Goal: Task Accomplishment & Management: Use online tool/utility

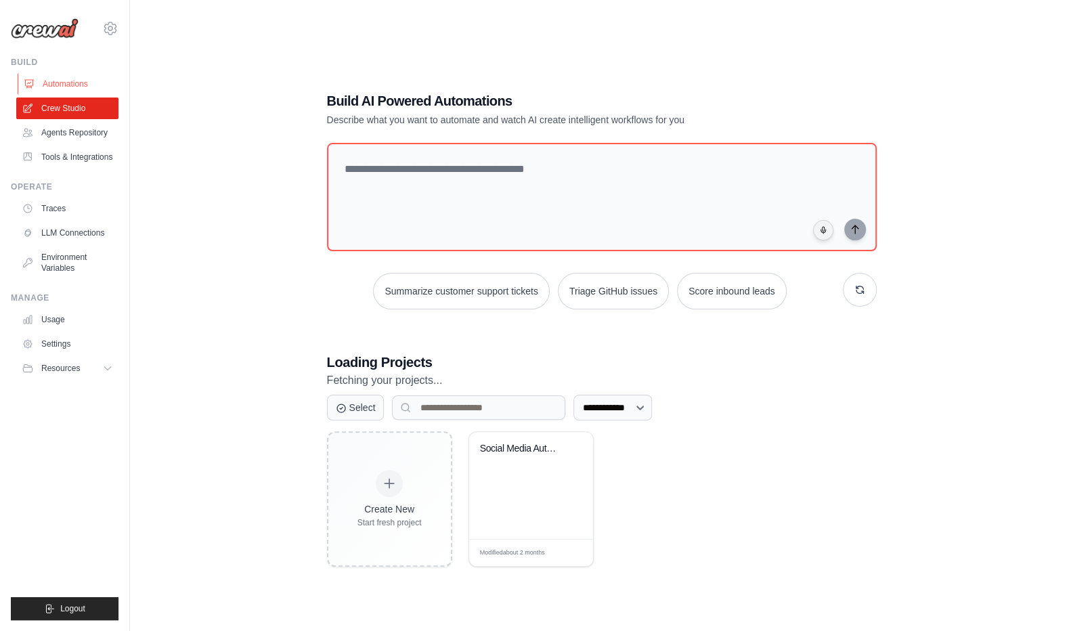
click at [80, 88] on link "Automations" at bounding box center [69, 84] width 102 height 22
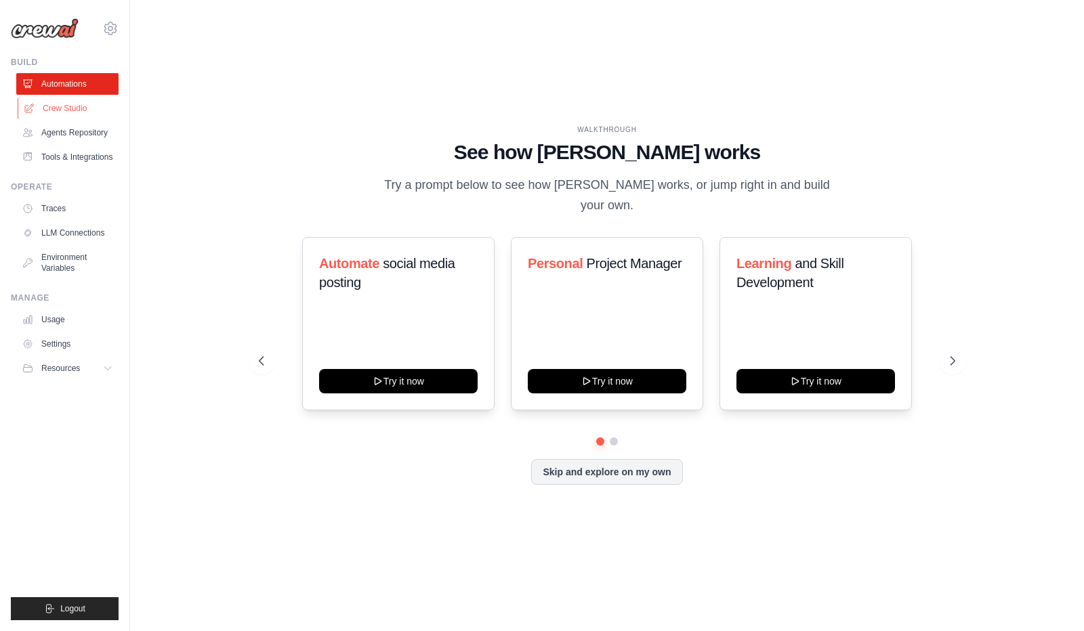
click at [70, 109] on link "Crew Studio" at bounding box center [69, 109] width 102 height 22
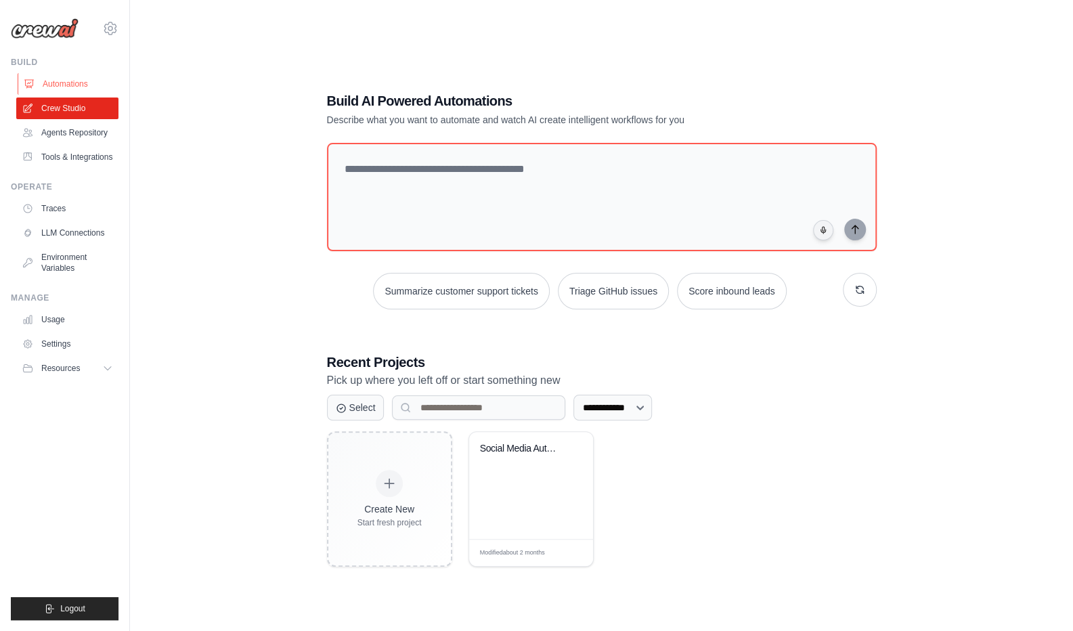
click at [70, 83] on link "Automations" at bounding box center [69, 84] width 102 height 22
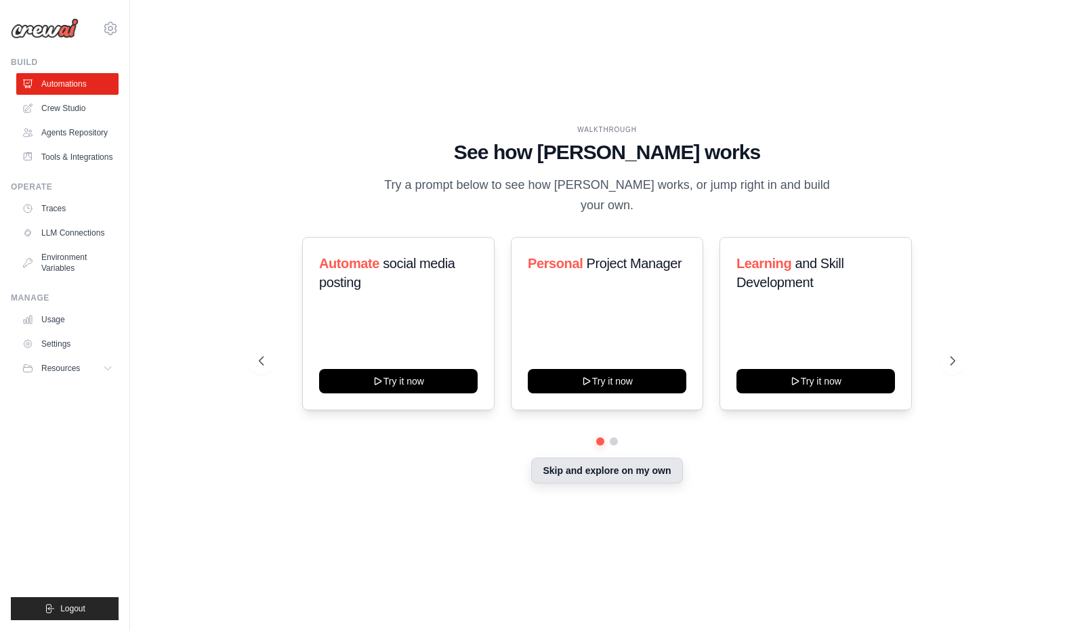
click at [597, 459] on button "Skip and explore on my own" at bounding box center [606, 471] width 151 height 26
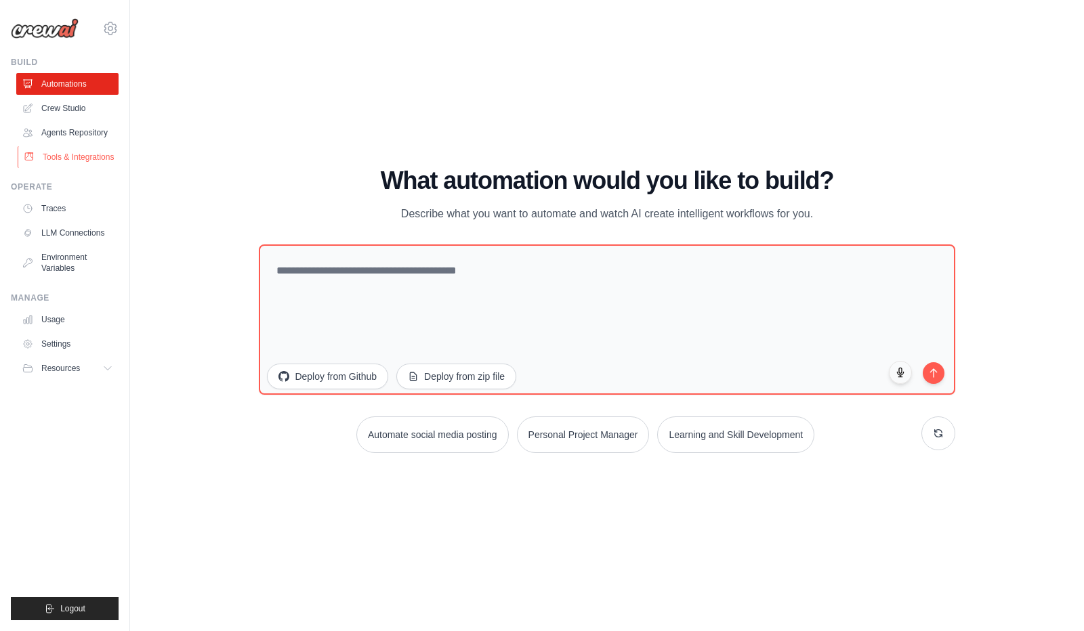
click at [81, 161] on link "Tools & Integrations" at bounding box center [69, 157] width 102 height 22
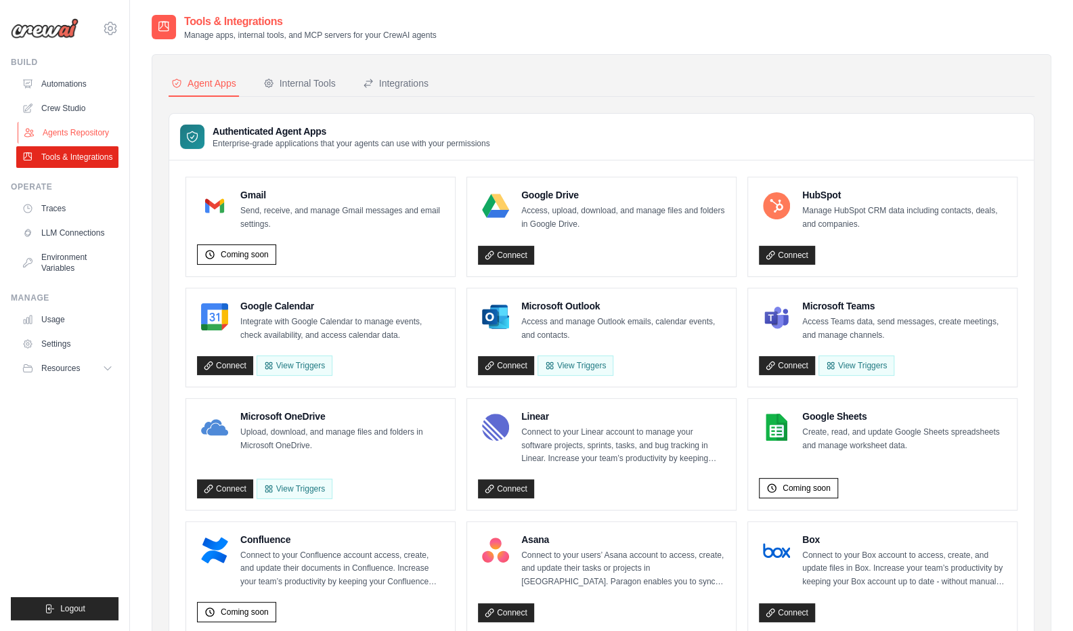
click at [70, 129] on link "Agents Repository" at bounding box center [69, 133] width 102 height 22
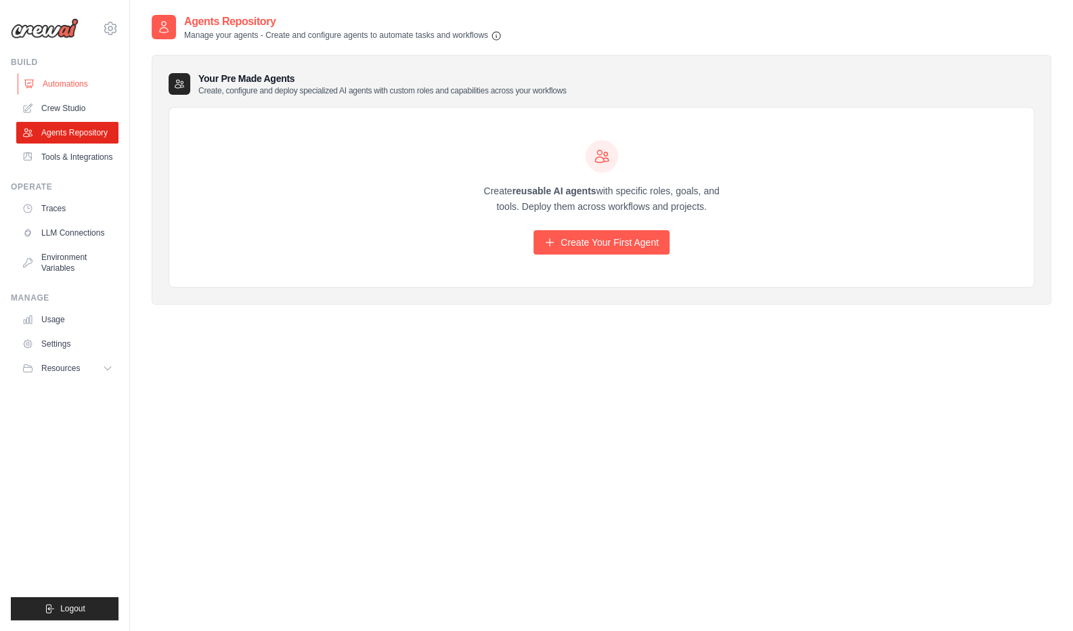
click at [74, 81] on link "Automations" at bounding box center [69, 84] width 102 height 22
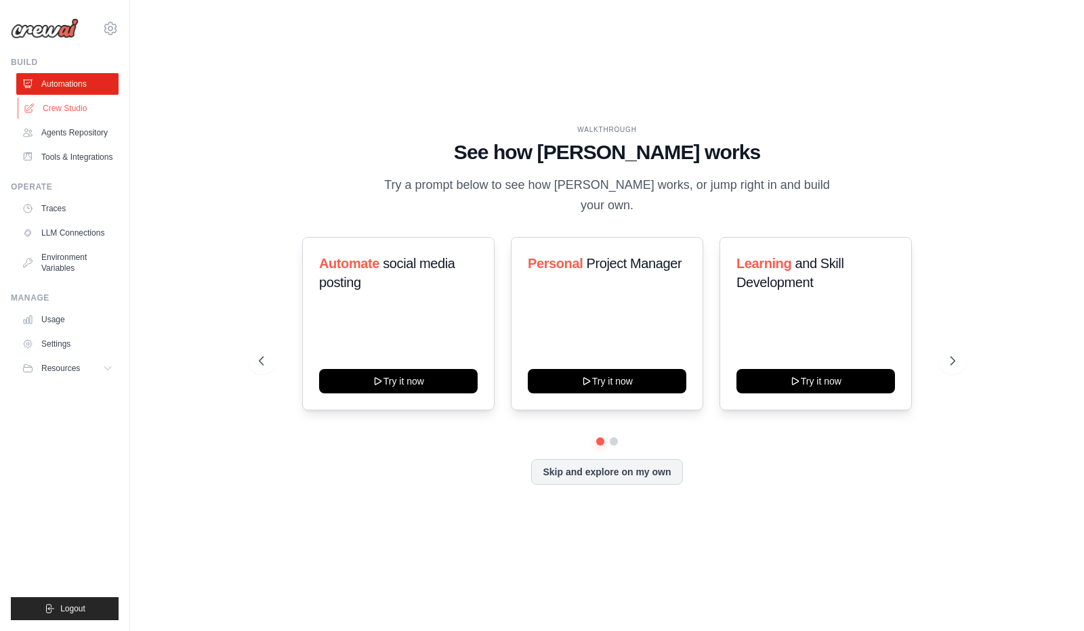
click at [78, 105] on link "Crew Studio" at bounding box center [69, 109] width 102 height 22
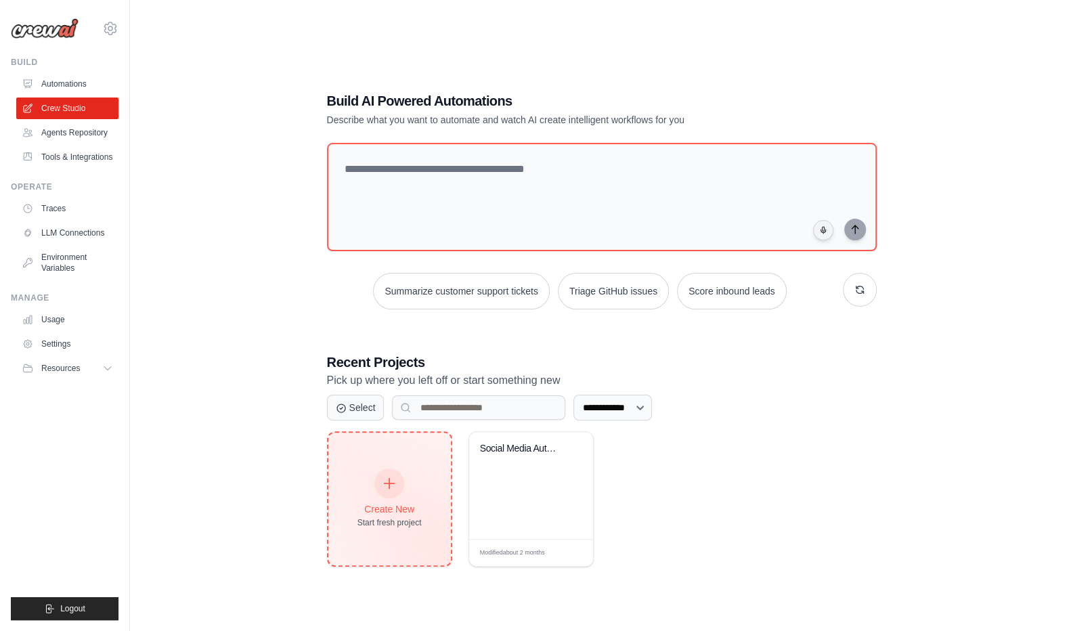
click at [405, 482] on div "Create New Start fresh project" at bounding box center [390, 499] width 64 height 58
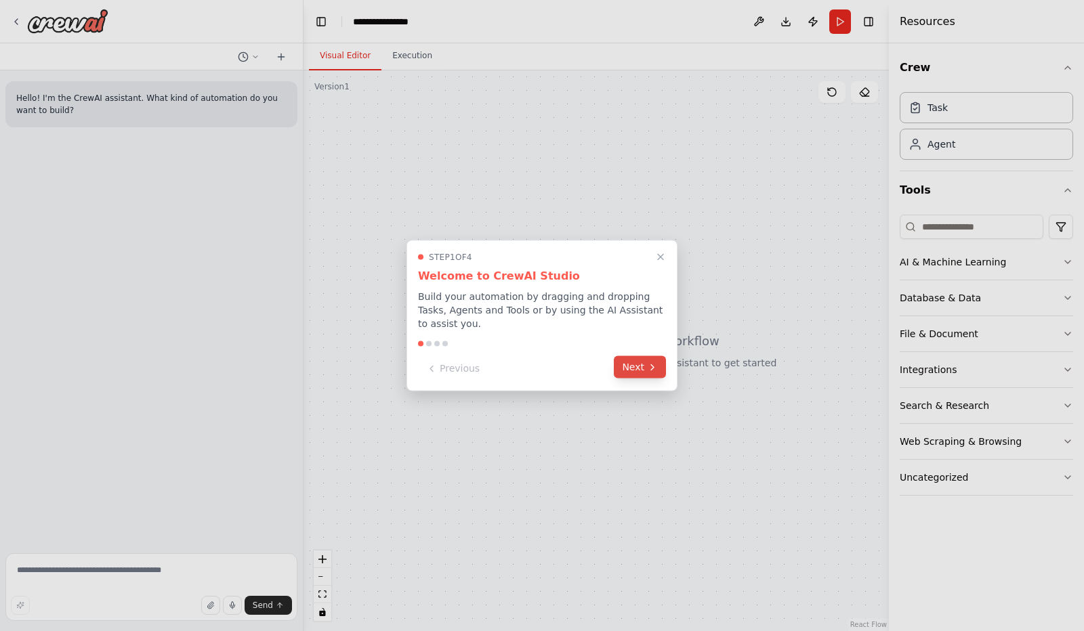
click at [639, 366] on button "Next" at bounding box center [640, 367] width 52 height 22
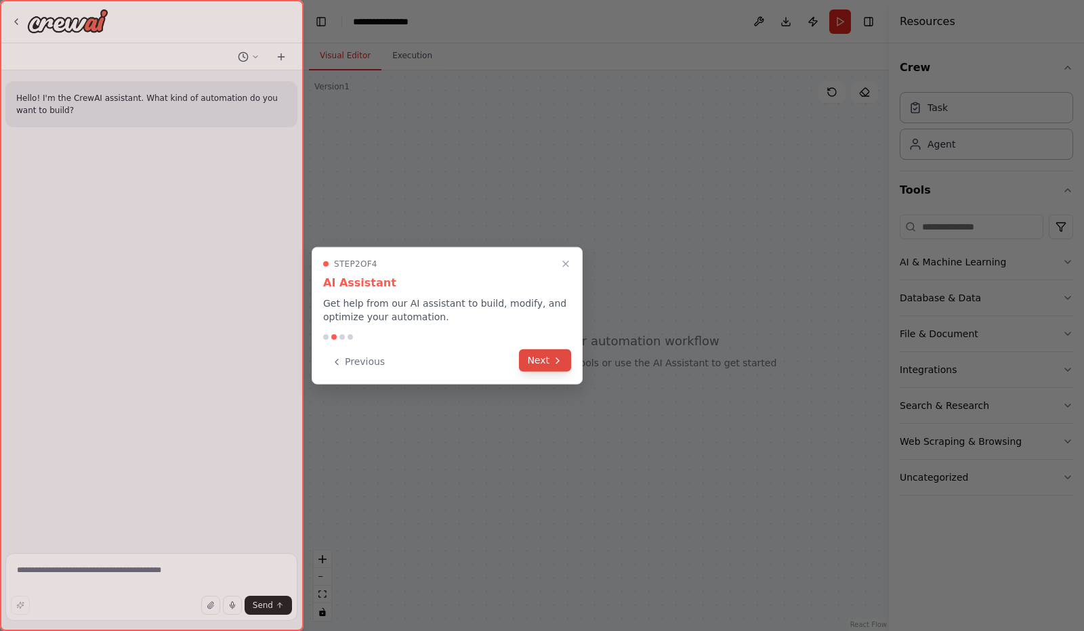
click at [556, 364] on icon at bounding box center [557, 360] width 11 height 11
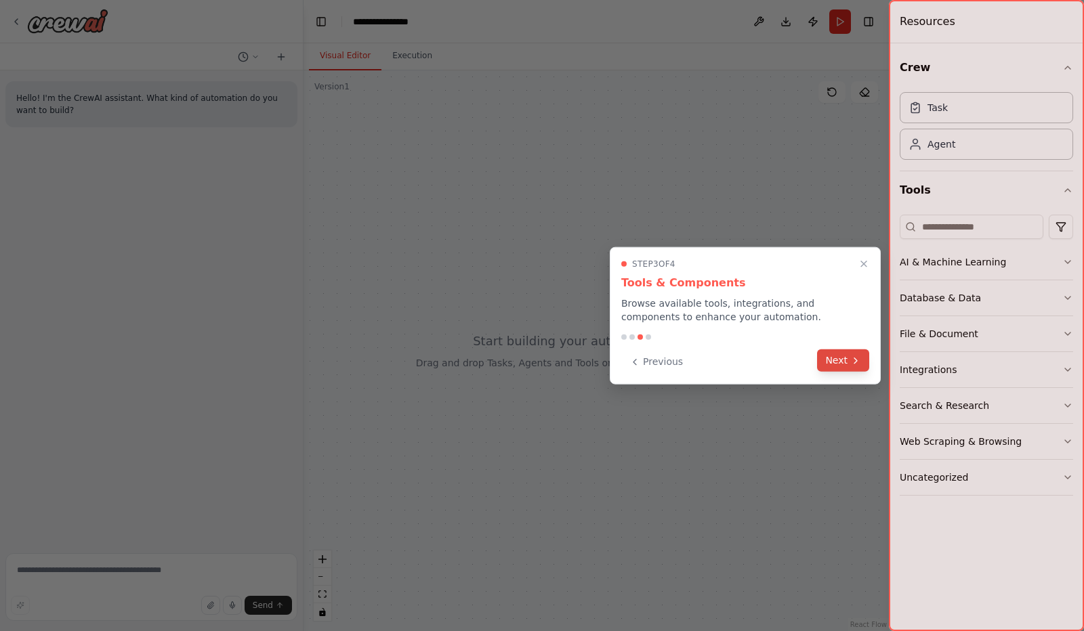
click at [840, 359] on button "Next" at bounding box center [843, 360] width 52 height 22
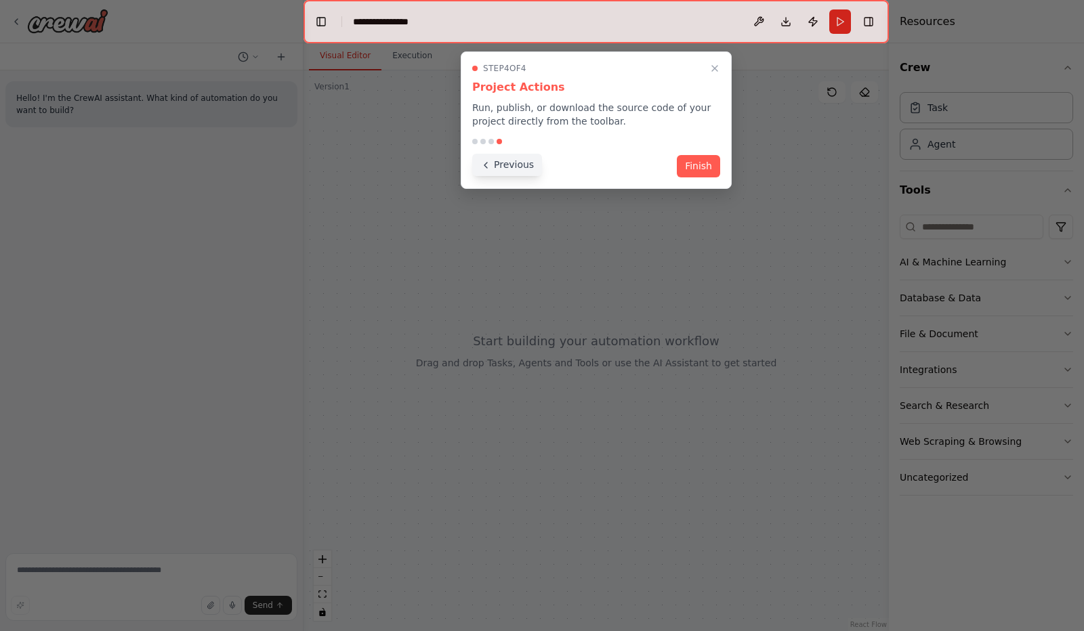
click at [505, 166] on button "Previous" at bounding box center [507, 165] width 70 height 22
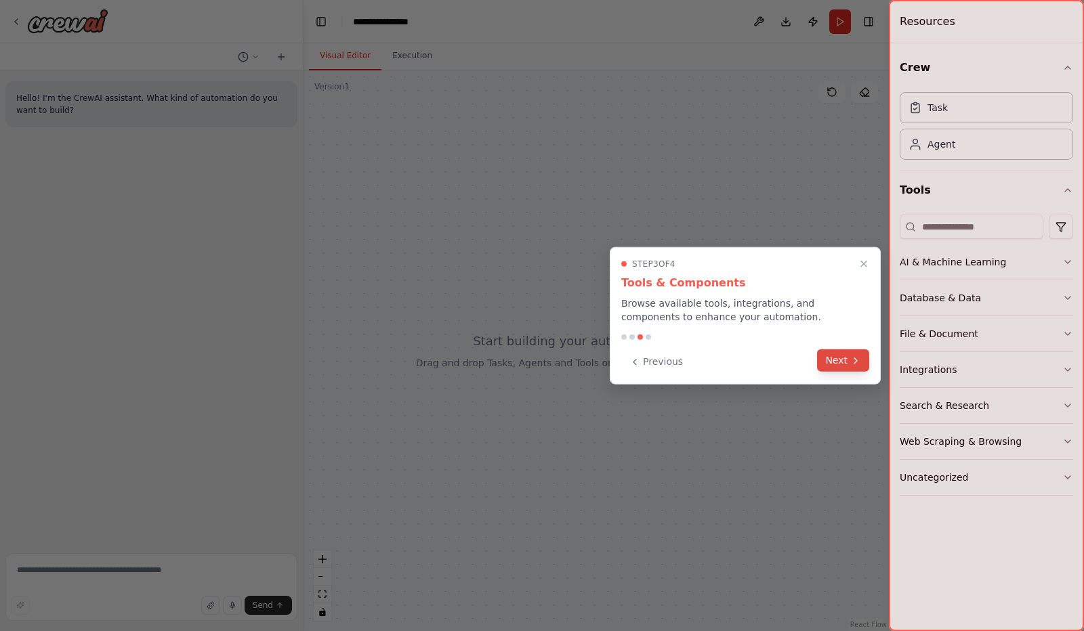
click at [842, 363] on button "Next" at bounding box center [843, 360] width 52 height 22
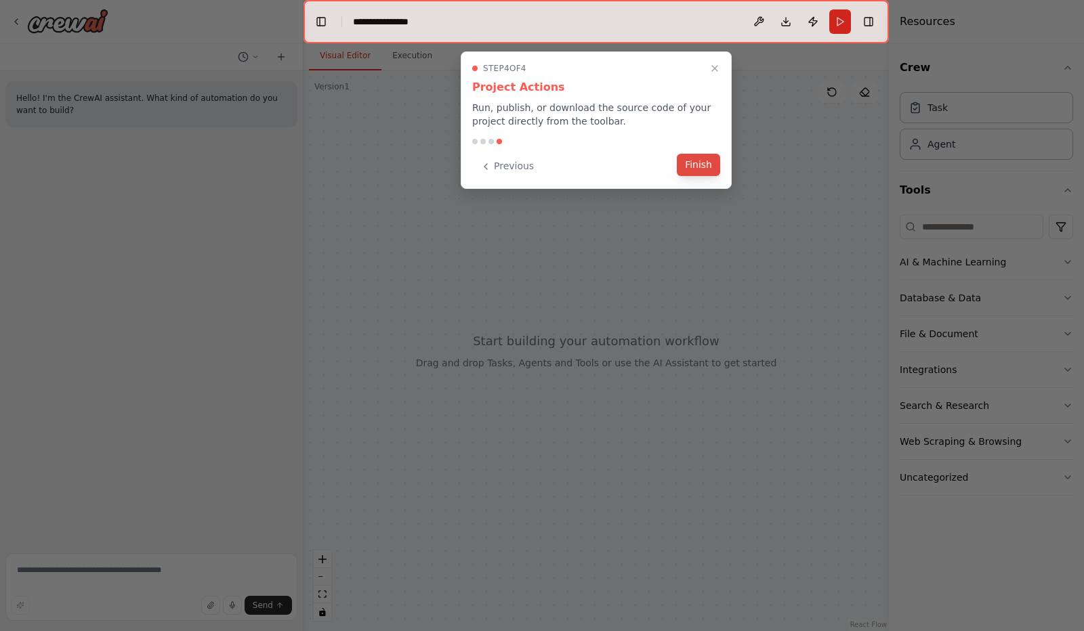
click at [707, 169] on button "Finish" at bounding box center [698, 165] width 43 height 22
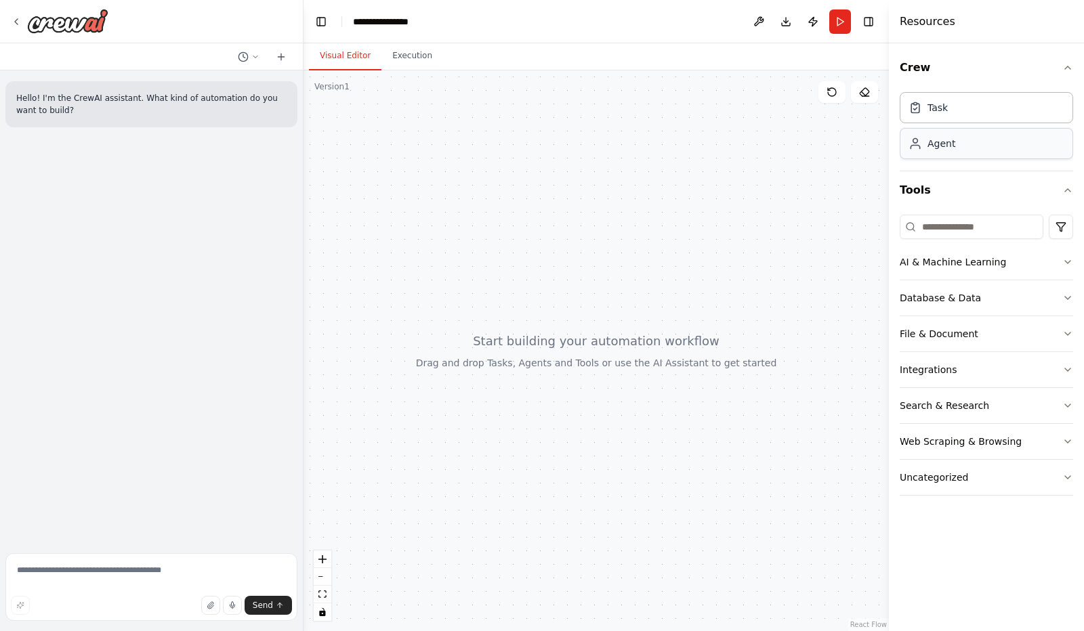
click at [957, 152] on div "Agent" at bounding box center [985, 143] width 173 height 31
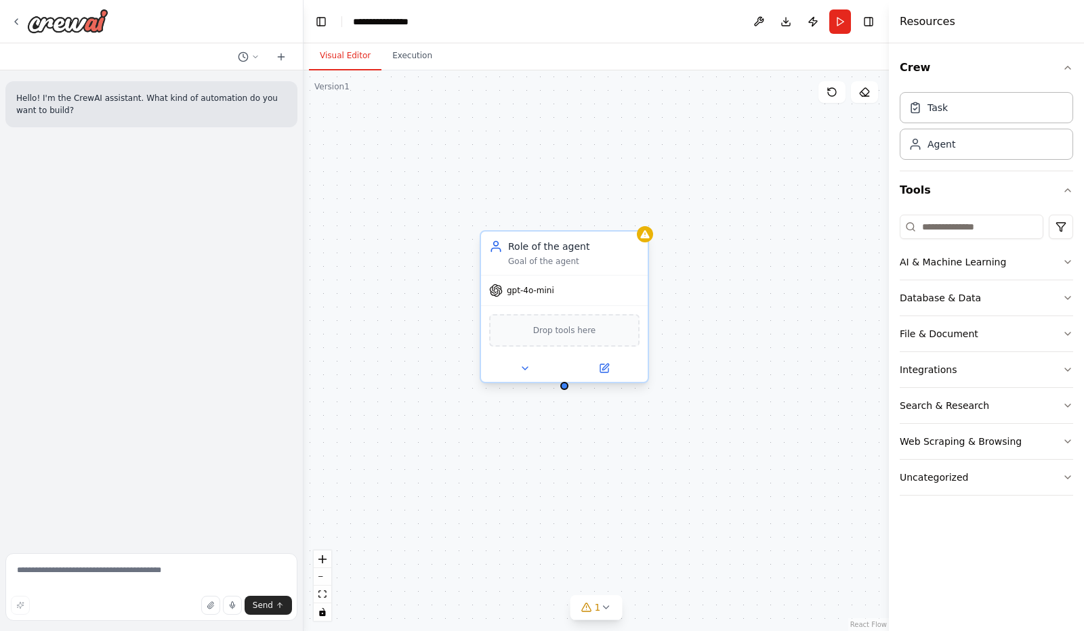
click at [553, 269] on div "Role of the agent Goal of the agent" at bounding box center [564, 253] width 167 height 43
click at [605, 368] on icon at bounding box center [604, 368] width 8 height 8
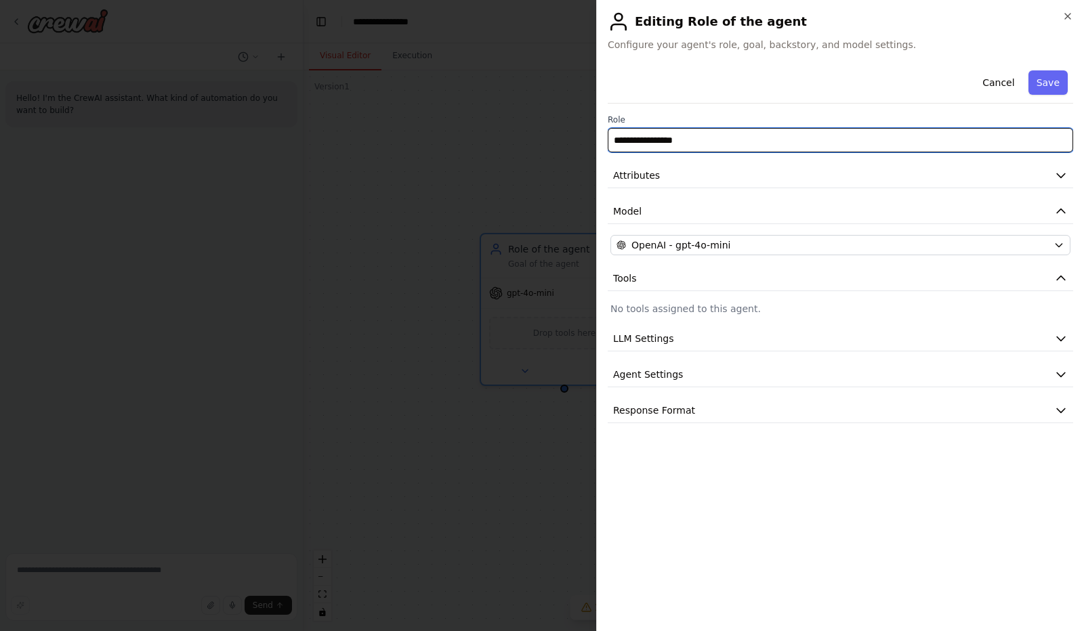
click at [637, 138] on input "**********" at bounding box center [839, 140] width 465 height 24
paste input "**********"
click at [631, 143] on input "**********" at bounding box center [839, 140] width 465 height 24
type input "**********"
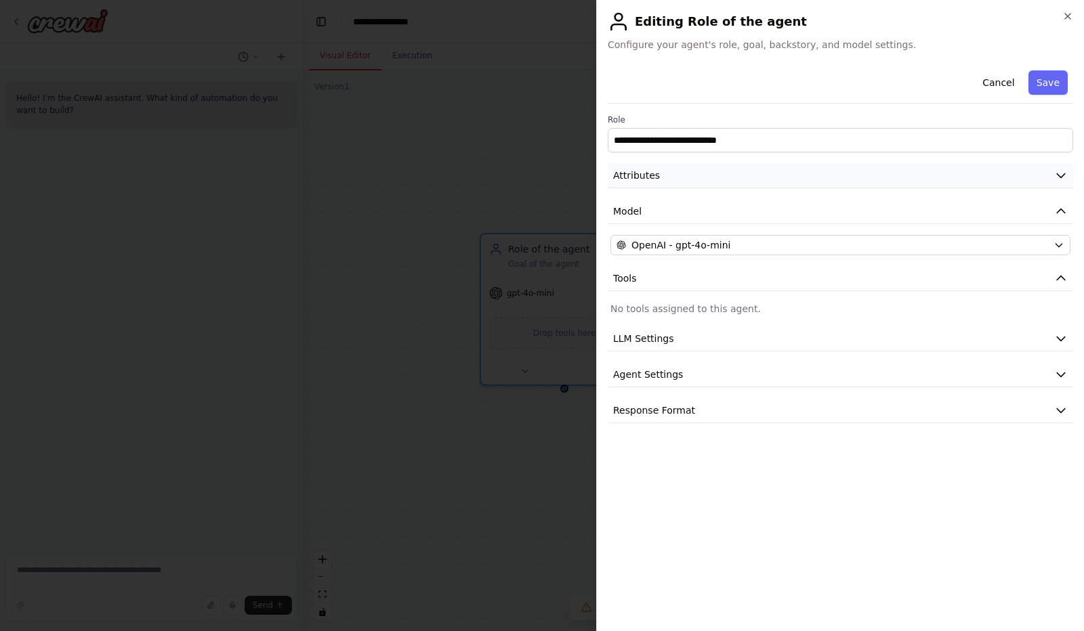
click at [1059, 175] on icon "button" at bounding box center [1060, 176] width 8 height 4
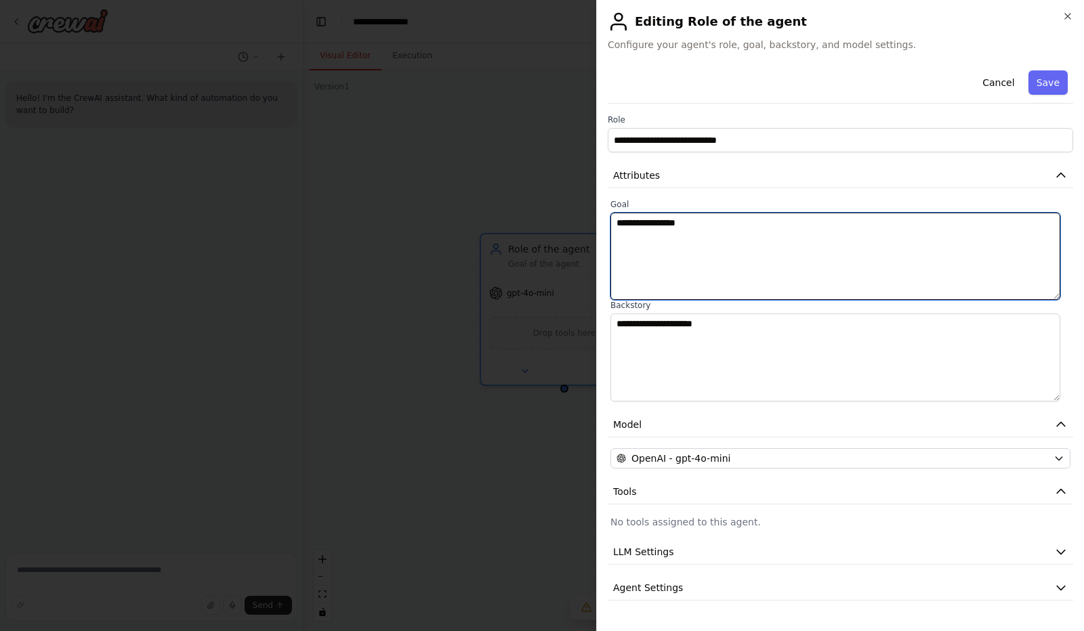
click at [626, 228] on textarea "**********" at bounding box center [835, 256] width 450 height 87
drag, startPoint x: 703, startPoint y: 223, endPoint x: 600, endPoint y: 223, distance: 102.9
click at [600, 223] on div "**********" at bounding box center [840, 315] width 488 height 631
paste textarea "**********"
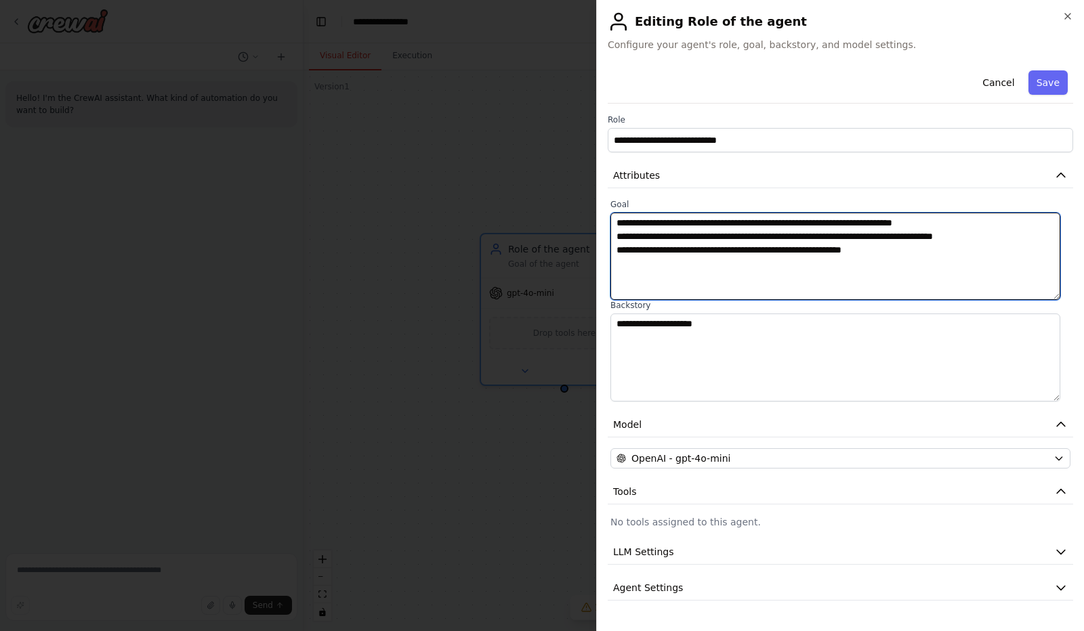
type textarea "**********"
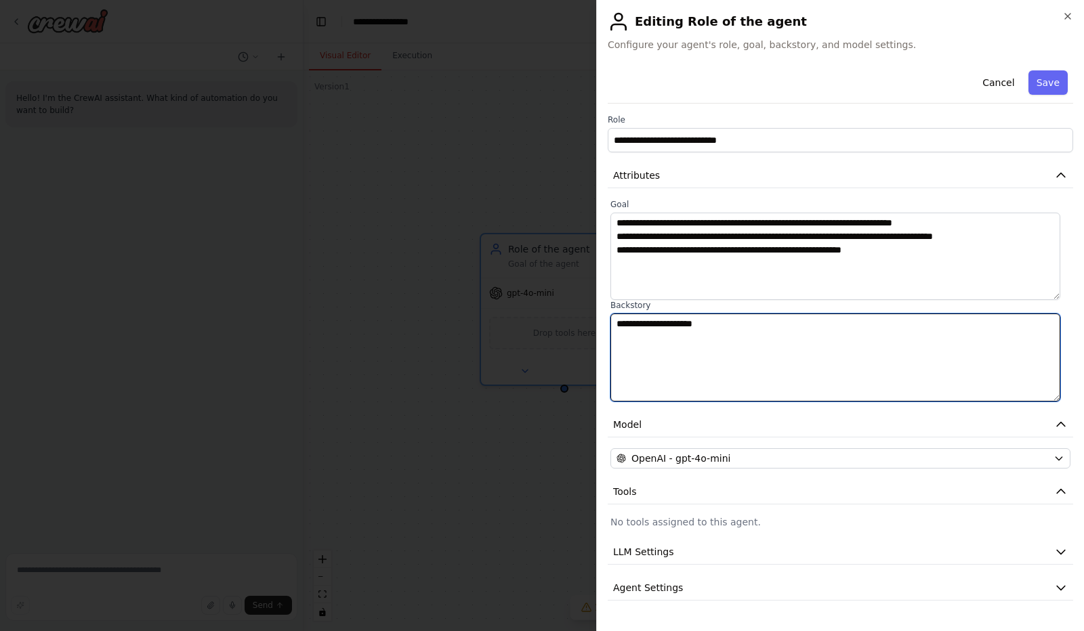
click at [650, 329] on textarea "**********" at bounding box center [835, 357] width 450 height 87
drag, startPoint x: 737, startPoint y: 320, endPoint x: 612, endPoint y: 320, distance: 125.3
click at [612, 320] on textarea "**********" at bounding box center [835, 357] width 450 height 87
paste textarea "**********"
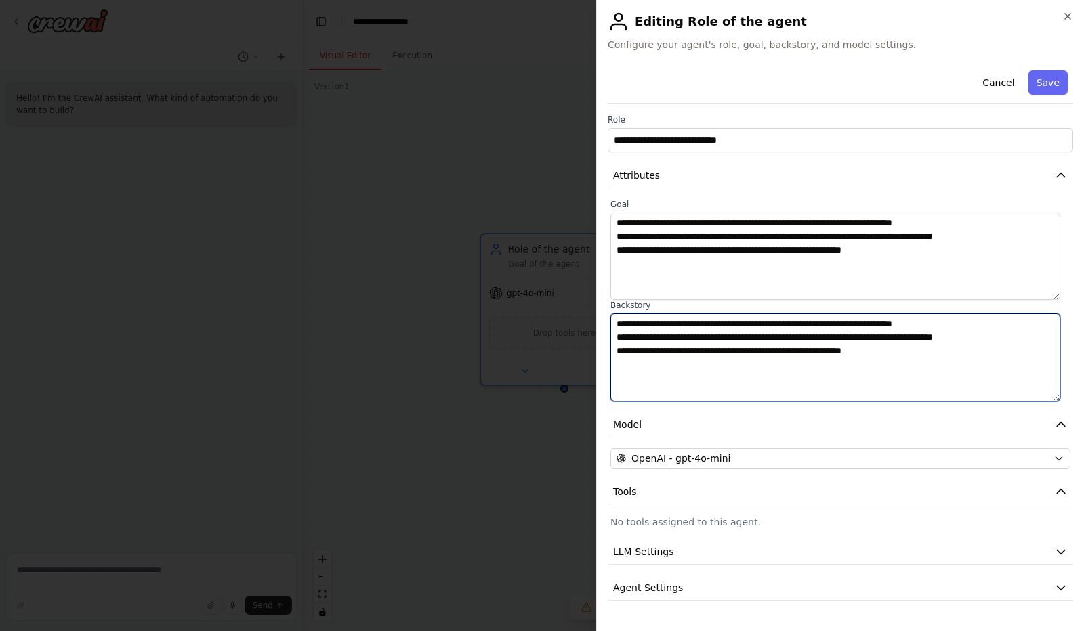
type textarea "**********"
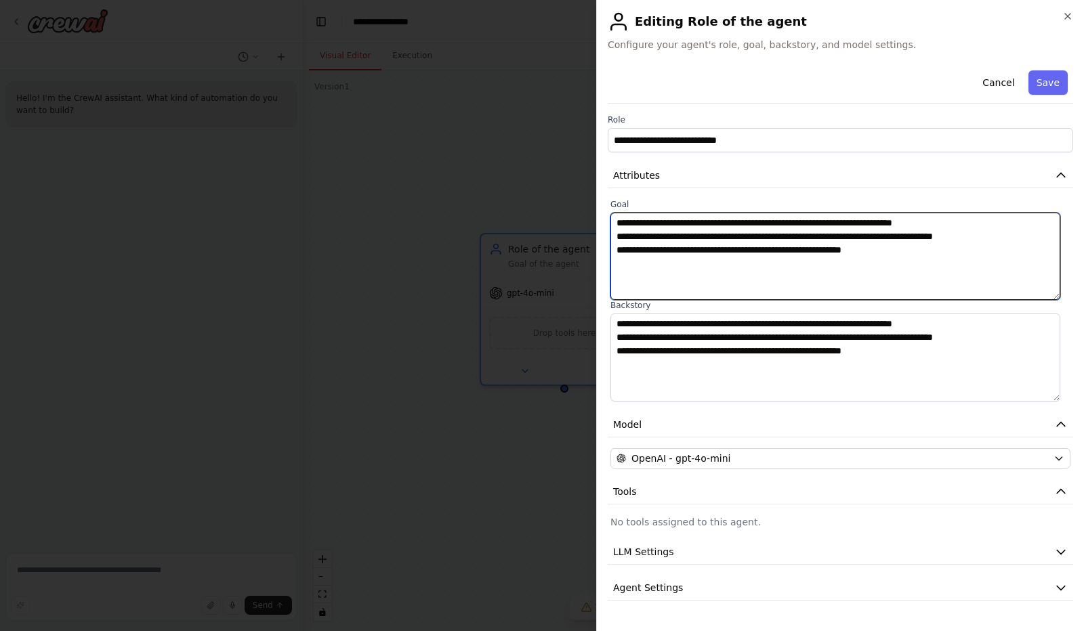
drag, startPoint x: 878, startPoint y: 253, endPoint x: 611, endPoint y: 217, distance: 269.2
click at [611, 217] on textarea "**********" at bounding box center [835, 256] width 450 height 87
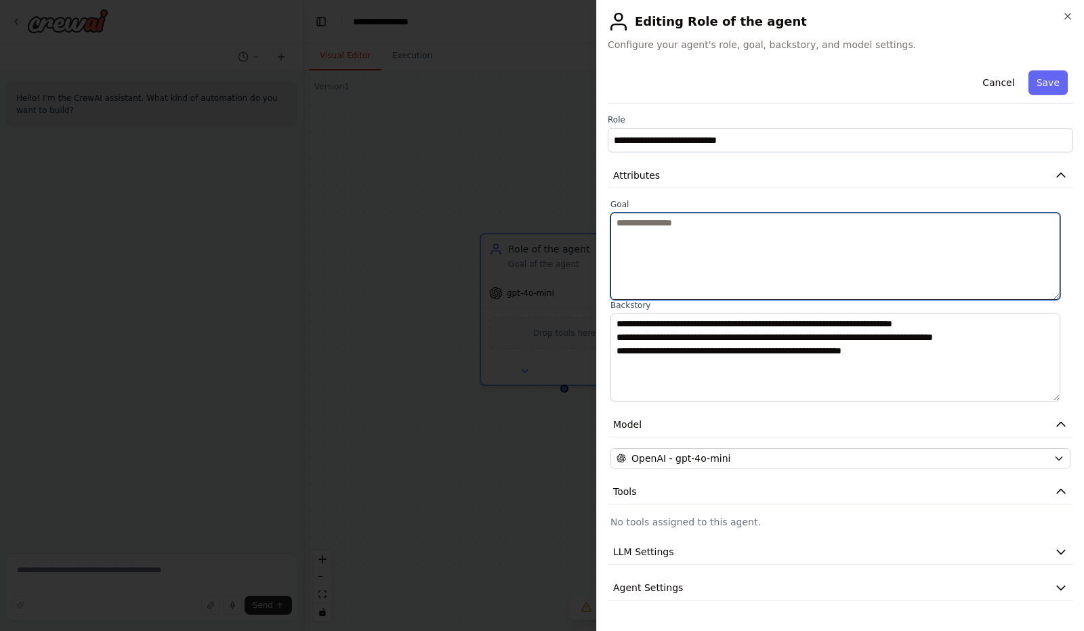
click at [622, 221] on textarea at bounding box center [835, 256] width 450 height 87
paste textarea "**********"
type textarea "**********"
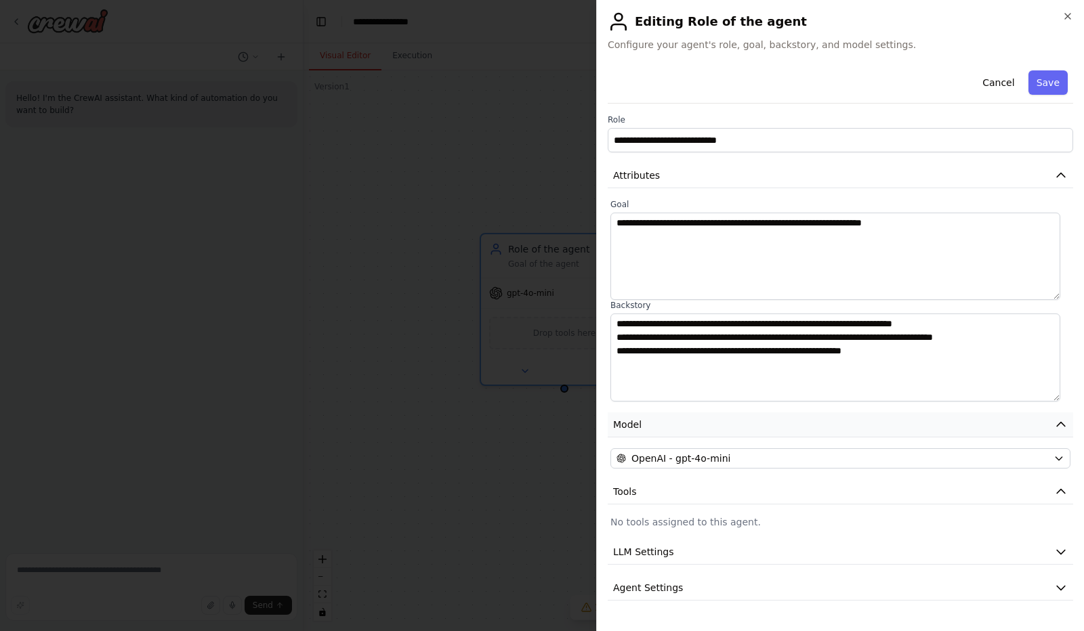
click at [1054, 421] on icon "button" at bounding box center [1061, 425] width 14 height 14
click at [1050, 421] on button "Model" at bounding box center [839, 424] width 465 height 25
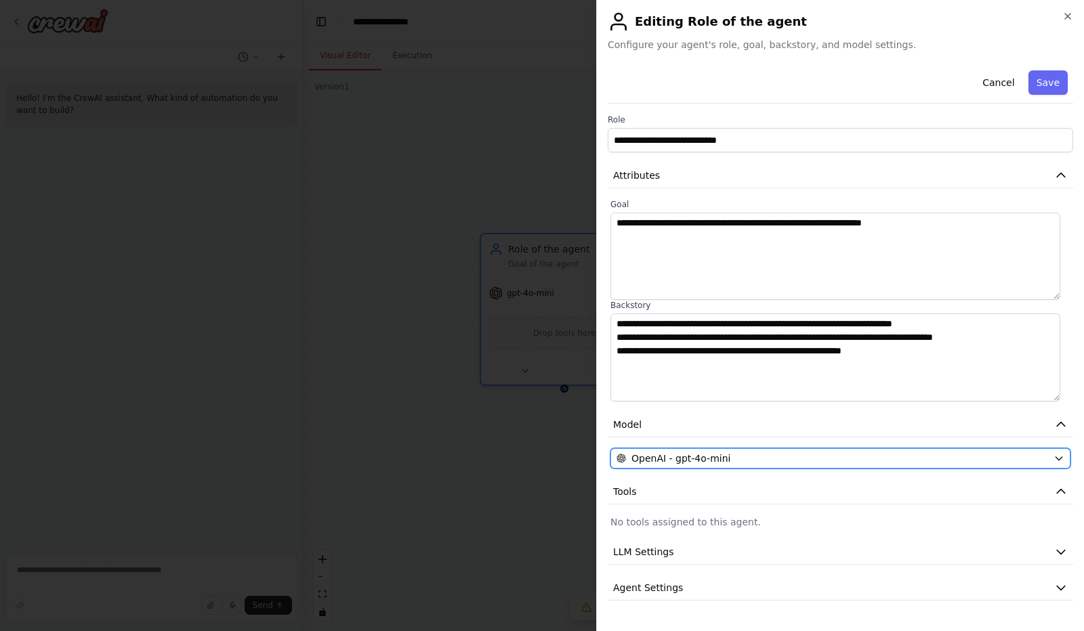
click at [1053, 453] on icon "button" at bounding box center [1058, 458] width 11 height 11
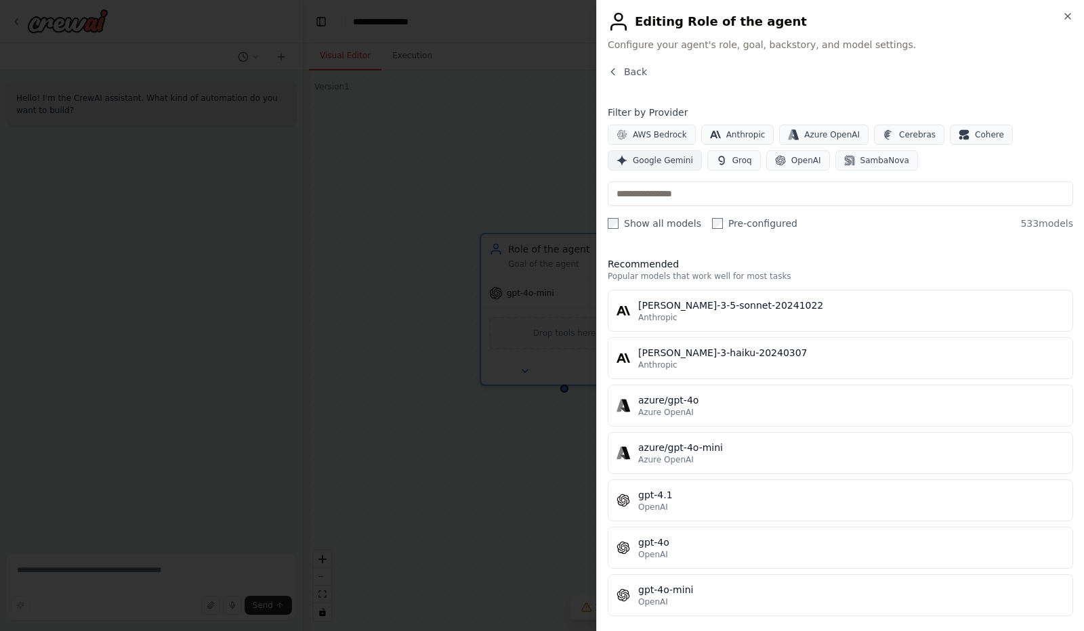
click at [661, 158] on span "Google Gemini" at bounding box center [663, 160] width 60 height 11
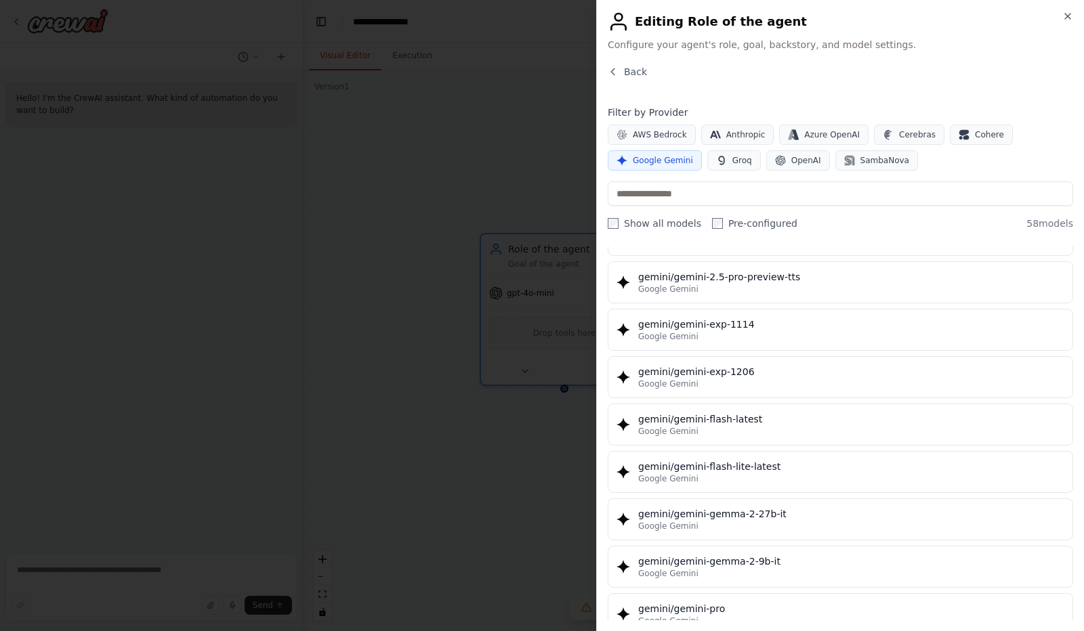
scroll to position [1829, 0]
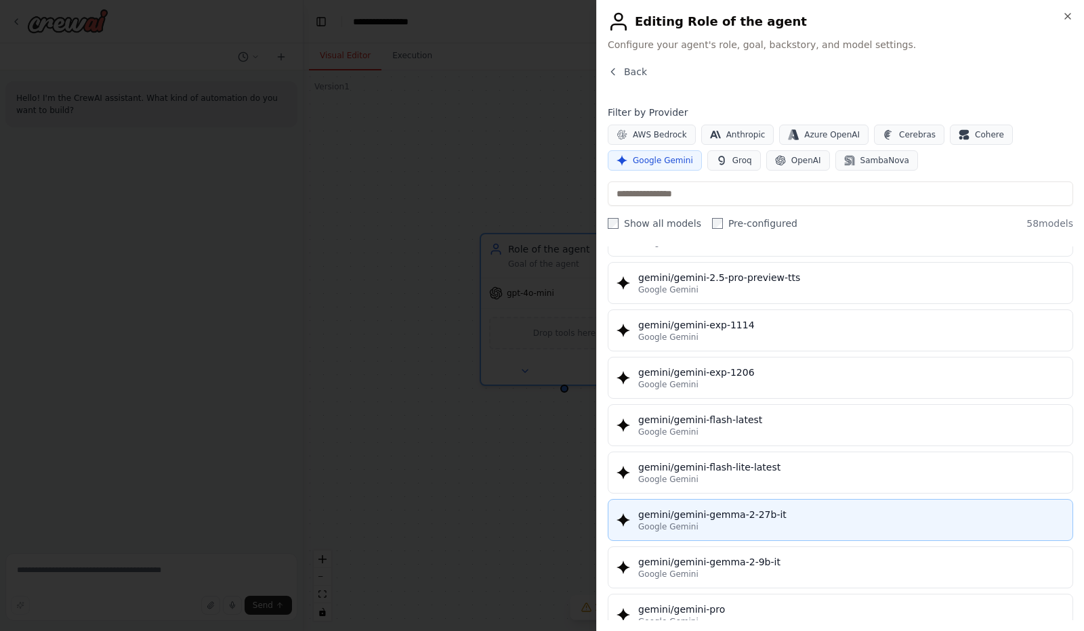
click at [751, 508] on div "gemini/gemini-gemma-2-27b-it" at bounding box center [851, 515] width 426 height 14
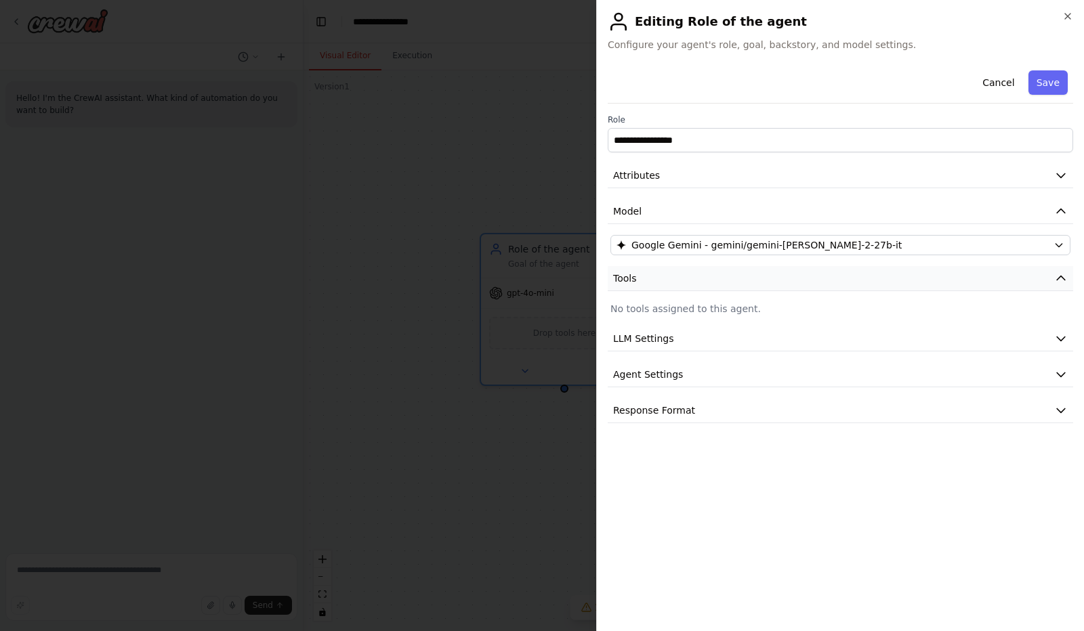
click at [1058, 276] on icon "button" at bounding box center [1061, 279] width 14 height 14
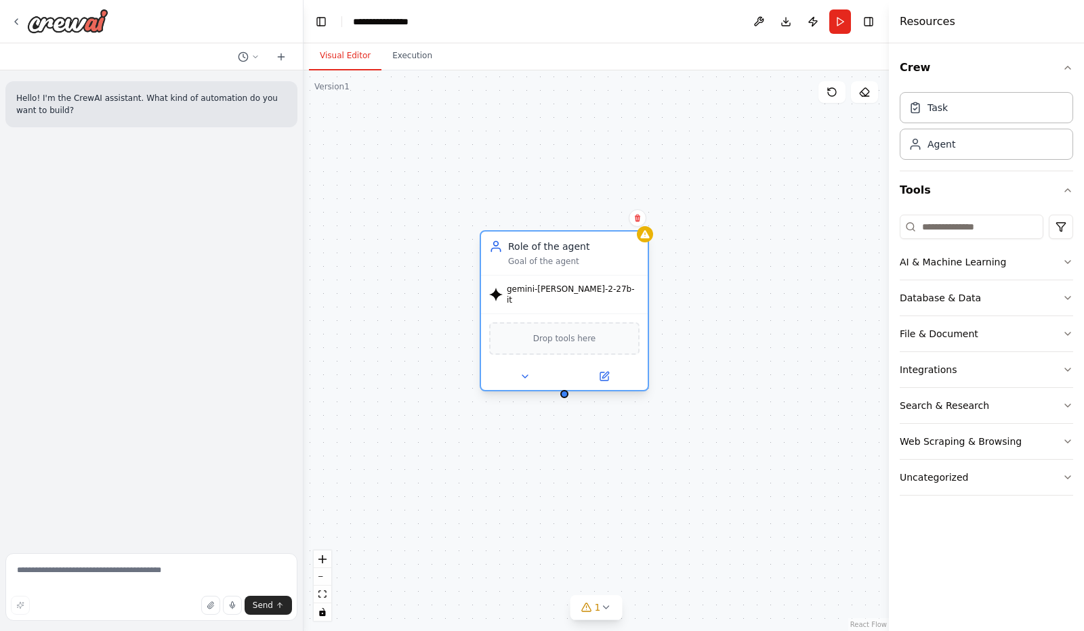
click at [566, 333] on span "Drop tools here" at bounding box center [564, 339] width 63 height 14
click at [1067, 297] on icon "button" at bounding box center [1067, 298] width 5 height 3
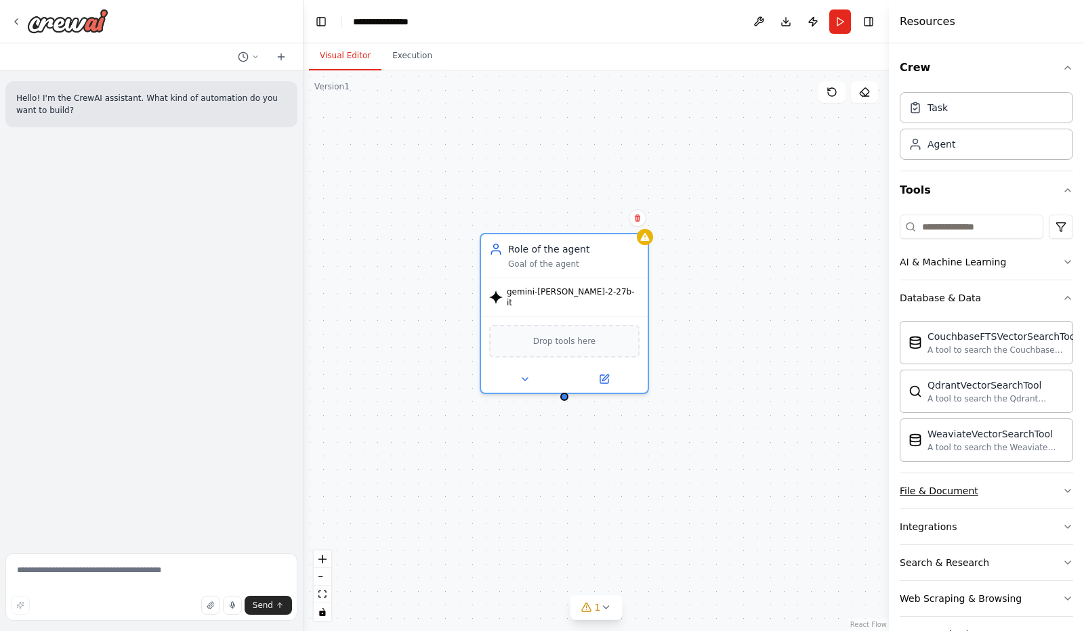
click at [1062, 489] on icon "button" at bounding box center [1067, 491] width 11 height 11
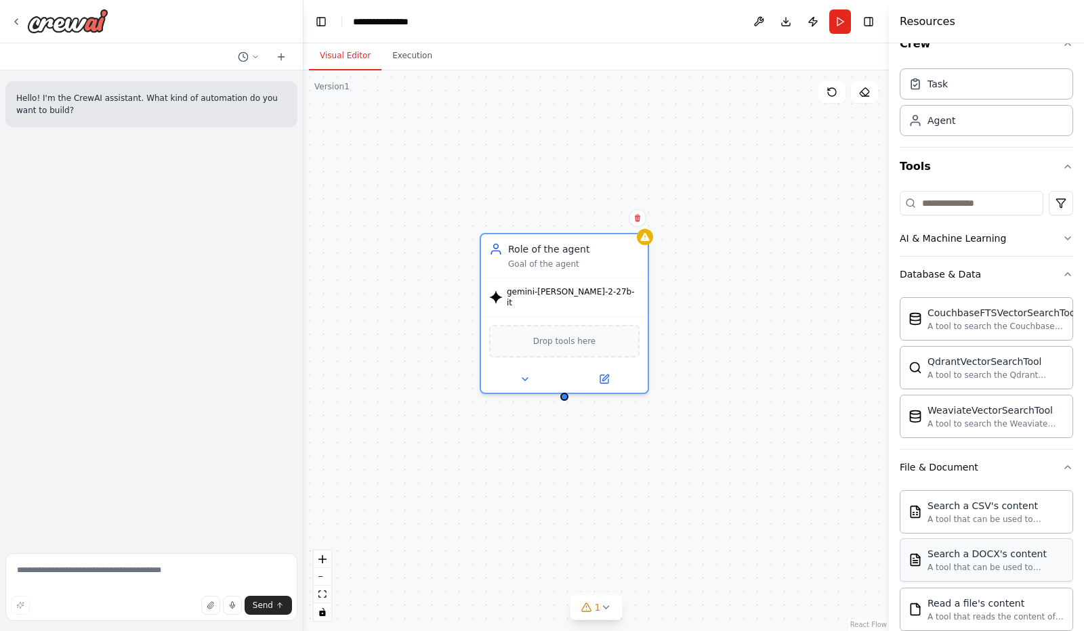
scroll to position [0, 0]
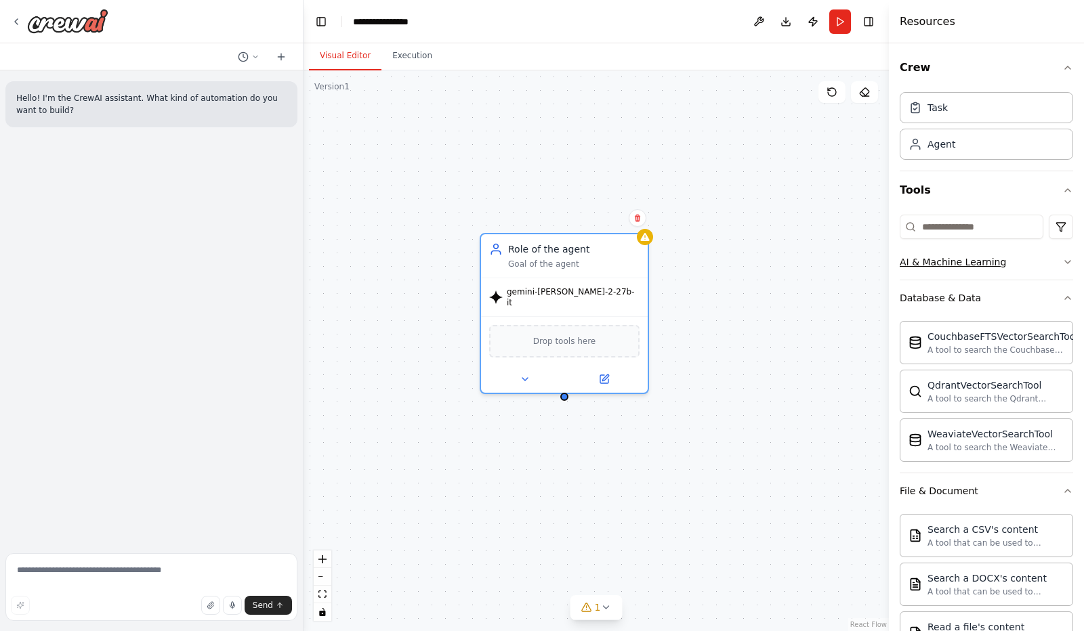
click at [1062, 258] on icon "button" at bounding box center [1067, 262] width 11 height 11
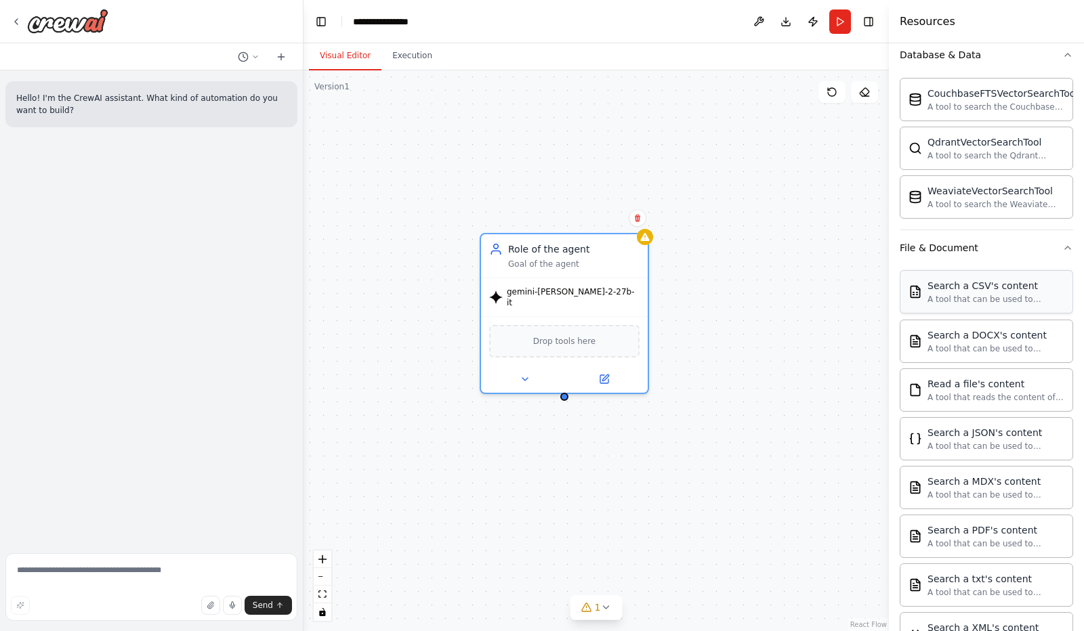
scroll to position [450, 0]
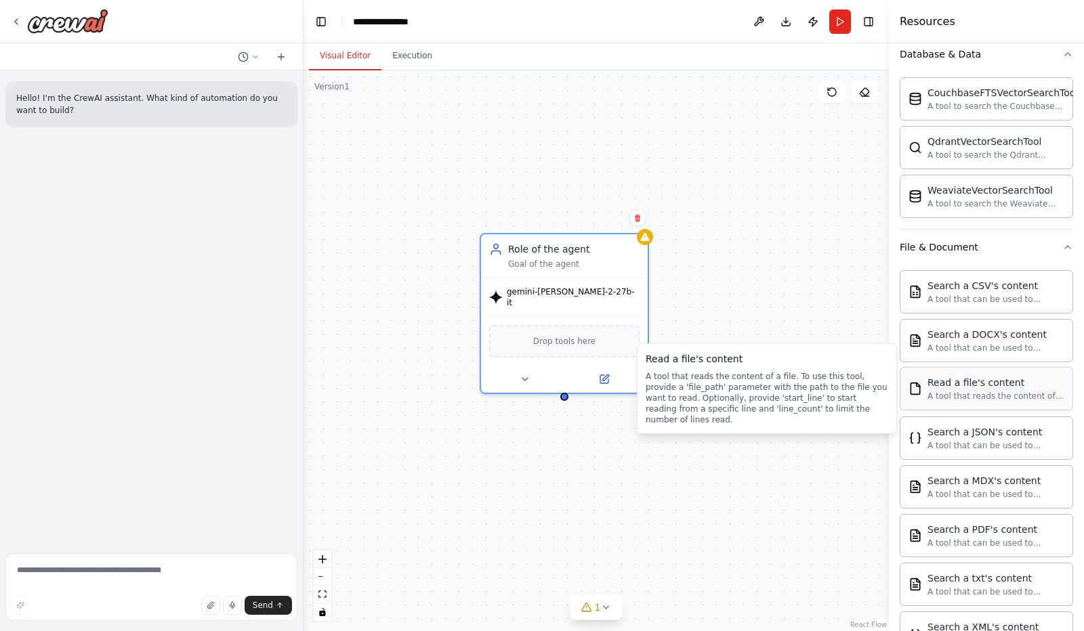
click at [955, 391] on div "A tool that reads the content of a file. To use this tool, provide a 'file_path…" at bounding box center [995, 396] width 137 height 11
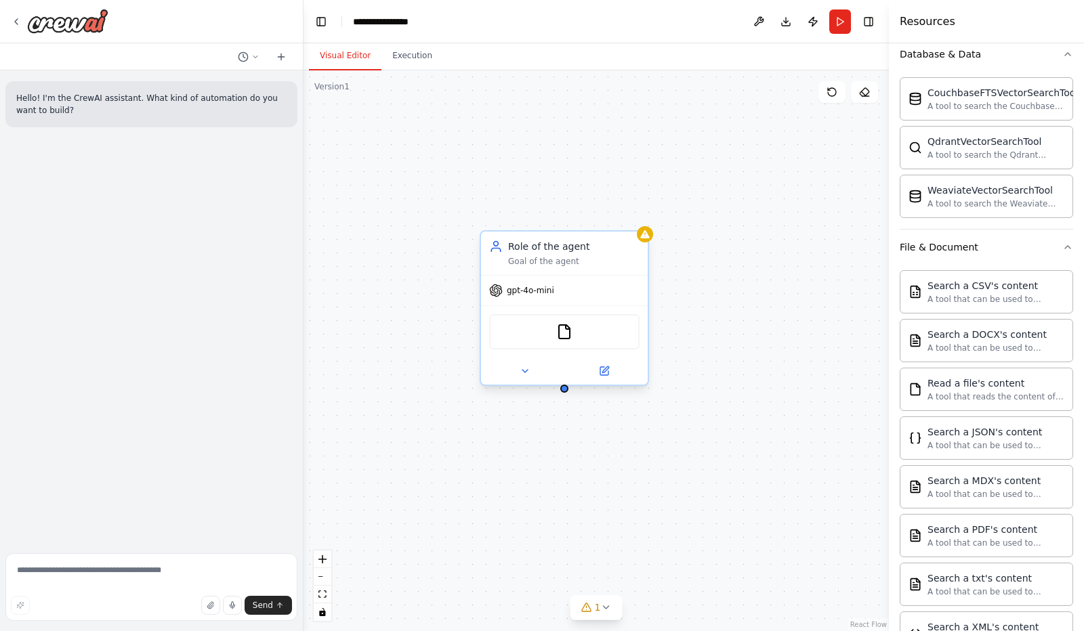
click at [566, 341] on div "FileReadTool" at bounding box center [564, 331] width 150 height 35
click at [526, 372] on icon at bounding box center [524, 371] width 11 height 11
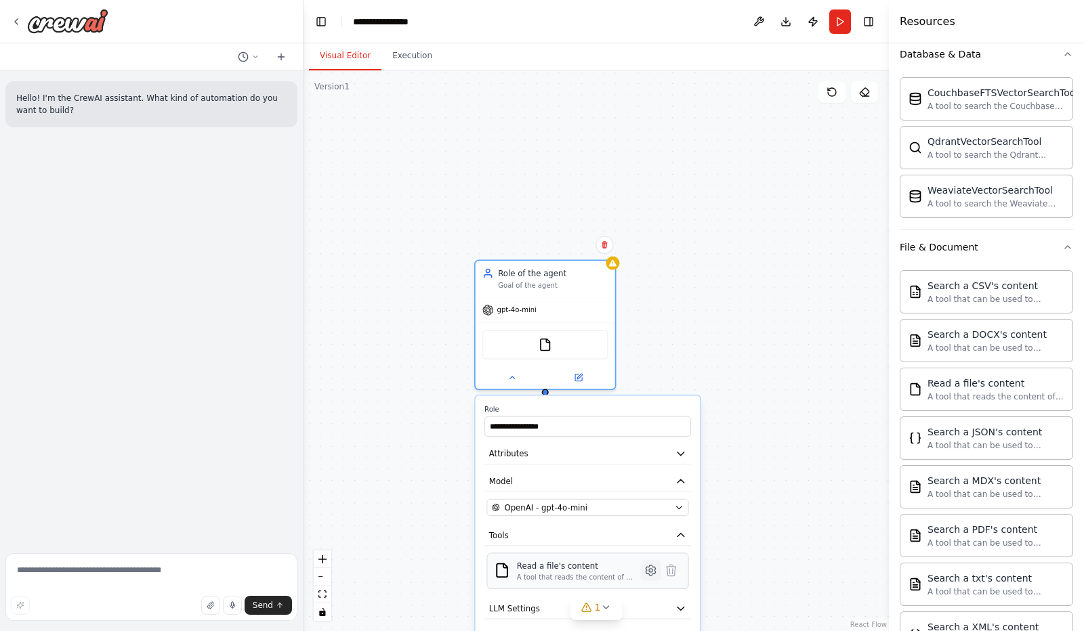
click at [650, 572] on icon at bounding box center [649, 570] width 9 height 10
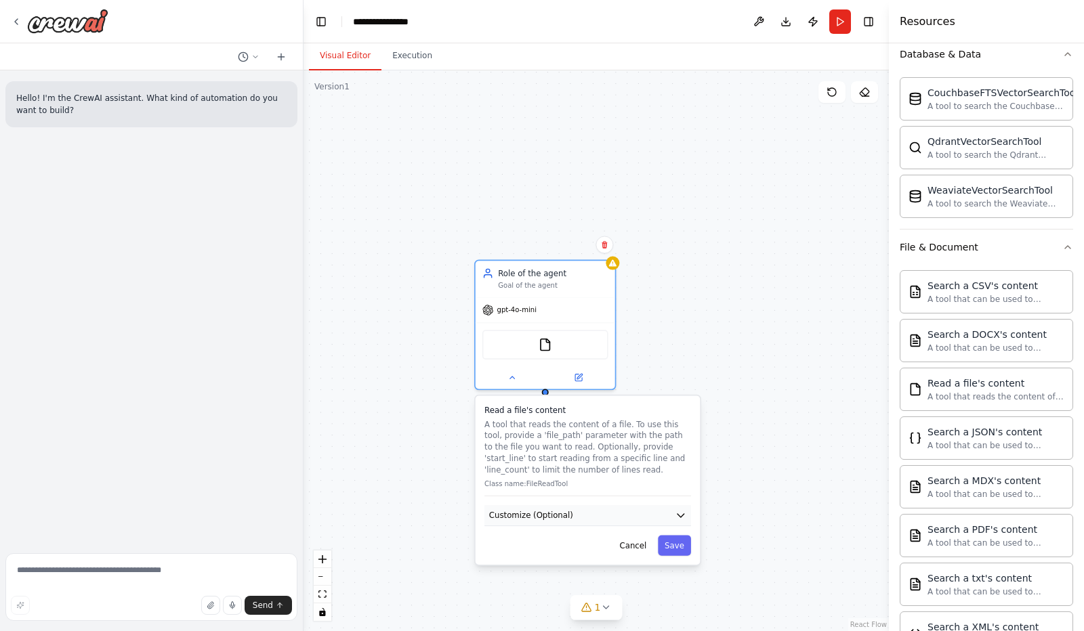
click at [683, 515] on icon "button" at bounding box center [680, 515] width 7 height 3
click at [643, 586] on button "Cancel" at bounding box center [633, 586] width 41 height 20
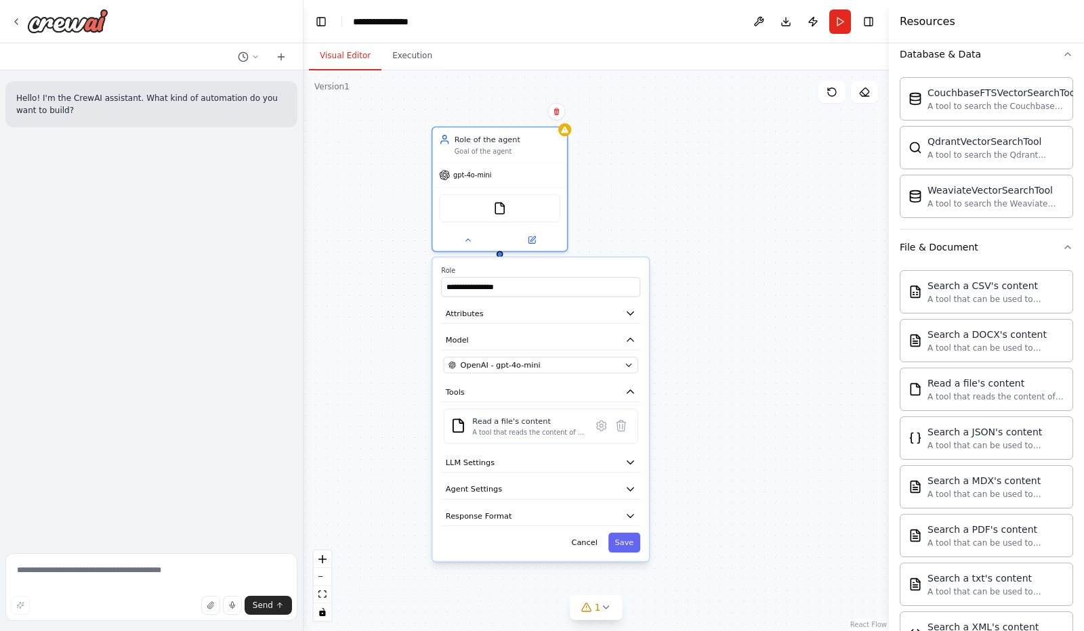
drag, startPoint x: 664, startPoint y: 410, endPoint x: 608, endPoint y: 270, distance: 150.2
click at [608, 270] on label "Role" at bounding box center [540, 270] width 199 height 9
click at [628, 464] on icon "button" at bounding box center [629, 462] width 11 height 11
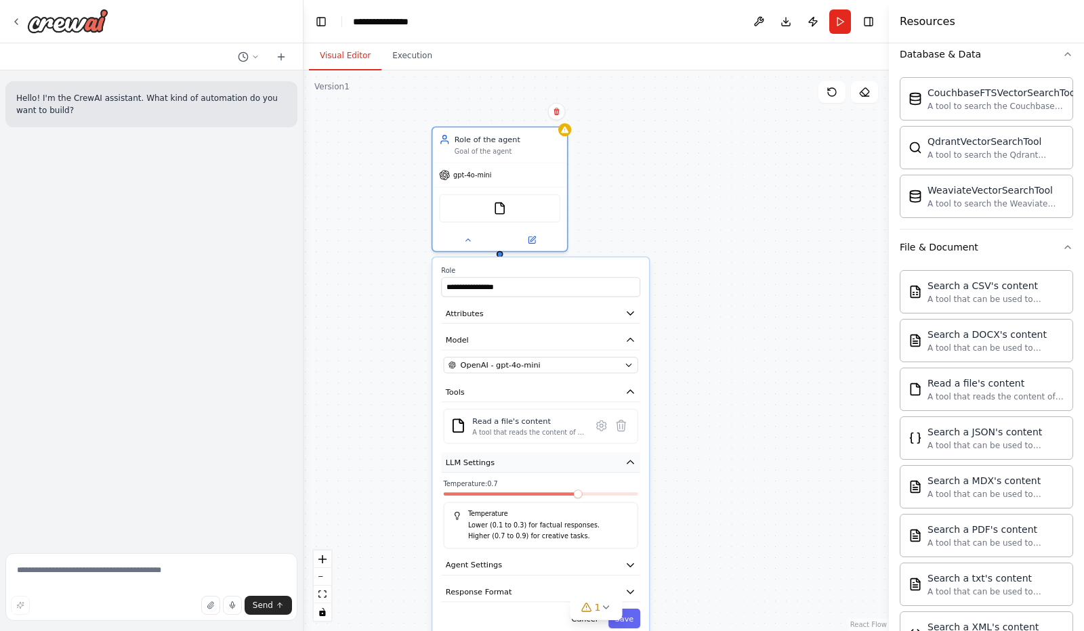
click at [628, 464] on icon "button" at bounding box center [629, 462] width 11 height 11
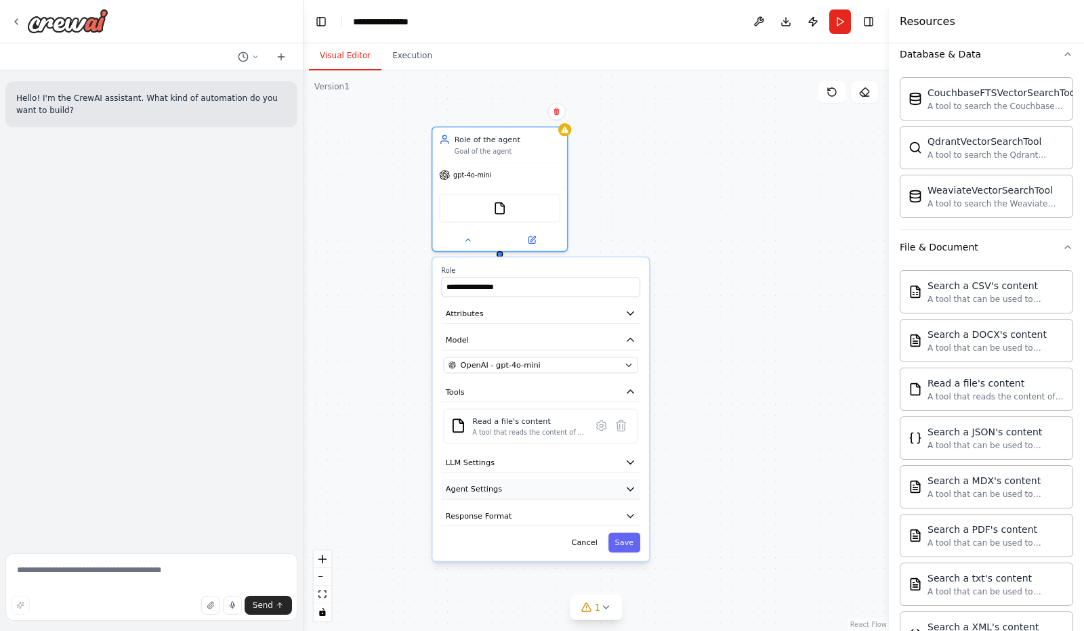
click at [631, 488] on icon "button" at bounding box center [630, 489] width 6 height 3
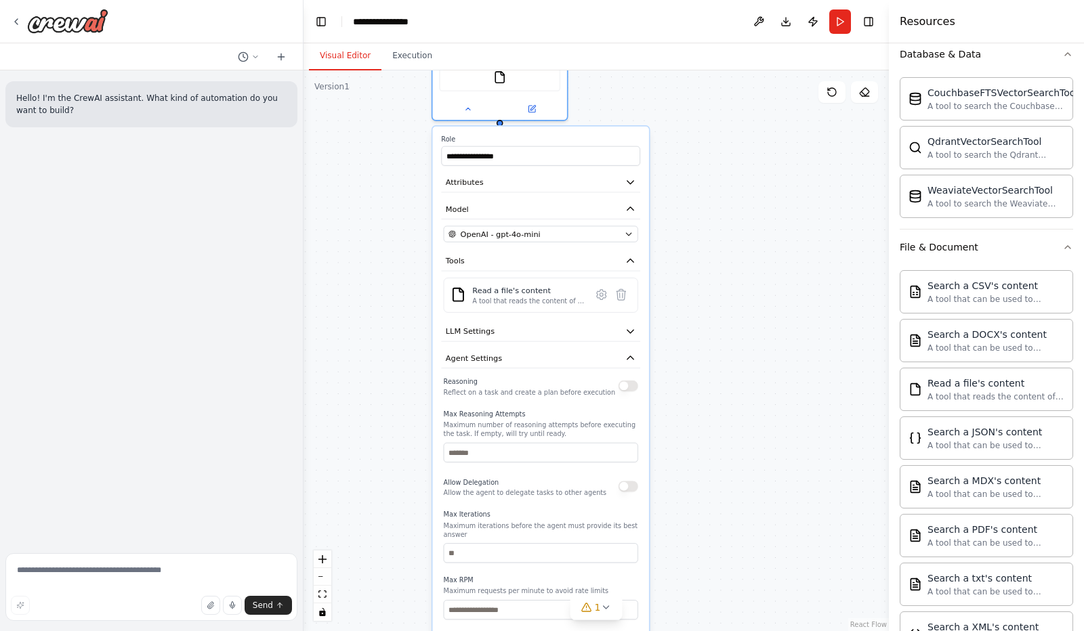
drag, startPoint x: 597, startPoint y: 273, endPoint x: 595, endPoint y: 140, distance: 132.8
click at [595, 140] on label "Role" at bounding box center [540, 139] width 199 height 9
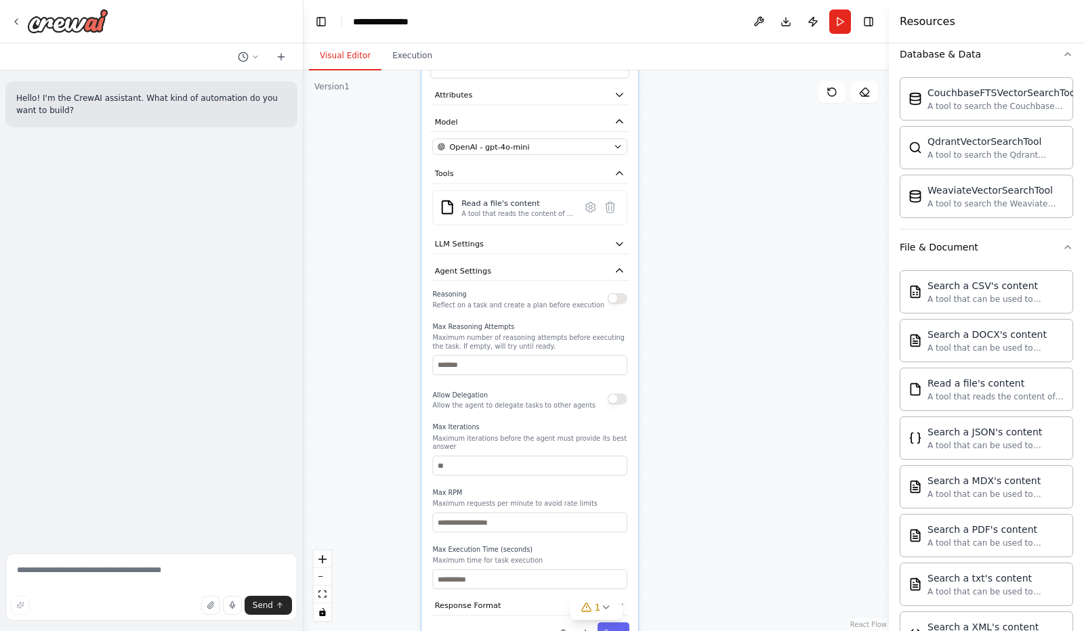
drag, startPoint x: 588, startPoint y: 414, endPoint x: 580, endPoint y: 326, distance: 89.1
click at [580, 326] on label "Max Reasoning Attempts" at bounding box center [529, 326] width 194 height 9
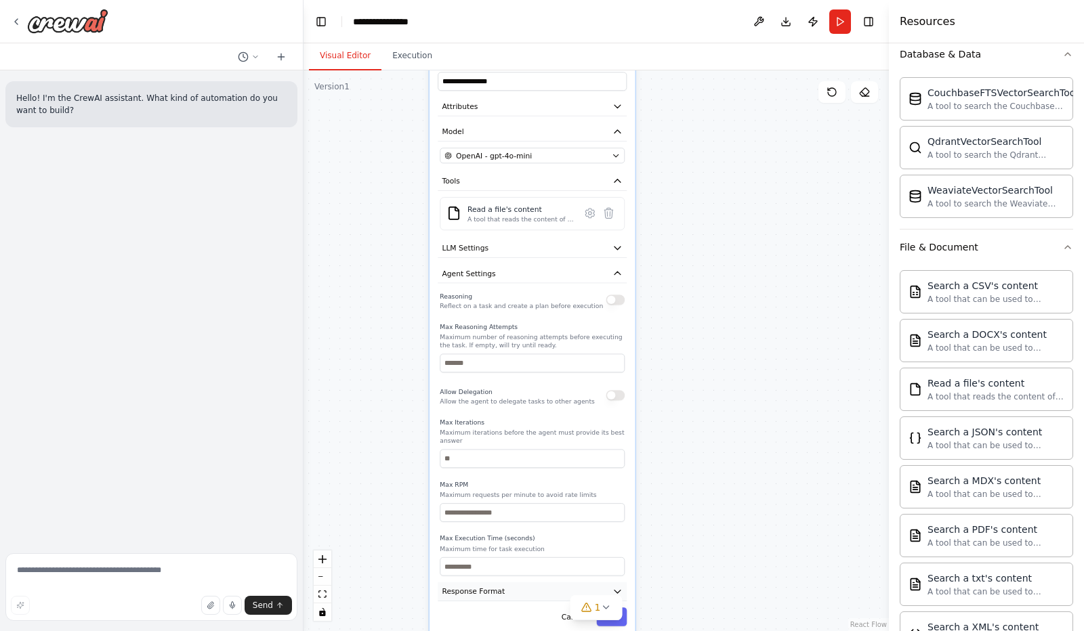
click at [618, 586] on icon "button" at bounding box center [617, 591] width 10 height 10
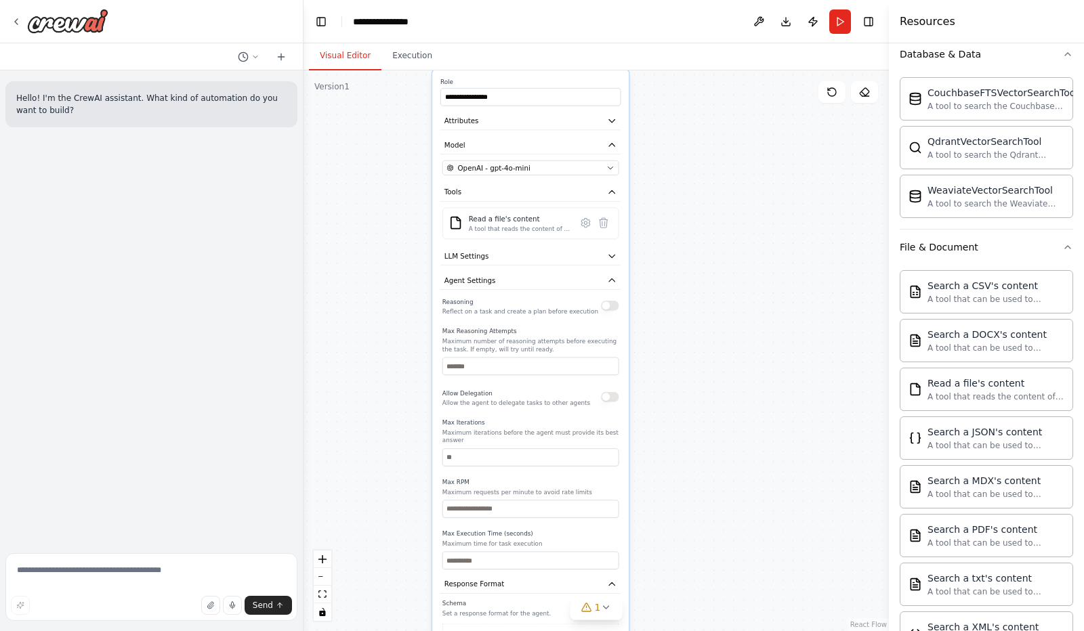
click at [466, 610] on p "Set a response format for the agent." at bounding box center [530, 614] width 177 height 8
click at [528, 624] on button "Add Property" at bounding box center [530, 635] width 177 height 23
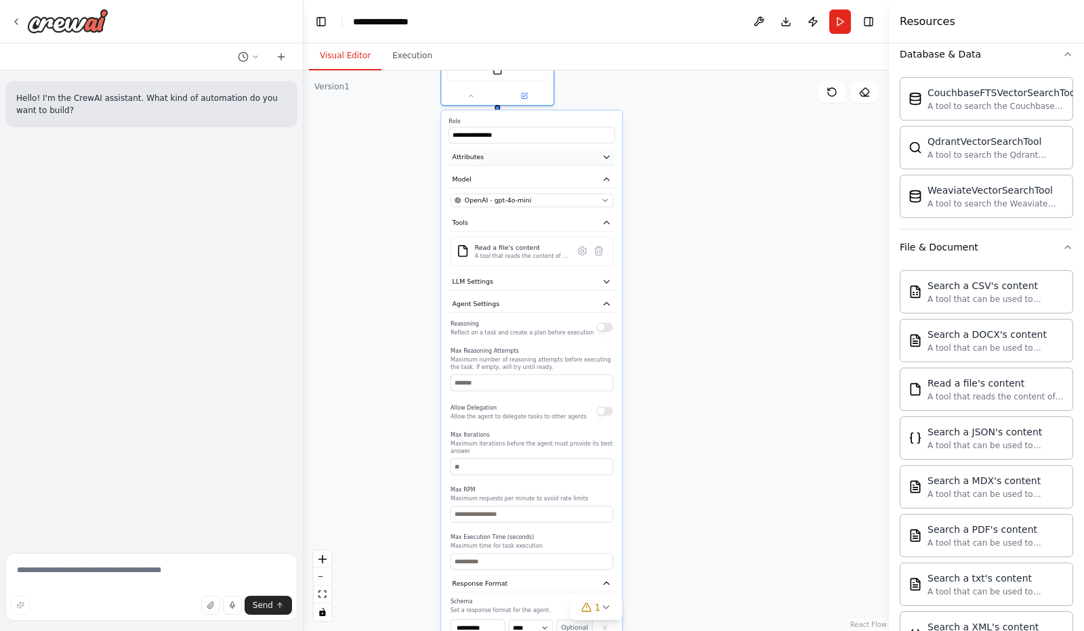
click at [605, 155] on icon "button" at bounding box center [606, 156] width 9 height 9
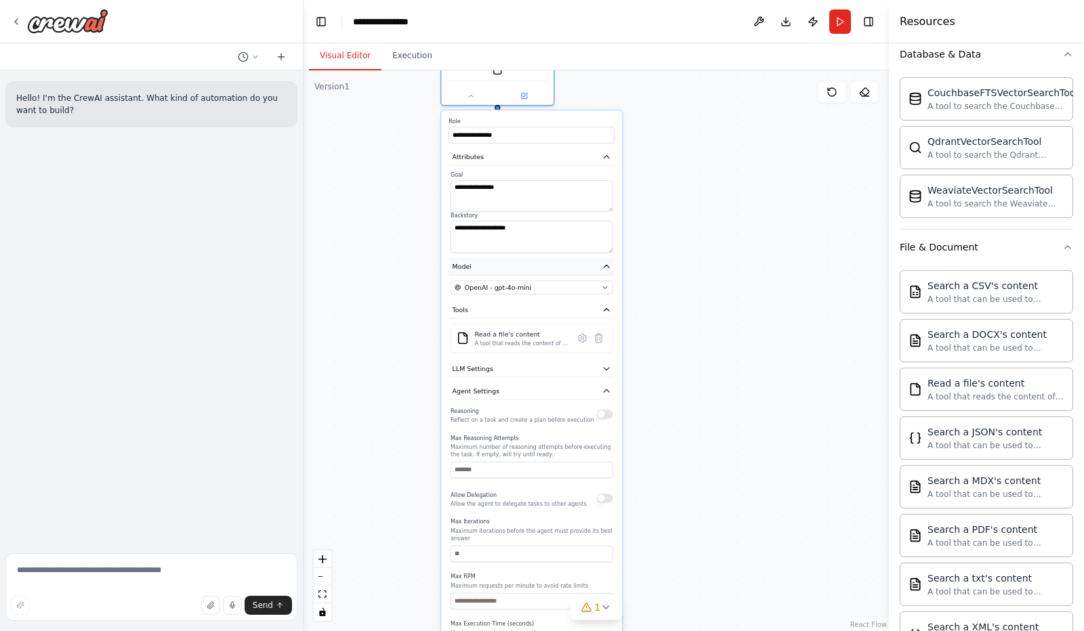
click at [608, 267] on icon "button" at bounding box center [605, 266] width 5 height 3
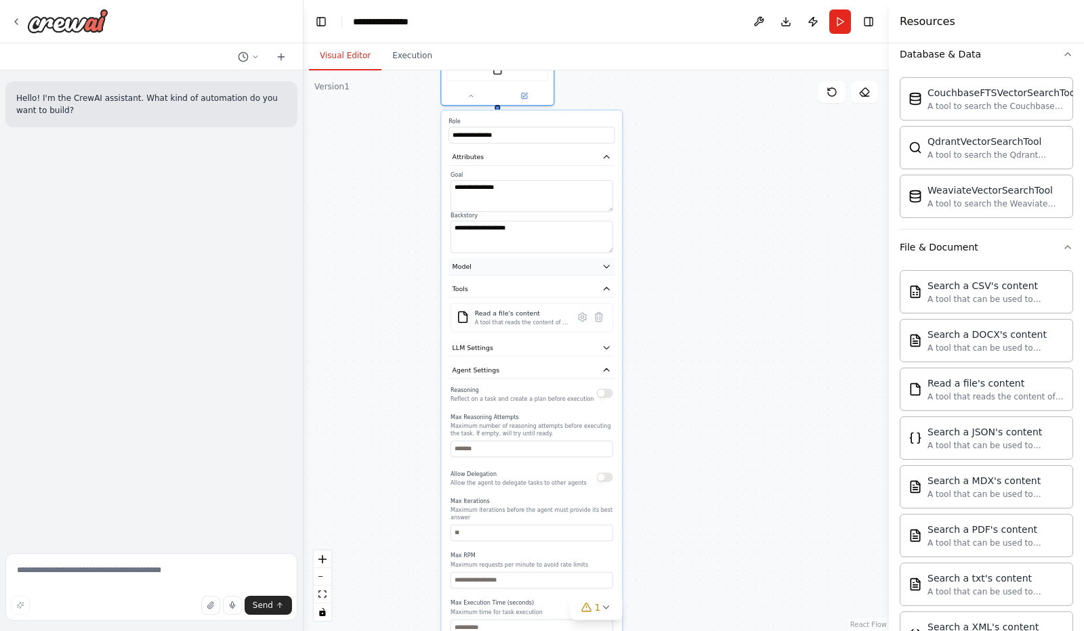
click at [608, 267] on icon "button" at bounding box center [606, 266] width 9 height 9
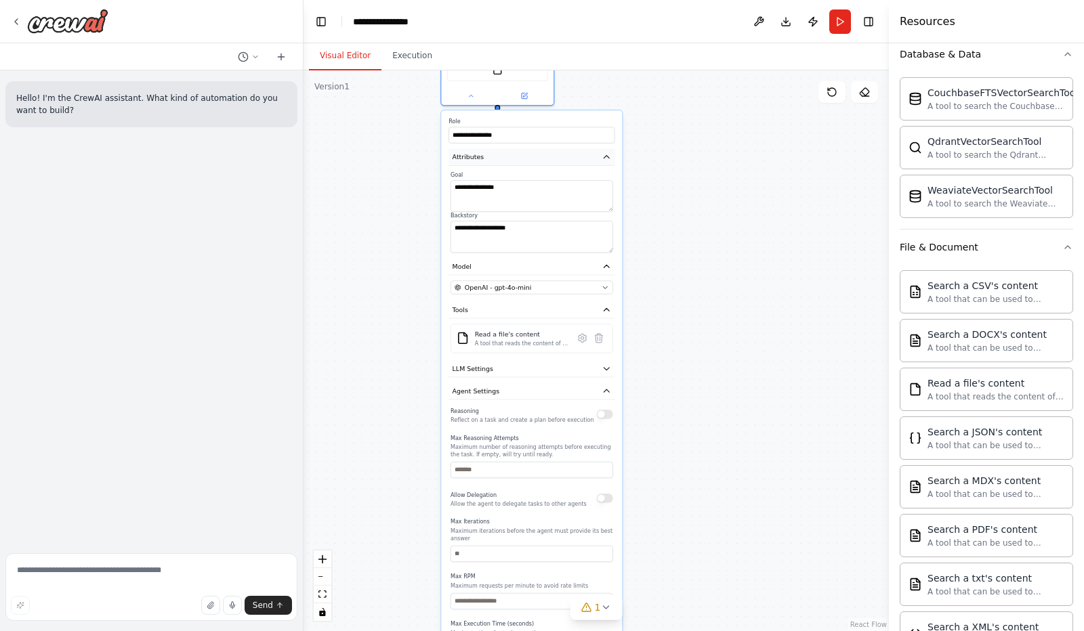
click at [611, 161] on icon "button" at bounding box center [606, 156] width 9 height 9
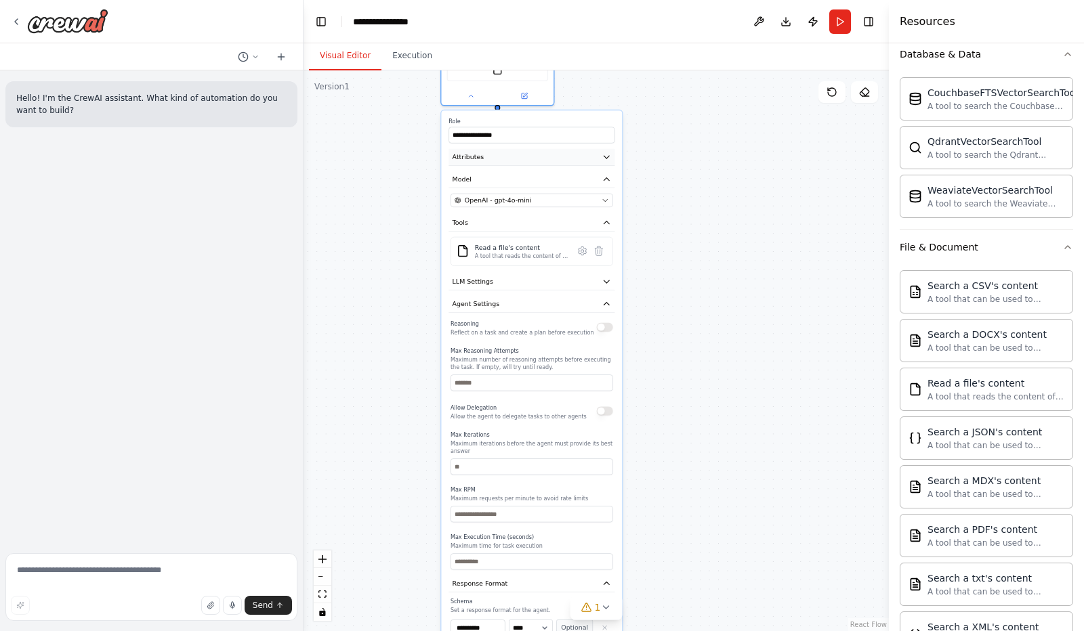
click at [611, 161] on icon "button" at bounding box center [606, 156] width 9 height 9
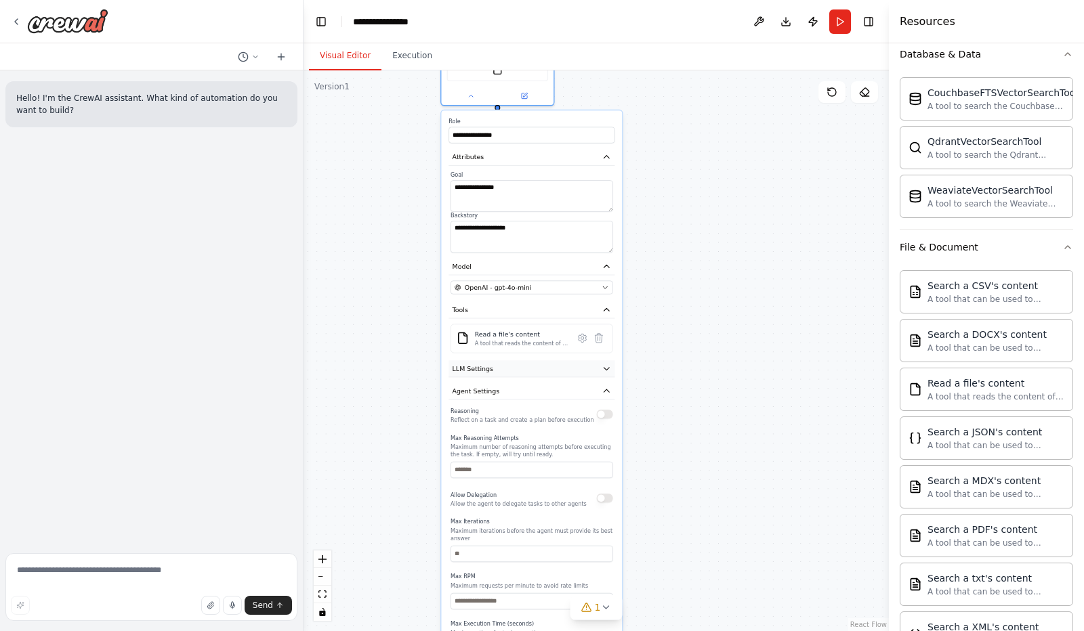
click at [605, 364] on icon "button" at bounding box center [606, 368] width 9 height 9
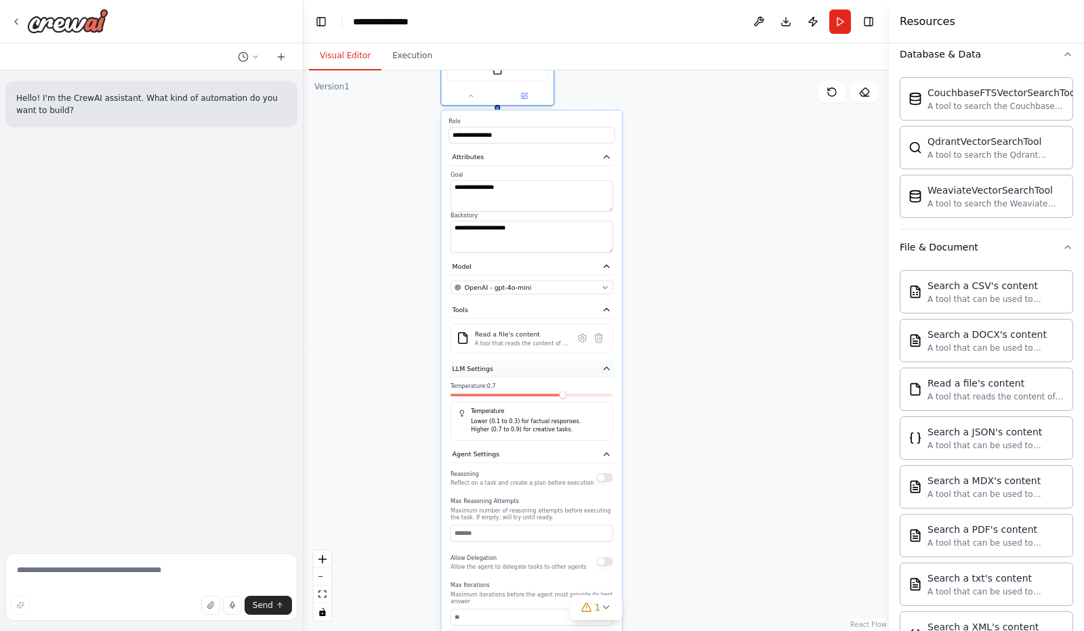
click at [605, 364] on icon "button" at bounding box center [606, 368] width 9 height 9
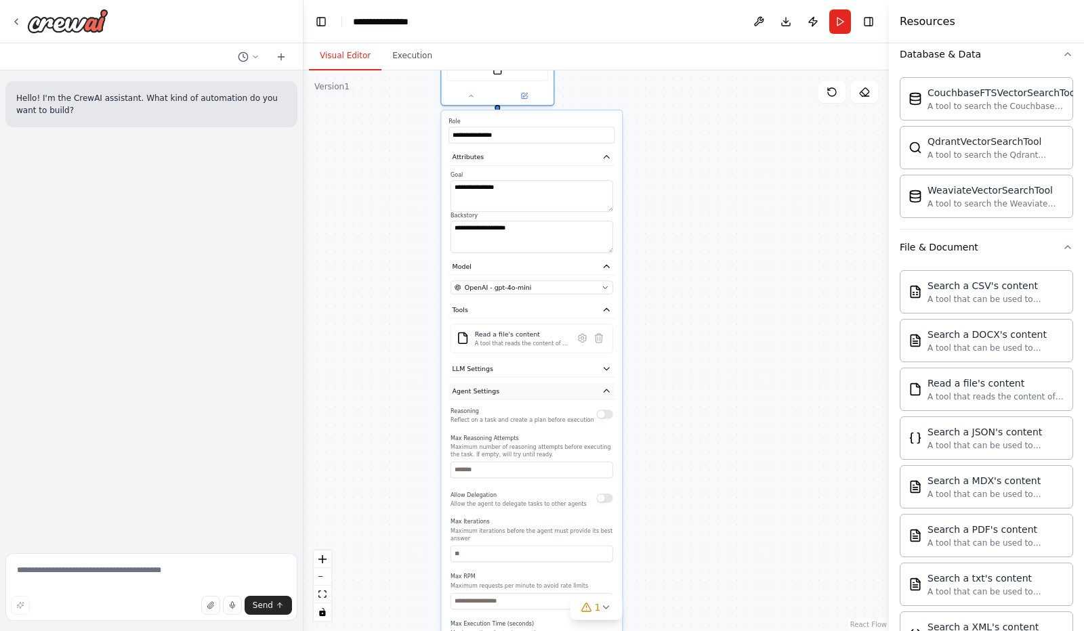
click at [606, 389] on icon "button" at bounding box center [605, 390] width 5 height 3
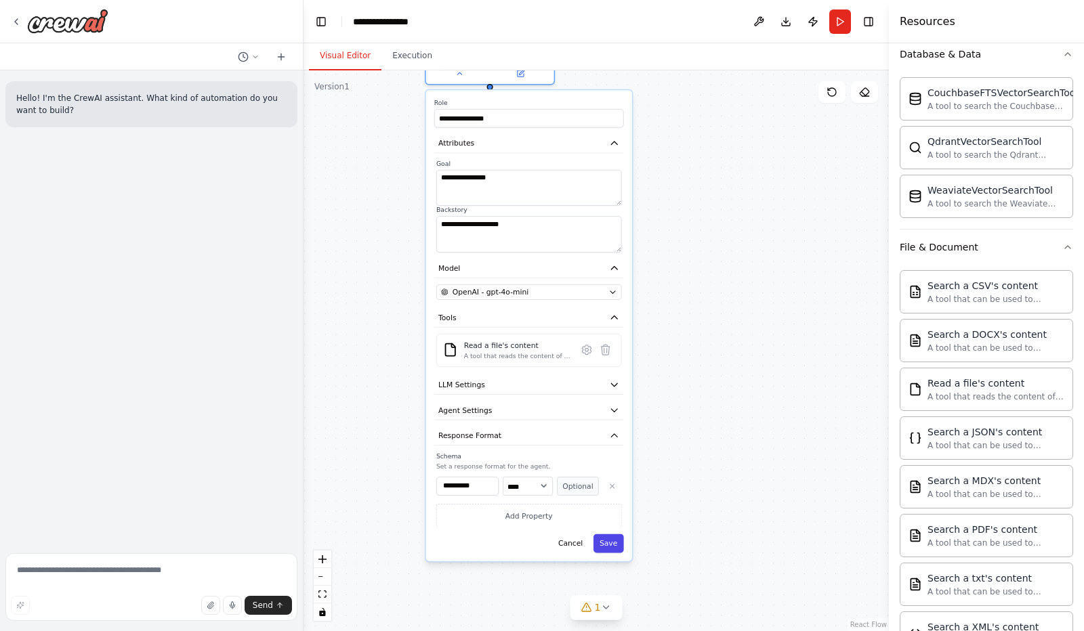
click at [616, 545] on button "Save" at bounding box center [608, 543] width 30 height 19
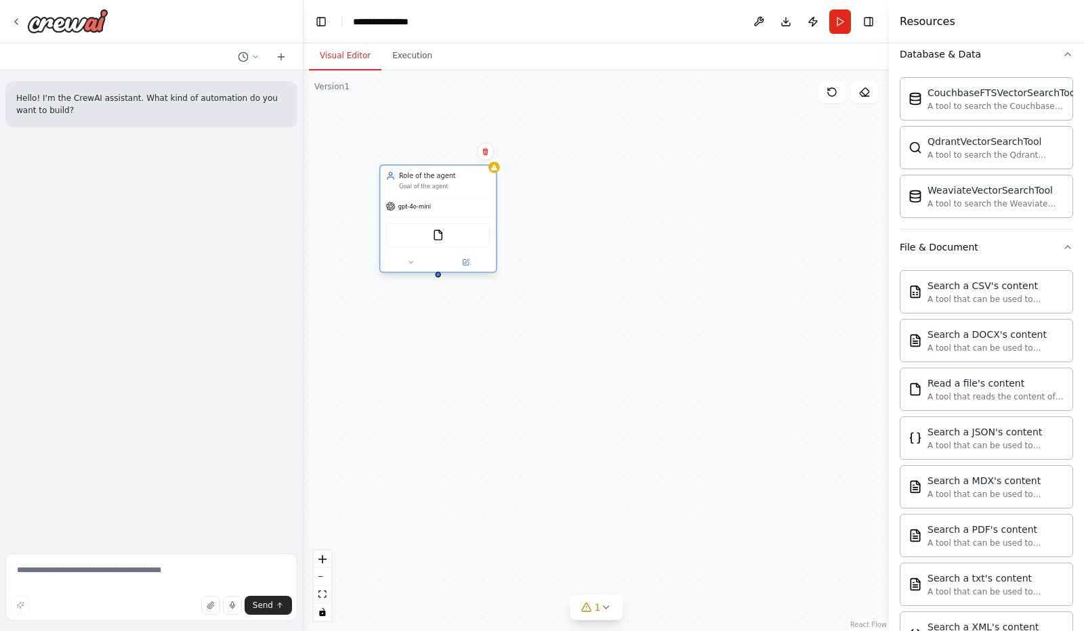
drag, startPoint x: 484, startPoint y: 77, endPoint x: 423, endPoint y: 255, distance: 187.6
click at [423, 255] on div at bounding box center [438, 262] width 116 height 19
click at [31, 100] on p "Hello! I'm the CrewAI assistant. What kind of automation do you want to build?" at bounding box center [151, 104] width 270 height 24
click at [26, 136] on div "Hello! I'm the CrewAI assistant. What kind of automation do you want to build?" at bounding box center [151, 308] width 303 height 477
click at [16, 97] on p "Hello! I'm the CrewAI assistant. What kind of automation do you want to build?" at bounding box center [151, 104] width 270 height 24
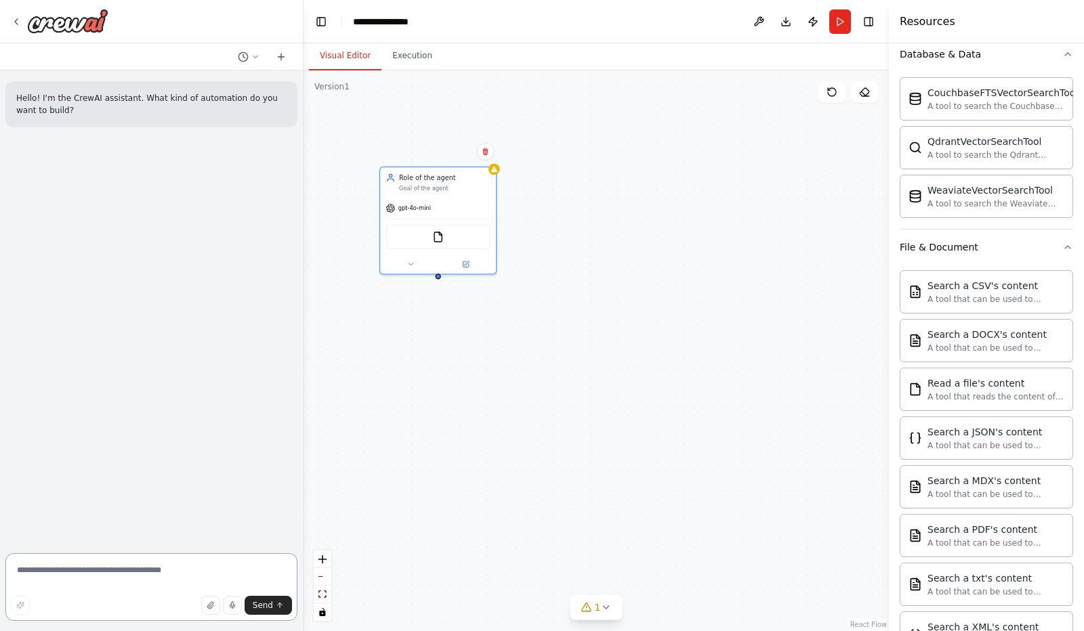
click at [32, 572] on textarea at bounding box center [151, 587] width 292 height 68
paste textarea "**********"
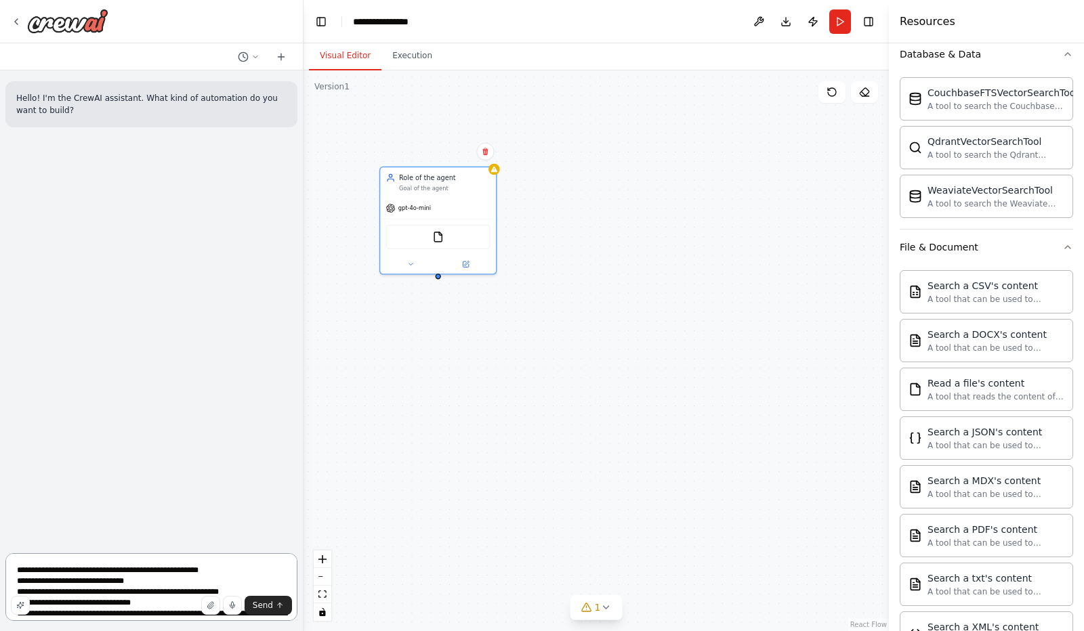
scroll to position [396, 0]
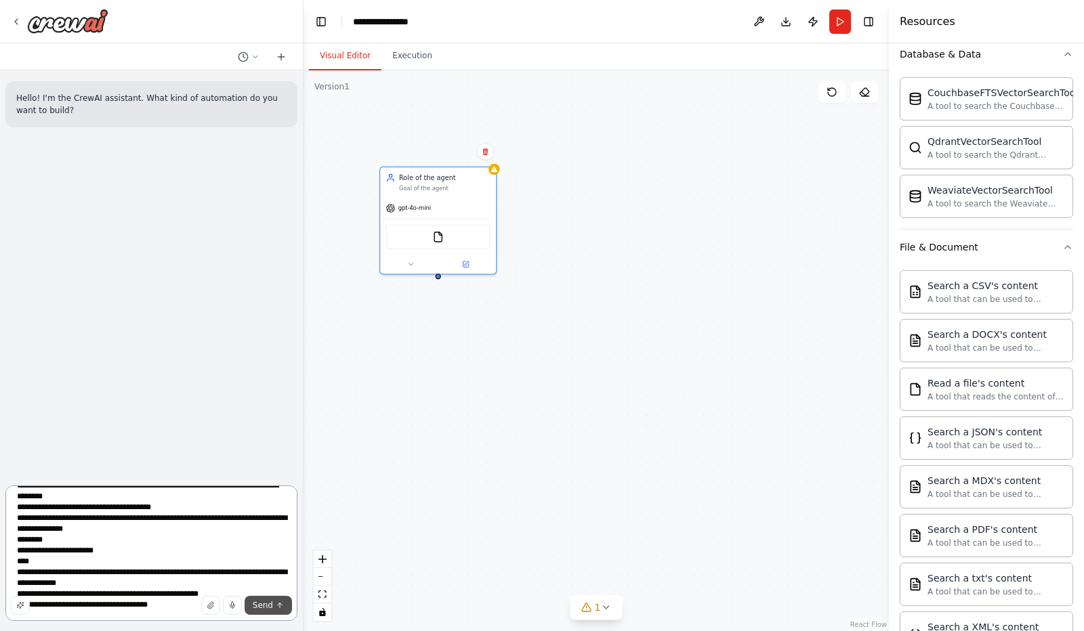
type textarea "**********"
click at [261, 602] on span "Send" at bounding box center [263, 605] width 20 height 11
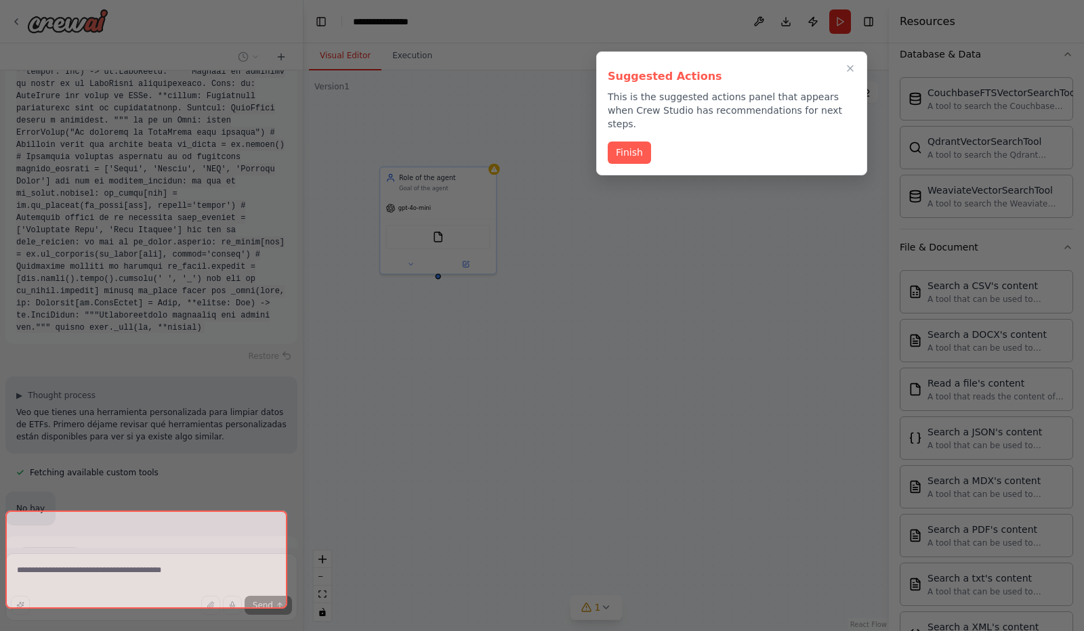
scroll to position [164, 0]
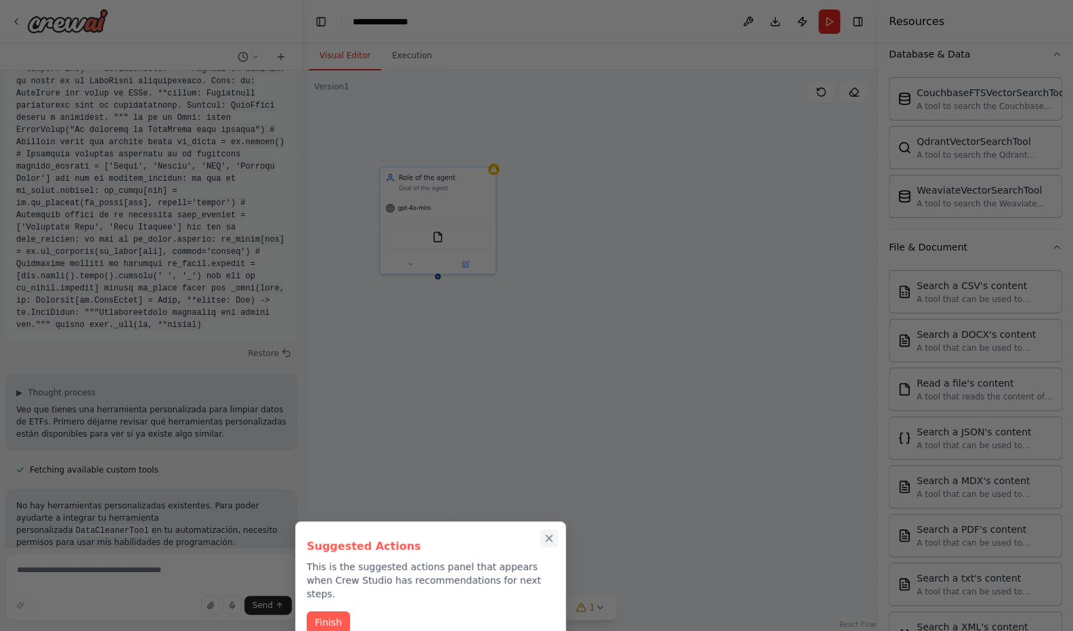
click at [550, 537] on icon "Close walkthrough" at bounding box center [550, 539] width 6 height 6
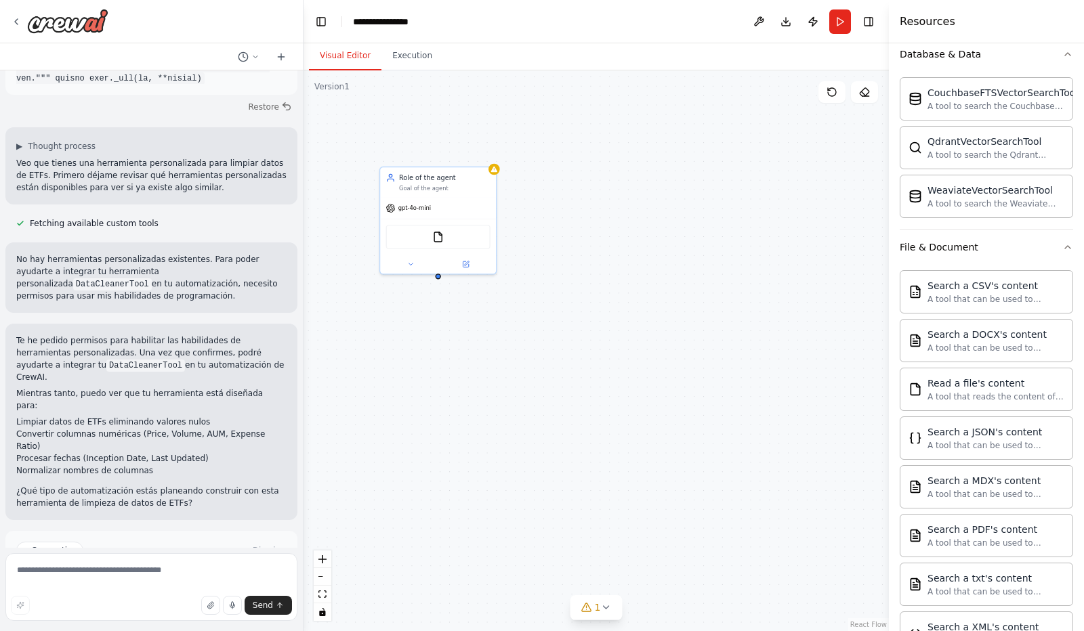
scroll to position [440, 0]
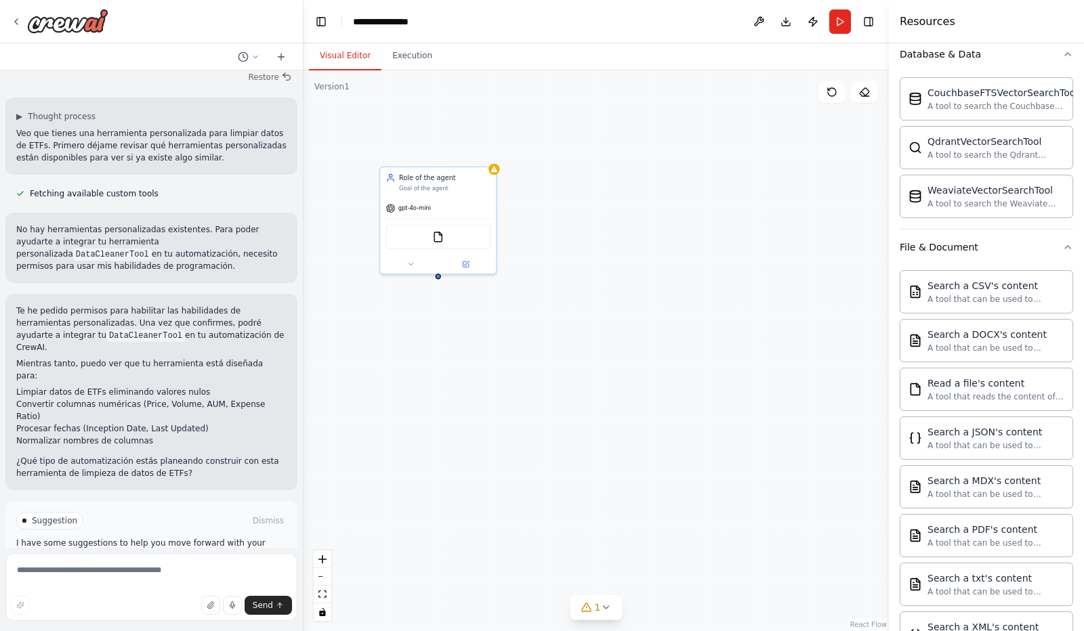
click at [175, 573] on span "Enable coding skills" at bounding box center [157, 578] width 80 height 11
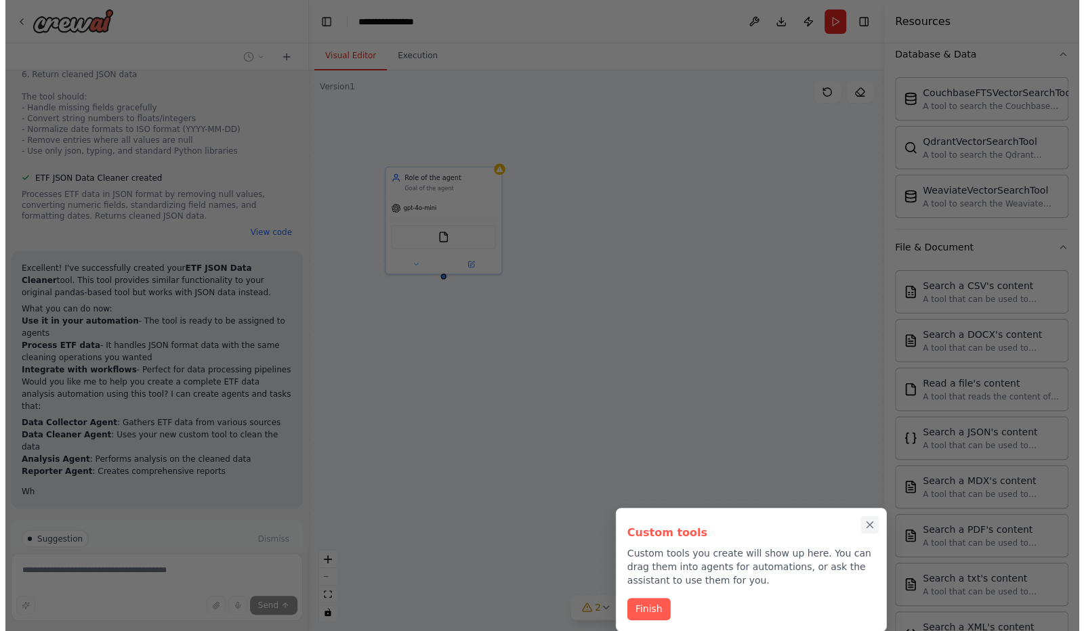
scroll to position [1608, 0]
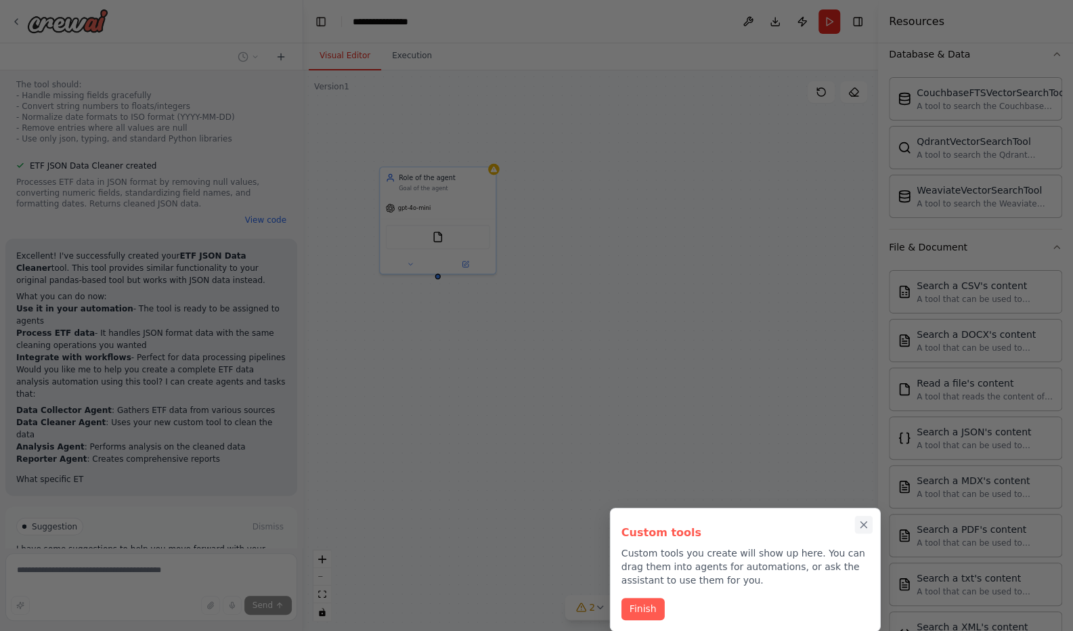
click at [863, 522] on icon "Close walkthrough" at bounding box center [864, 525] width 12 height 12
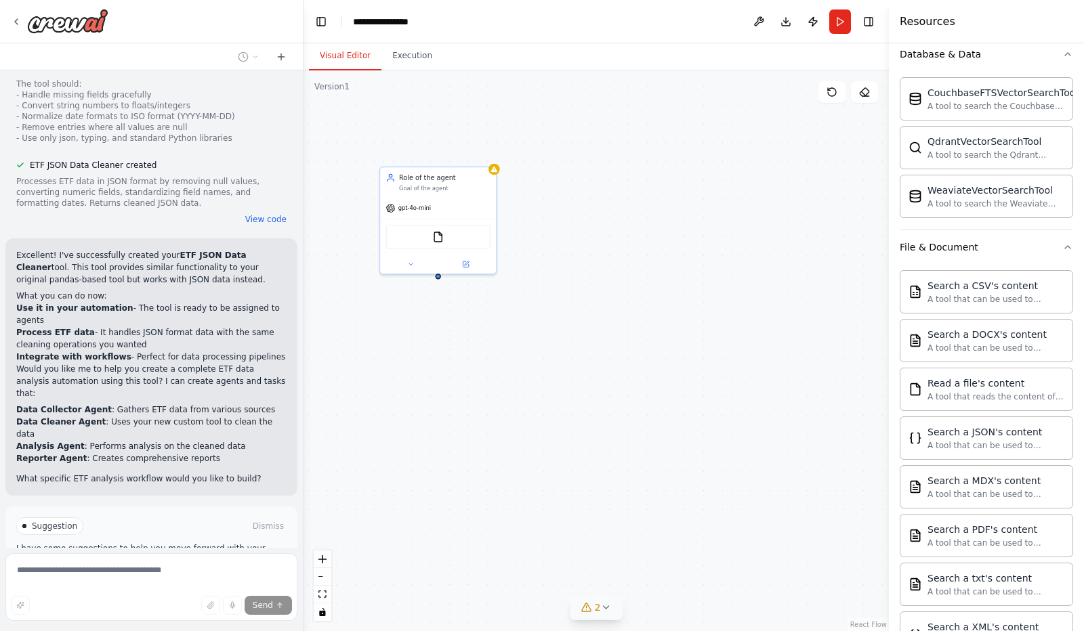
click at [607, 609] on icon at bounding box center [605, 607] width 11 height 11
click at [757, 565] on div "Role of the agent Goal of the agent gpt-4o-mini FileReadTool" at bounding box center [595, 350] width 585 height 561
click at [685, 532] on icon at bounding box center [690, 528] width 11 height 11
click at [163, 578] on span "Run Automation" at bounding box center [158, 583] width 66 height 11
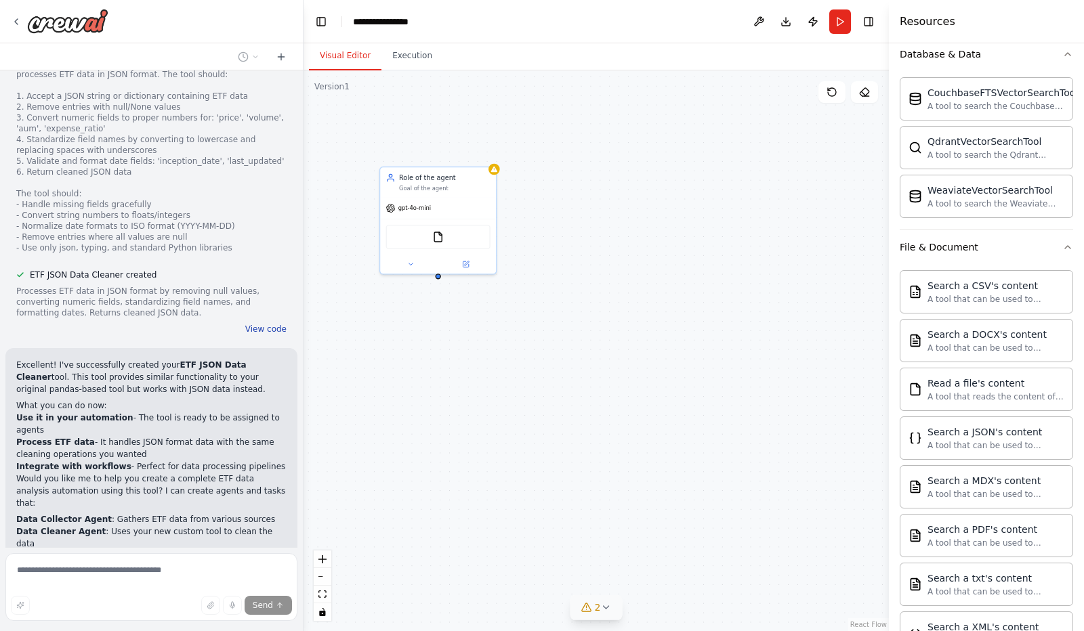
click at [263, 324] on button "View code" at bounding box center [265, 329] width 41 height 11
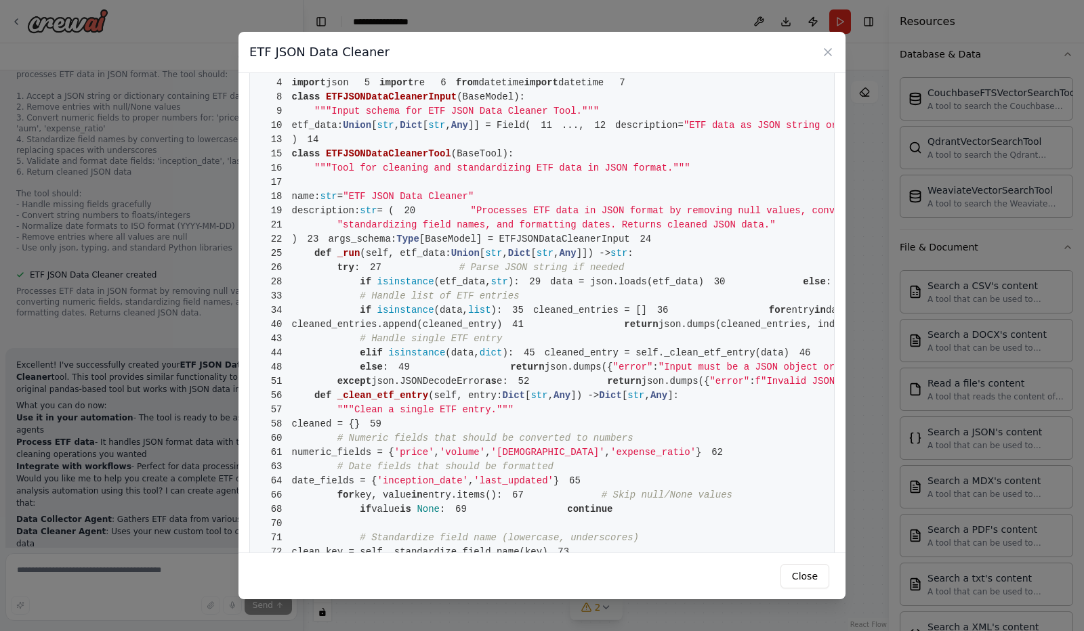
scroll to position [0, 0]
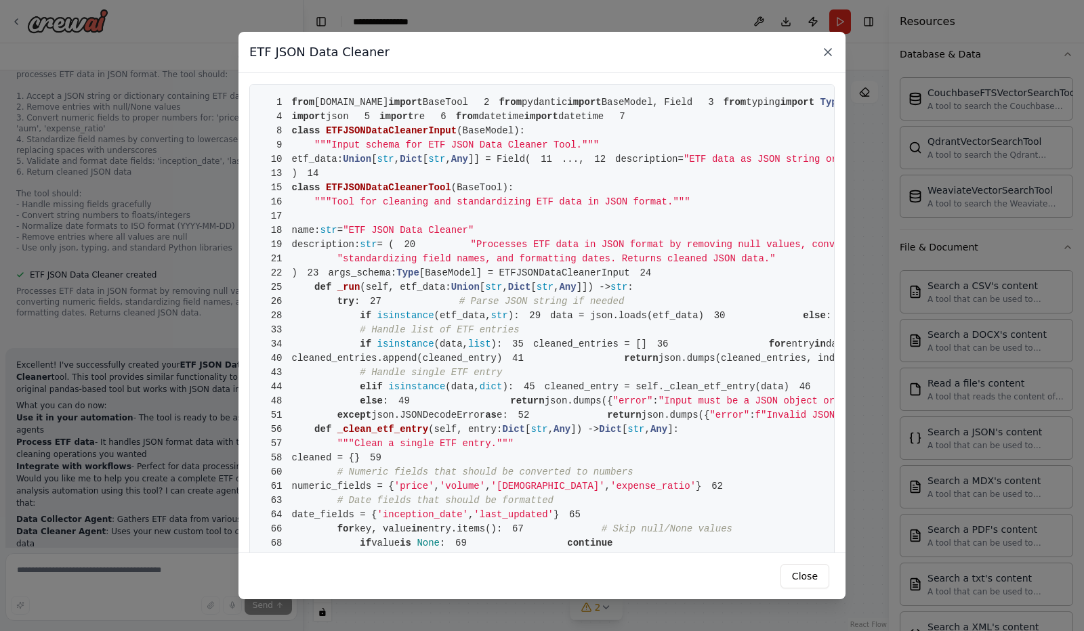
click at [830, 52] on icon at bounding box center [828, 52] width 14 height 14
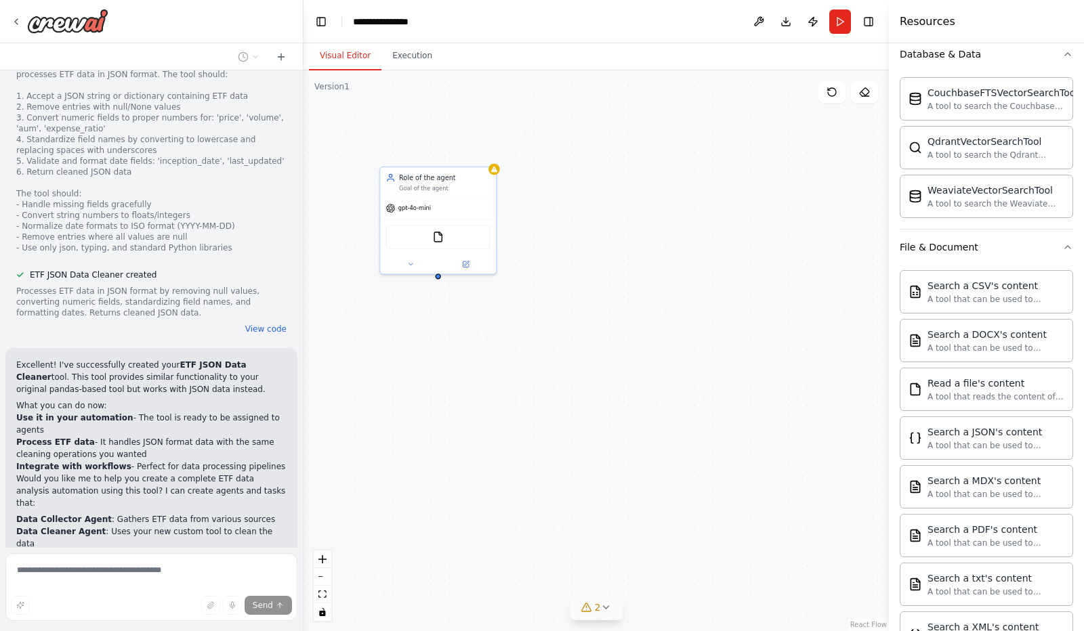
click at [270, 630] on span "Stop" at bounding box center [279, 637] width 18 height 11
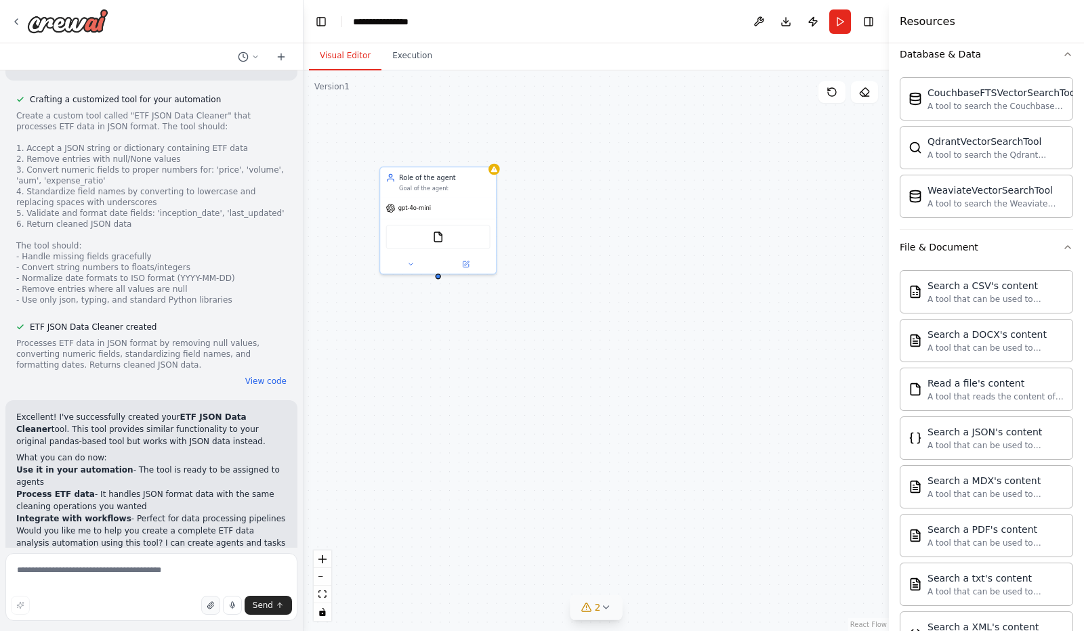
click at [213, 605] on icon "button" at bounding box center [209, 605] width 5 height 7
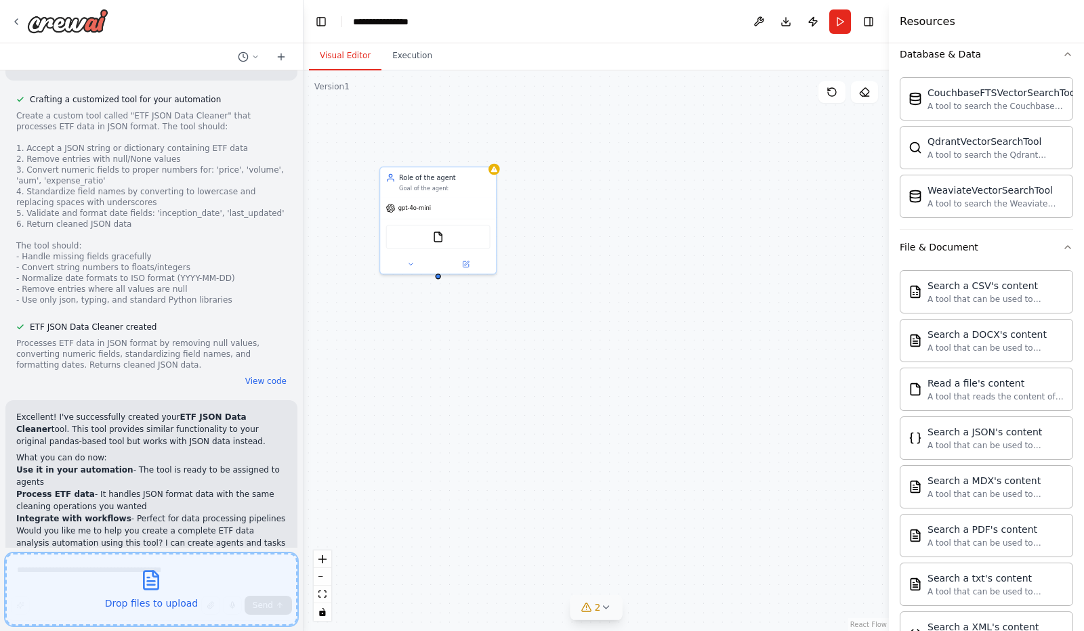
scroll to position [1474, 0]
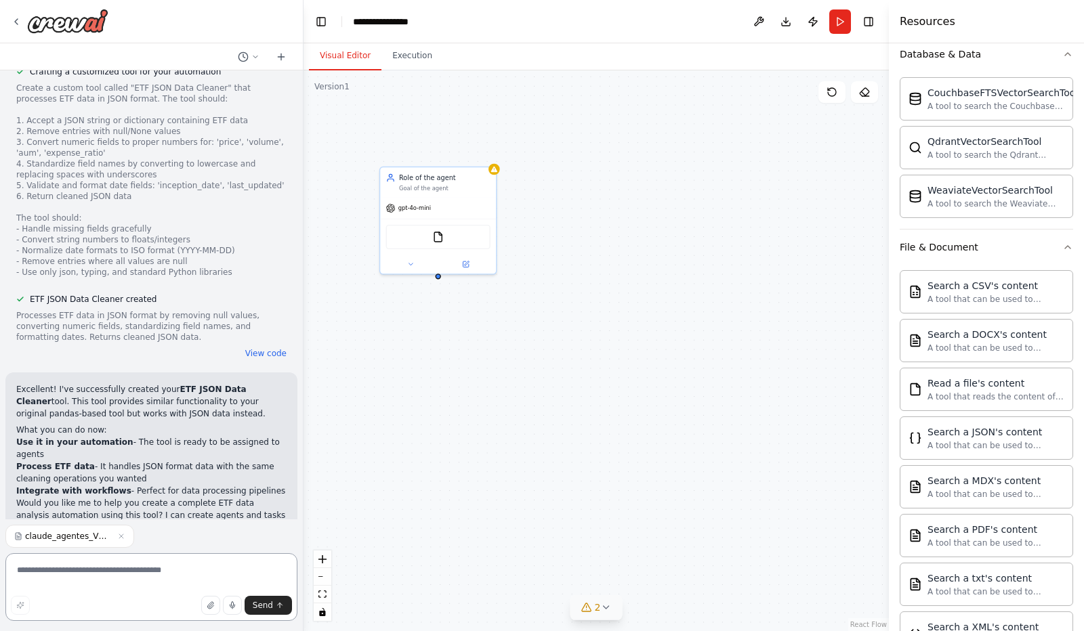
click at [86, 572] on textarea at bounding box center [151, 587] width 292 height 68
type textarea "**********"
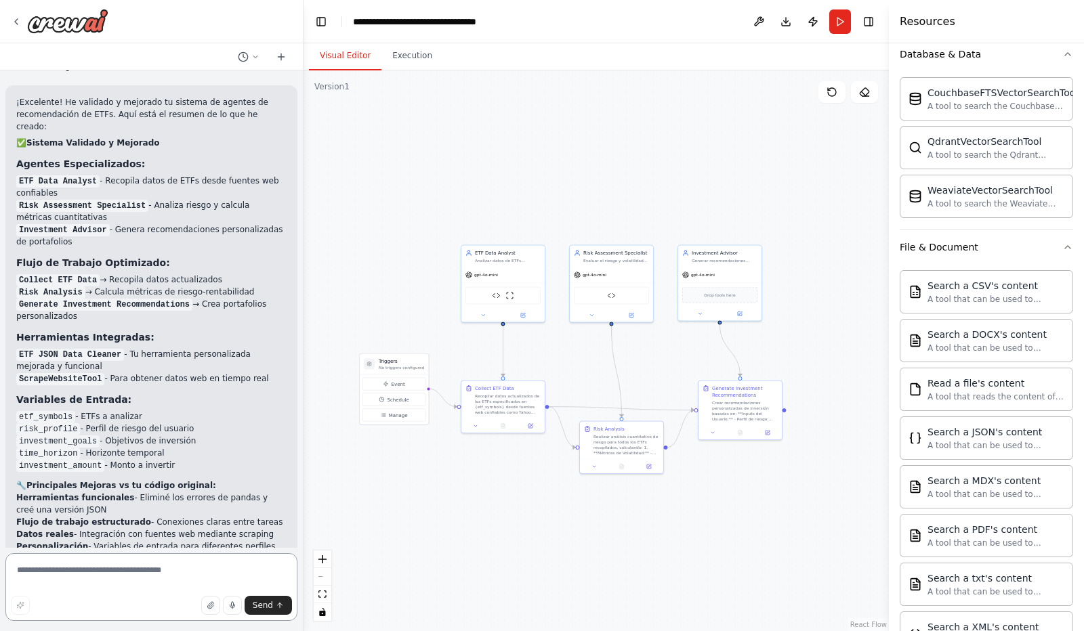
scroll to position [3360, 0]
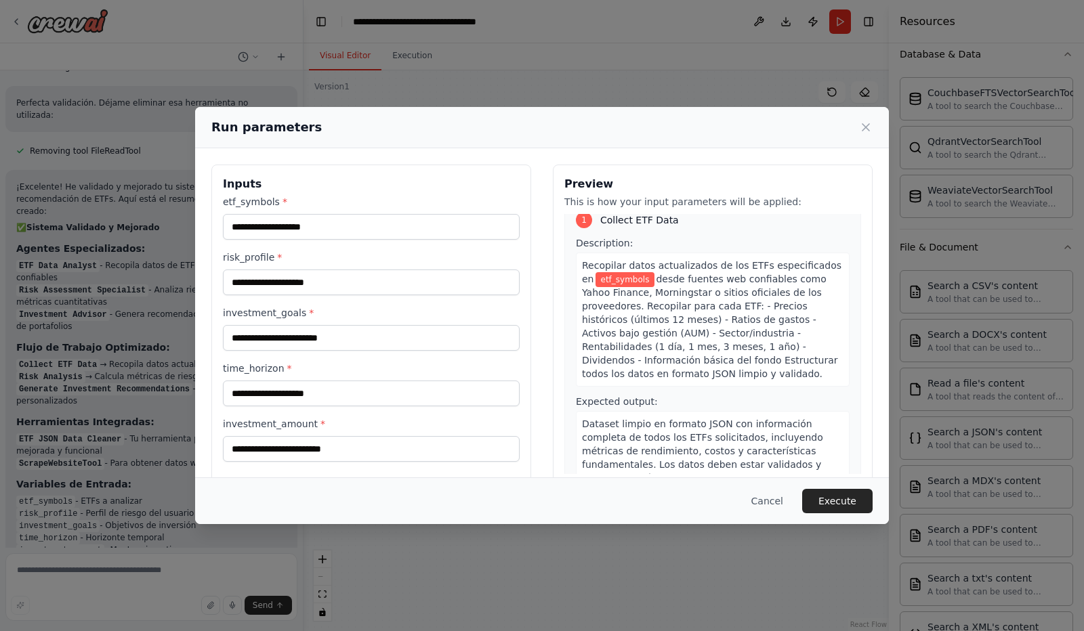
scroll to position [0, 0]
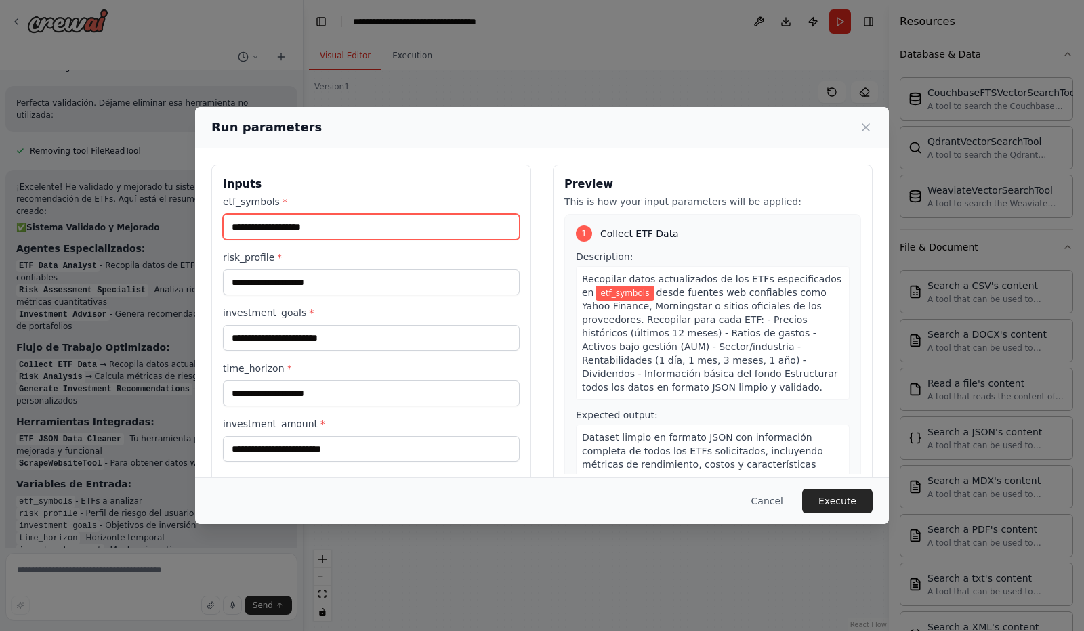
click at [301, 223] on input "etf_symbols *" at bounding box center [371, 227] width 297 height 26
paste input "**********"
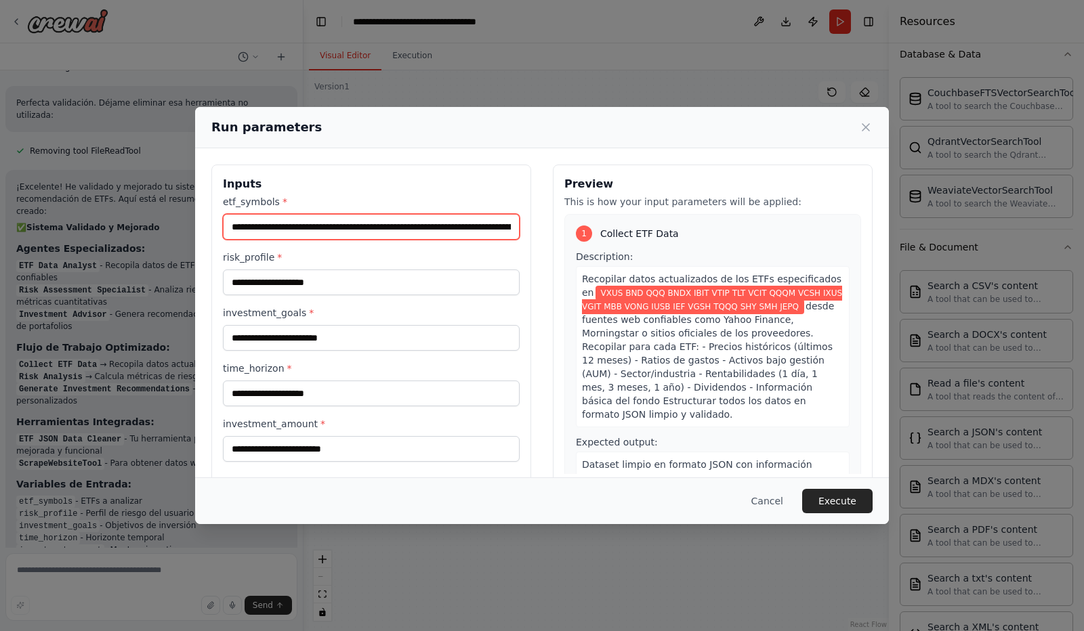
scroll to position [0, 210]
type input "**********"
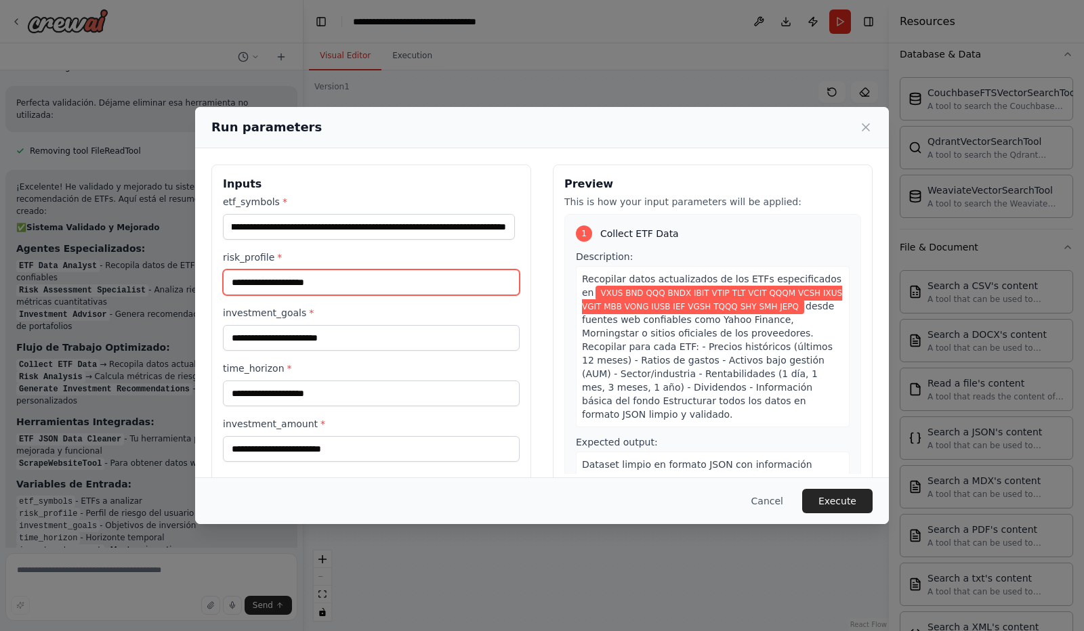
scroll to position [0, 0]
click at [298, 285] on input "risk_profile *" at bounding box center [371, 283] width 297 height 26
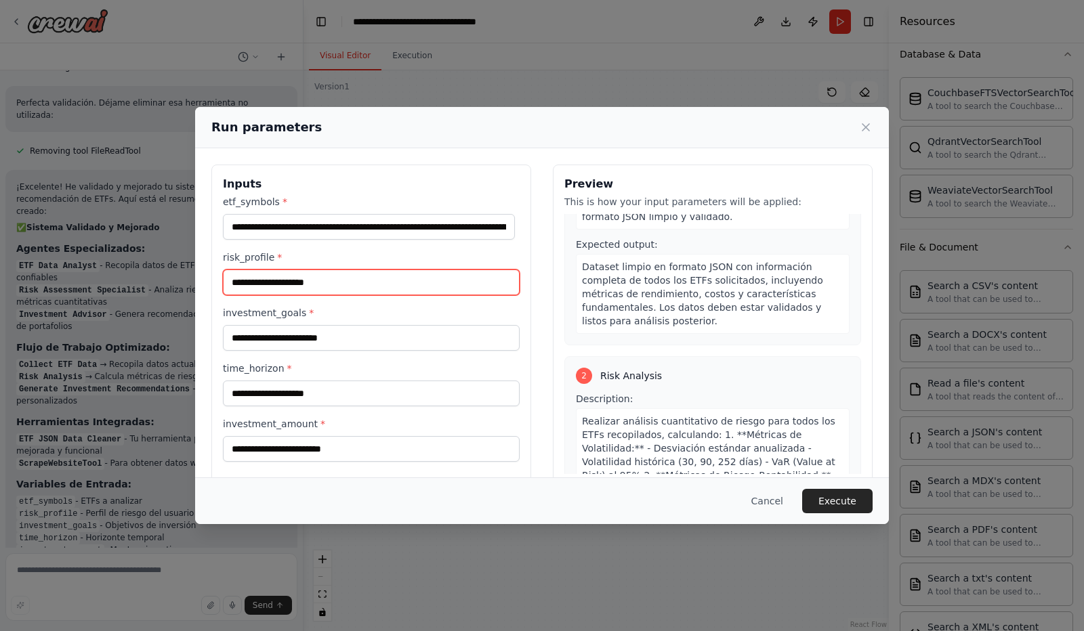
scroll to position [197, 0]
click at [281, 286] on input "risk_profile *" at bounding box center [371, 283] width 297 height 26
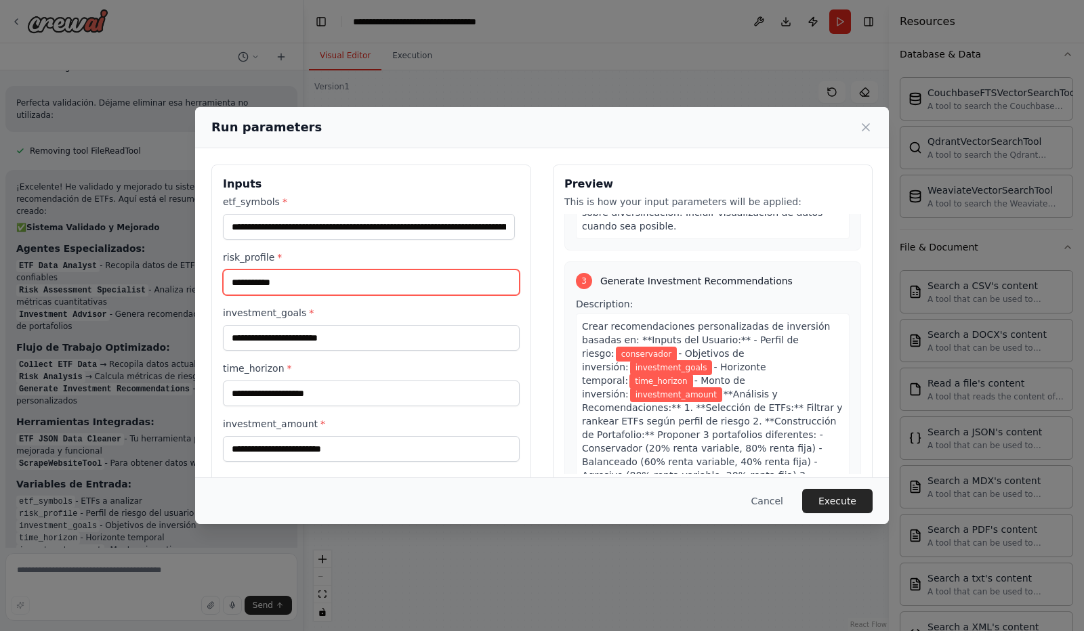
scroll to position [633, 0]
type input "**********"
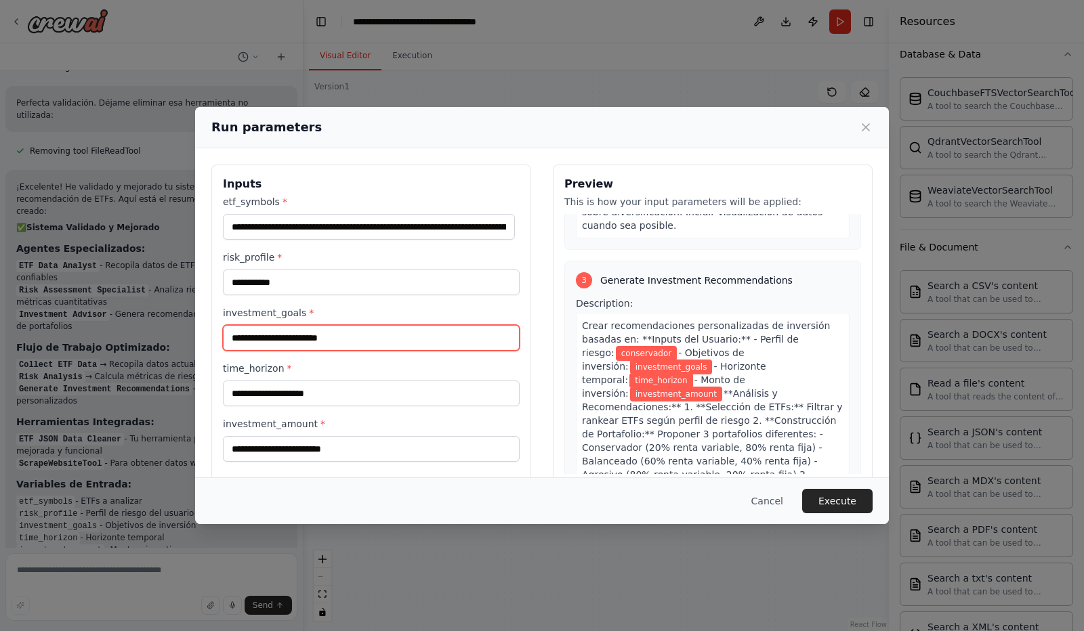
click at [286, 337] on input "investment_goals *" at bounding box center [371, 338] width 297 height 26
type input "**********"
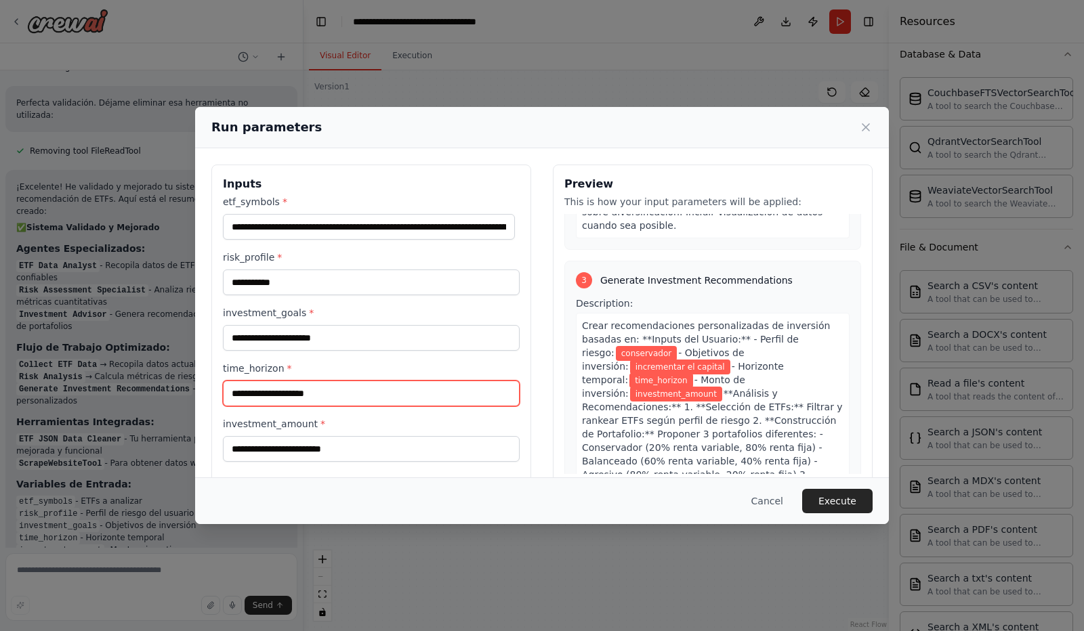
click at [303, 391] on input "time_horizon *" at bounding box center [371, 394] width 297 height 26
type input "******"
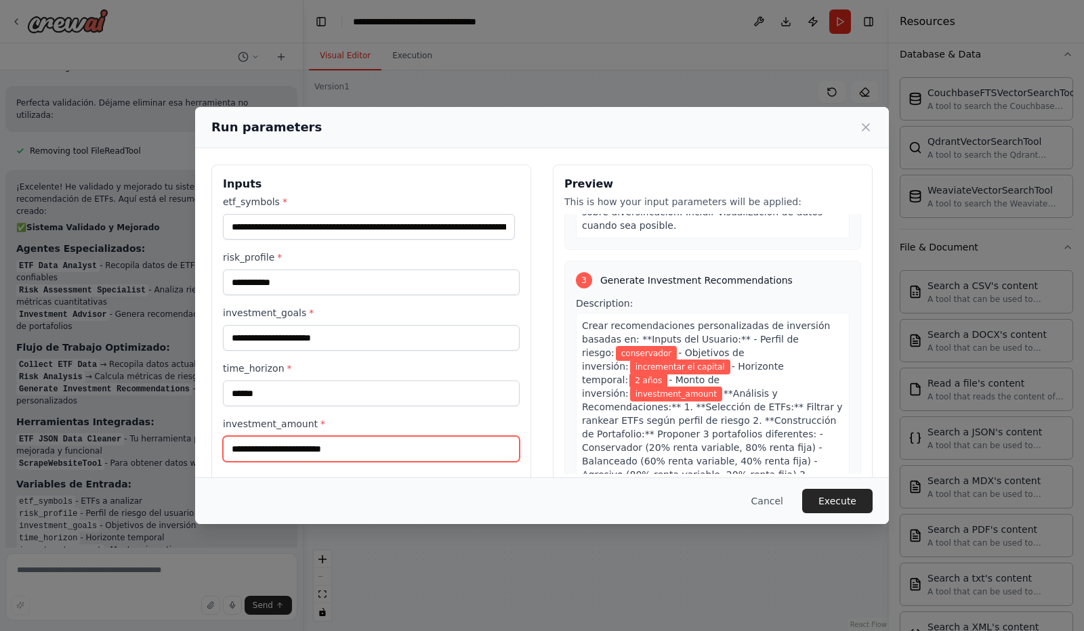
click at [284, 444] on input "investment_amount *" at bounding box center [371, 449] width 297 height 26
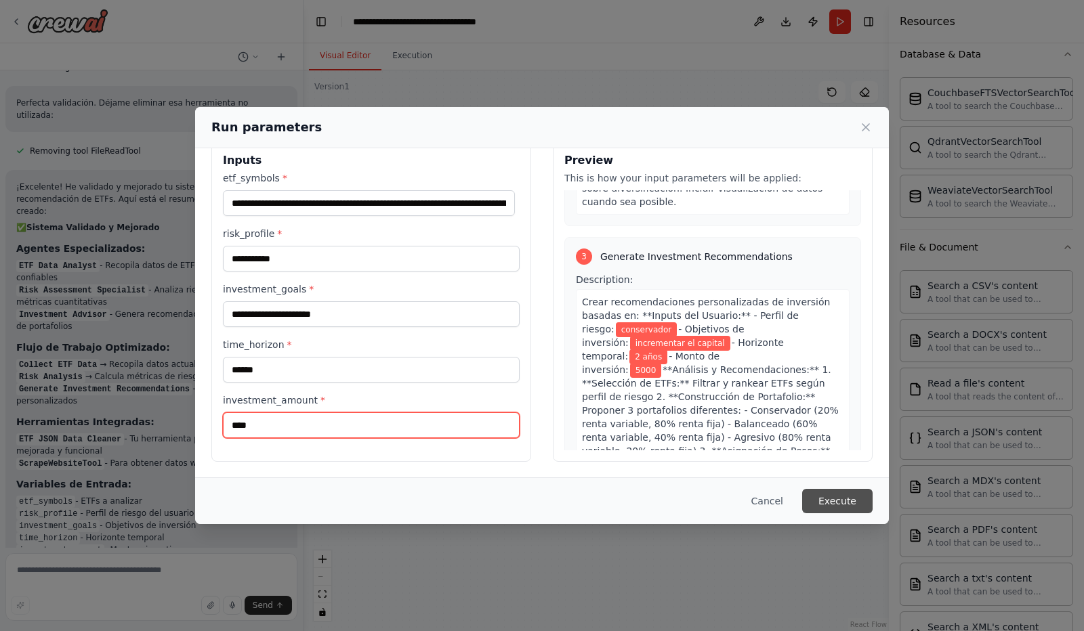
type input "****"
click at [834, 504] on button "Execute" at bounding box center [837, 501] width 70 height 24
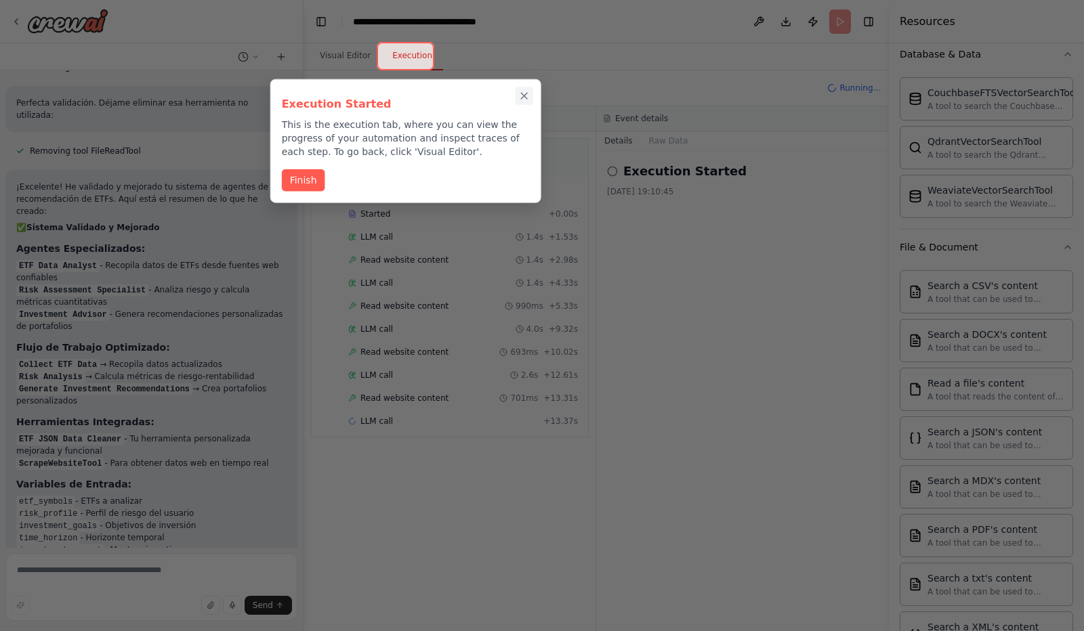
click at [525, 94] on icon "Close walkthrough" at bounding box center [524, 96] width 6 height 6
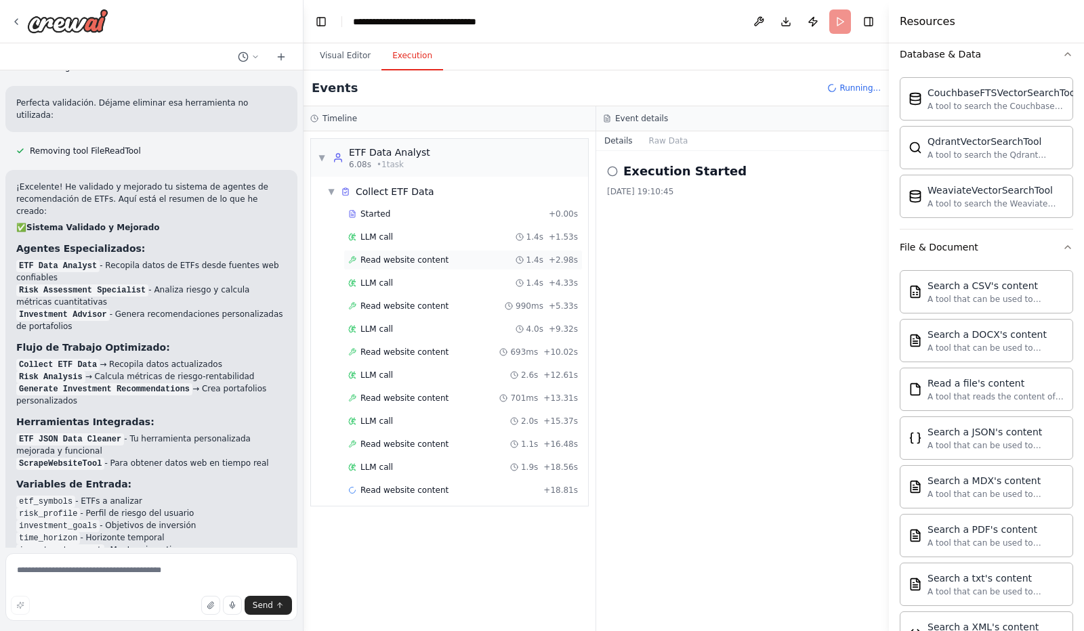
click at [375, 257] on span "Read website content" at bounding box center [404, 260] width 88 height 11
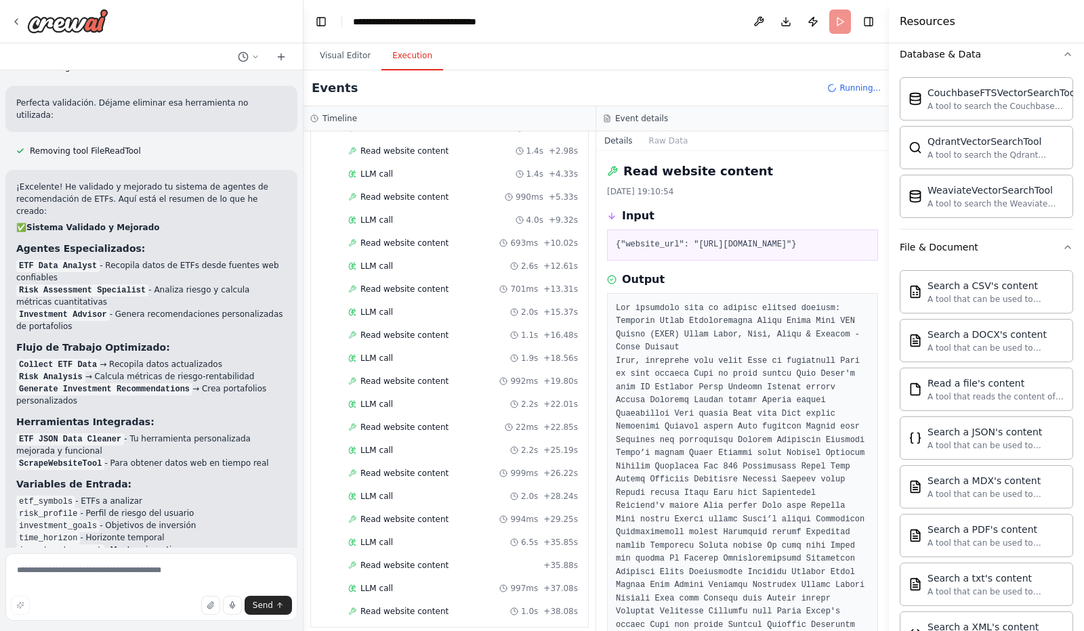
scroll to position [0, 0]
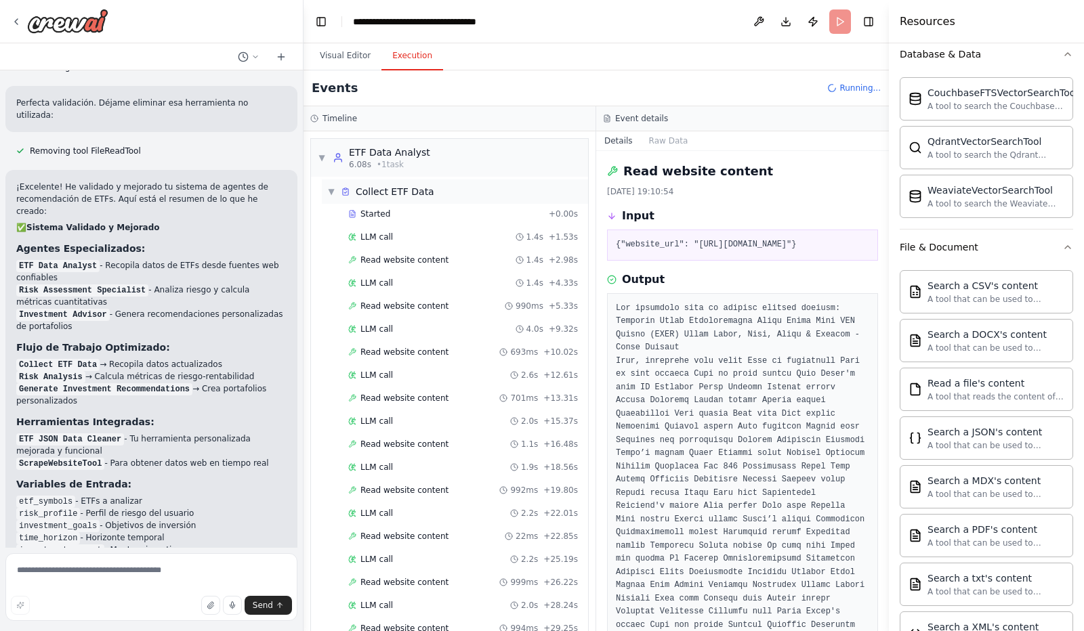
click at [328, 190] on span "▼" at bounding box center [331, 191] width 8 height 11
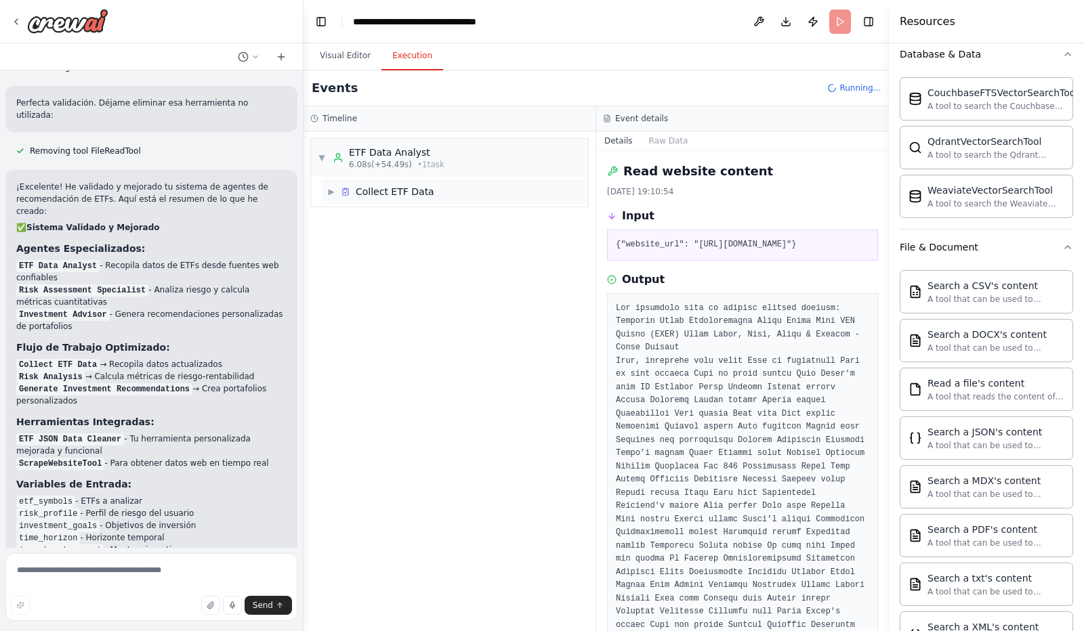
click at [333, 190] on span "▶" at bounding box center [331, 191] width 8 height 11
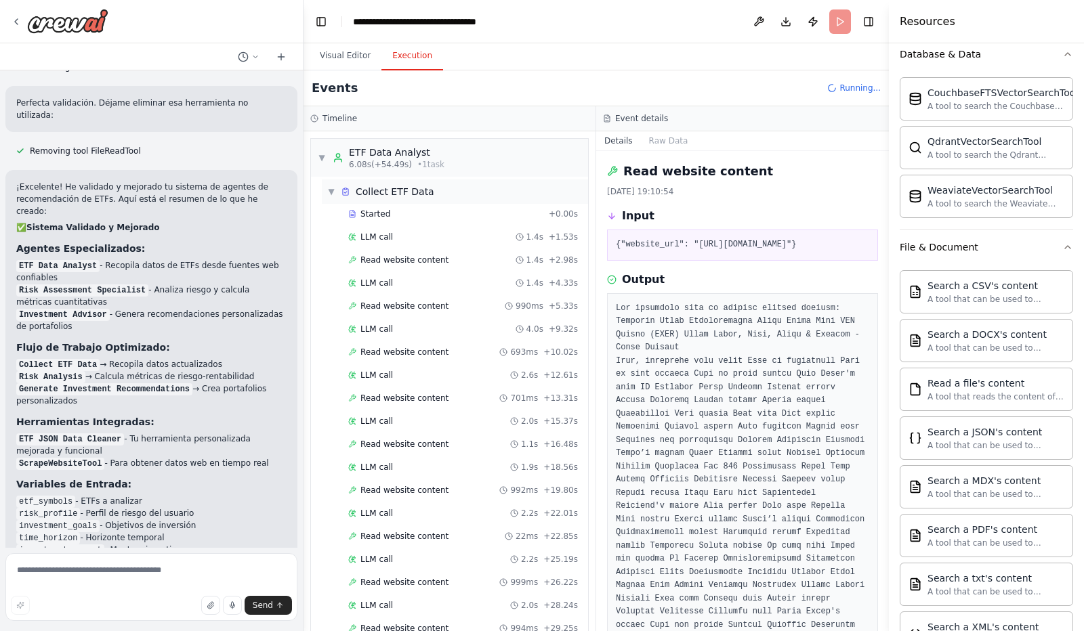
click at [328, 188] on span "▼" at bounding box center [331, 191] width 8 height 11
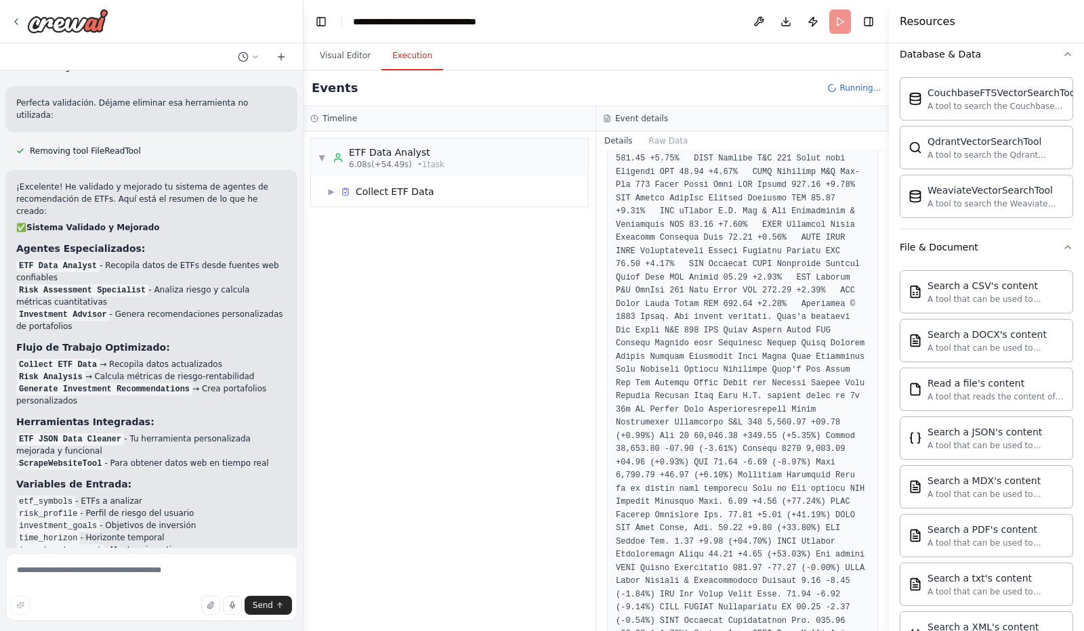
scroll to position [3916, 0]
click at [318, 158] on span "▼" at bounding box center [322, 157] width 8 height 11
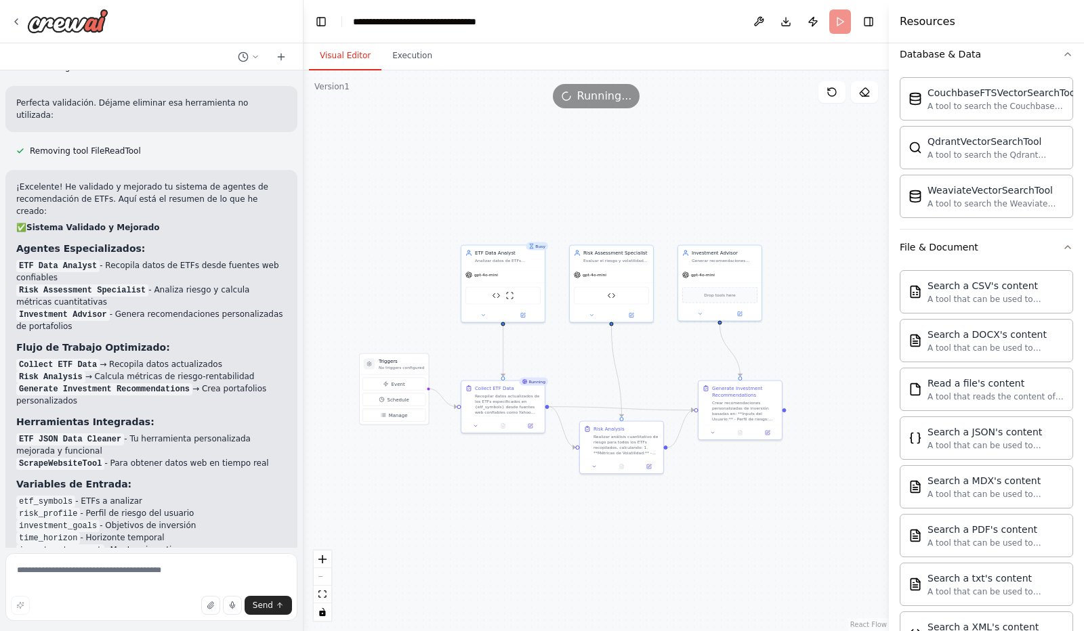
click at [328, 55] on button "Visual Editor" at bounding box center [345, 56] width 72 height 28
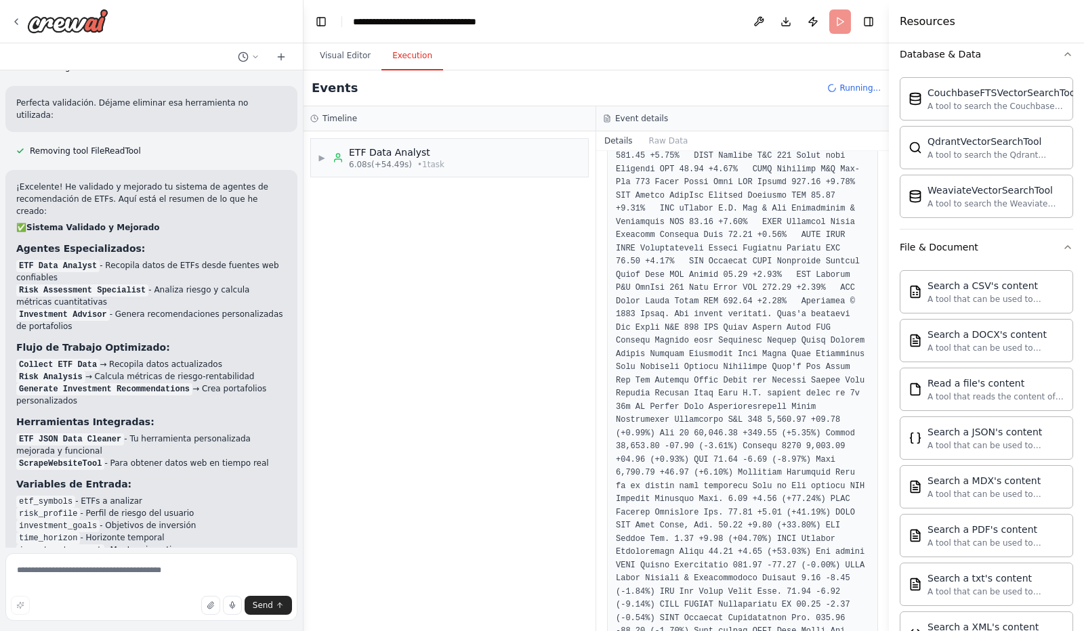
click at [409, 58] on button "Execution" at bounding box center [412, 56] width 62 height 28
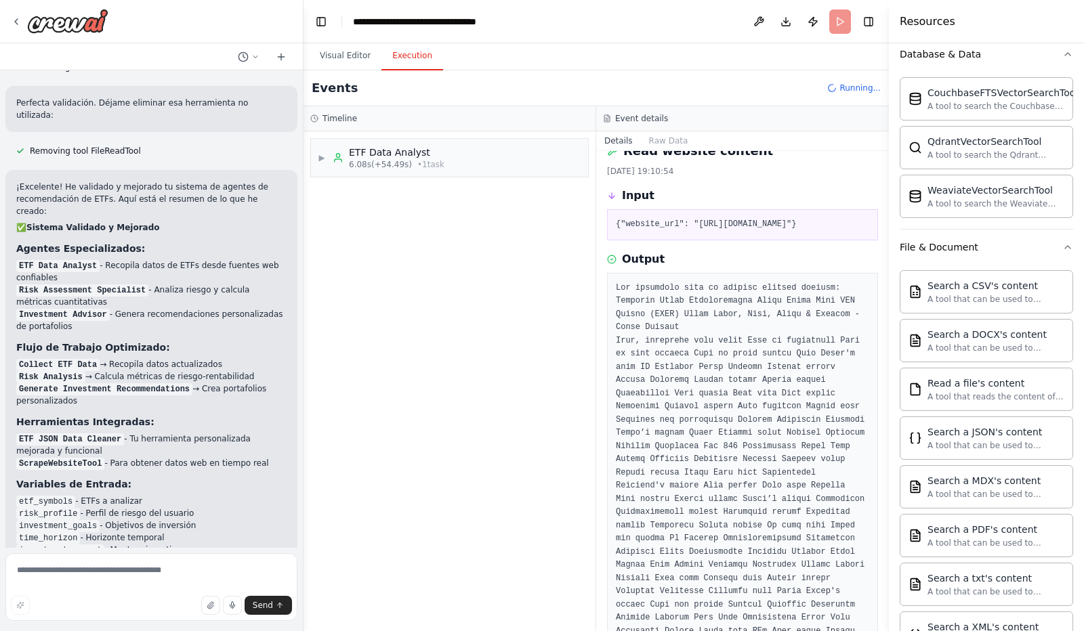
scroll to position [0, 0]
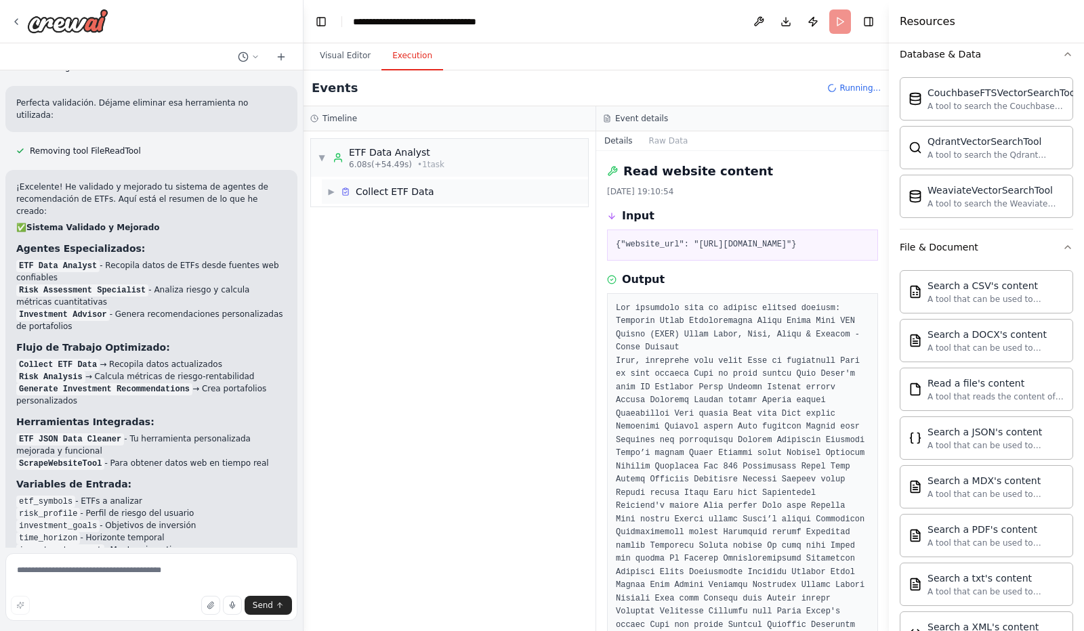
click at [332, 192] on span "▶" at bounding box center [331, 191] width 8 height 11
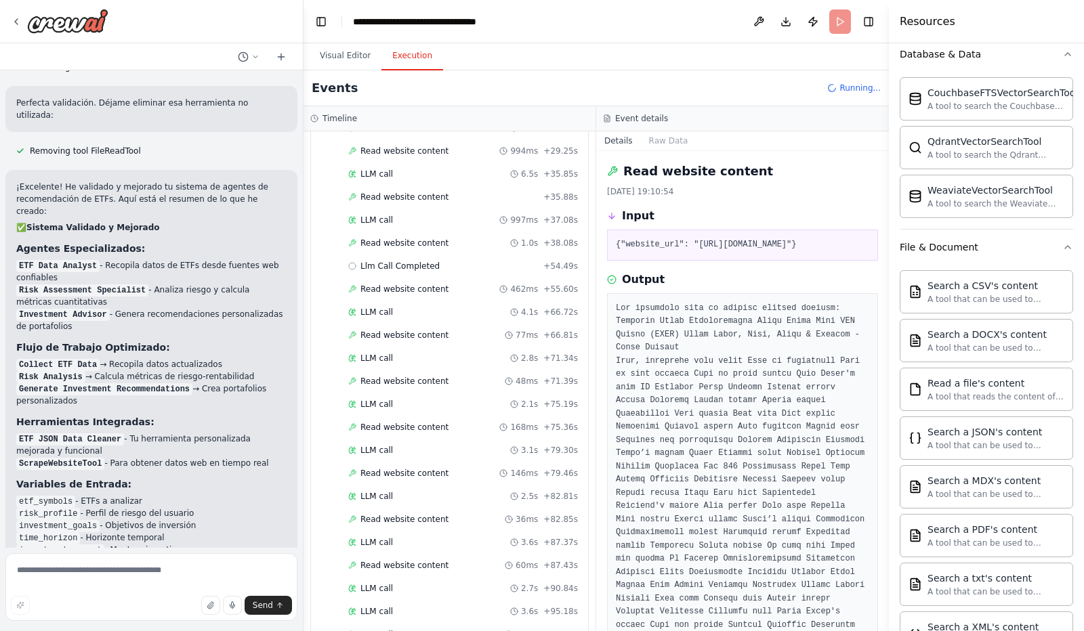
scroll to position [538, 0]
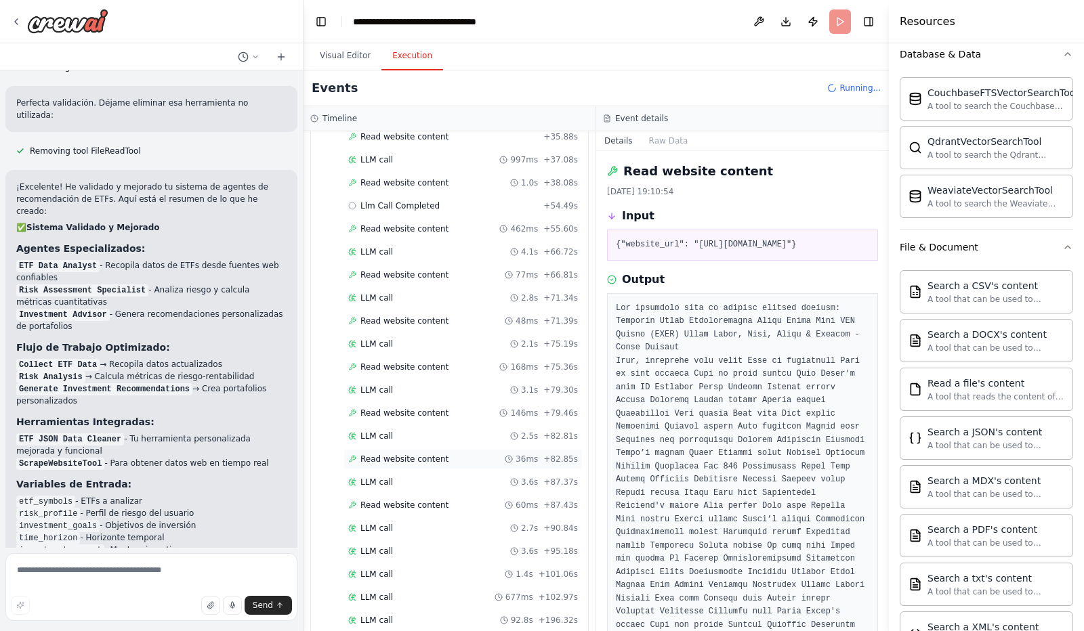
click at [402, 454] on span "Read website content" at bounding box center [404, 459] width 88 height 11
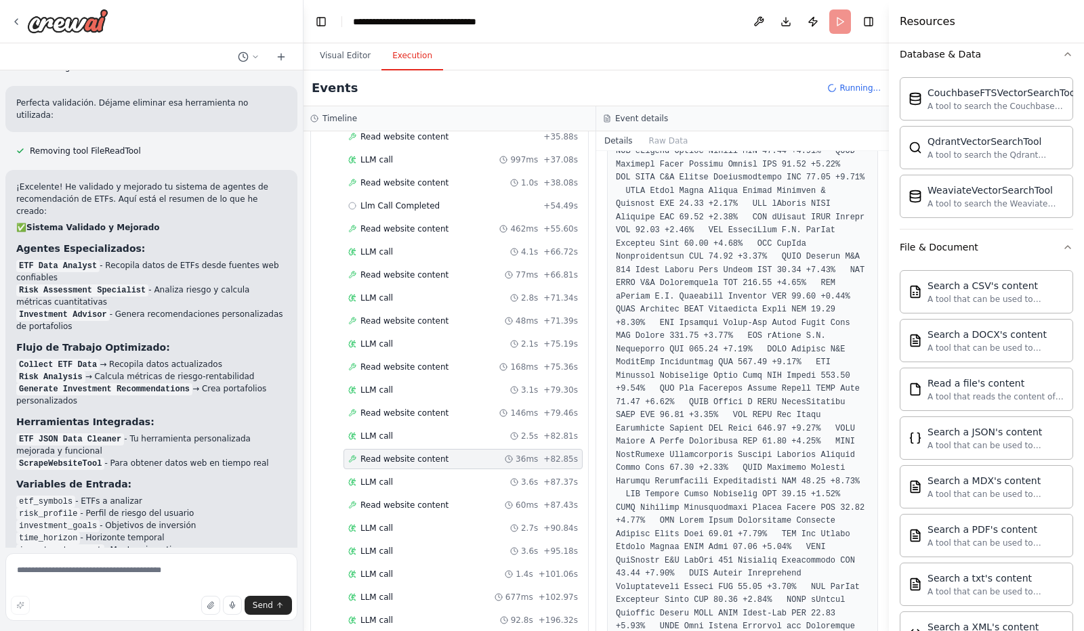
scroll to position [3823, 0]
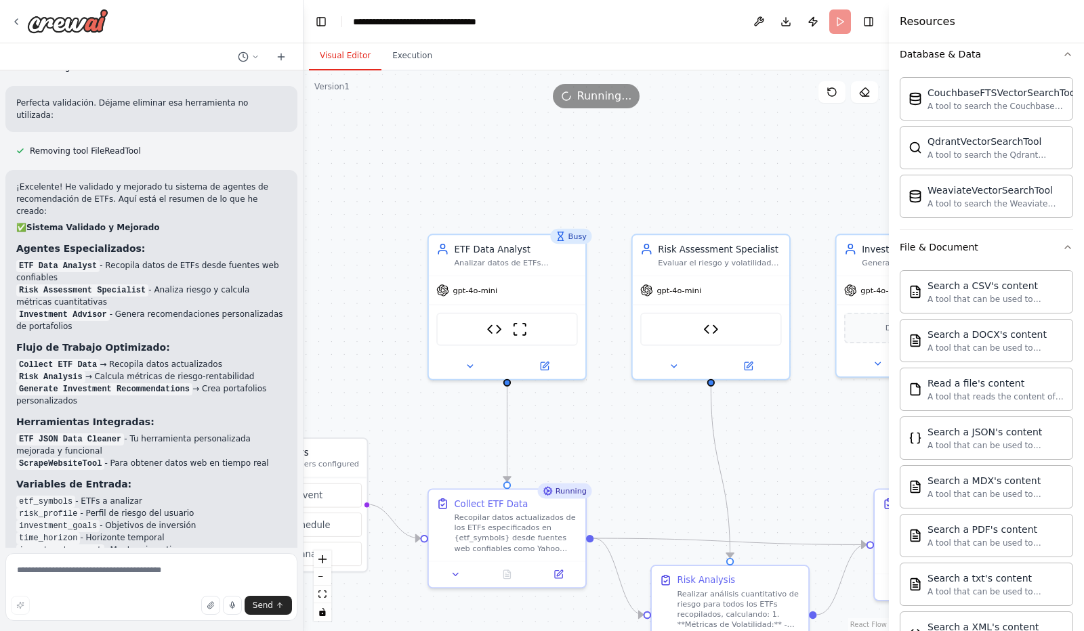
click at [347, 58] on button "Visual Editor" at bounding box center [345, 56] width 72 height 28
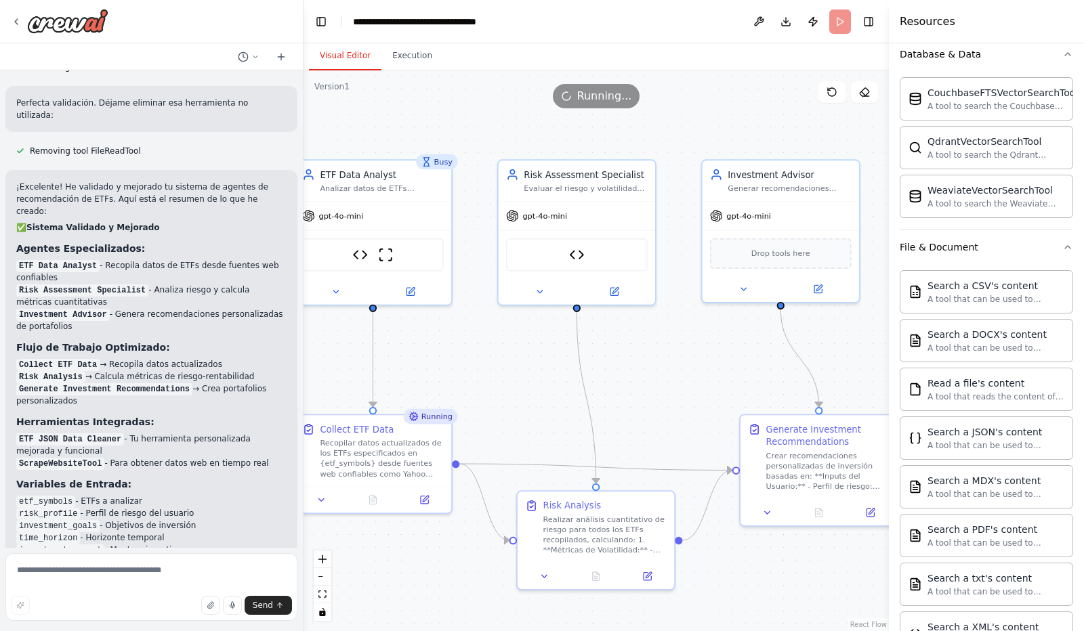
drag, startPoint x: 672, startPoint y: 438, endPoint x: 538, endPoint y: 364, distance: 153.4
click at [538, 364] on div ".deletable-edge-delete-btn { width: 20px; height: 20px; border: 0px solid #ffff…" at bounding box center [595, 350] width 585 height 561
click at [393, 470] on div "Recopilar datos actualizados de los ETFs especificados en {etf_symbols} desde f…" at bounding box center [381, 455] width 123 height 41
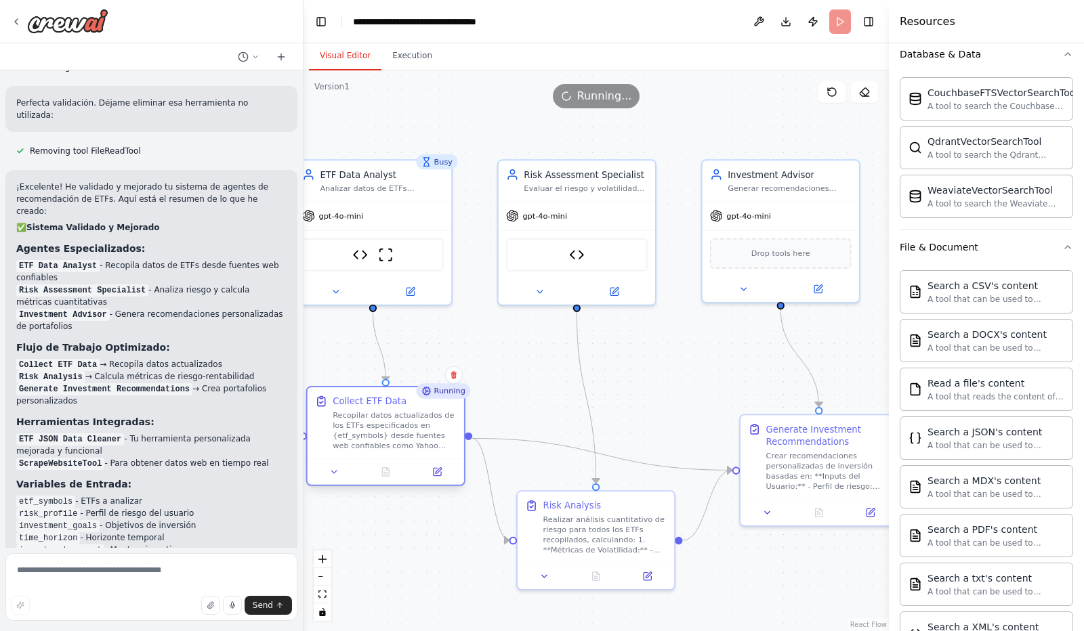
drag, startPoint x: 356, startPoint y: 460, endPoint x: 374, endPoint y: 436, distance: 29.9
click at [374, 436] on div "Recopilar datos actualizados de los ETFs especificados en {etf_symbols} desde f…" at bounding box center [394, 430] width 123 height 41
click at [539, 286] on icon at bounding box center [539, 289] width 10 height 10
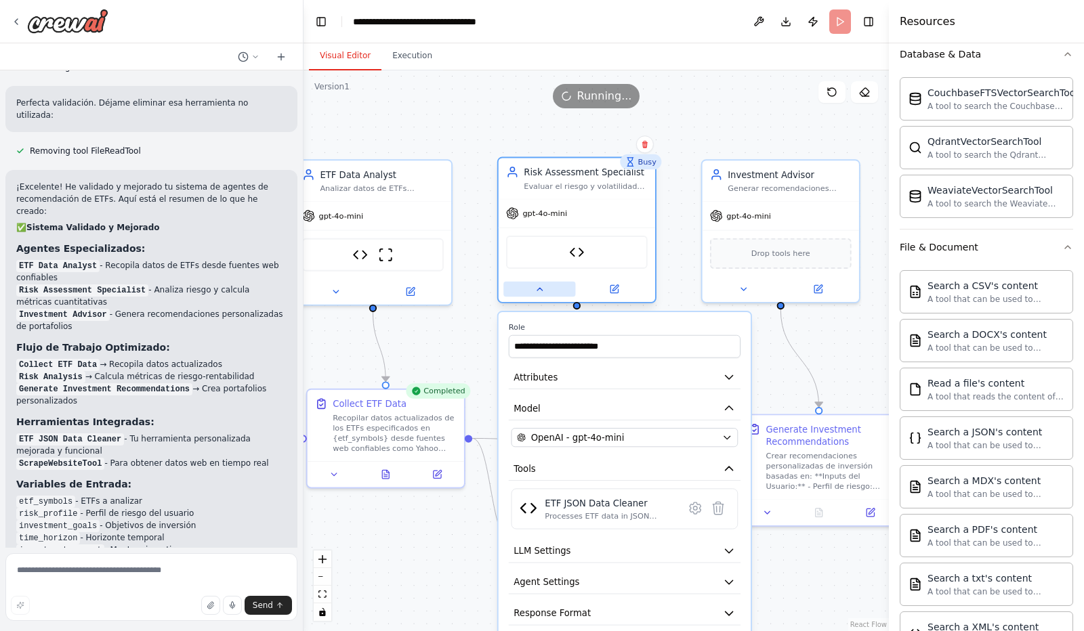
click at [541, 292] on icon at bounding box center [539, 289] width 10 height 10
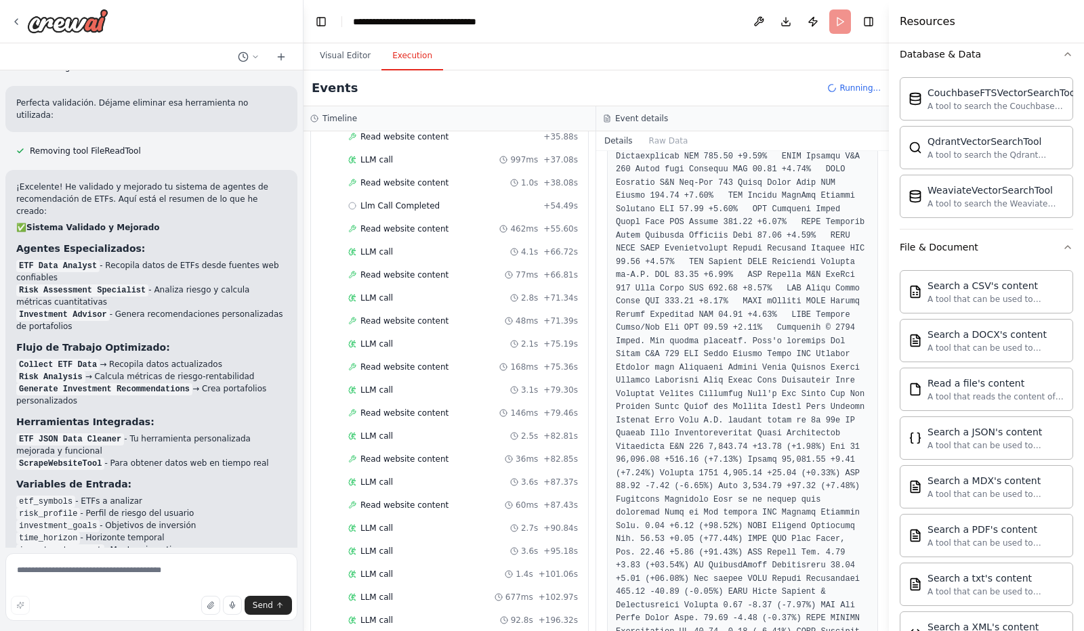
click at [413, 55] on button "Execution" at bounding box center [412, 56] width 62 height 28
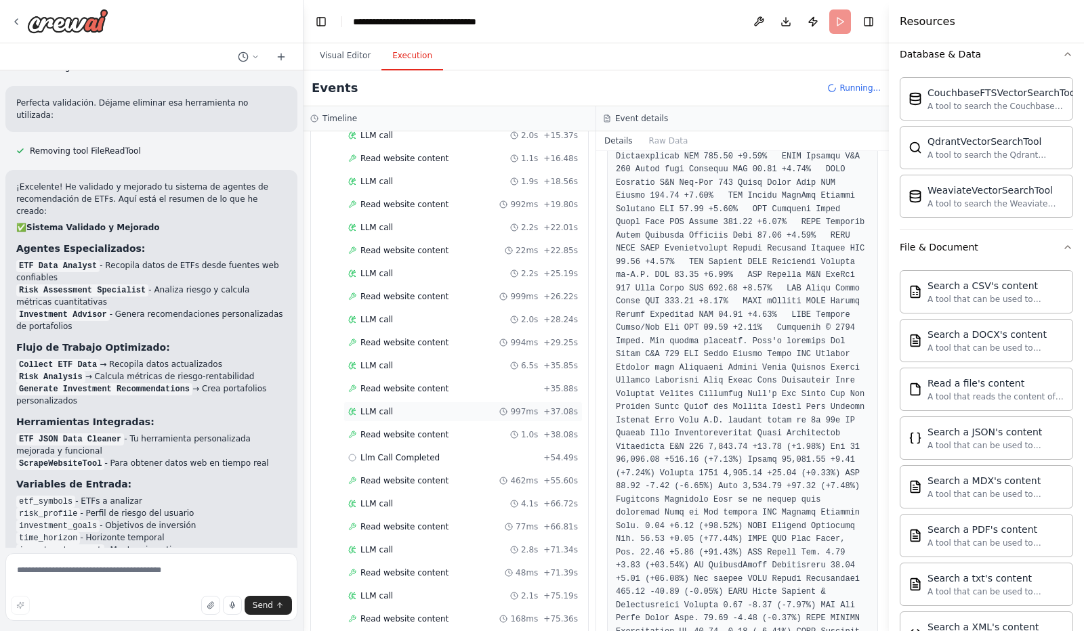
scroll to position [0, 0]
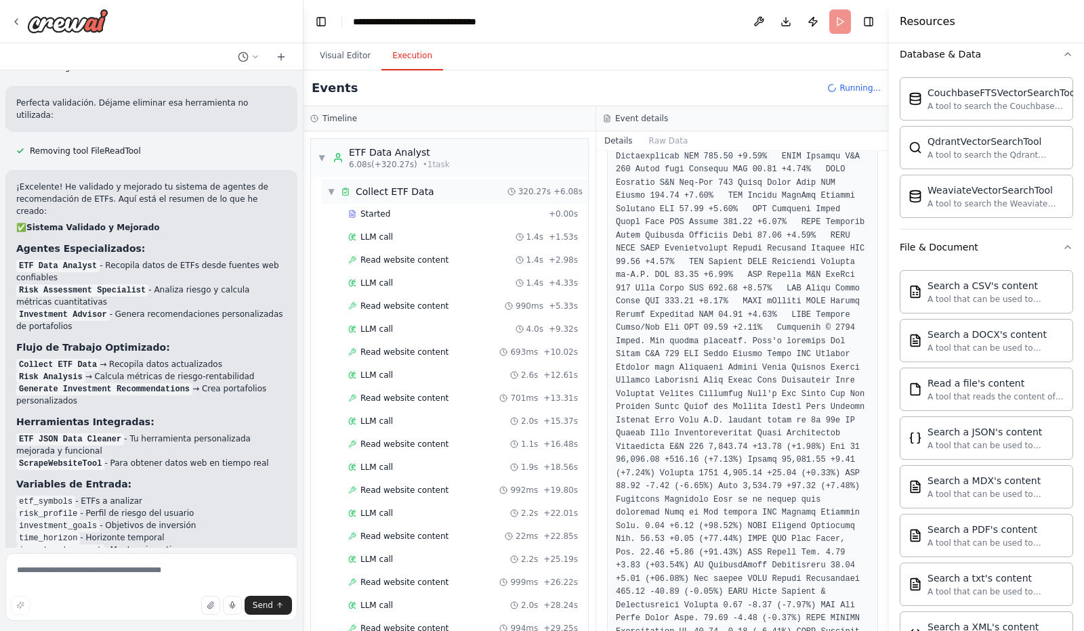
click at [334, 190] on span "▼" at bounding box center [331, 191] width 8 height 11
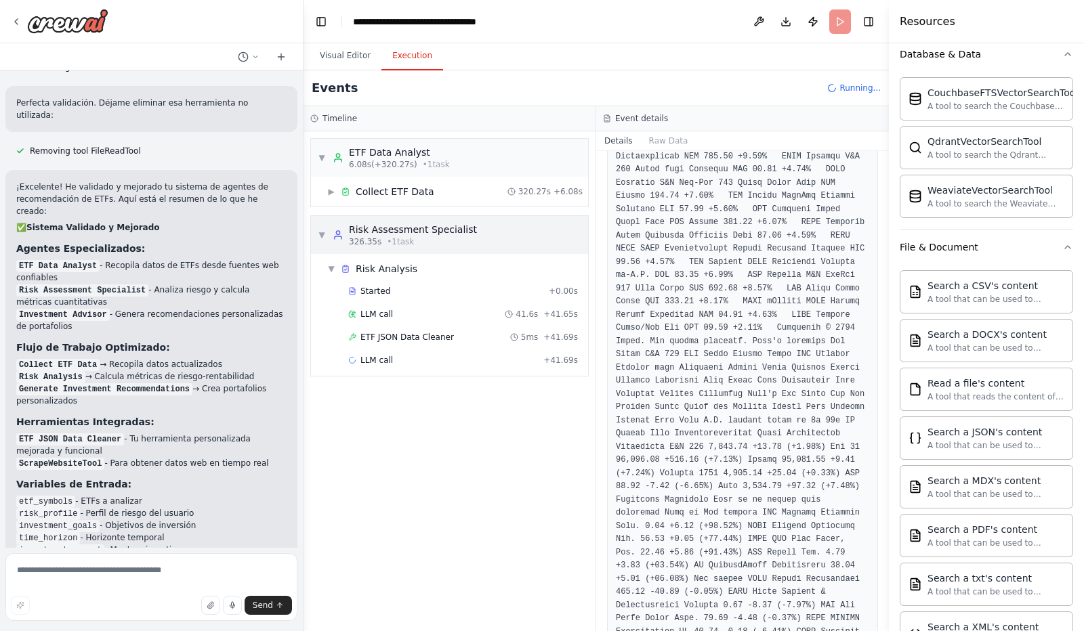
click at [326, 230] on div "▼ Risk Assessment Specialist 326.35s • 1 task" at bounding box center [397, 235] width 159 height 24
click at [326, 230] on span "▶" at bounding box center [322, 235] width 8 height 11
click at [376, 313] on span "LLM call" at bounding box center [376, 314] width 33 height 11
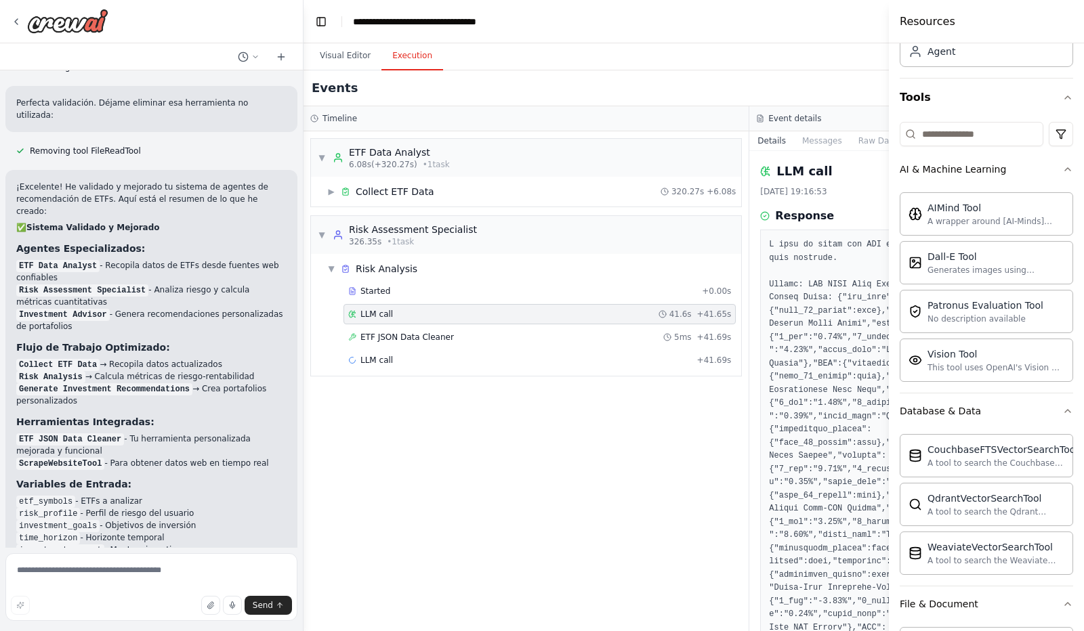
scroll to position [47, 0]
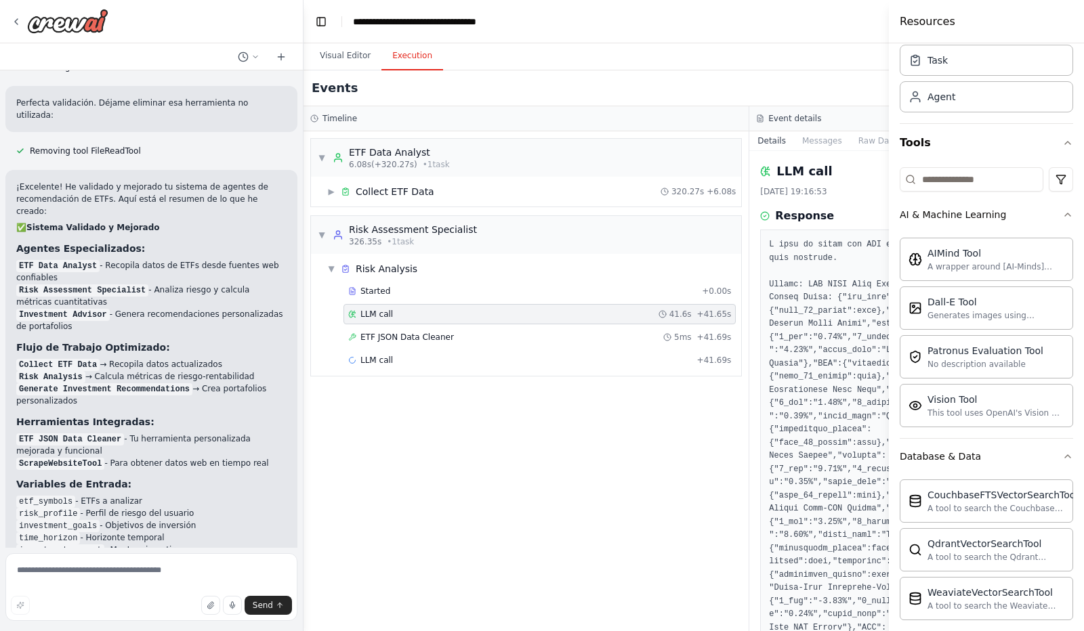
click at [887, 26] on button "Toggle Sidebar" at bounding box center [888, 315] width 11 height 631
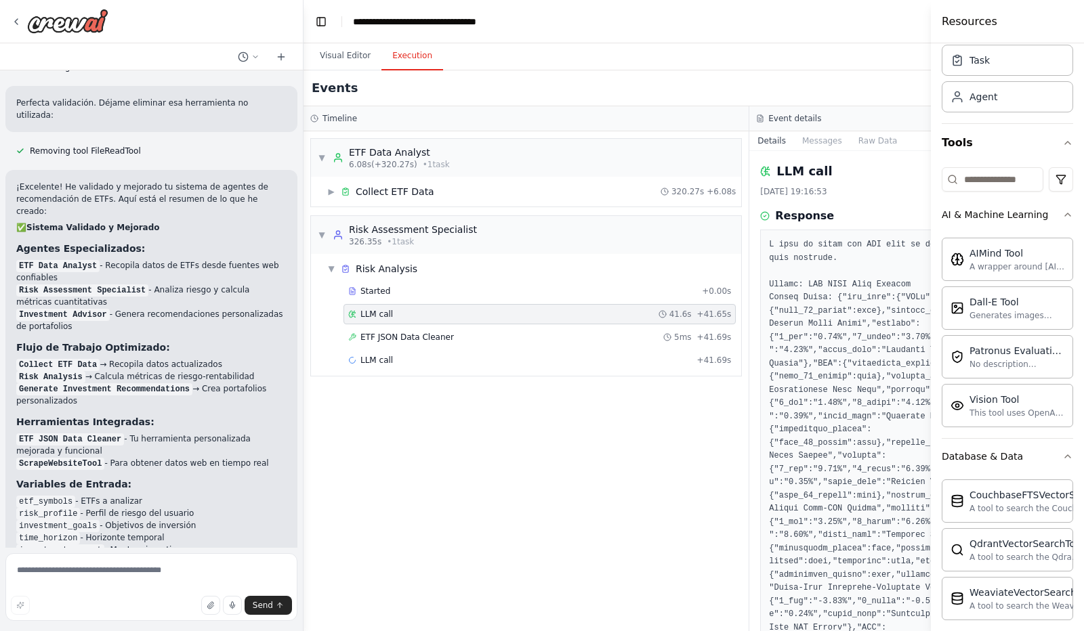
drag, startPoint x: 890, startPoint y: 33, endPoint x: 931, endPoint y: 46, distance: 42.6
click at [931, 46] on div at bounding box center [933, 315] width 5 height 631
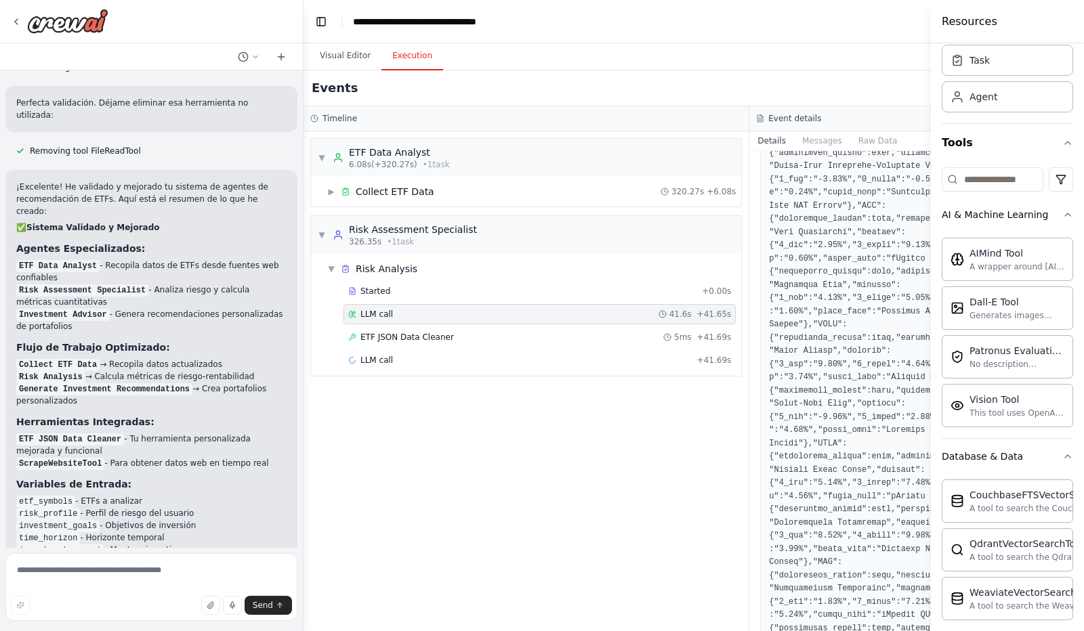
scroll to position [423, 0]
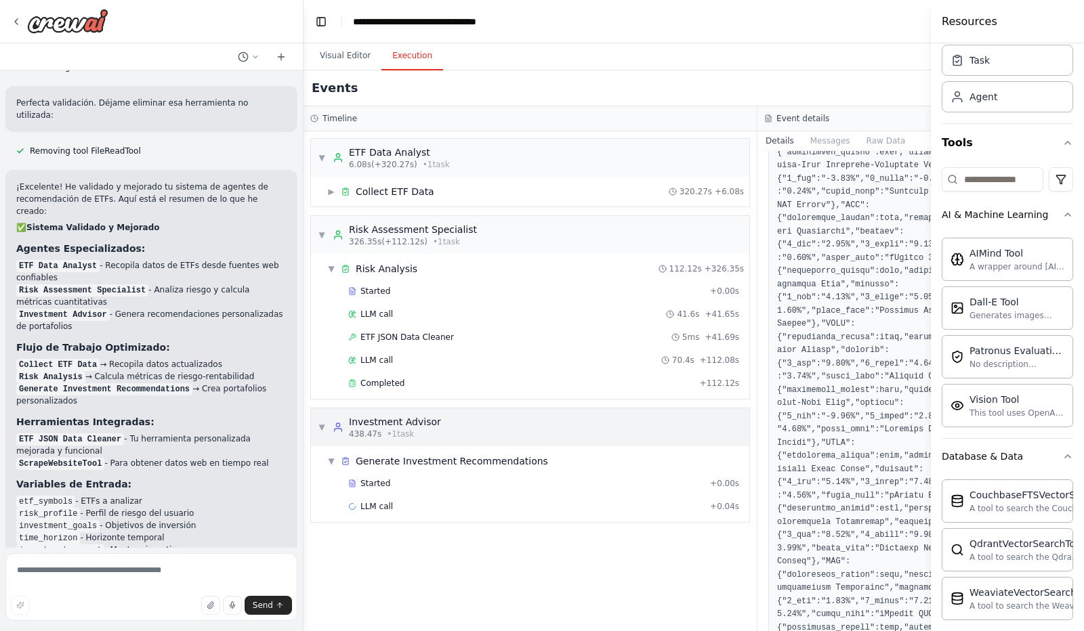
click at [320, 423] on span "▼" at bounding box center [322, 427] width 8 height 11
click at [320, 423] on span "▶" at bounding box center [322, 427] width 8 height 11
click at [385, 378] on span "Completed" at bounding box center [382, 383] width 44 height 11
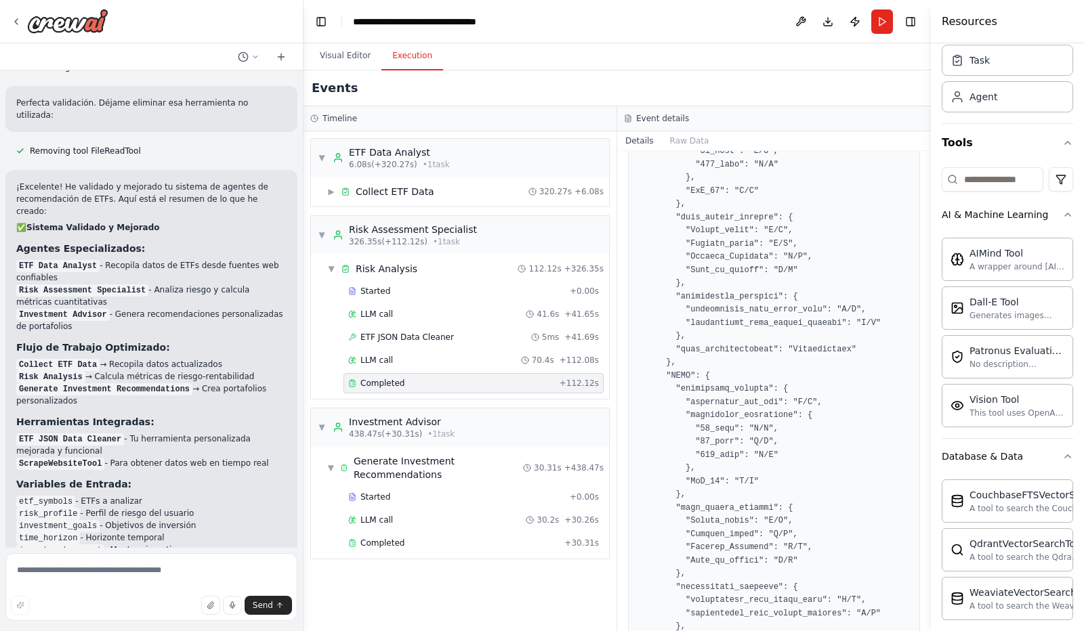
scroll to position [4844, 0]
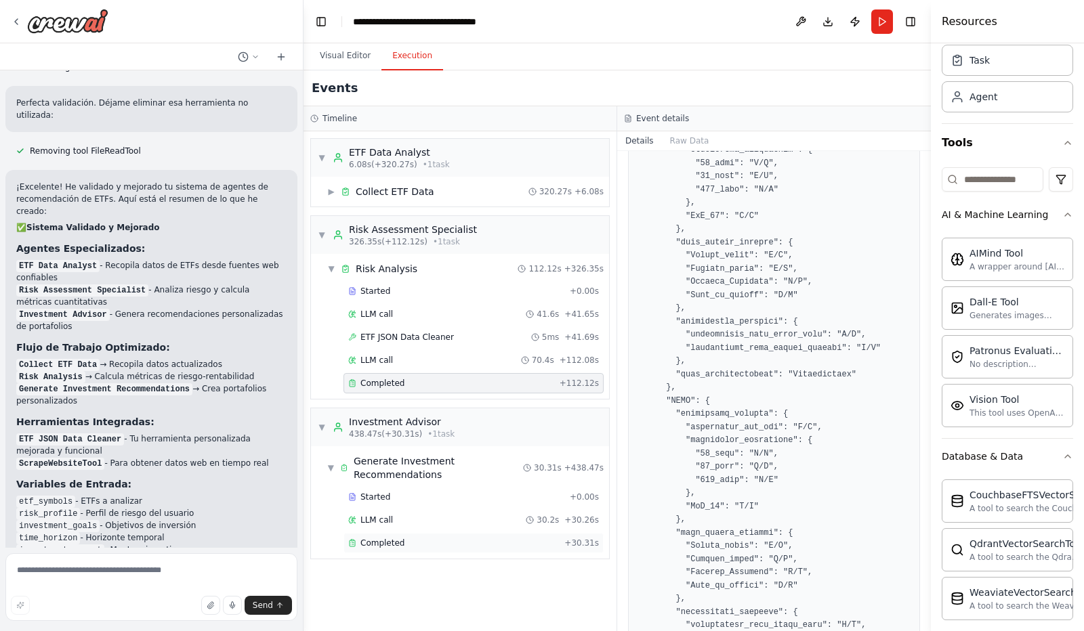
click at [382, 538] on span "Completed" at bounding box center [382, 543] width 44 height 11
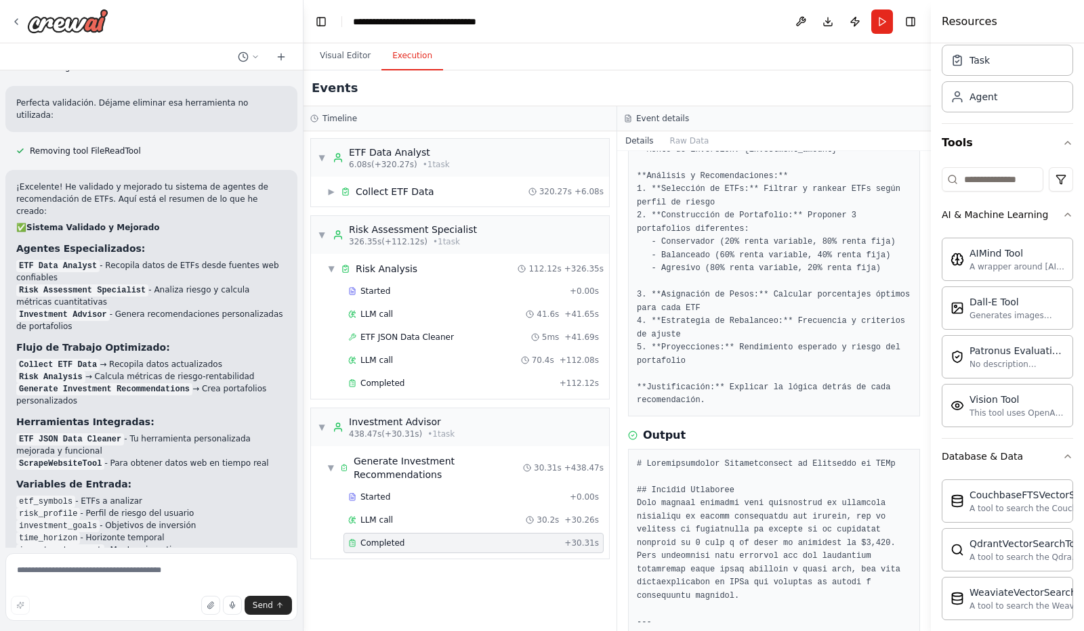
scroll to position [0, 0]
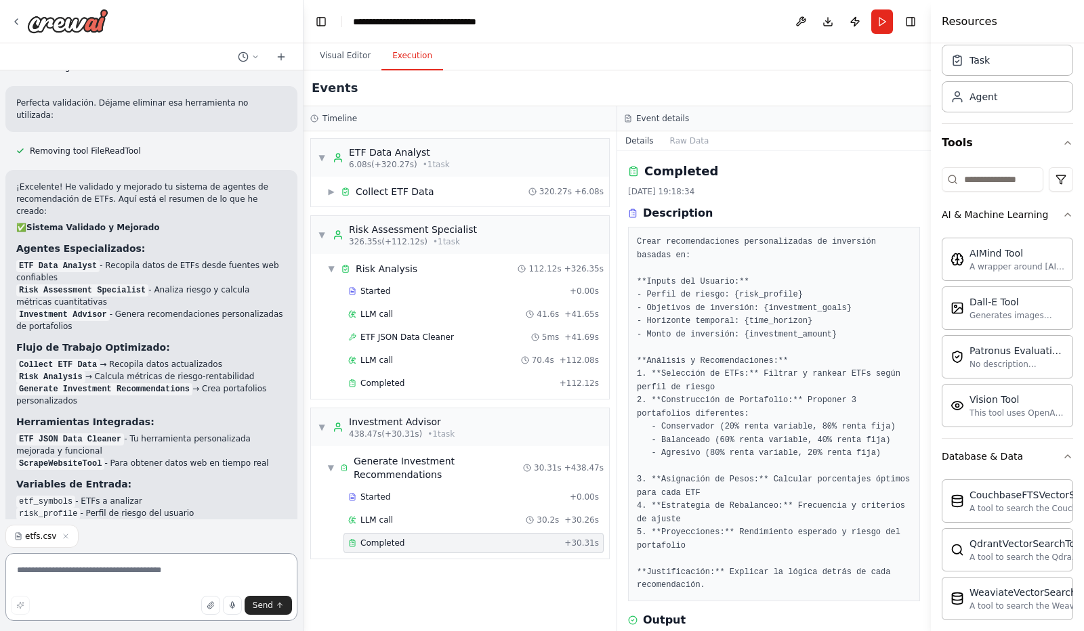
click at [42, 572] on textarea at bounding box center [151, 587] width 292 height 68
type textarea "***"
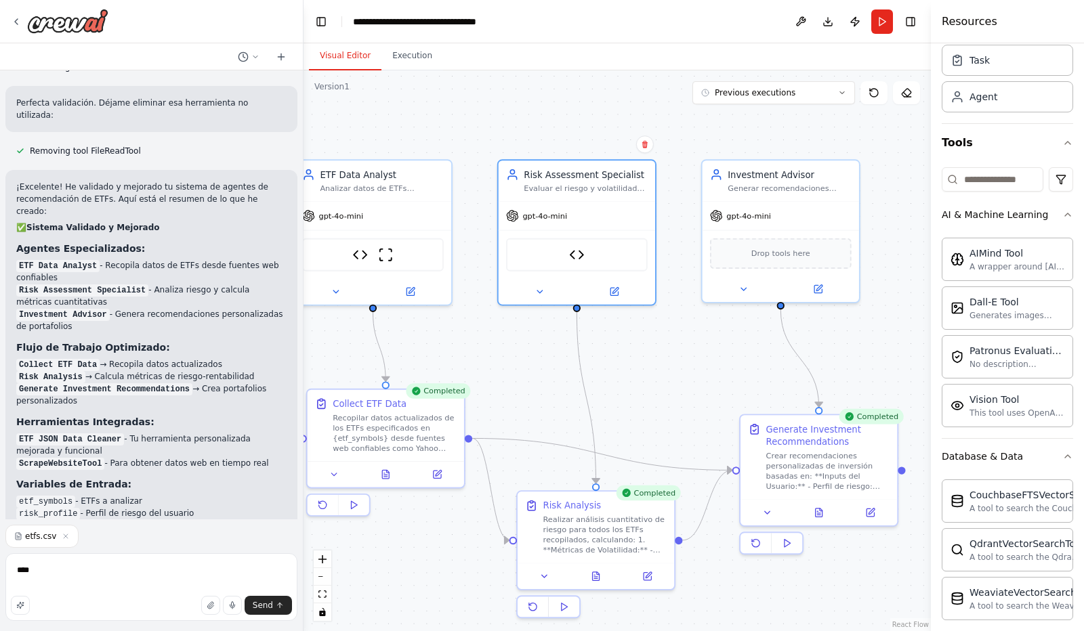
click at [347, 48] on button "Visual Editor" at bounding box center [345, 56] width 72 height 28
click at [309, 42] on button "Visual Editor" at bounding box center [345, 56] width 72 height 28
click at [47, 568] on textarea "***" at bounding box center [151, 587] width 292 height 68
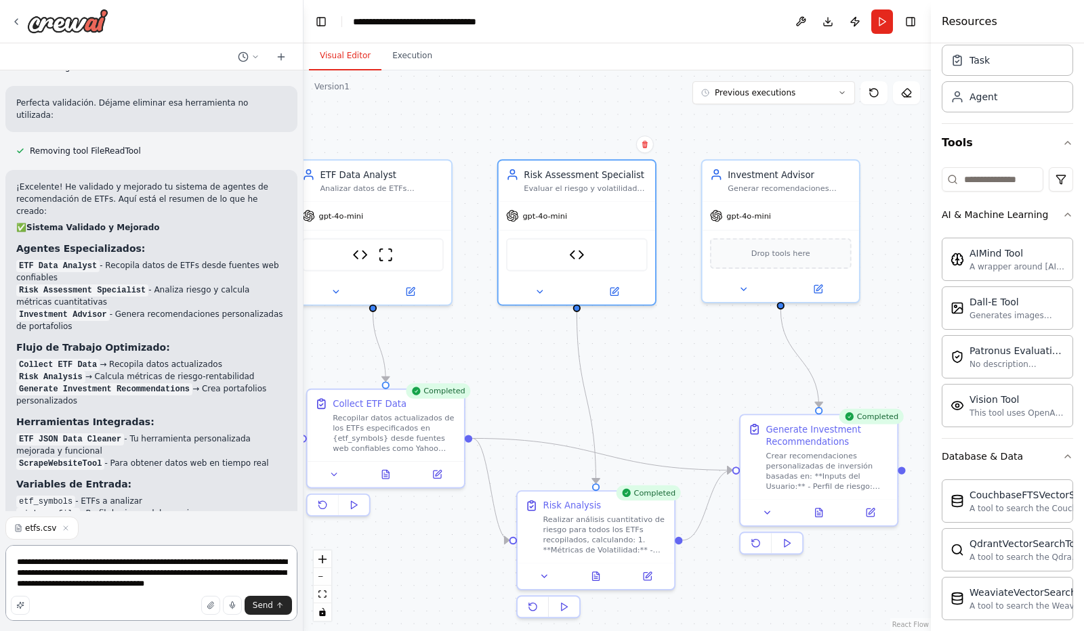
type textarea "**********"
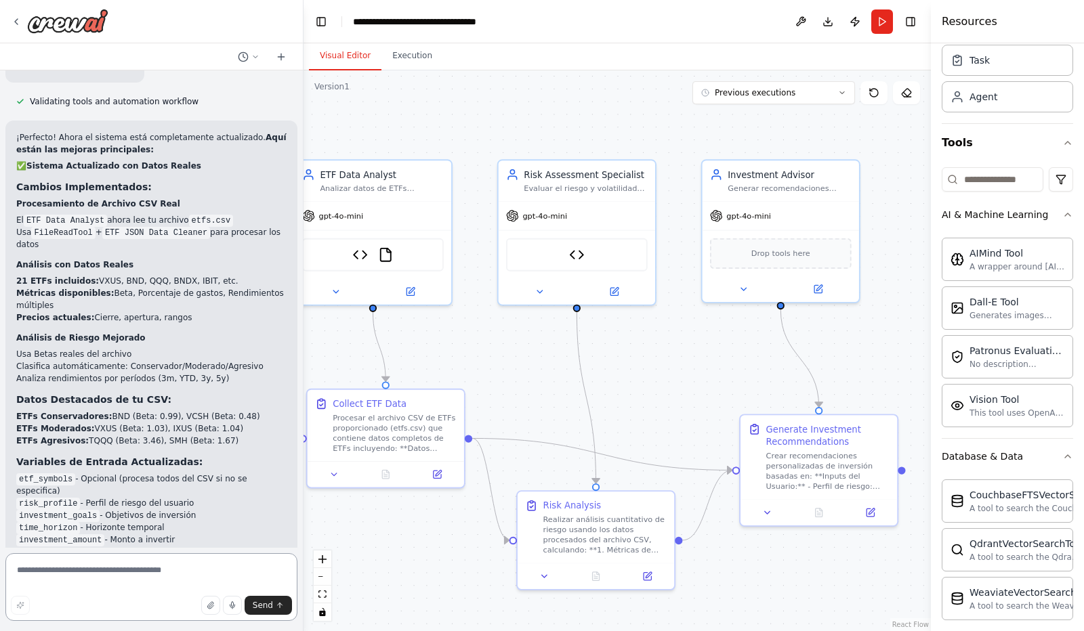
scroll to position [4540, 0]
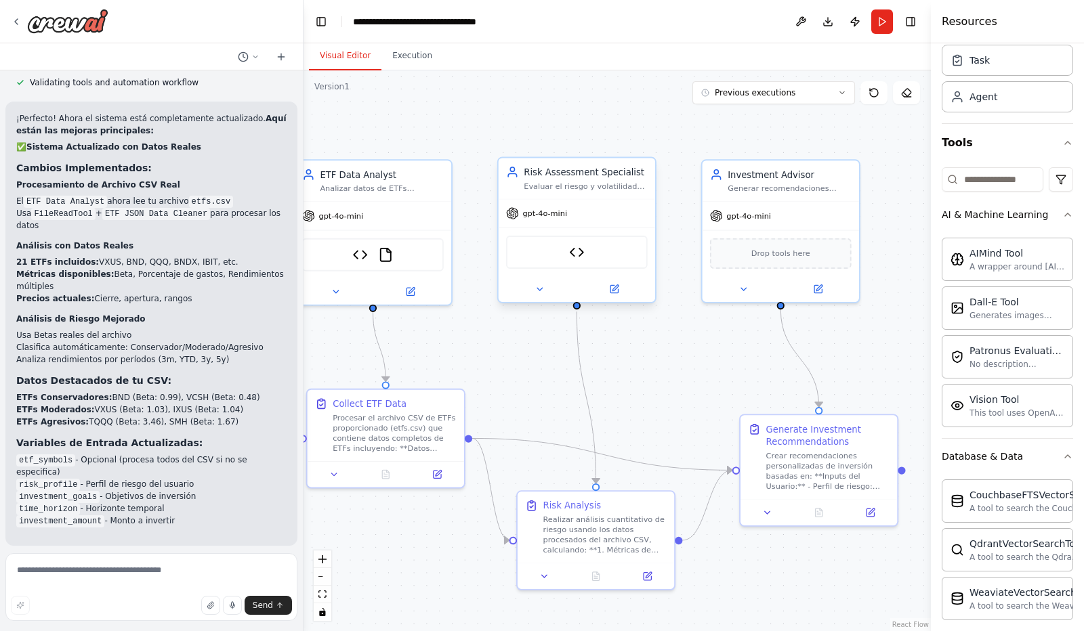
click at [597, 188] on div "Evaluar el riesgo y volatilidad de los ETFs analizados, calculando métricas com…" at bounding box center [584, 186] width 123 height 10
click at [543, 289] on icon at bounding box center [539, 289] width 10 height 10
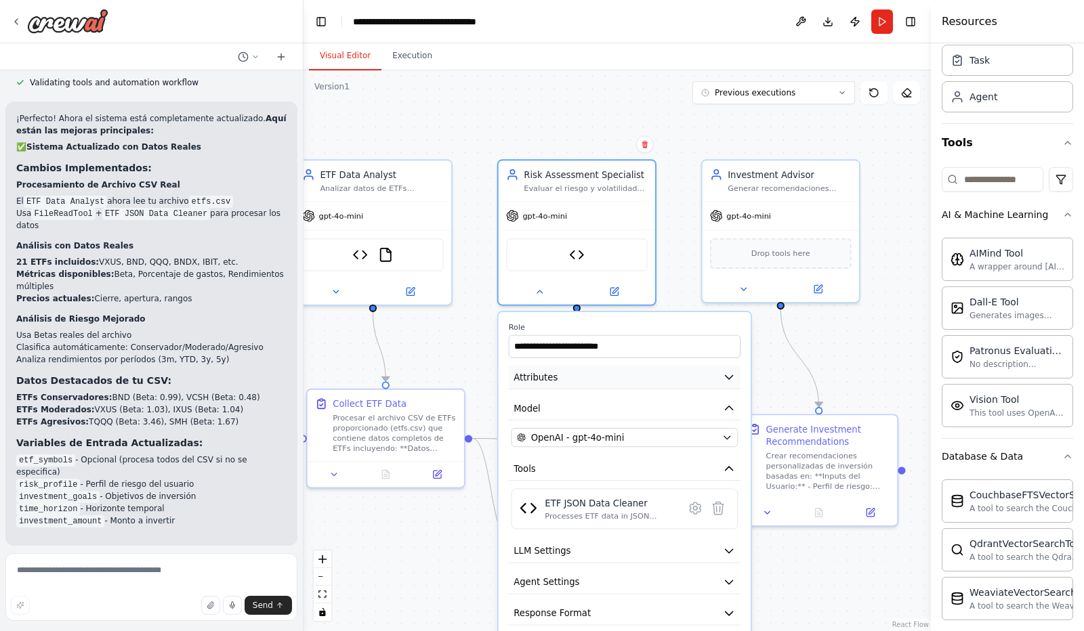
click at [729, 376] on icon "button" at bounding box center [728, 376] width 7 height 3
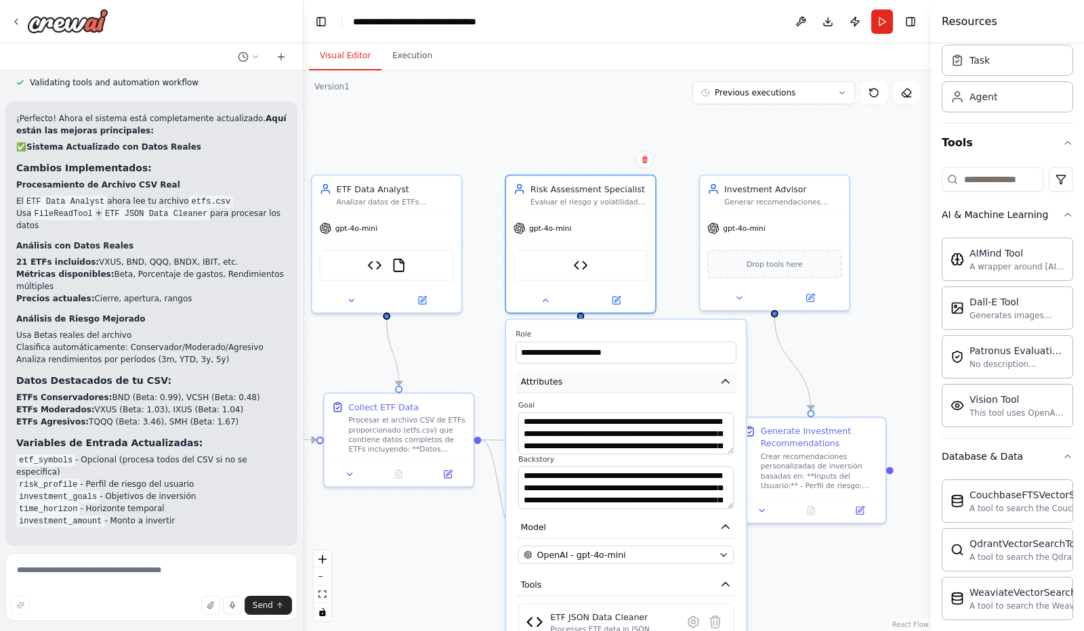
click at [726, 380] on icon "button" at bounding box center [725, 381] width 7 height 3
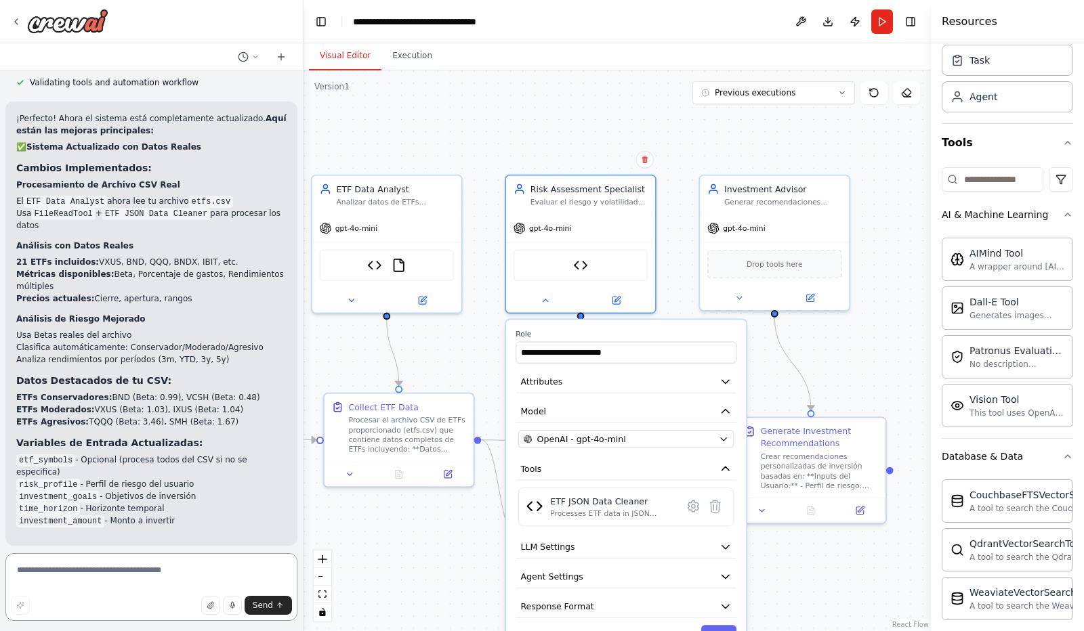
click at [61, 575] on textarea at bounding box center [151, 587] width 292 height 68
type textarea "**********"
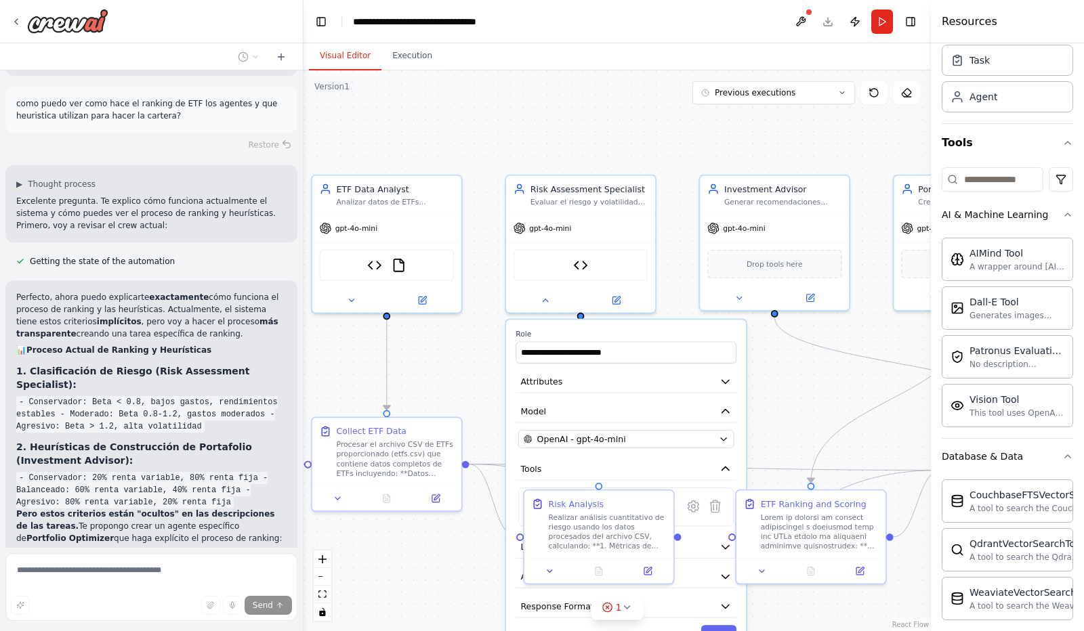
scroll to position [5159, 0]
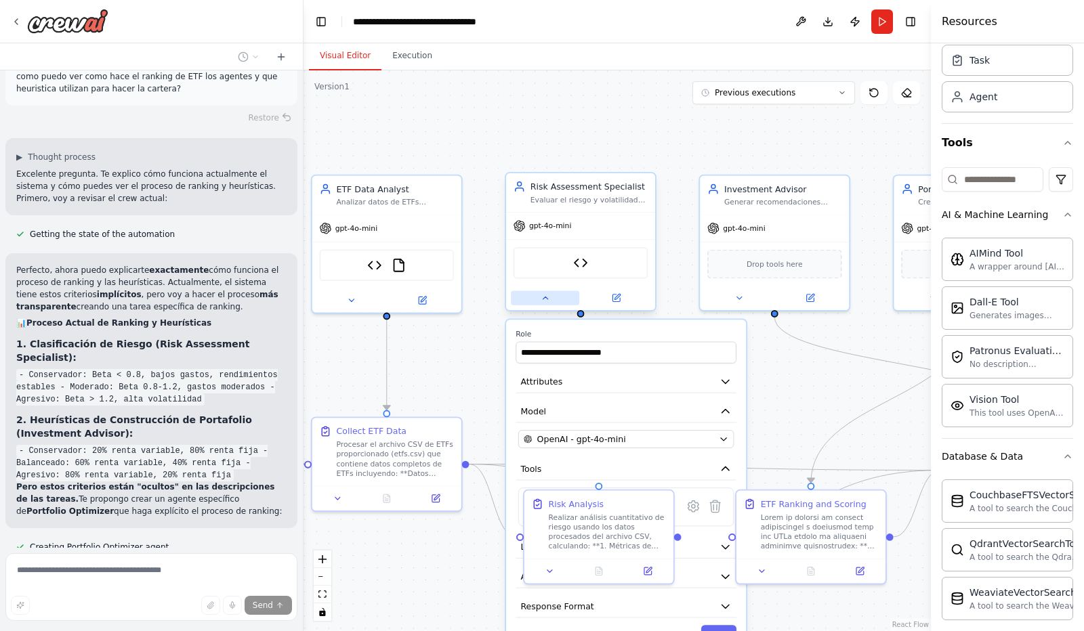
click at [546, 297] on icon at bounding box center [544, 298] width 5 height 3
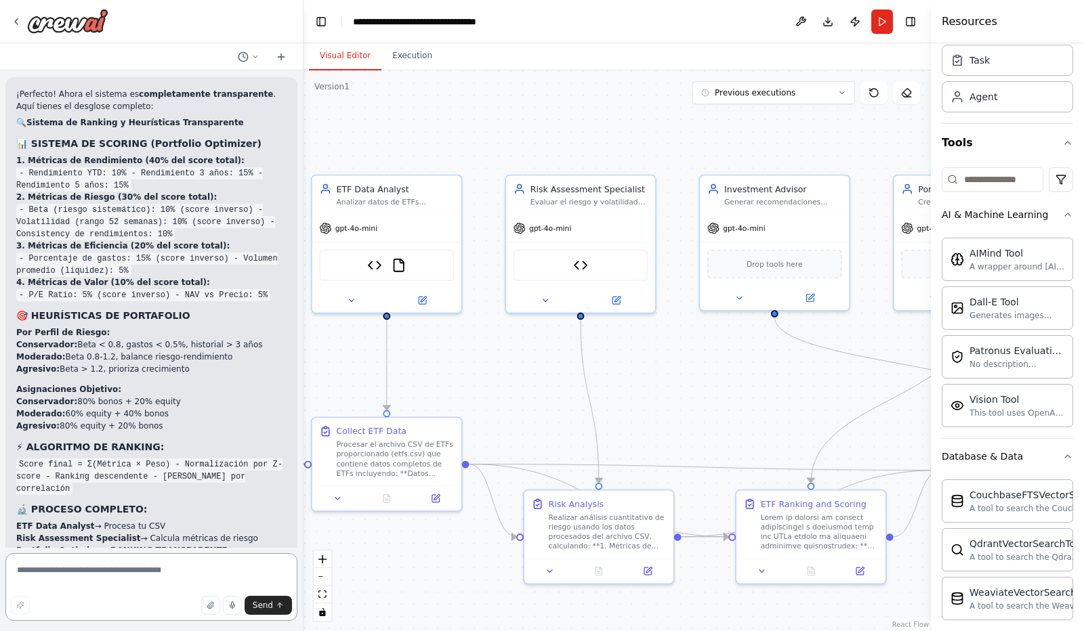
scroll to position [5855, 0]
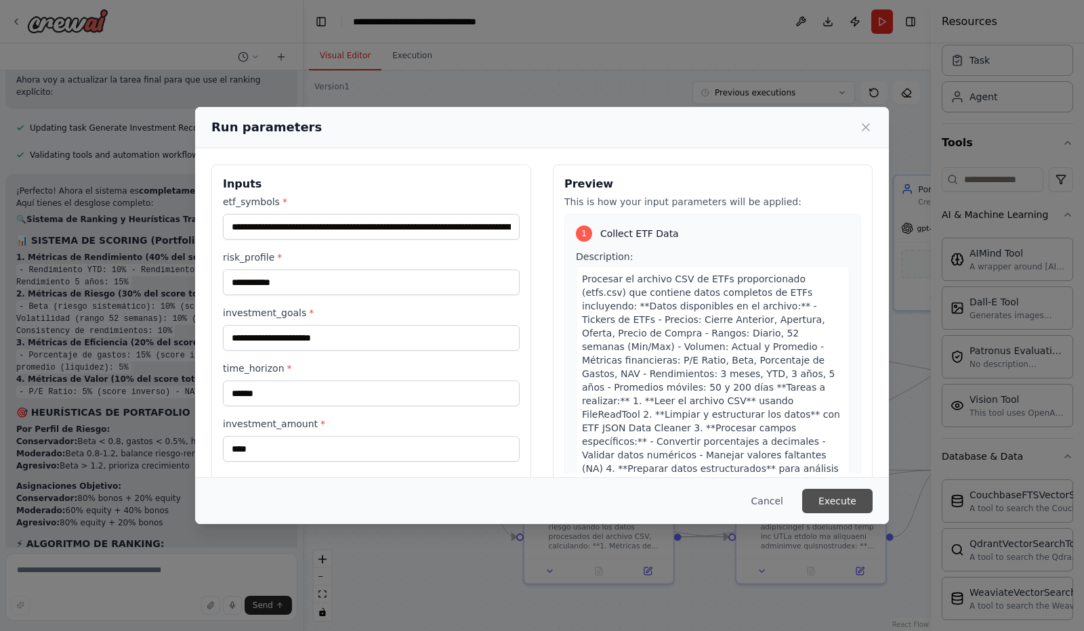
click at [853, 496] on button "Execute" at bounding box center [837, 501] width 70 height 24
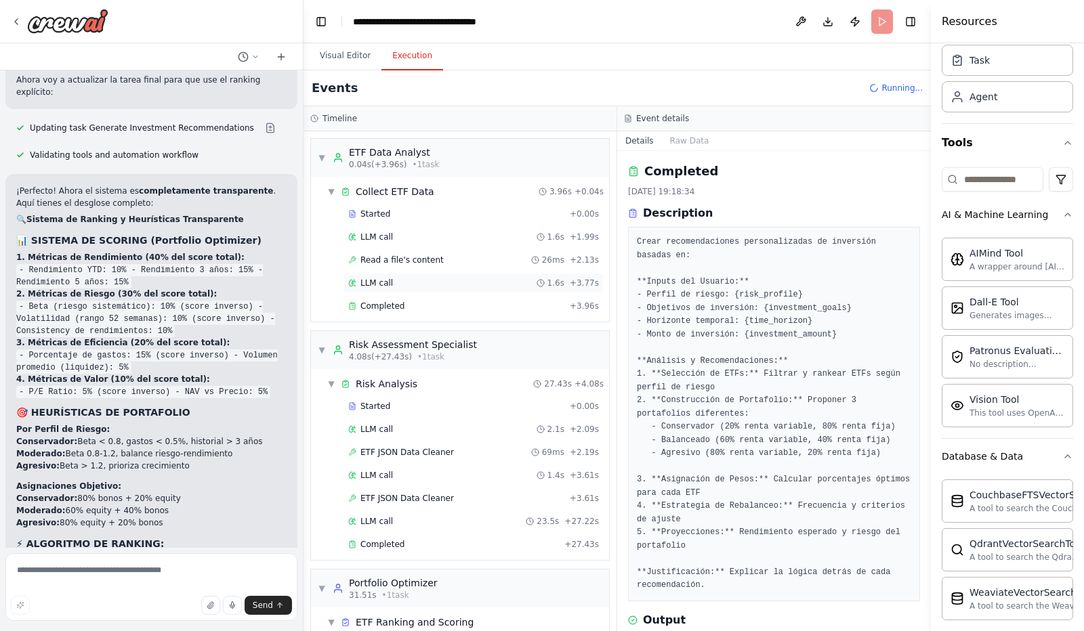
scroll to position [60, 0]
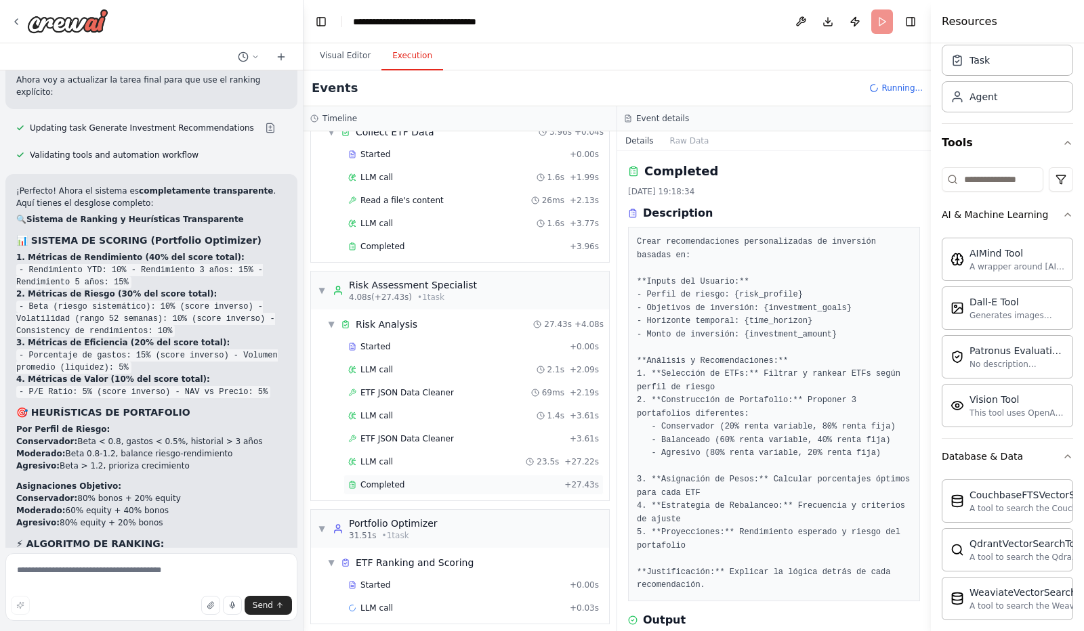
click at [383, 482] on span "Completed" at bounding box center [382, 484] width 44 height 11
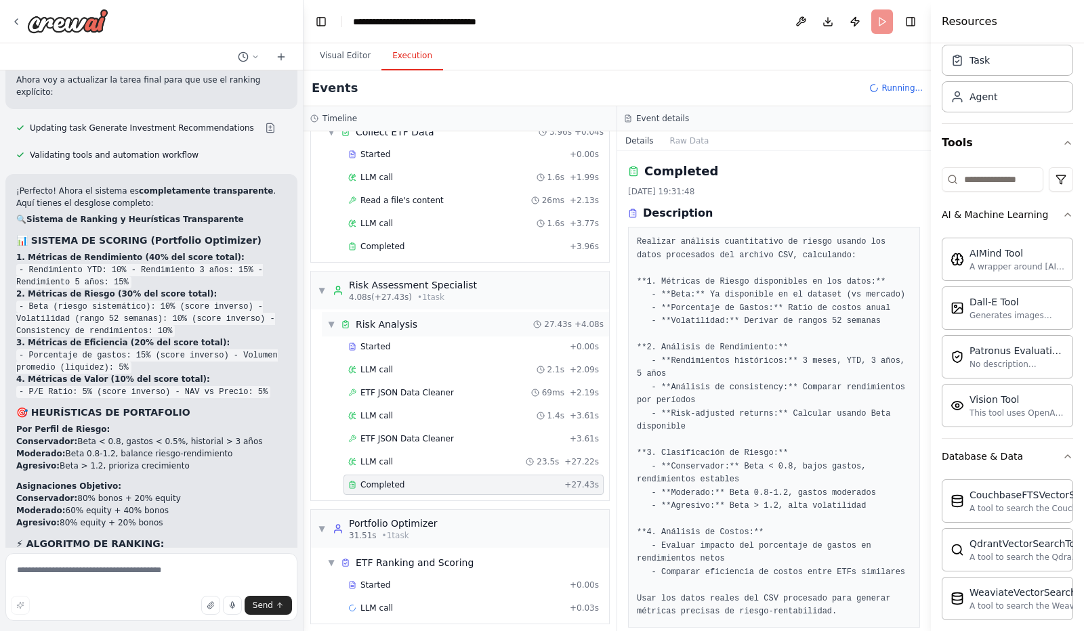
scroll to position [0, 0]
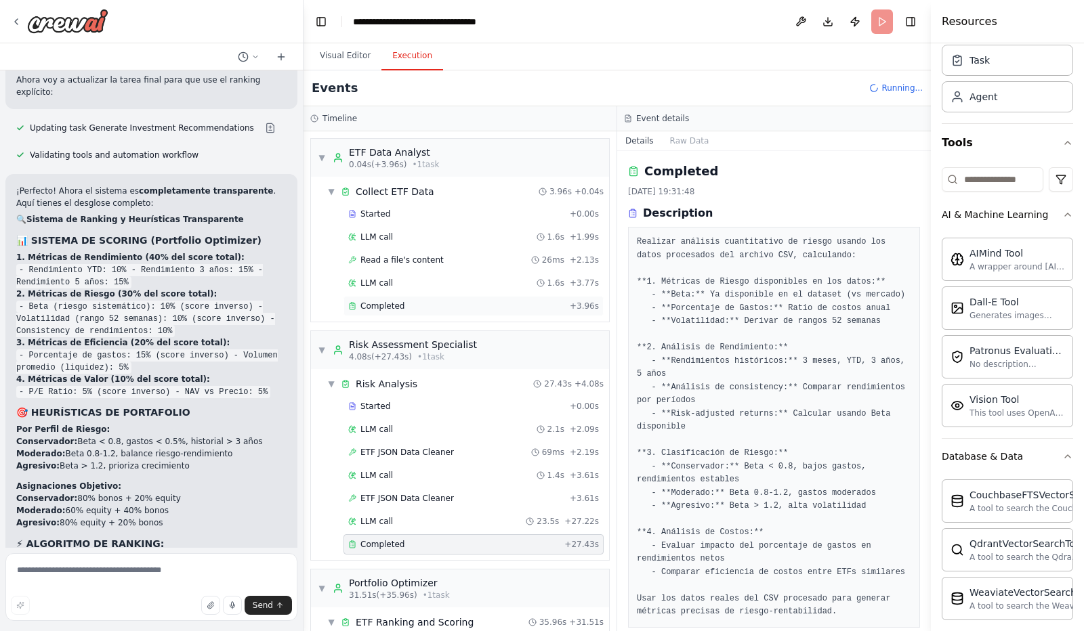
click at [387, 301] on span "Completed" at bounding box center [382, 306] width 44 height 11
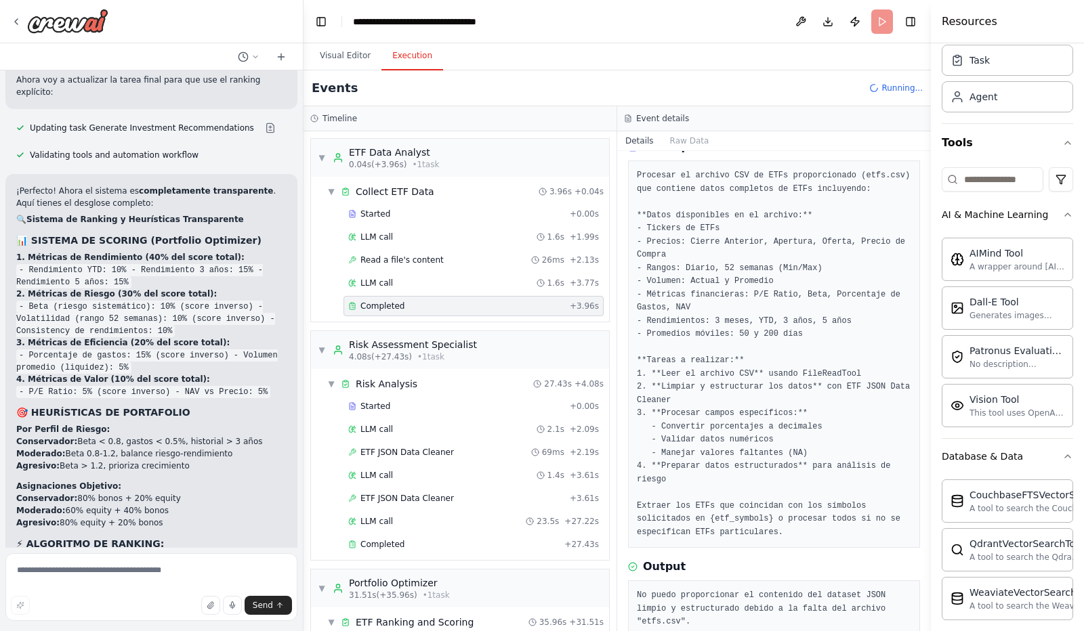
scroll to position [5855, 0]
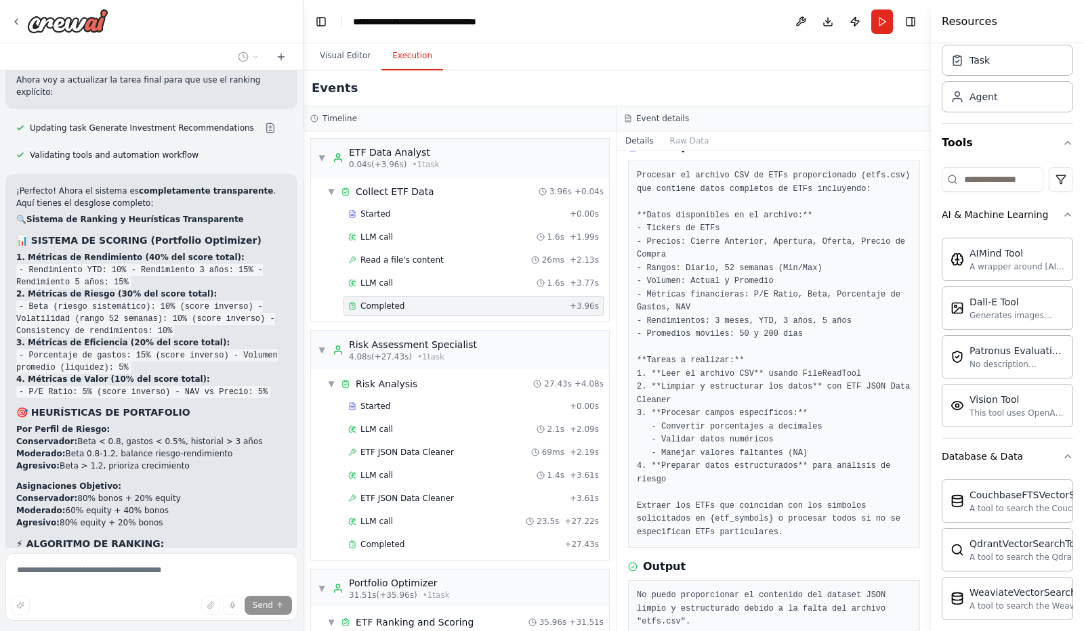
scroll to position [5798, 0]
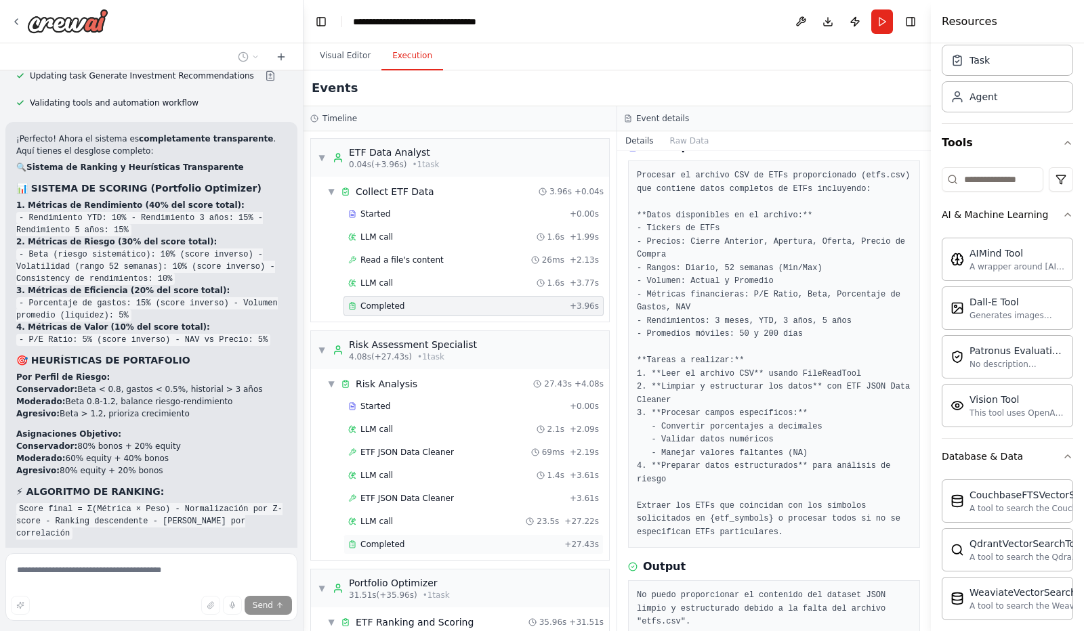
click at [379, 541] on span "Completed" at bounding box center [382, 544] width 44 height 11
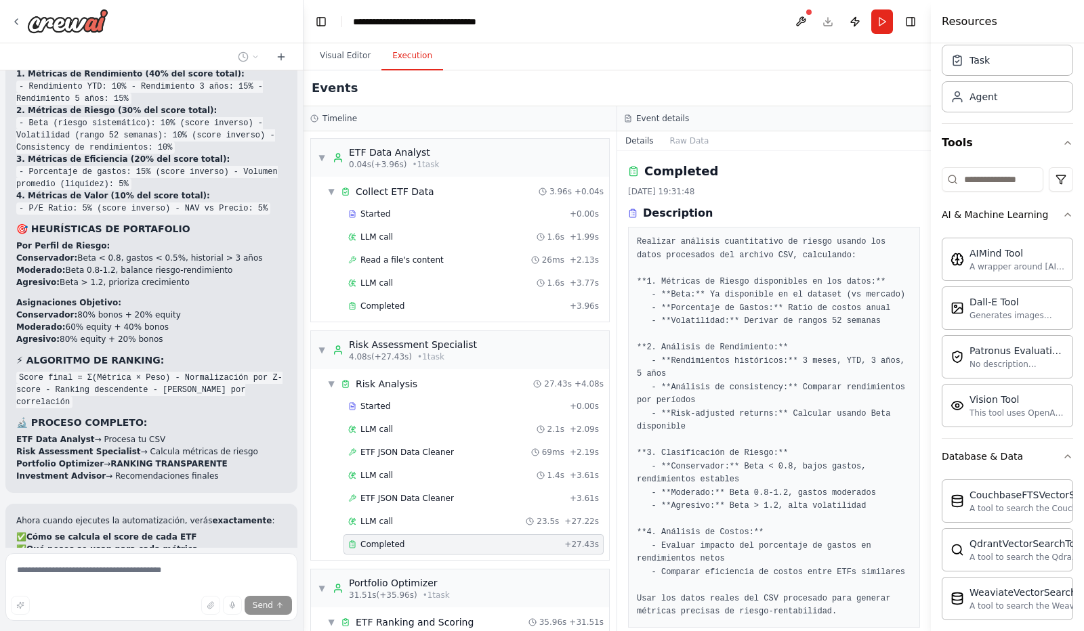
scroll to position [5928, 0]
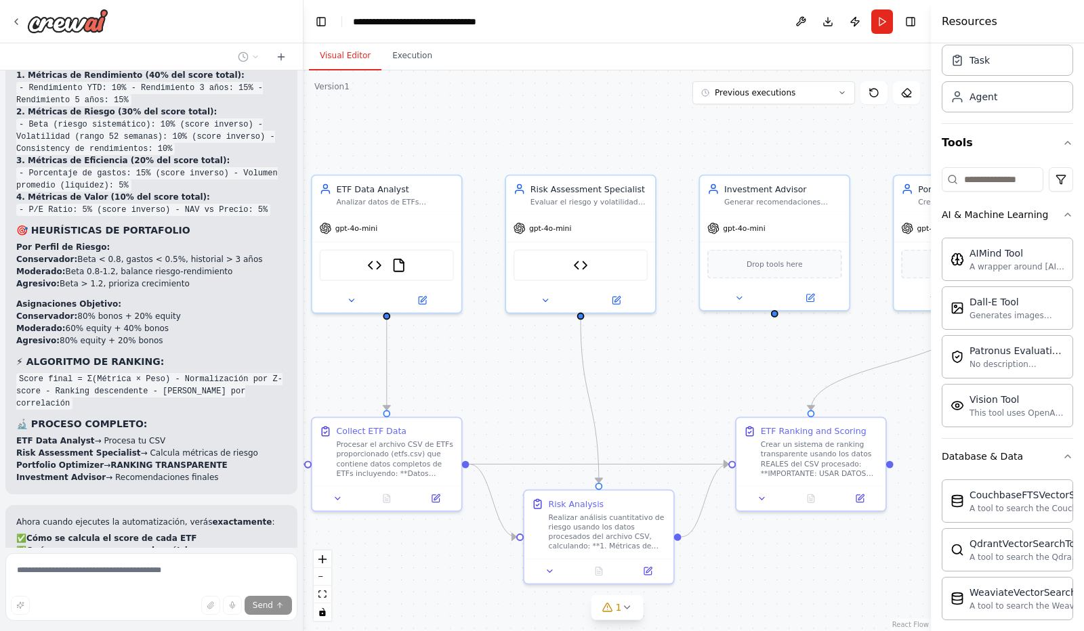
click at [341, 56] on button "Visual Editor" at bounding box center [345, 56] width 72 height 28
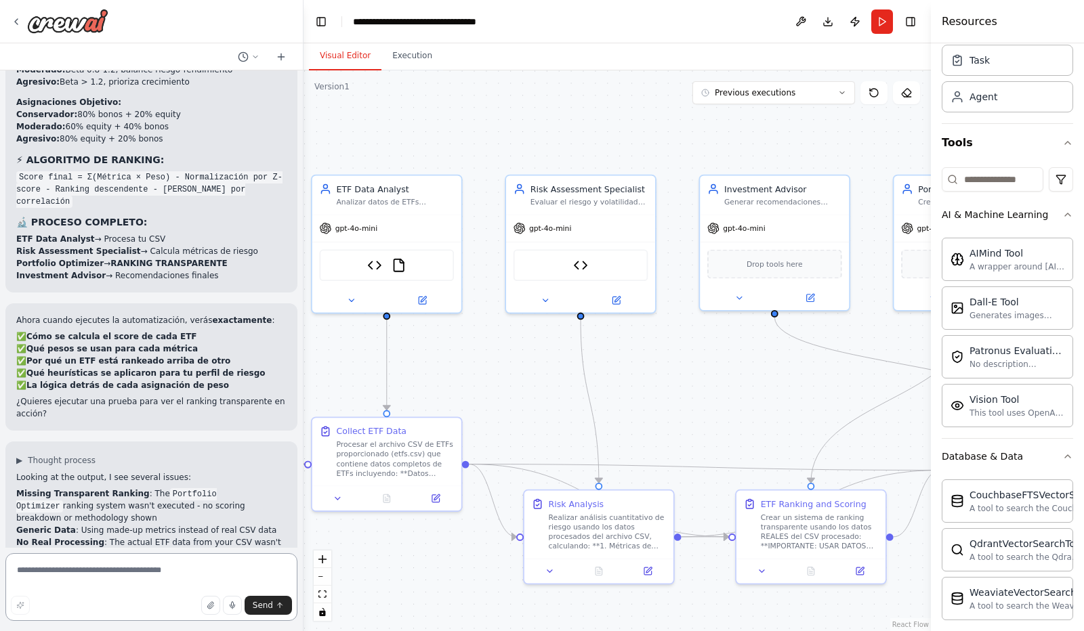
scroll to position [6129, 0]
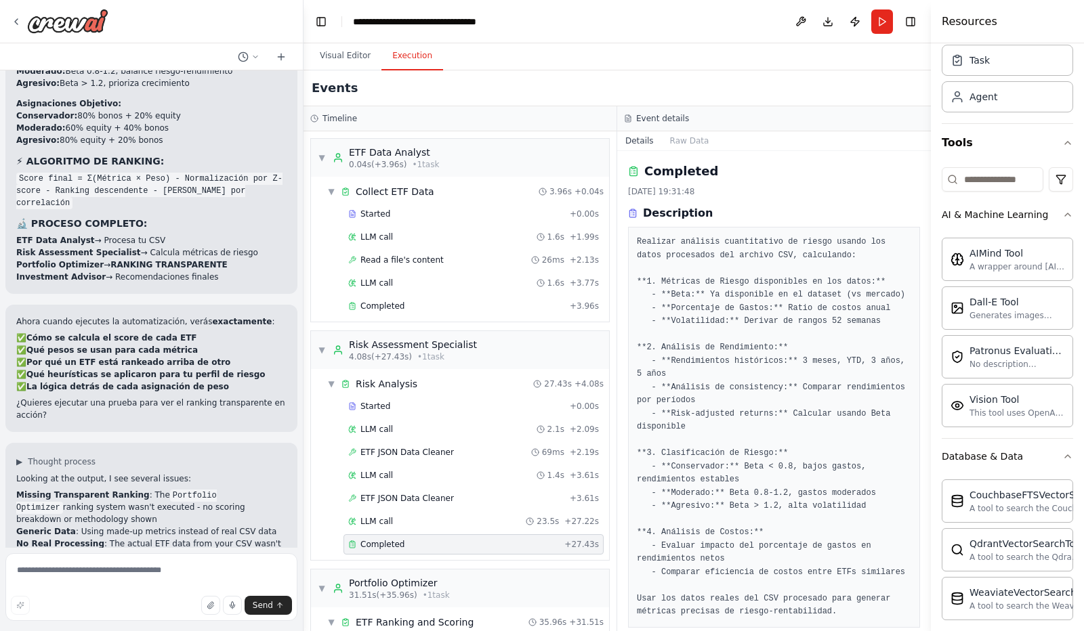
click at [414, 57] on button "Execution" at bounding box center [412, 56] width 62 height 28
click at [382, 301] on span "Completed" at bounding box center [382, 306] width 44 height 11
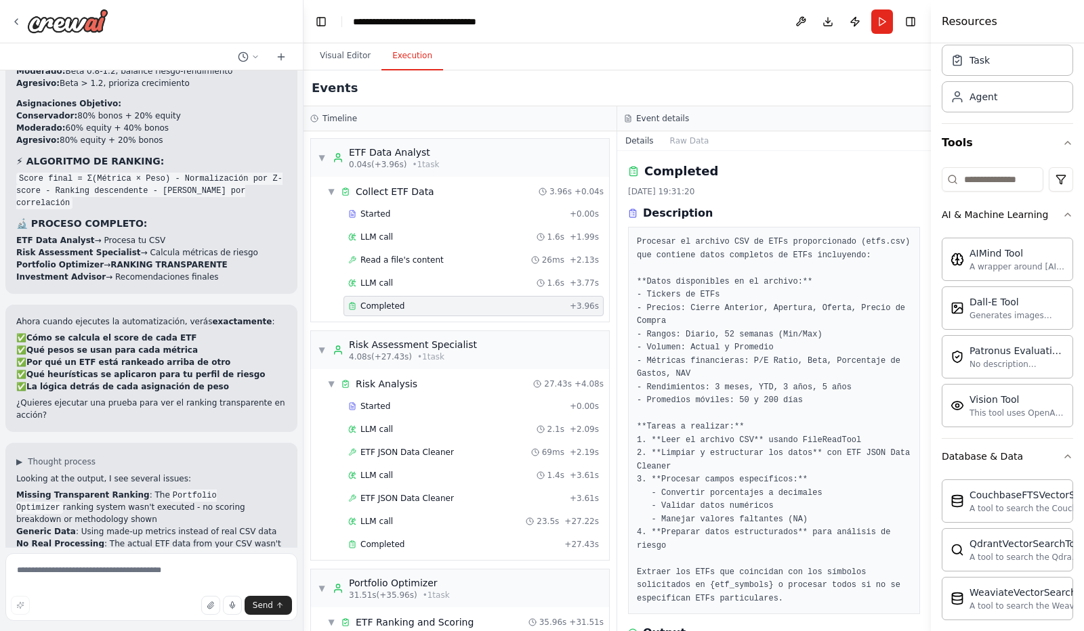
scroll to position [66, 0]
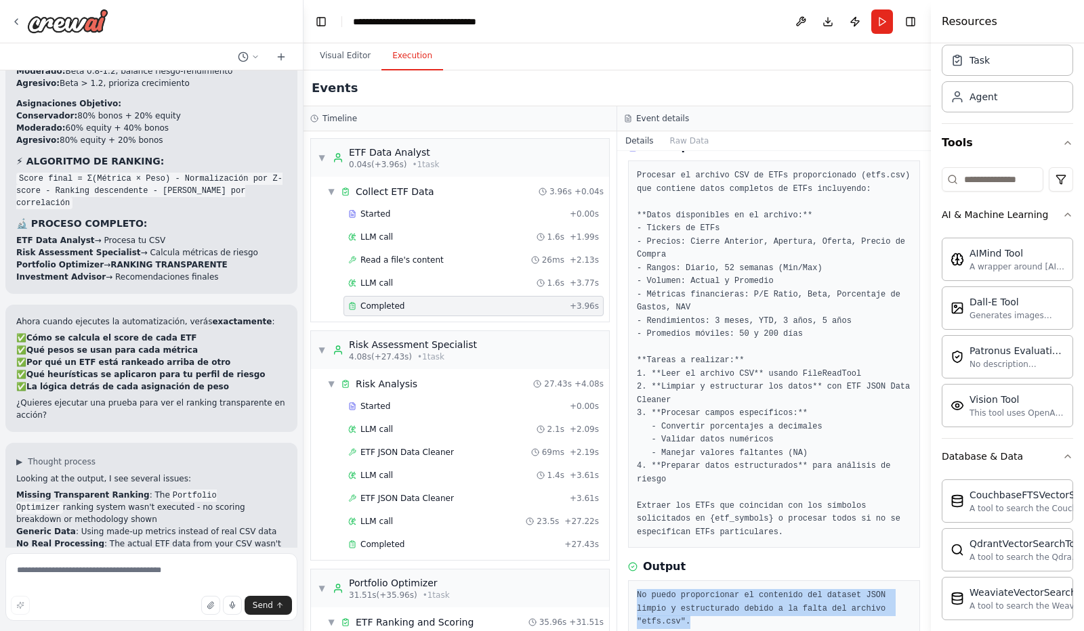
drag, startPoint x: 637, startPoint y: 579, endPoint x: 890, endPoint y: 595, distance: 253.8
click at [890, 595] on pre "No puedo proporcionar el contenido del dataset JSON limpio y estructurado debid…" at bounding box center [774, 609] width 274 height 40
copy pre "No puedo proporcionar el contenido del dataset JSON limpio y estructurado debid…"
click at [37, 570] on textarea at bounding box center [151, 587] width 292 height 68
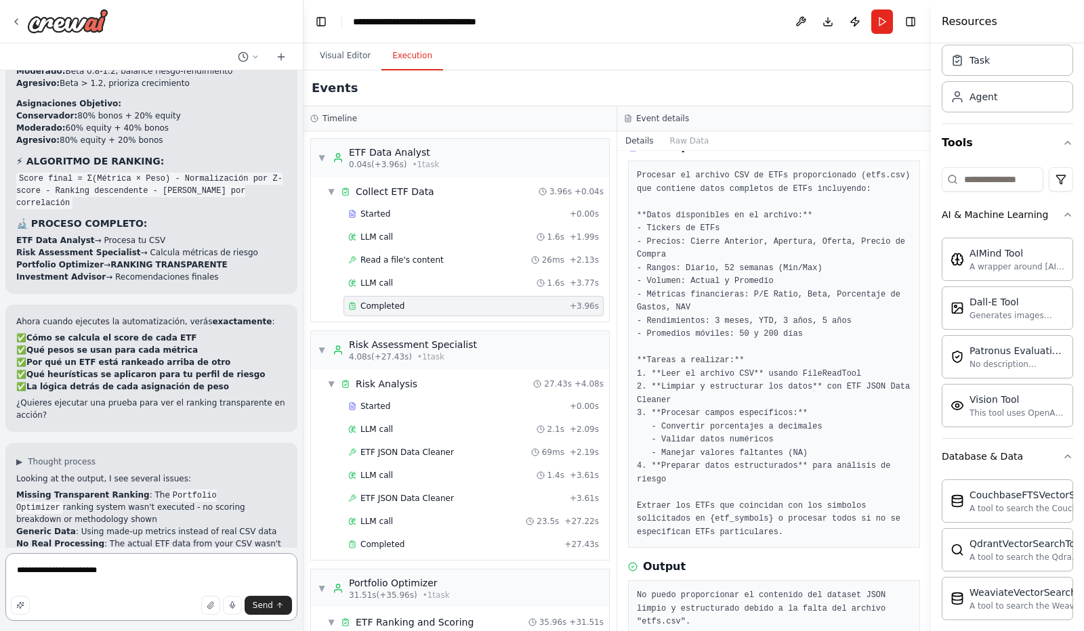
paste textarea "**********"
type textarea "**********"
click at [261, 603] on span "Send" at bounding box center [263, 605] width 20 height 11
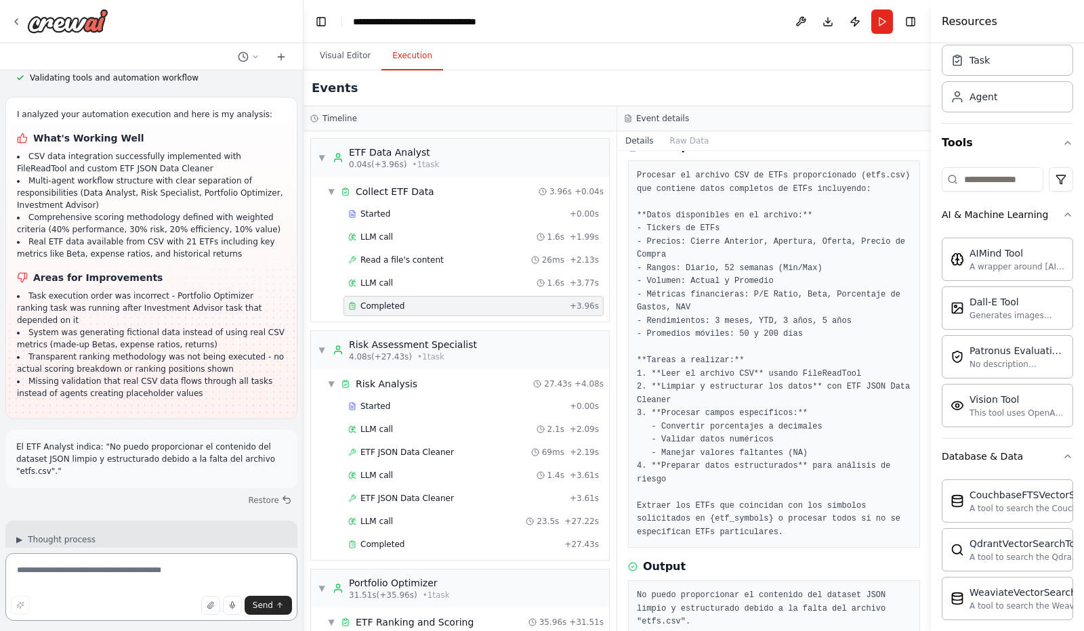
scroll to position [6947, 0]
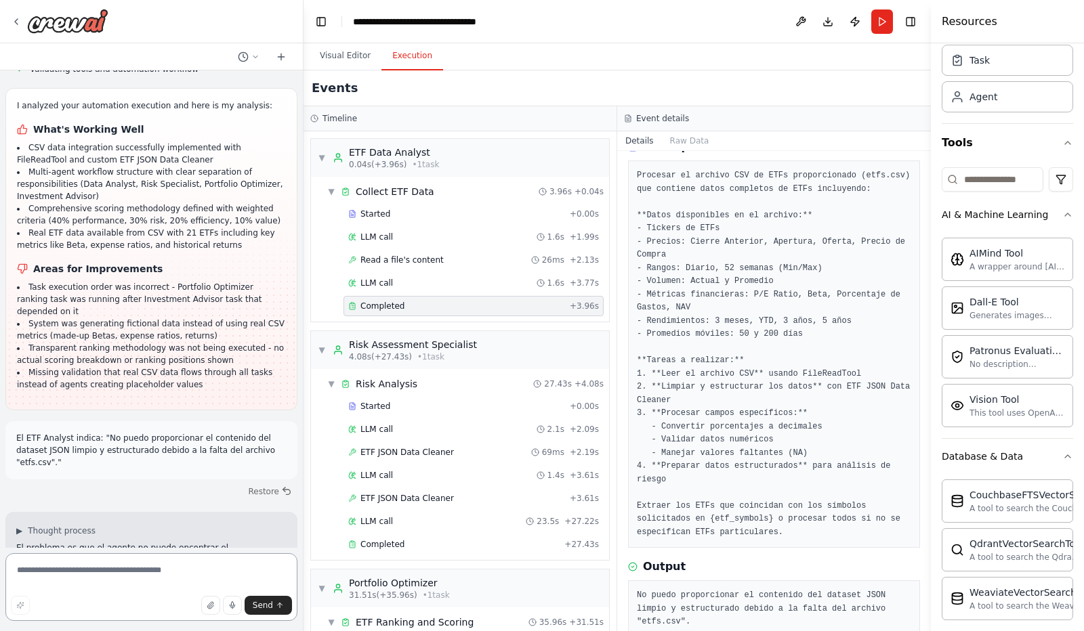
click at [81, 570] on textarea at bounding box center [151, 587] width 292 height 68
type textarea "**********"
click at [267, 603] on span "Send" at bounding box center [263, 605] width 20 height 11
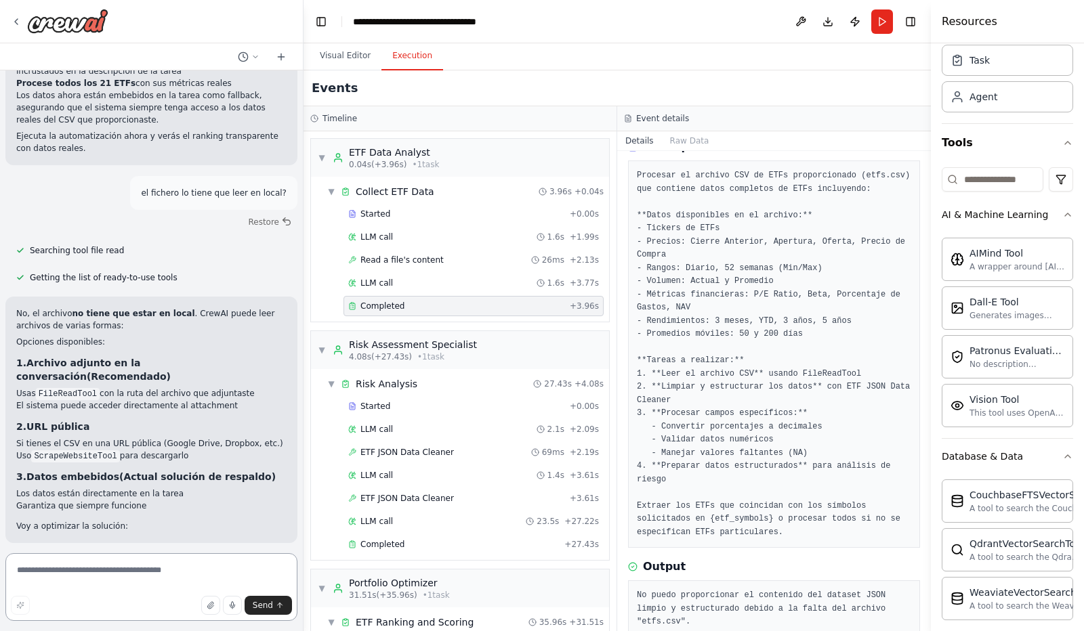
scroll to position [7581, 0]
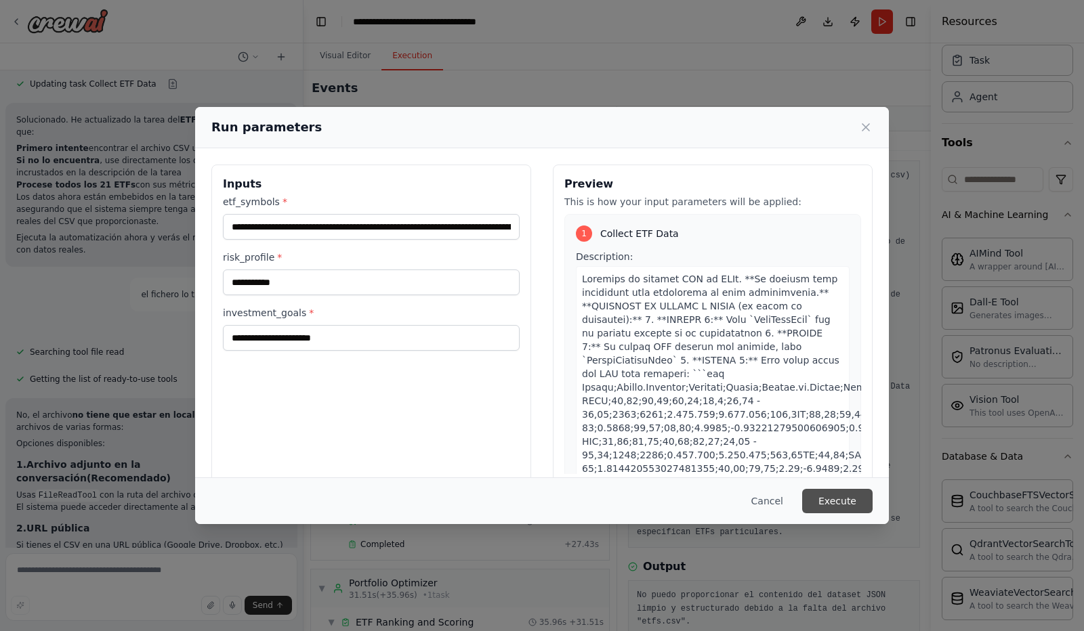
click at [842, 503] on button "Execute" at bounding box center [837, 501] width 70 height 24
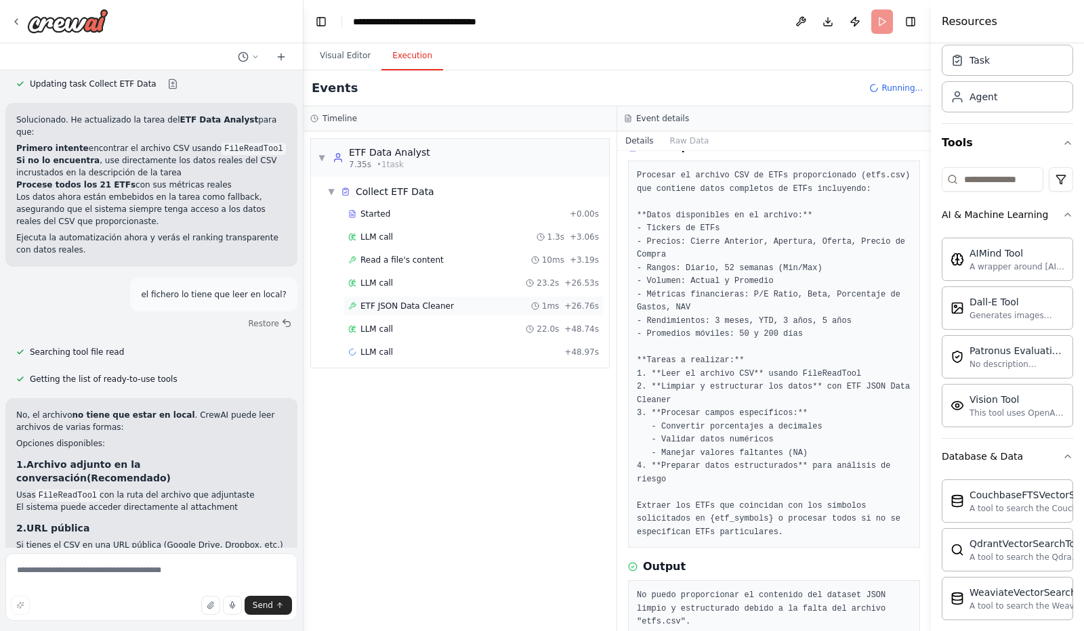
click at [386, 304] on span "ETF JSON Data Cleaner" at bounding box center [406, 306] width 93 height 11
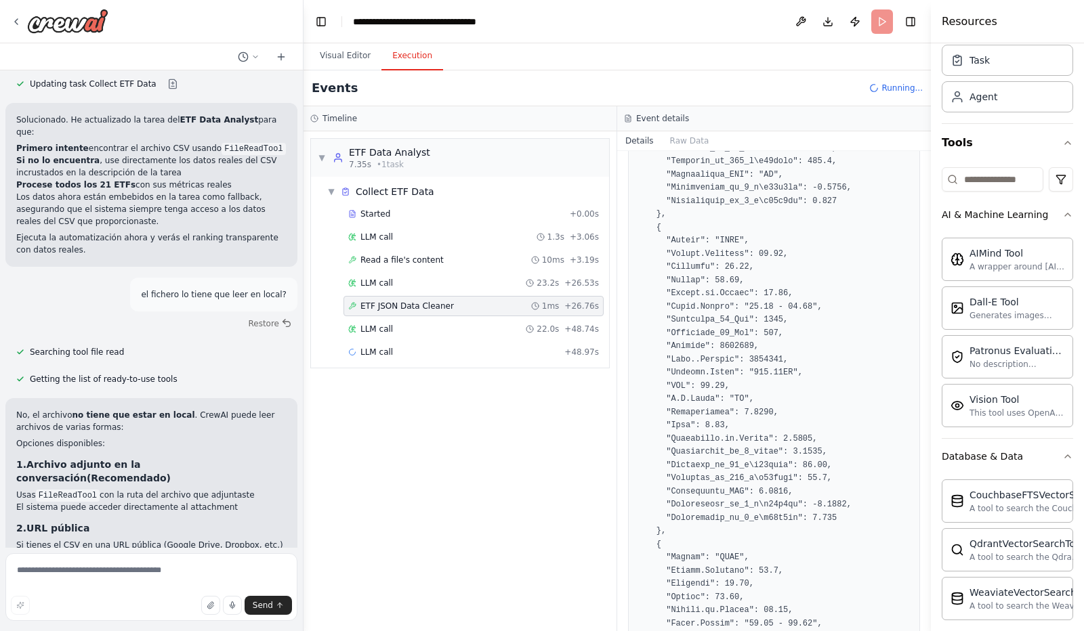
scroll to position [1849, 0]
click at [393, 396] on div "LLM call + 158.45s" at bounding box center [473, 398] width 251 height 11
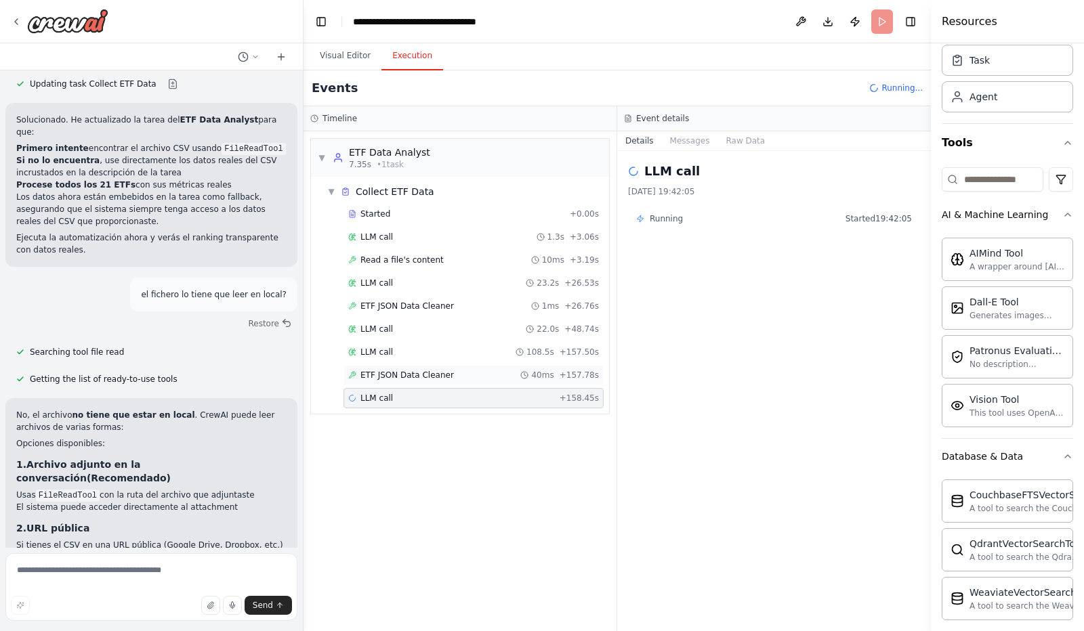
click at [403, 372] on span "ETF JSON Data Cleaner" at bounding box center [406, 375] width 93 height 11
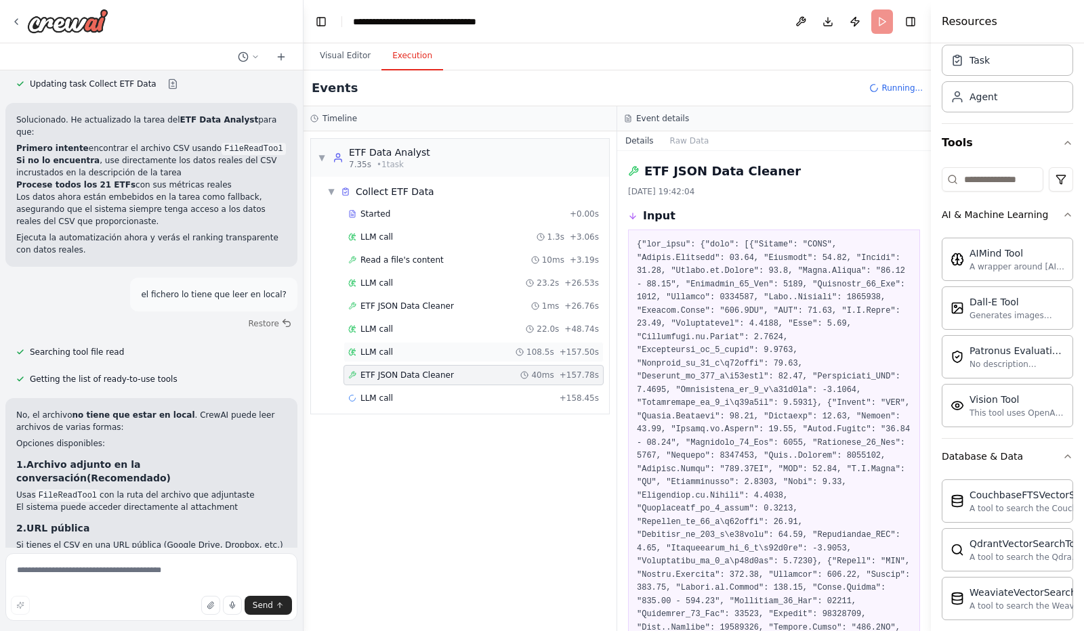
click at [383, 347] on span "LLM call" at bounding box center [376, 352] width 33 height 11
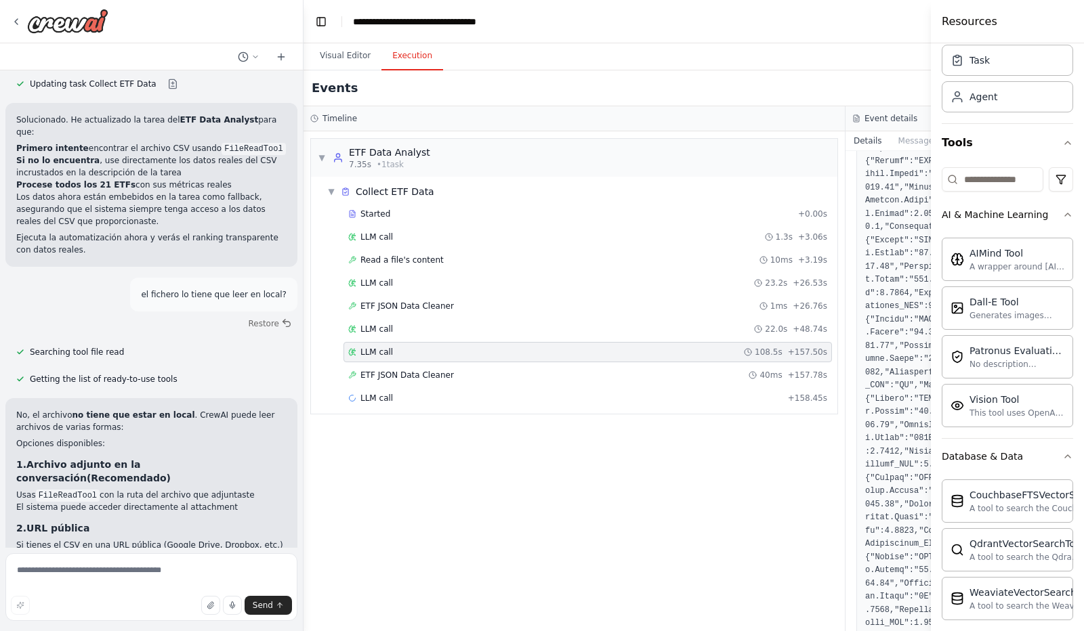
scroll to position [0, 0]
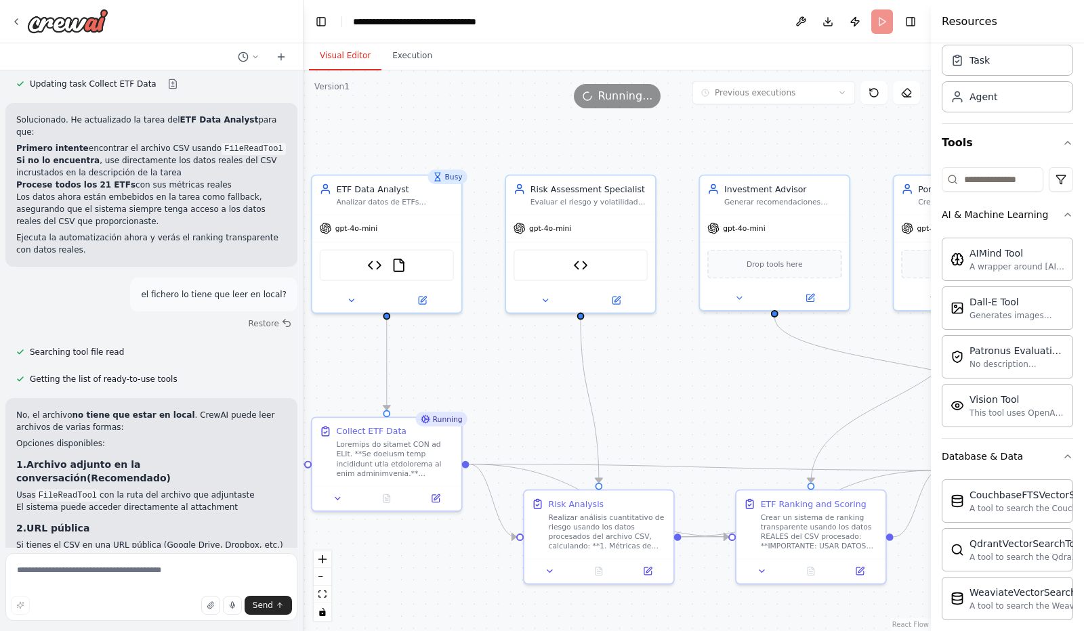
click at [338, 54] on button "Visual Editor" at bounding box center [345, 56] width 72 height 28
click at [389, 216] on div "gpt-4o-mini" at bounding box center [386, 226] width 149 height 26
click at [353, 293] on icon at bounding box center [350, 297] width 9 height 9
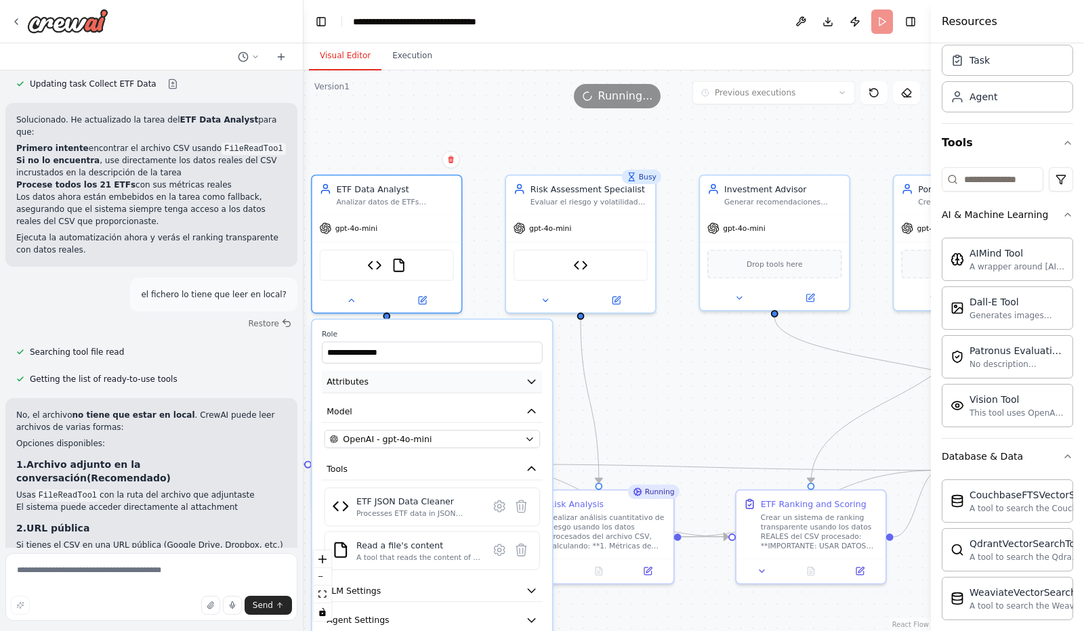
click at [531, 381] on icon "button" at bounding box center [531, 381] width 7 height 3
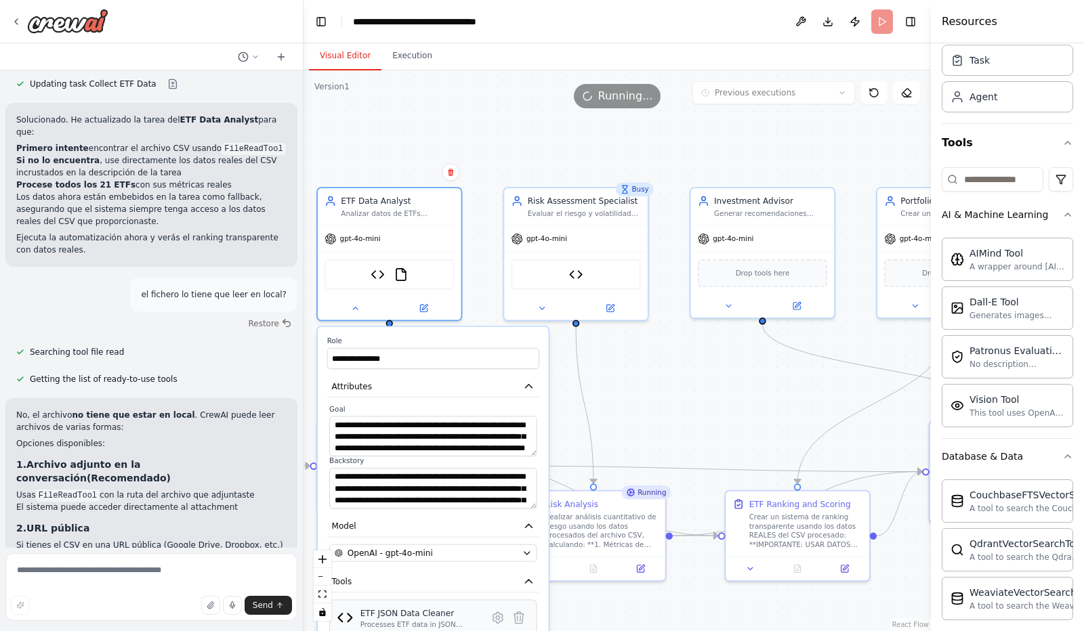
click at [452, 625] on div "Processes ETF data in JSON format by removing null values, converting numeric f…" at bounding box center [420, 624] width 120 height 9
click at [528, 384] on icon "button" at bounding box center [529, 387] width 12 height 12
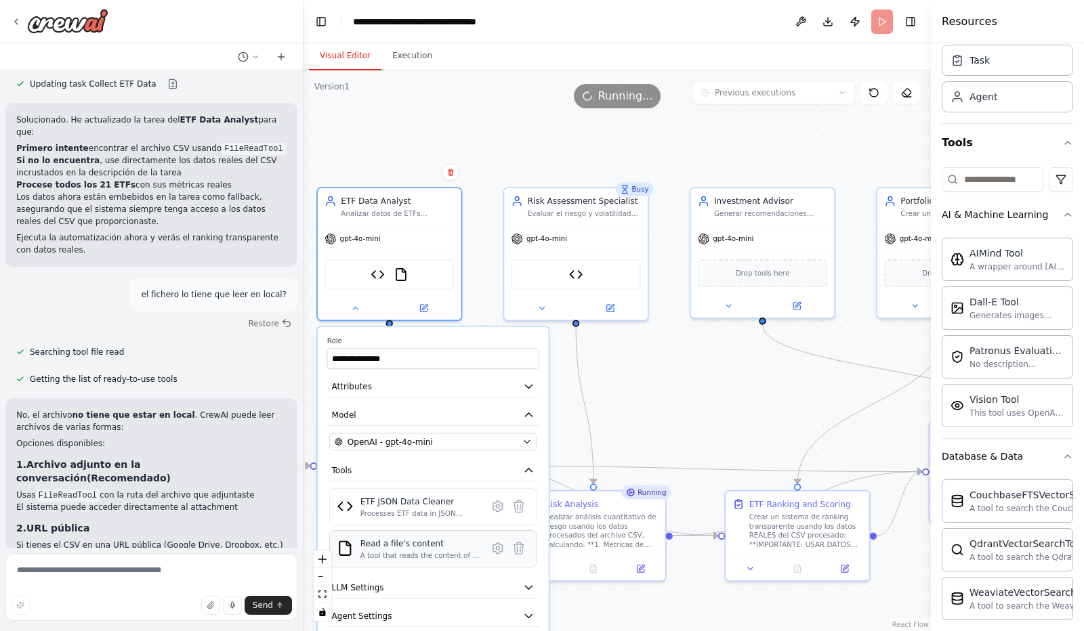
click at [414, 557] on div "A tool that reads the content of a file. To use this tool, provide a 'file_path…" at bounding box center [420, 555] width 120 height 9
click at [526, 586] on icon "button" at bounding box center [528, 587] width 7 height 3
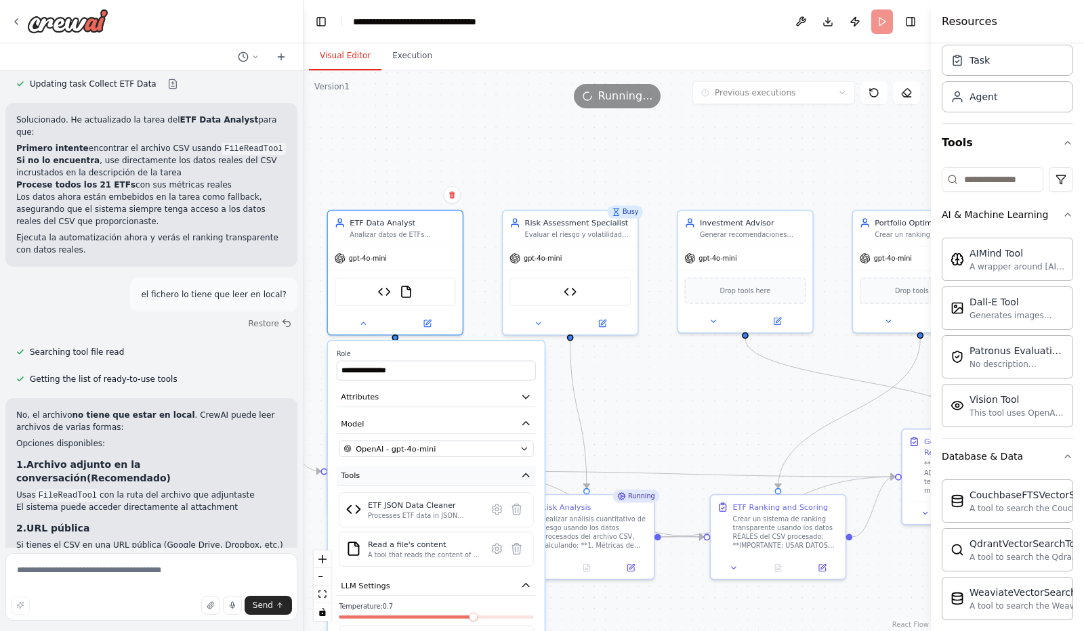
click at [525, 474] on icon "button" at bounding box center [526, 475] width 6 height 3
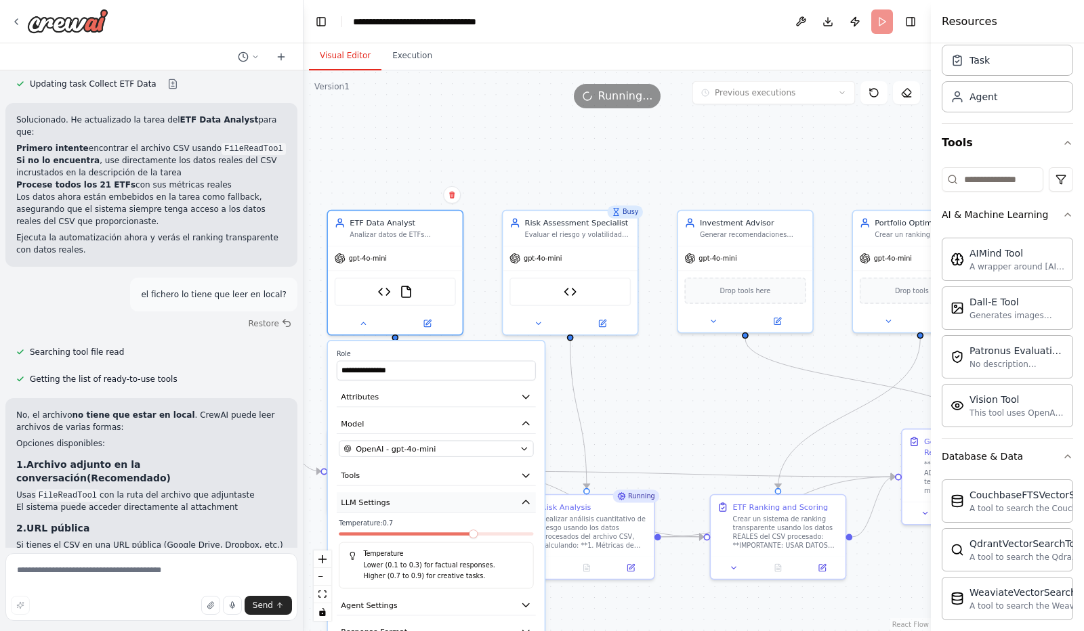
click at [527, 497] on icon "button" at bounding box center [525, 502] width 11 height 11
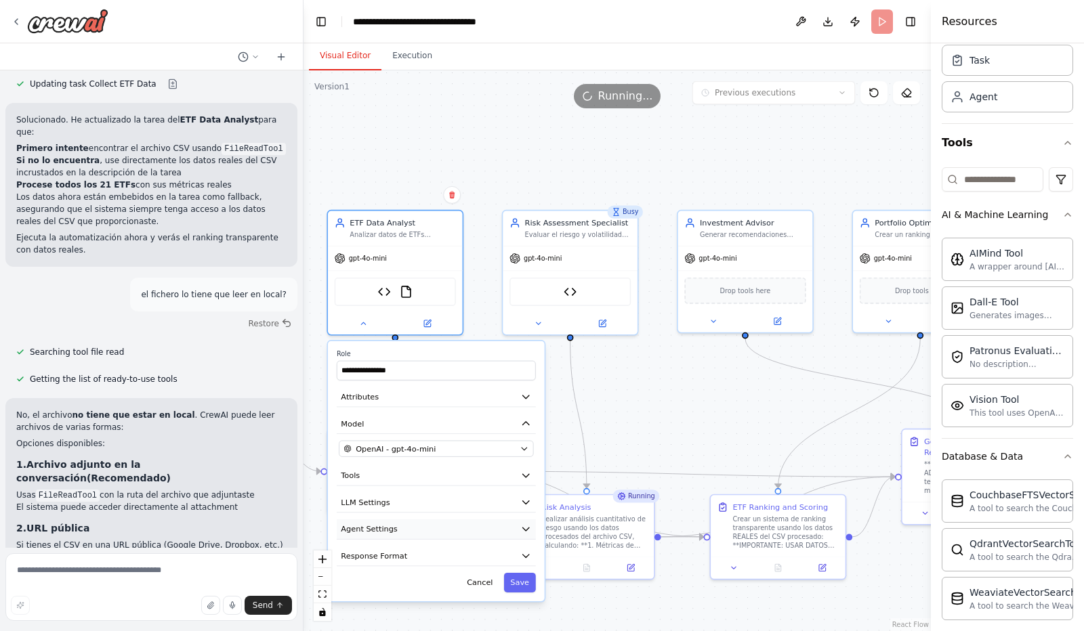
click at [526, 528] on icon "button" at bounding box center [526, 529] width 6 height 3
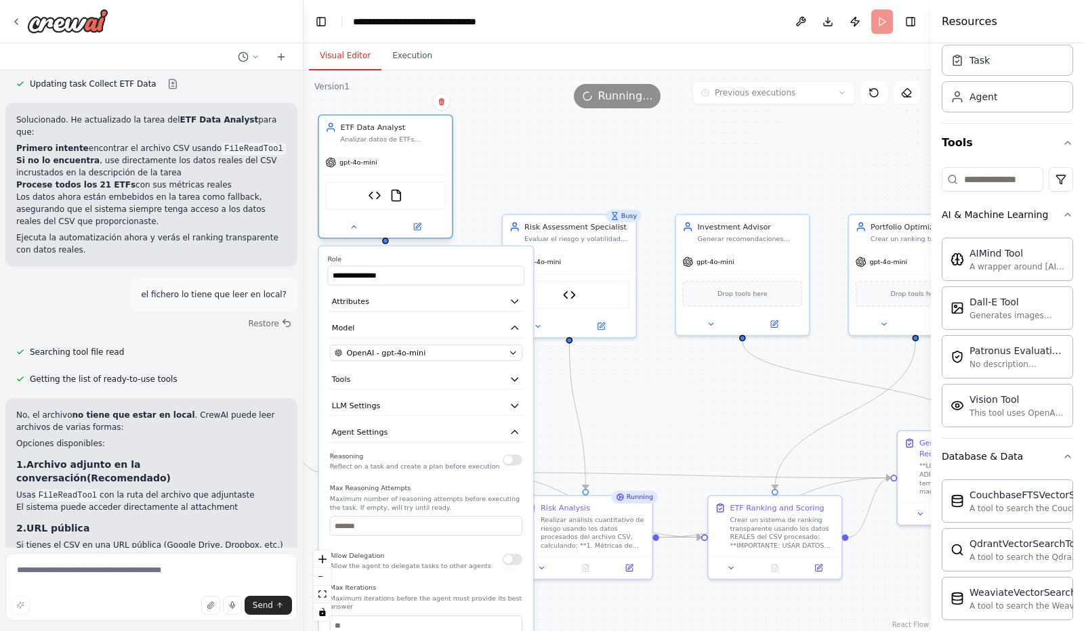
drag, startPoint x: 437, startPoint y: 284, endPoint x: 429, endPoint y: 181, distance: 102.6
click at [429, 181] on div "ETF JSON Data Cleaner FileReadTool" at bounding box center [385, 195] width 120 height 28
click at [449, 257] on label "Role" at bounding box center [425, 259] width 197 height 9
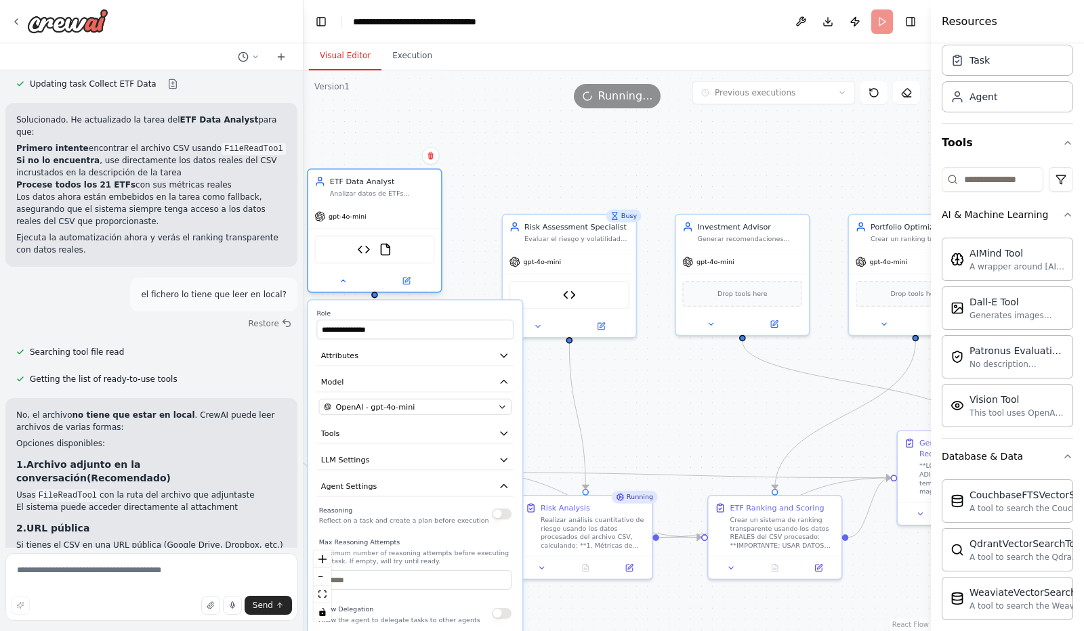
drag, startPoint x: 430, startPoint y: 169, endPoint x: 425, endPoint y: 223, distance: 53.8
click at [425, 223] on div "gpt-4o-mini" at bounding box center [374, 217] width 133 height 24
click at [341, 277] on icon at bounding box center [343, 280] width 9 height 9
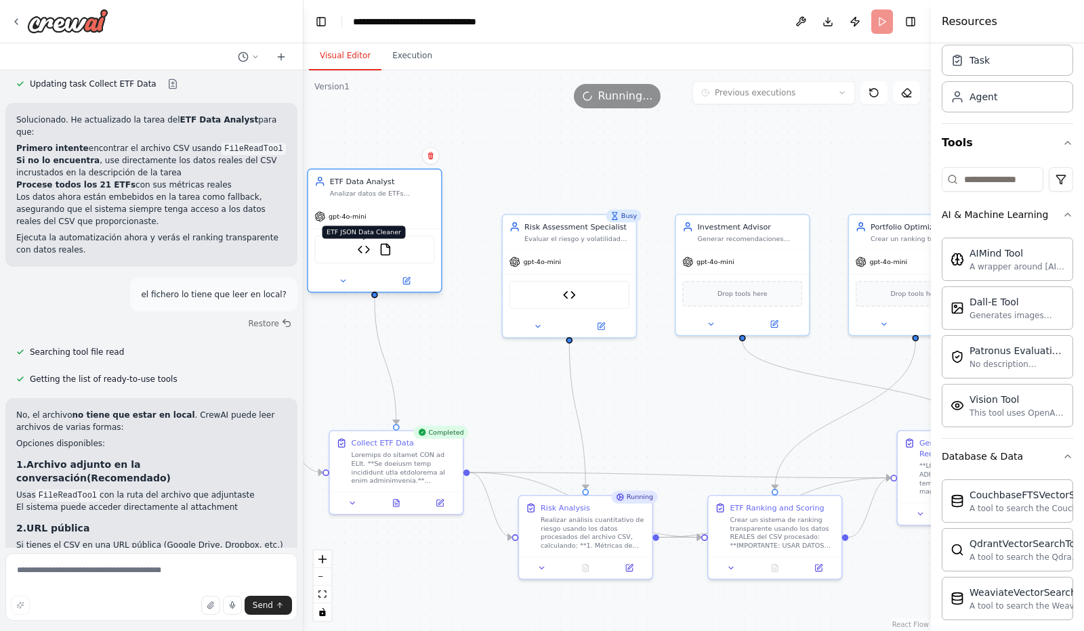
click at [367, 248] on img at bounding box center [363, 249] width 13 height 13
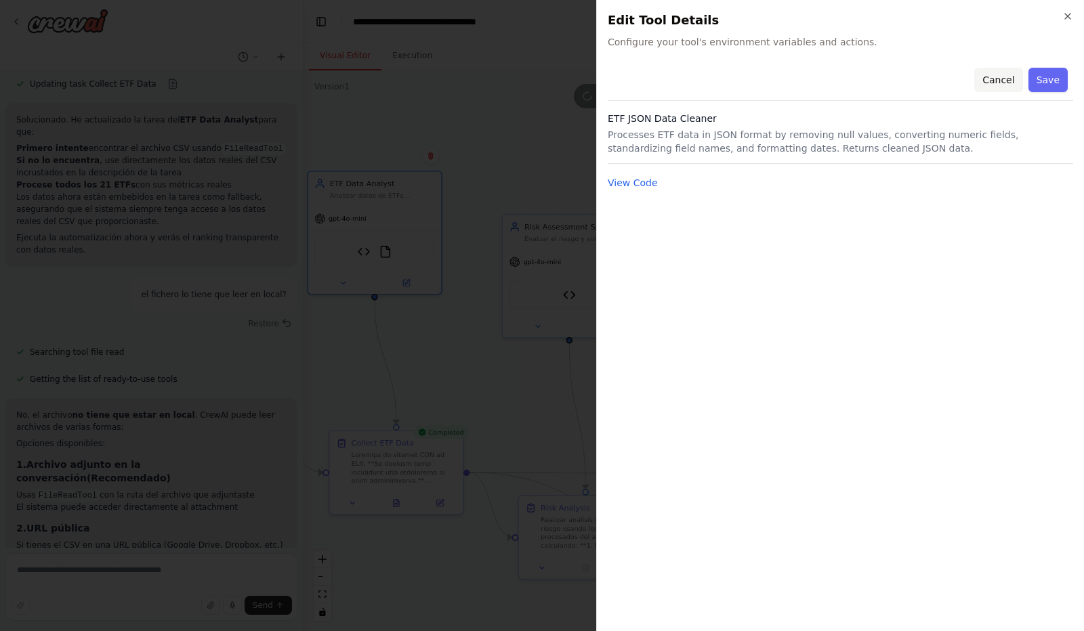
click at [1003, 81] on button "Cancel" at bounding box center [998, 80] width 48 height 24
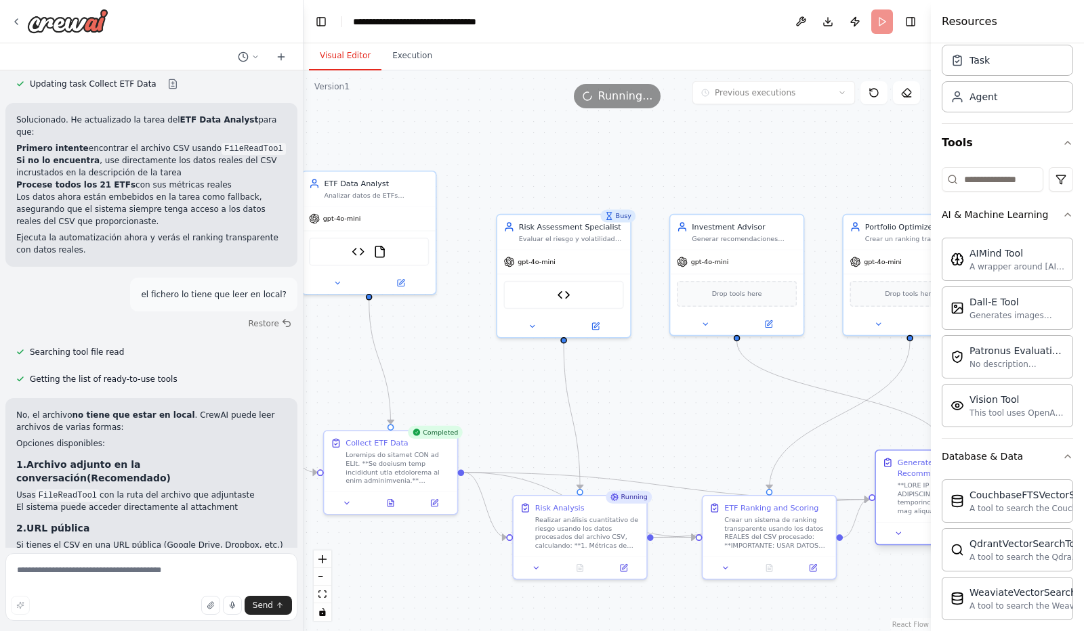
drag, startPoint x: 916, startPoint y: 480, endPoint x: 889, endPoint y: 497, distance: 32.5
click at [889, 497] on div "Generate Investment Recommendations" at bounding box center [942, 486] width 120 height 58
drag, startPoint x: 895, startPoint y: 239, endPoint x: 891, endPoint y: 246, distance: 7.9
click at [891, 246] on div "Crear un ranking transparente de ETFs y explicar las heurísticas utilizadas par…" at bounding box center [917, 247] width 105 height 9
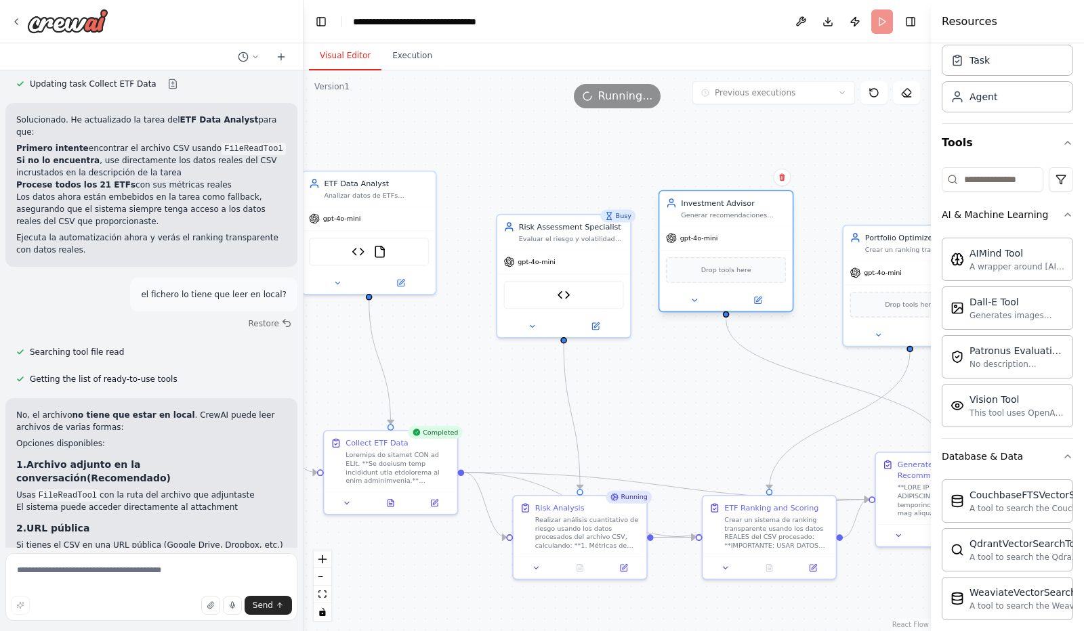
drag, startPoint x: 764, startPoint y: 234, endPoint x: 748, endPoint y: 213, distance: 25.6
click at [748, 213] on div "Generar recomendaciones personalizadas de ETFs basadas en el perfil de riesgo {…" at bounding box center [733, 215] width 105 height 9
click at [695, 307] on div at bounding box center [725, 301] width 133 height 22
click at [693, 296] on icon at bounding box center [694, 300] width 9 height 9
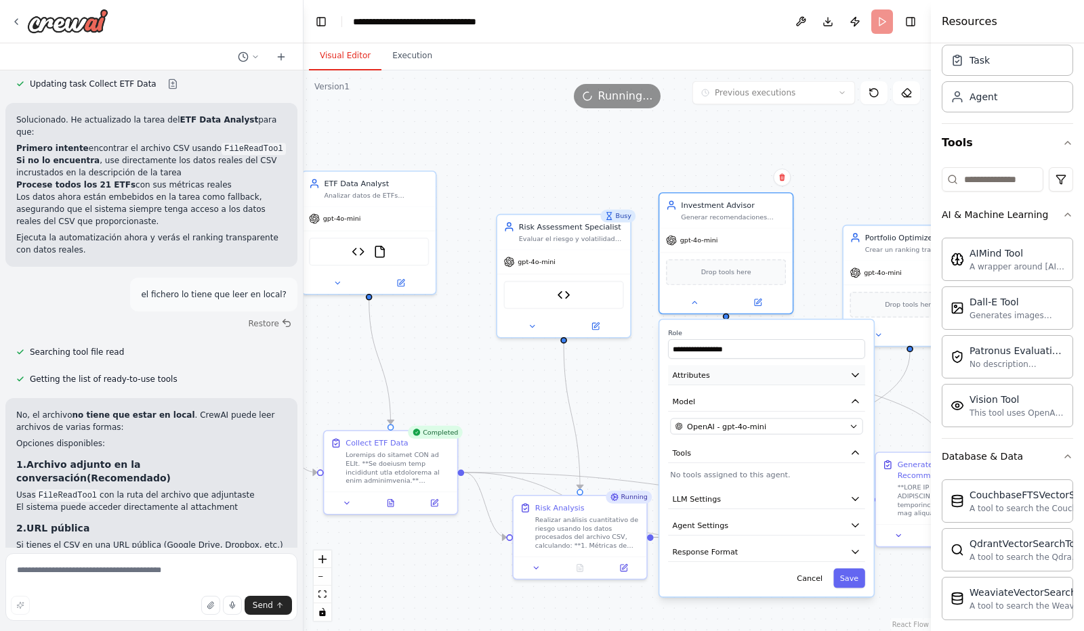
click at [753, 379] on button "Attributes" at bounding box center [766, 375] width 197 height 20
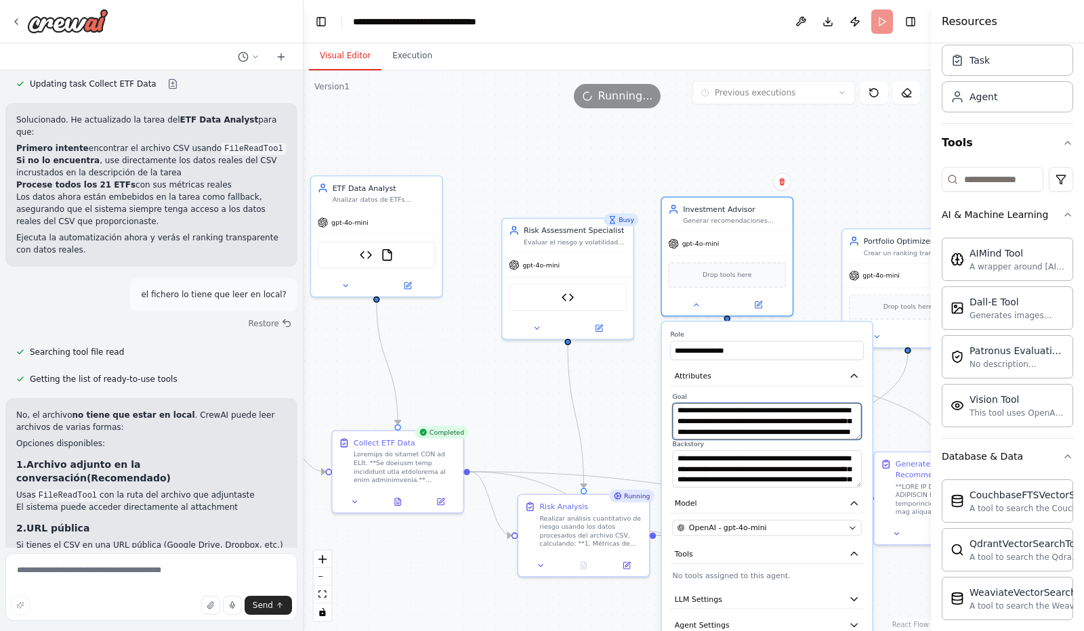
scroll to position [14, 0]
click at [672, 403] on span at bounding box center [672, 403] width 0 height 0
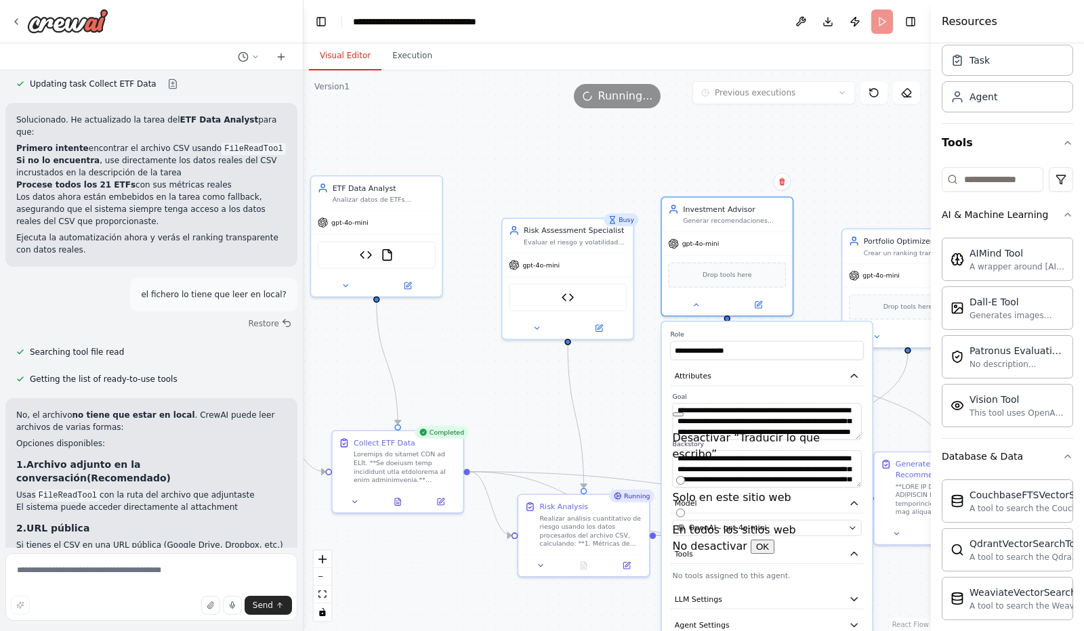
click at [758, 523] on label "En todos los sitios web" at bounding box center [733, 529] width 123 height 13
click at [774, 540] on button "OK" at bounding box center [762, 547] width 24 height 14
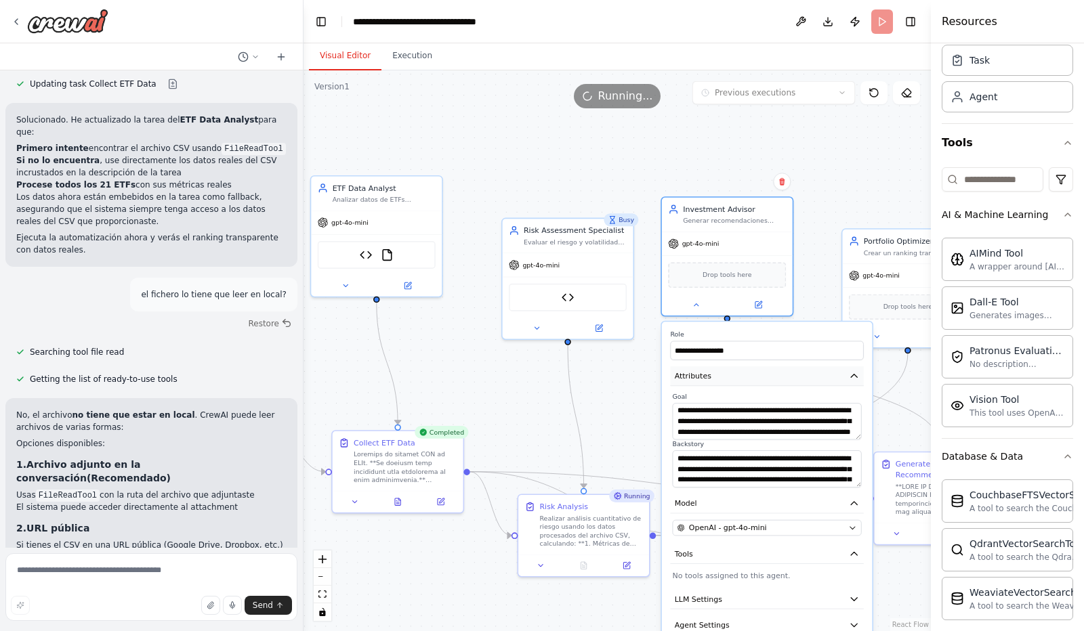
click at [853, 375] on icon "button" at bounding box center [854, 376] width 6 height 3
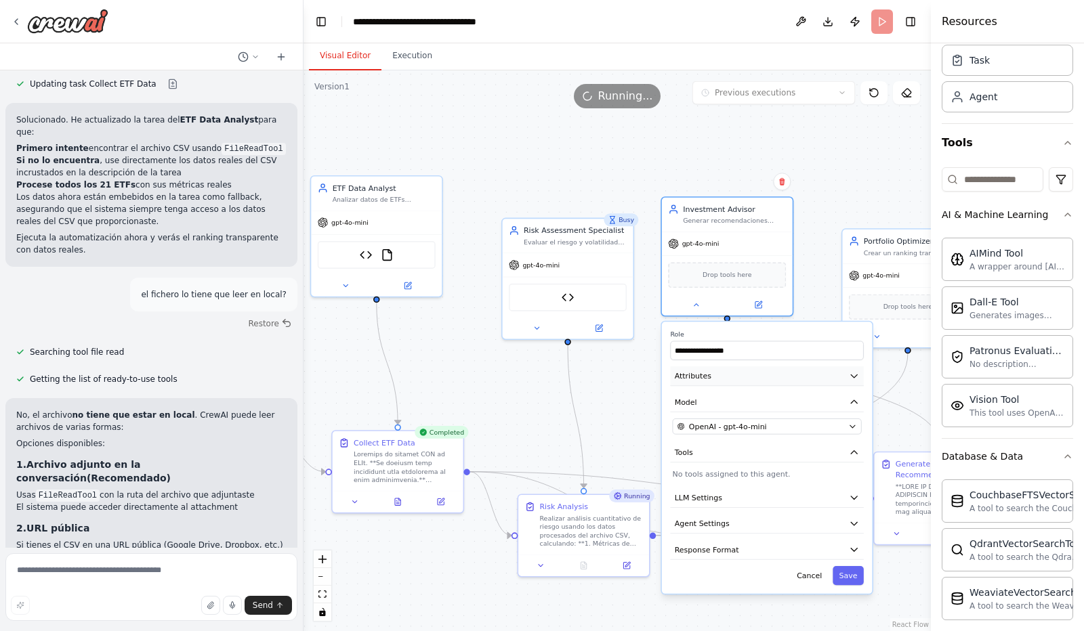
click at [853, 373] on icon "button" at bounding box center [854, 375] width 11 height 11
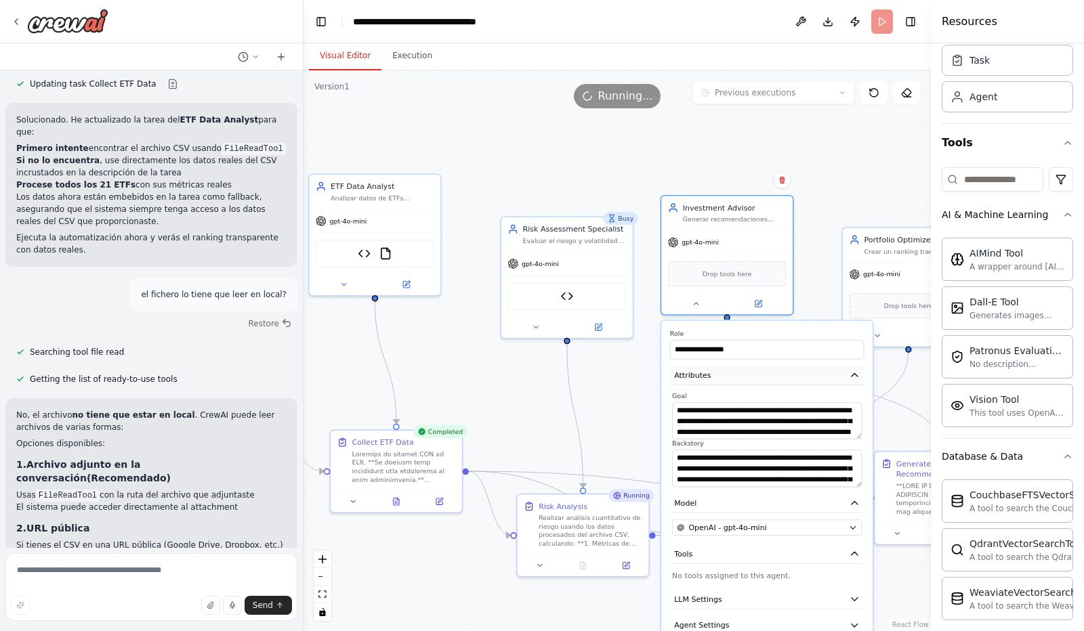
click at [854, 375] on icon "button" at bounding box center [854, 374] width 6 height 3
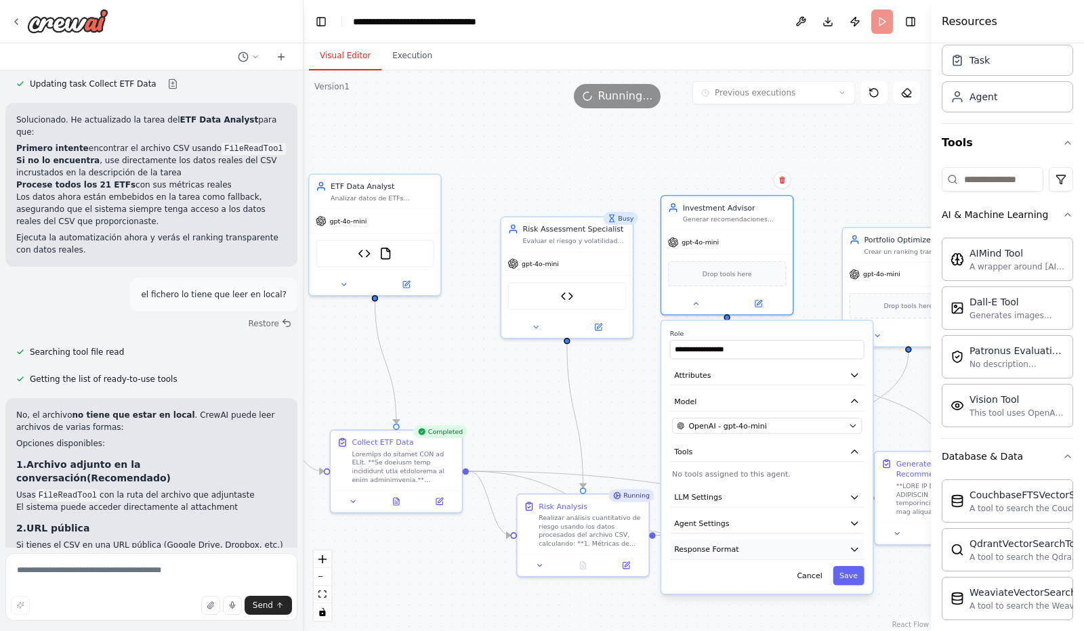
click at [856, 547] on icon "button" at bounding box center [854, 549] width 11 height 11
click at [857, 547] on icon "button" at bounding box center [854, 549] width 11 height 11
click at [696, 303] on icon at bounding box center [695, 303] width 4 height 2
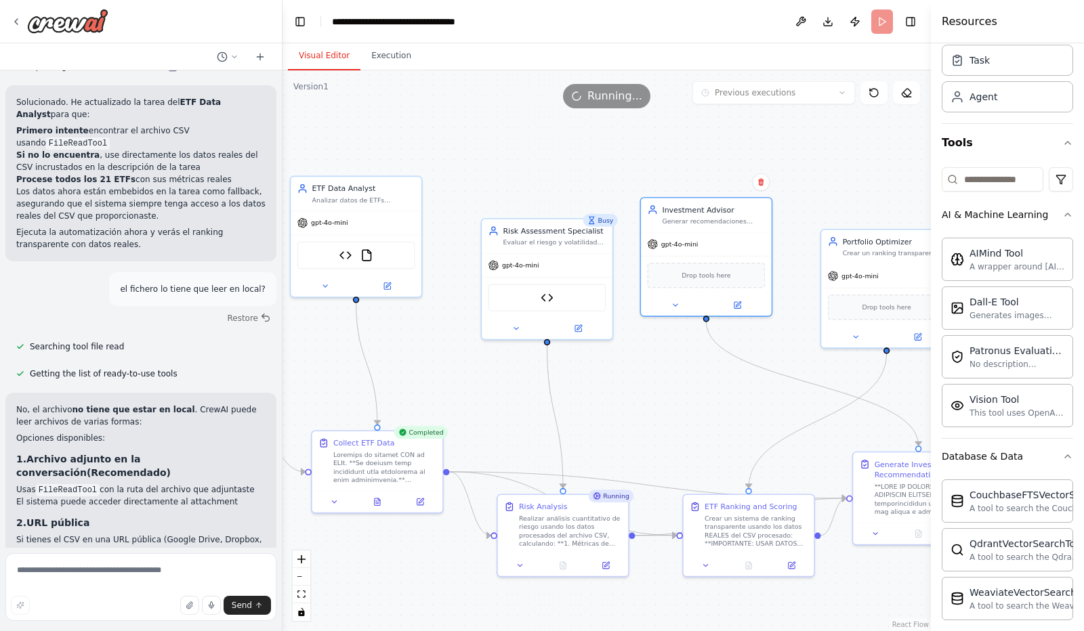
scroll to position [7845, 0]
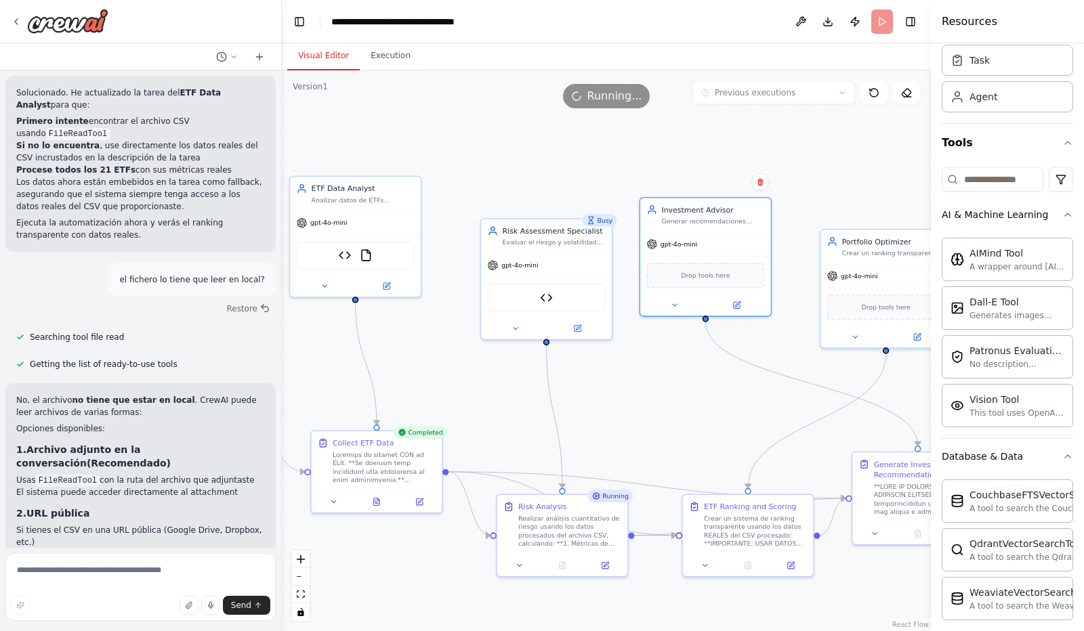
drag, startPoint x: 300, startPoint y: 341, endPoint x: 282, endPoint y: 339, distance: 18.3
click at [282, 339] on div "Hello! I'm the CrewAI assistant. What kind of automation do you want to build? …" at bounding box center [542, 315] width 1084 height 631
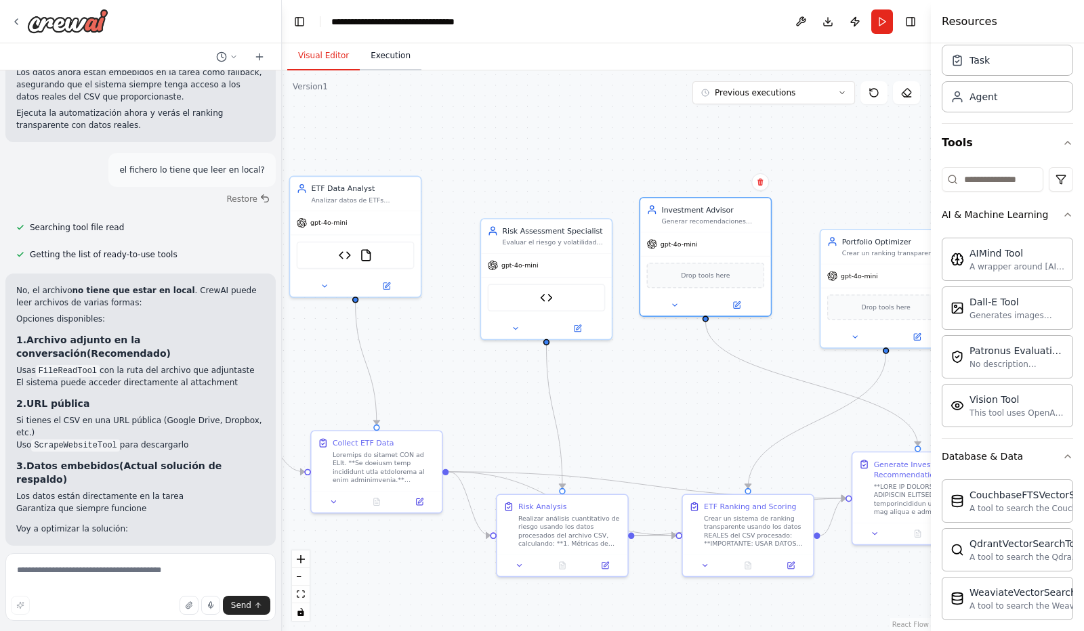
click at [391, 60] on button "Execution" at bounding box center [391, 56] width 62 height 28
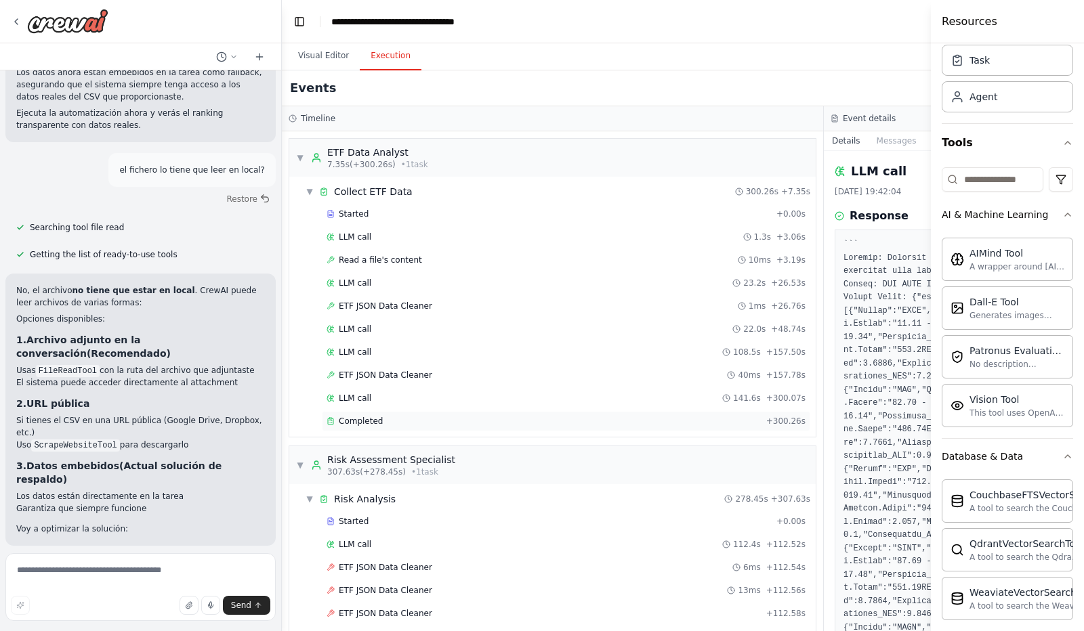
click at [361, 416] on span "Completed" at bounding box center [361, 421] width 44 height 11
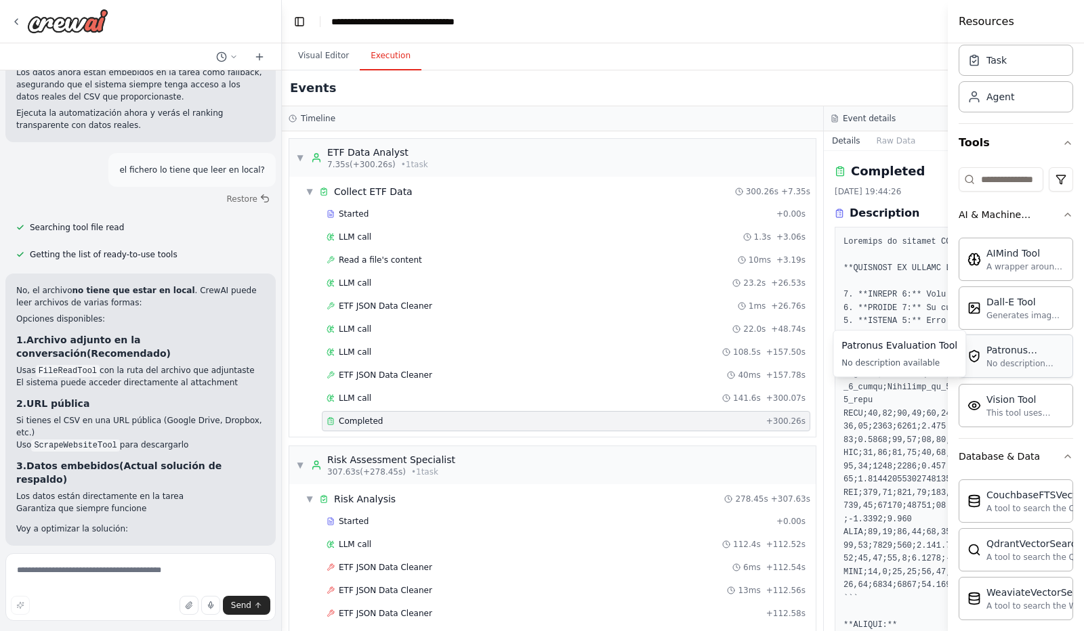
drag, startPoint x: 932, startPoint y: 340, endPoint x: 1021, endPoint y: 337, distance: 89.5
click at [1021, 337] on div "Resources Crew Task Agent Tools AI & Machine Learning AIMind Tool A wrapper aro…" at bounding box center [1015, 315] width 136 height 631
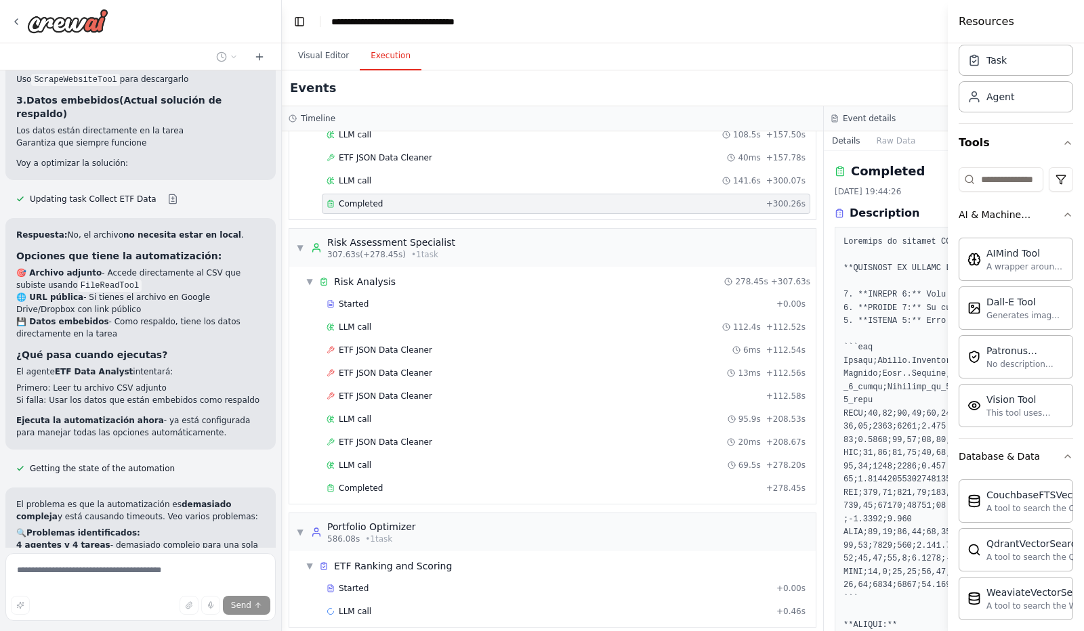
scroll to position [8320, 0]
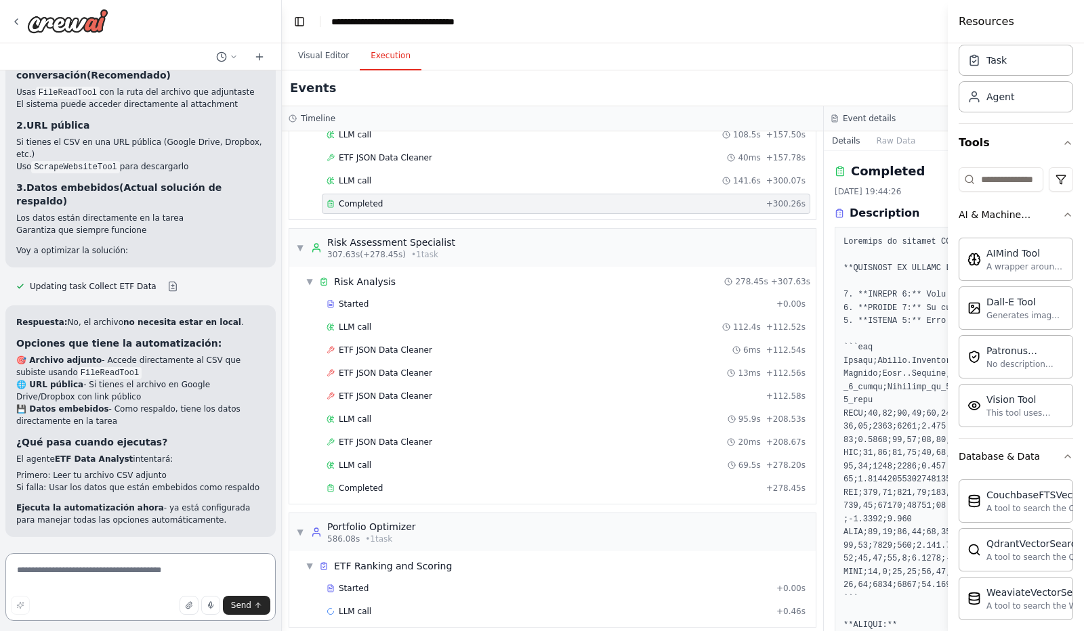
scroll to position [7845, 0]
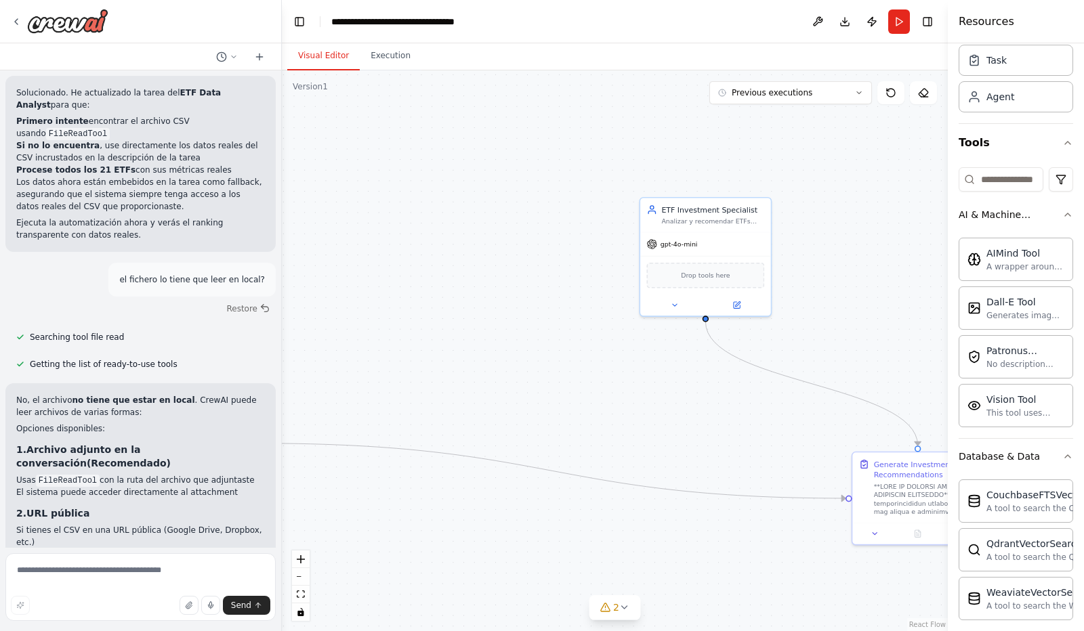
click at [326, 52] on button "Visual Editor" at bounding box center [323, 56] width 72 height 28
click at [859, 90] on icon at bounding box center [859, 93] width 8 height 8
click at [763, 137] on div "40m ago" at bounding box center [798, 140] width 135 height 11
click at [765, 110] on button "20m ago" at bounding box center [790, 118] width 163 height 22
click at [893, 87] on icon at bounding box center [890, 92] width 11 height 11
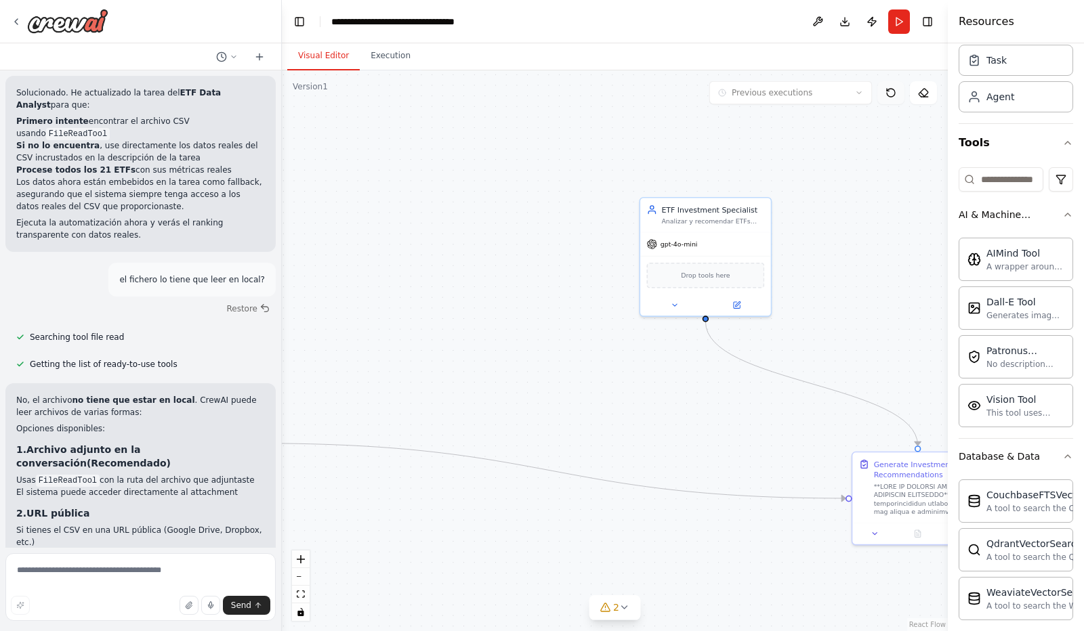
click at [893, 87] on icon at bounding box center [890, 92] width 11 height 11
click at [60, 577] on textarea at bounding box center [140, 587] width 270 height 68
type textarea "**********"
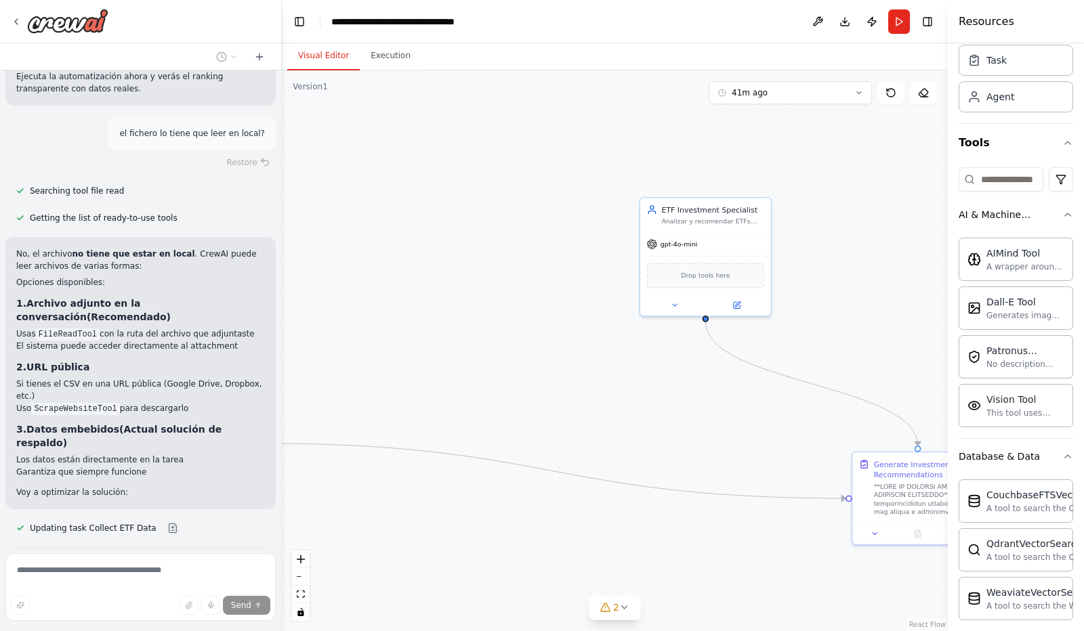
scroll to position [8024, 0]
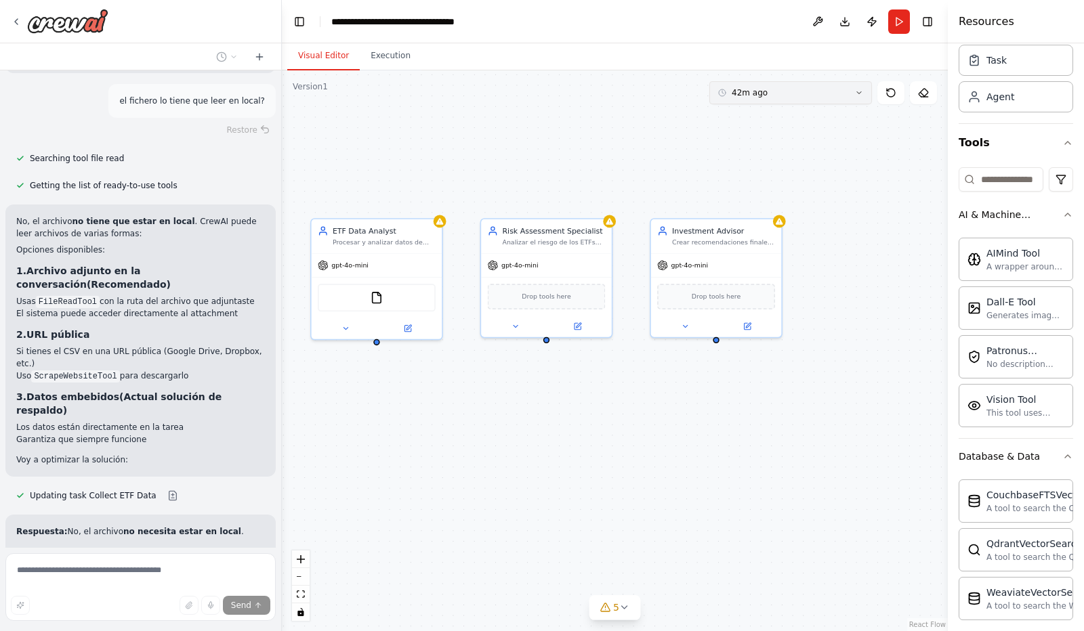
click at [861, 91] on icon at bounding box center [859, 93] width 8 height 8
click at [901, 186] on div "ETF Data Analyst Procesar y analizar datos de ETFs del archivo CSV proporcionad…" at bounding box center [615, 350] width 666 height 561
click at [588, 116] on div "ETF Data Analyst Procesar y analizar datos de ETFs del archivo CSV proporcionad…" at bounding box center [615, 350] width 666 height 561
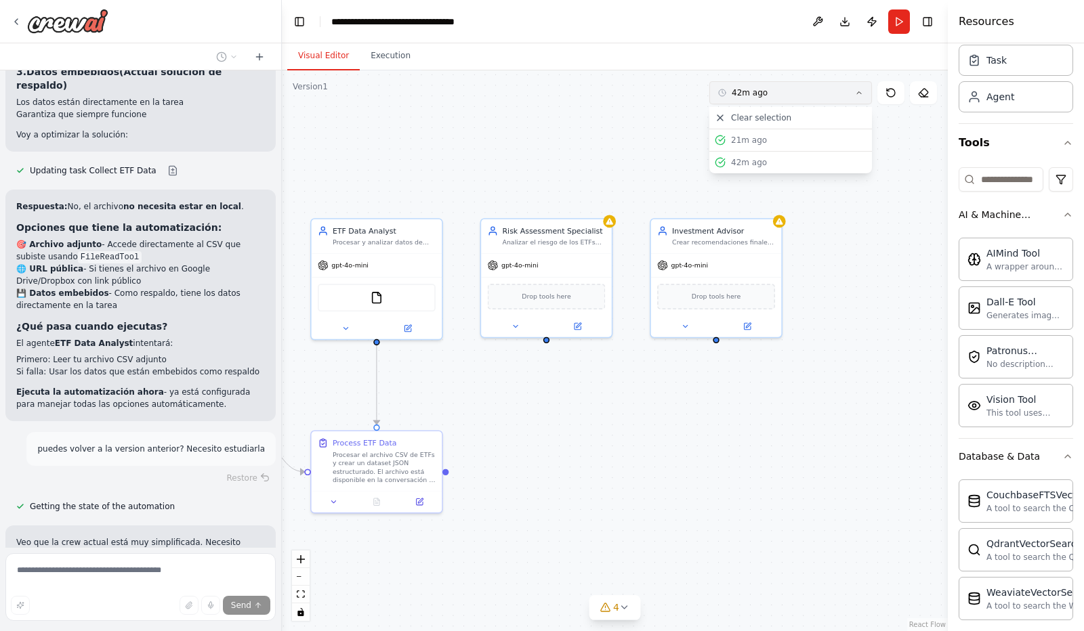
scroll to position [8350, 0]
click at [859, 93] on icon at bounding box center [859, 93] width 8 height 8
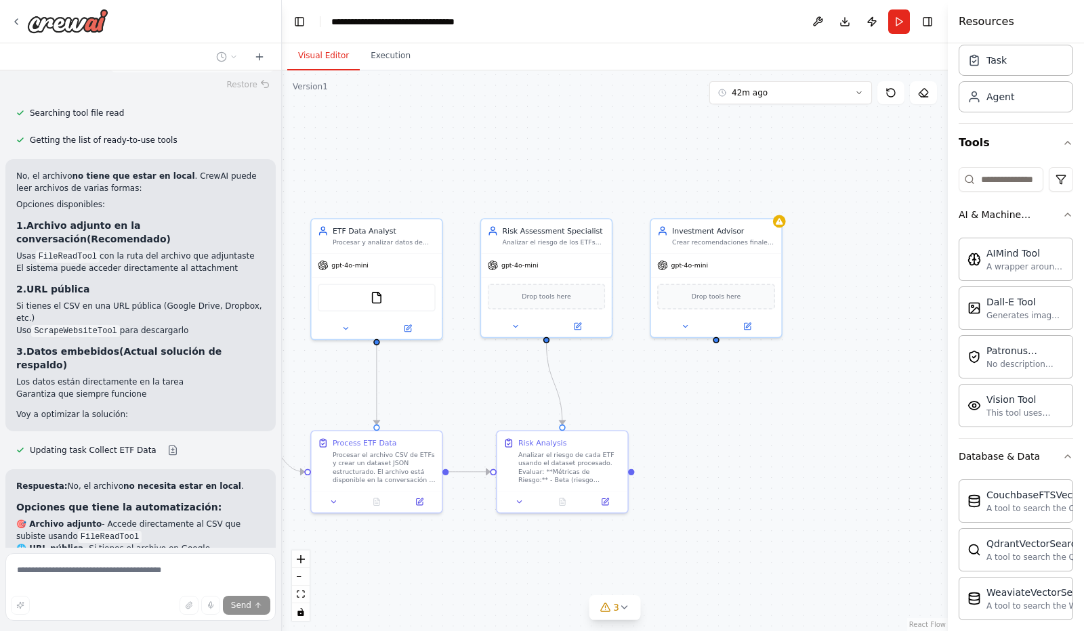
scroll to position [8060, 0]
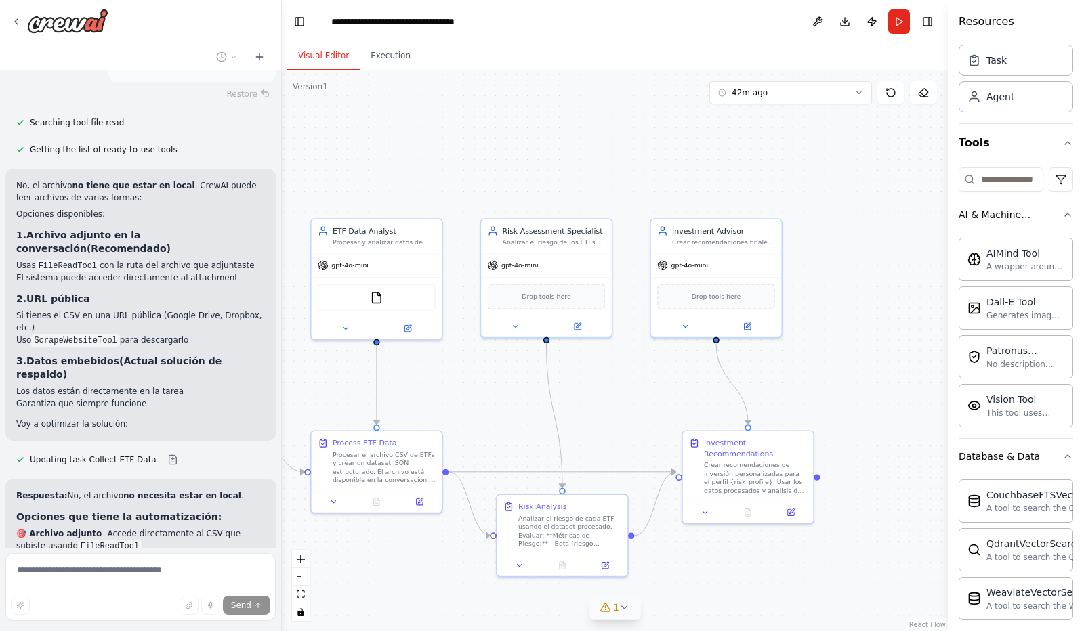
click at [622, 607] on icon at bounding box center [624, 607] width 11 height 11
click at [693, 547] on icon at bounding box center [698, 545] width 11 height 11
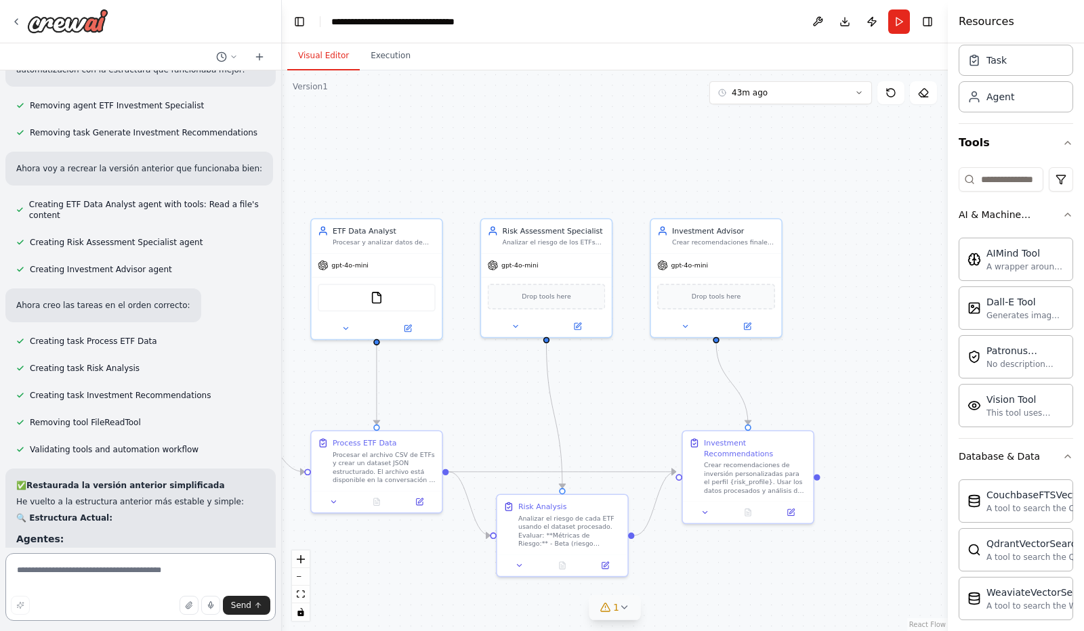
scroll to position [8858, 0]
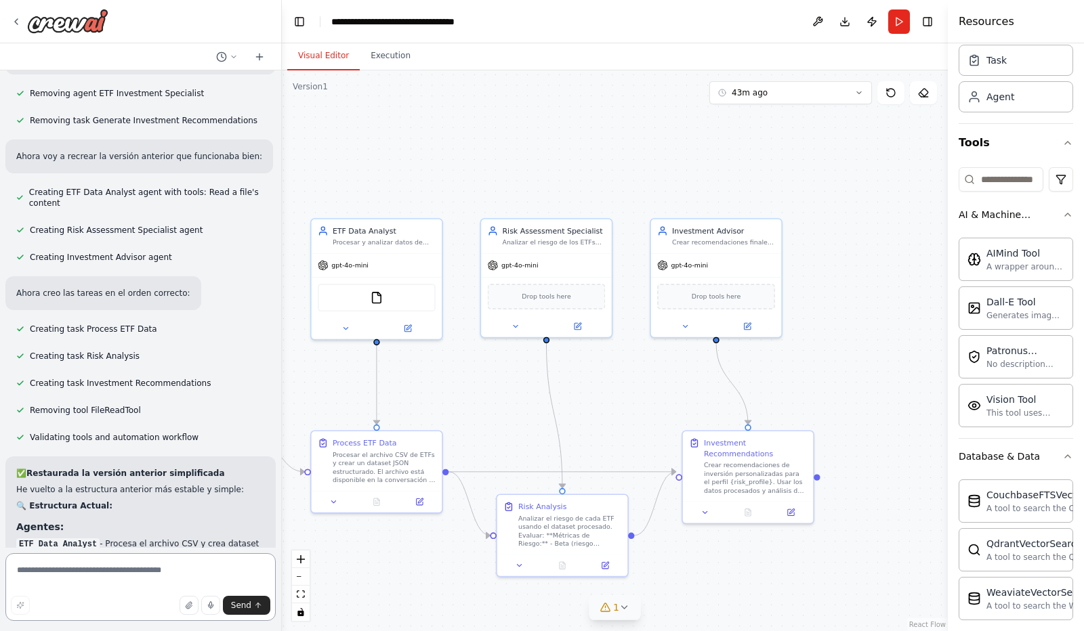
click at [77, 572] on textarea at bounding box center [140, 587] width 270 height 68
type textarea "*"
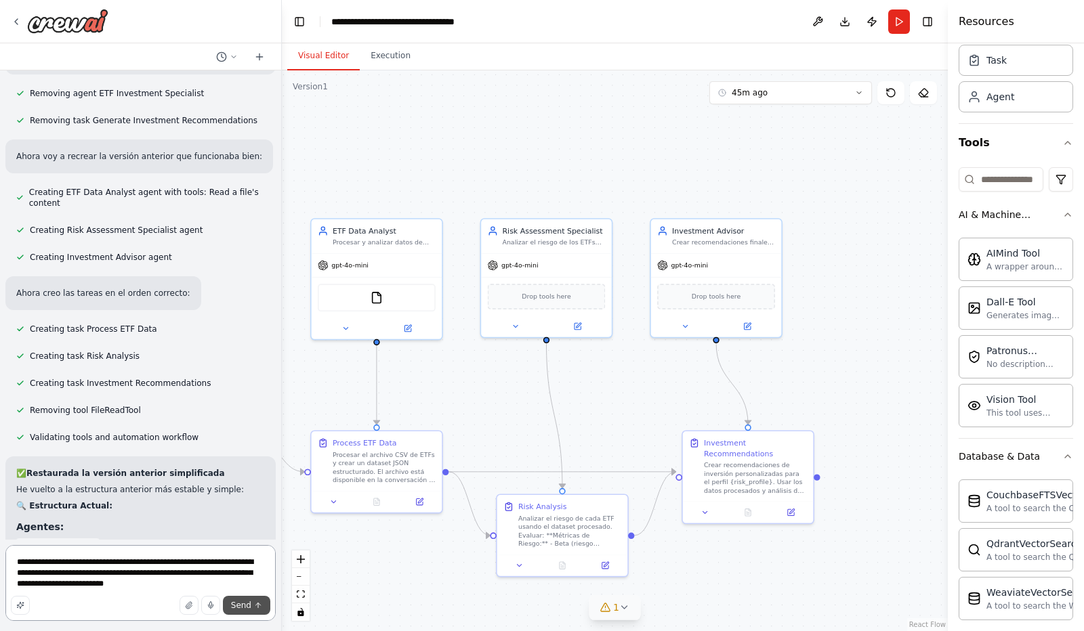
type textarea "**********"
click at [257, 607] on icon "submit" at bounding box center [258, 605] width 8 height 8
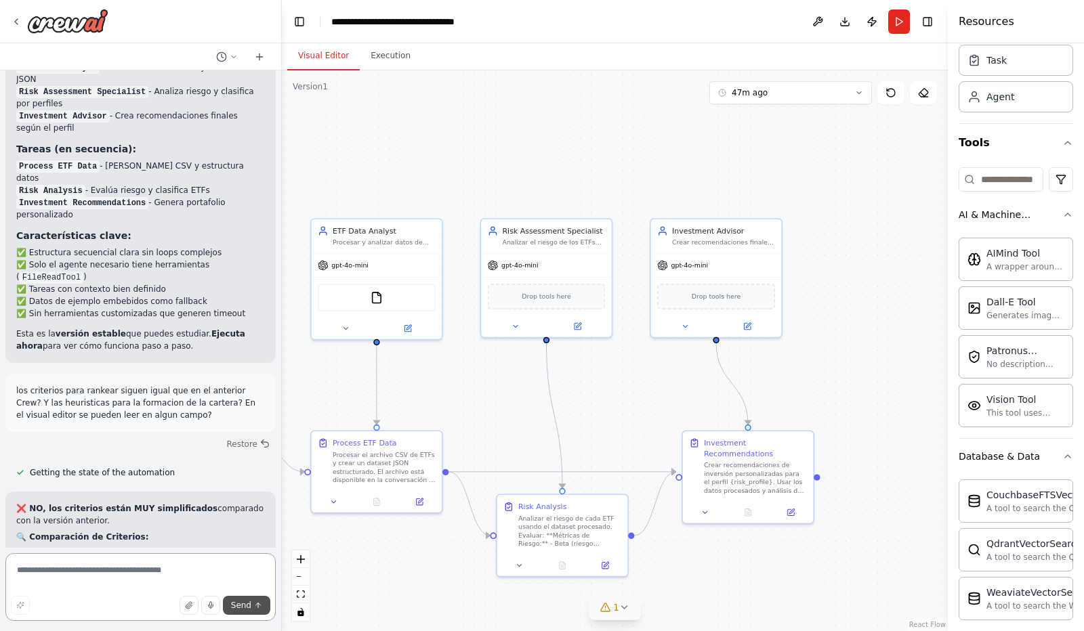
scroll to position [9347, 0]
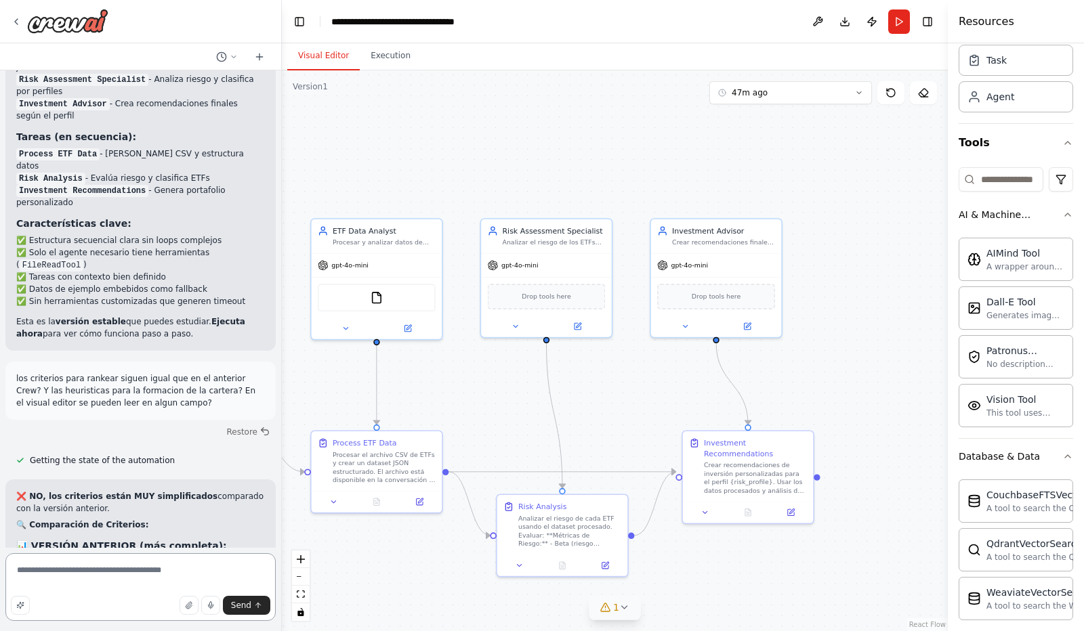
type textarea "*"
click at [38, 574] on textarea "*" at bounding box center [140, 587] width 270 height 68
click at [1019, 70] on div "Task" at bounding box center [1015, 59] width 114 height 31
click at [996, 60] on div "Task" at bounding box center [996, 60] width 20 height 14
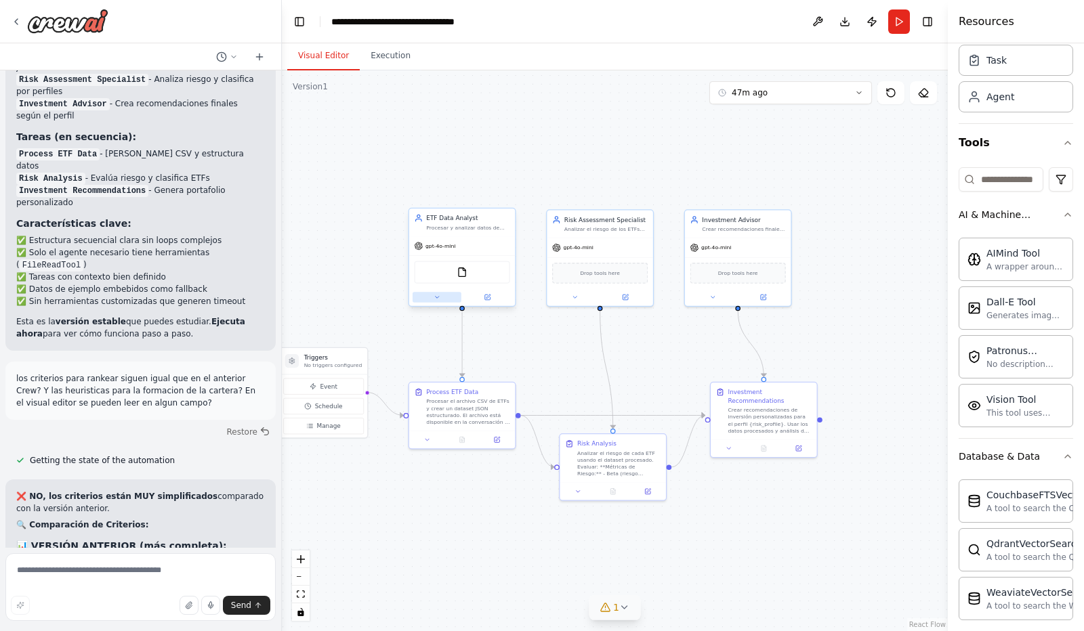
click at [439, 297] on icon at bounding box center [436, 297] width 7 height 7
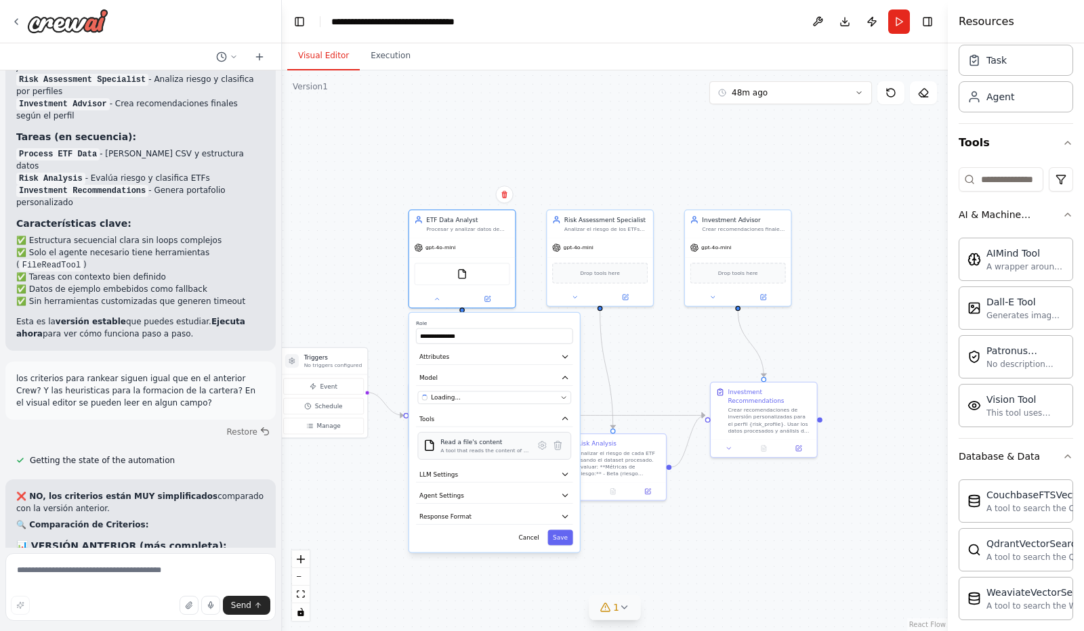
click at [544, 453] on div "Read a file's content A tool that reads the content of a file. To use this tool…" at bounding box center [494, 446] width 153 height 28
click at [568, 424] on button "Tools" at bounding box center [494, 419] width 157 height 16
click at [565, 354] on icon "button" at bounding box center [565, 356] width 9 height 9
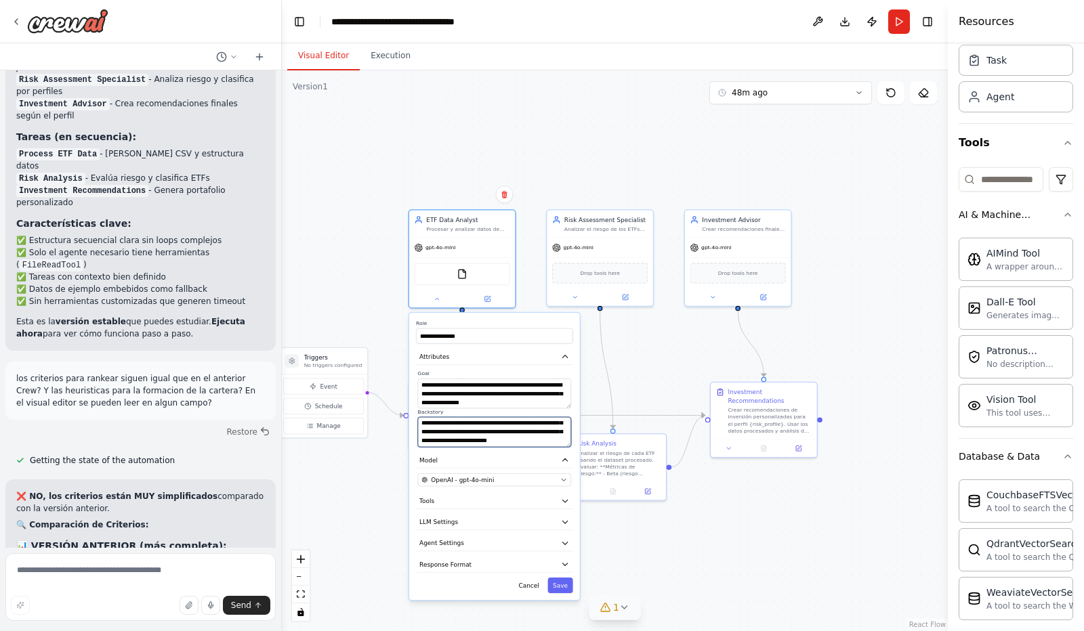
scroll to position [27, 0]
click at [437, 304] on div at bounding box center [462, 296] width 106 height 17
click at [436, 294] on icon at bounding box center [436, 297] width 7 height 7
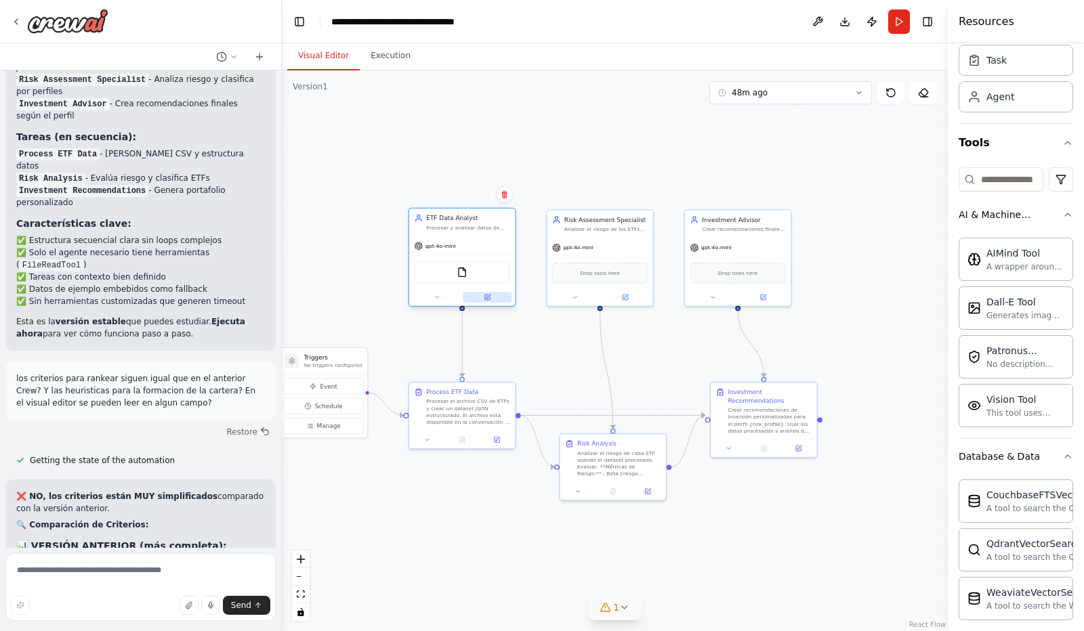
click at [488, 293] on button at bounding box center [487, 297] width 49 height 10
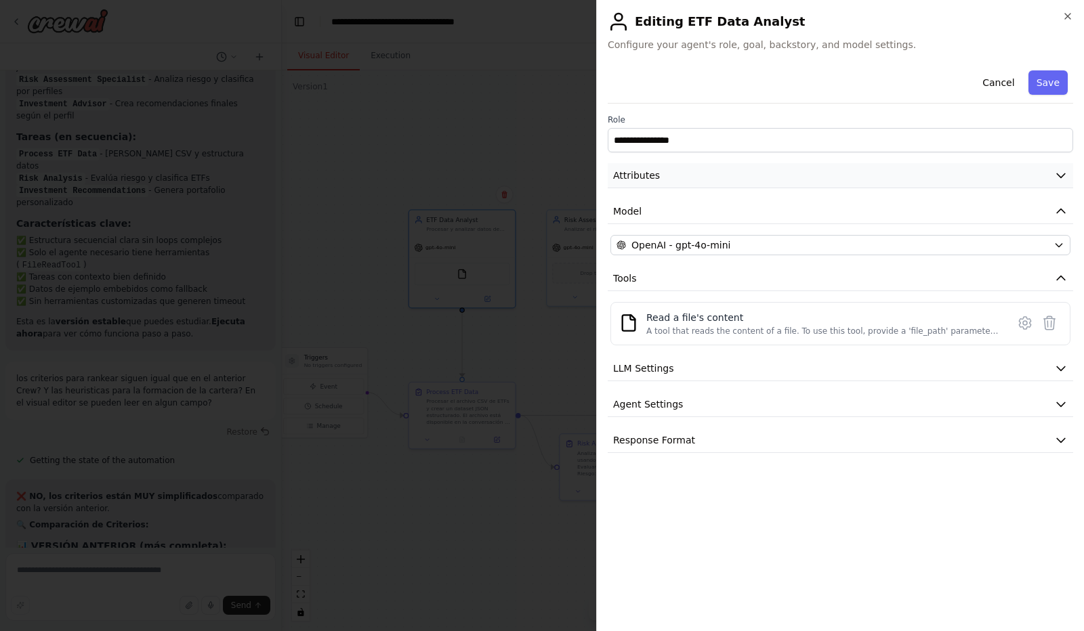
click at [1062, 173] on icon "button" at bounding box center [1061, 176] width 14 height 14
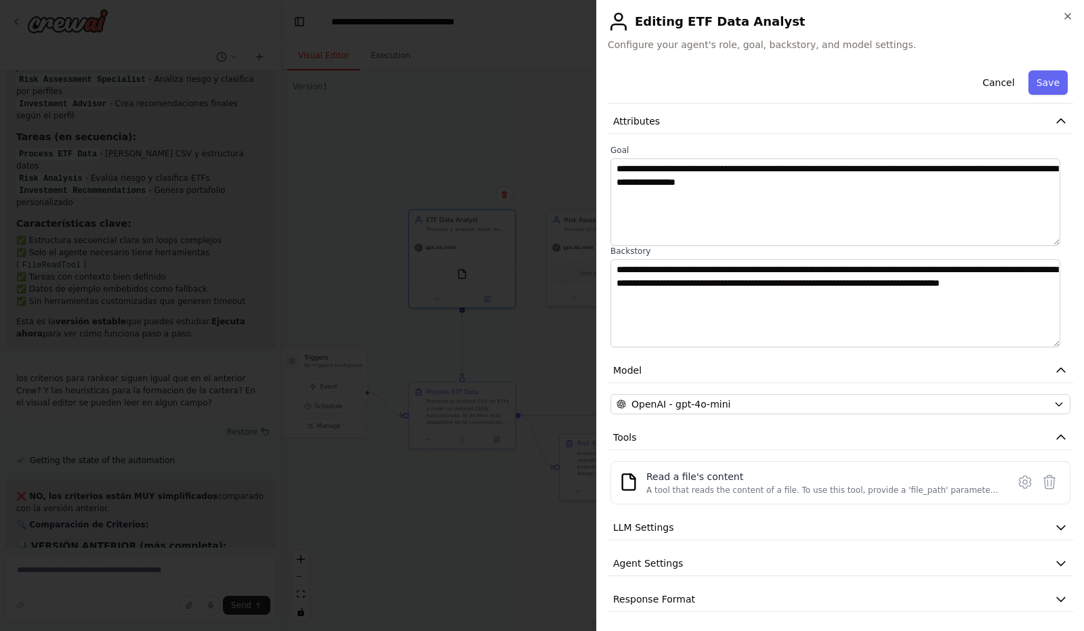
scroll to position [0, 0]
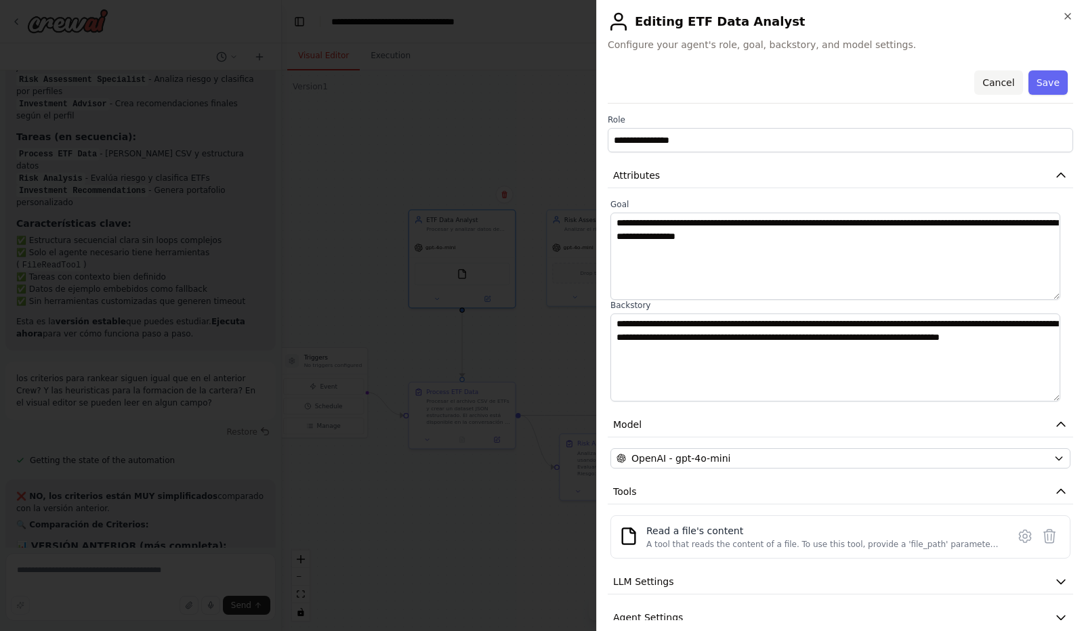
click at [992, 78] on button "Cancel" at bounding box center [998, 82] width 48 height 24
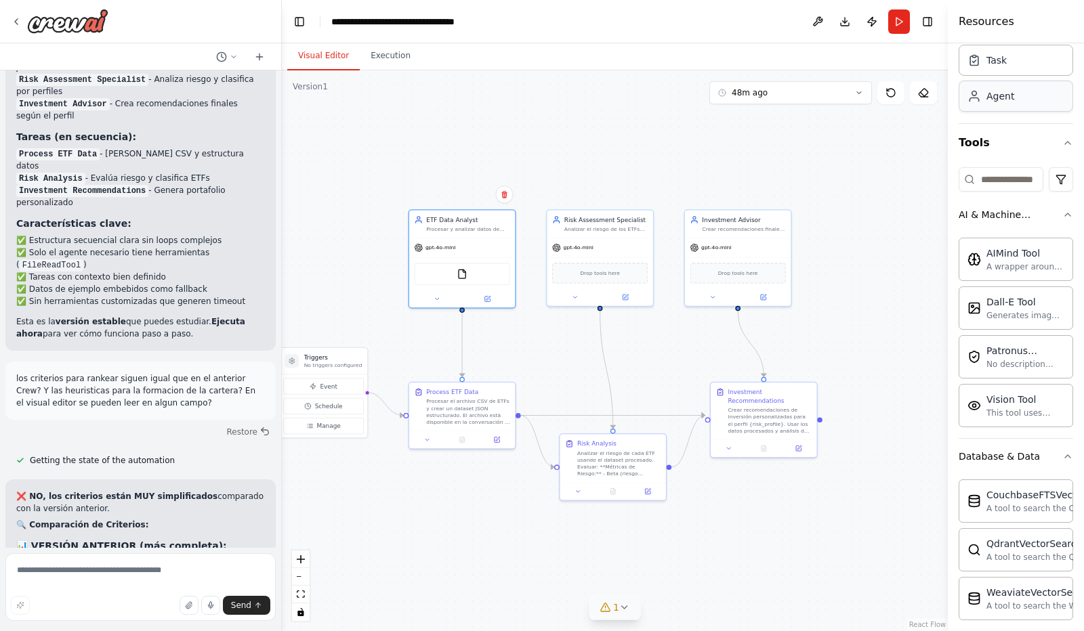
click at [993, 100] on div "Agent" at bounding box center [1000, 96] width 28 height 14
click at [1002, 67] on div "Task" at bounding box center [1015, 59] width 114 height 31
click at [1062, 140] on icon "button" at bounding box center [1067, 142] width 11 height 11
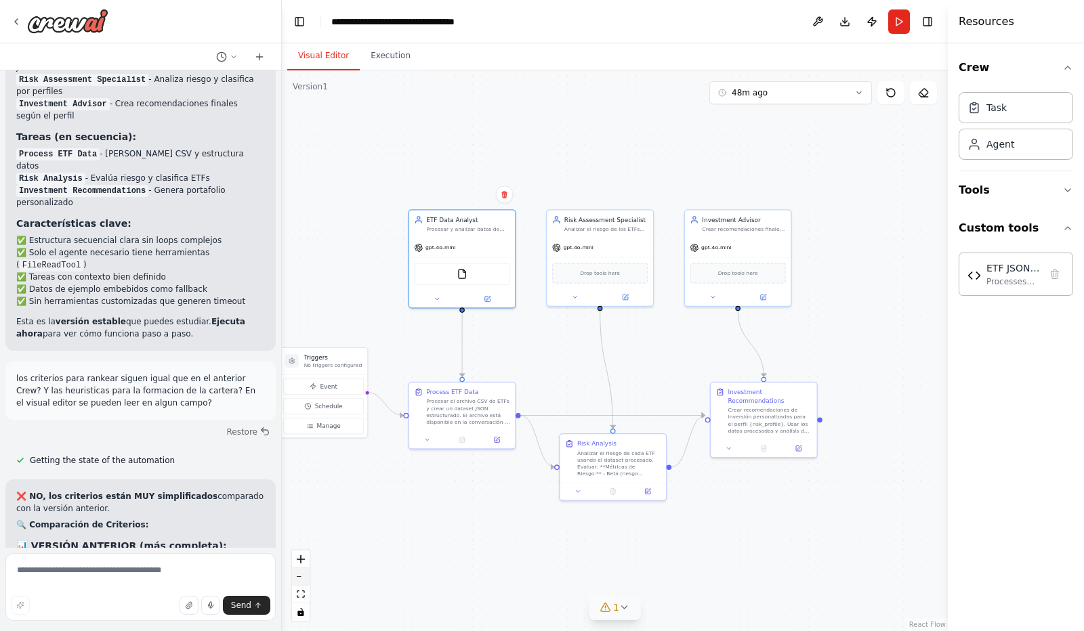
click at [299, 578] on button "zoom out" at bounding box center [301, 577] width 18 height 18
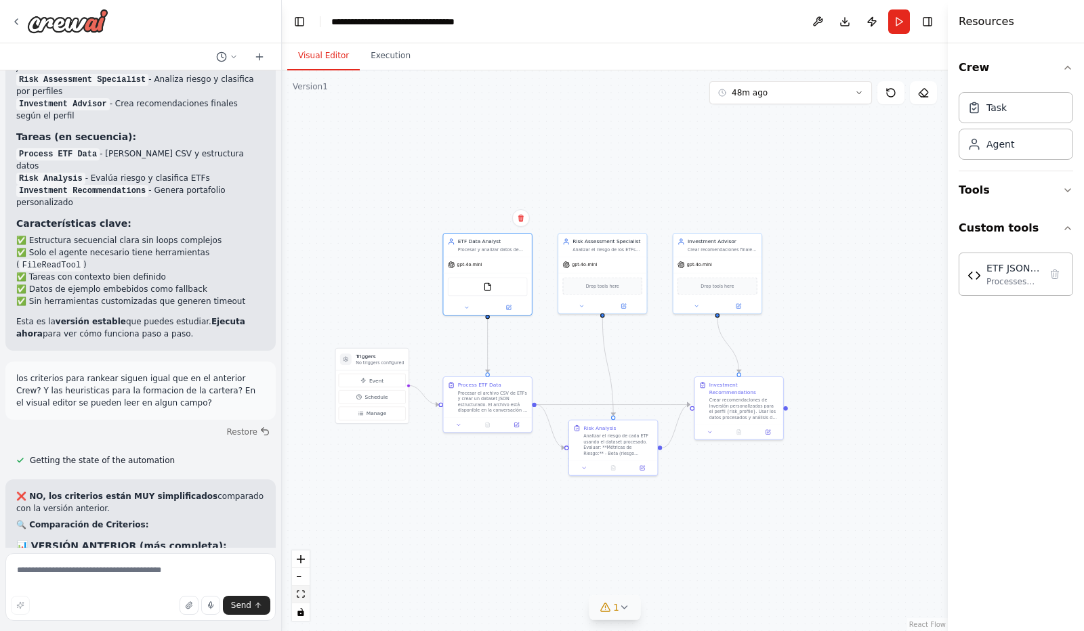
click at [301, 593] on icon "fit view" at bounding box center [301, 594] width 8 height 7
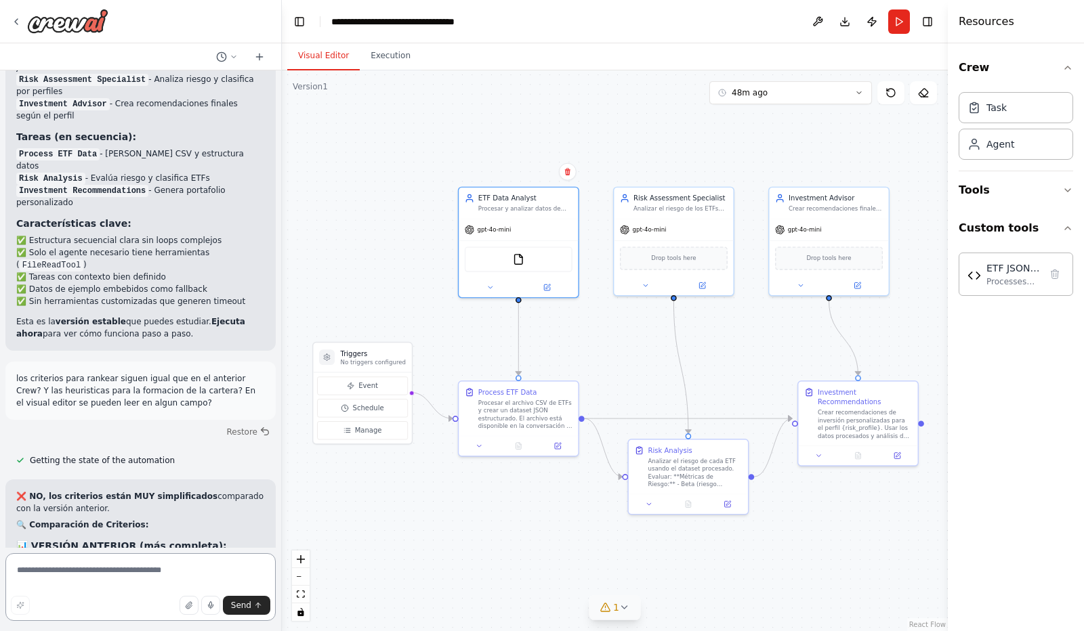
click at [56, 576] on textarea at bounding box center [140, 587] width 270 height 68
drag, startPoint x: 31, startPoint y: 384, endPoint x: 167, endPoint y: 439, distance: 146.1
click at [122, 570] on textarea "**********" at bounding box center [140, 587] width 270 height 68
type textarea "**********"
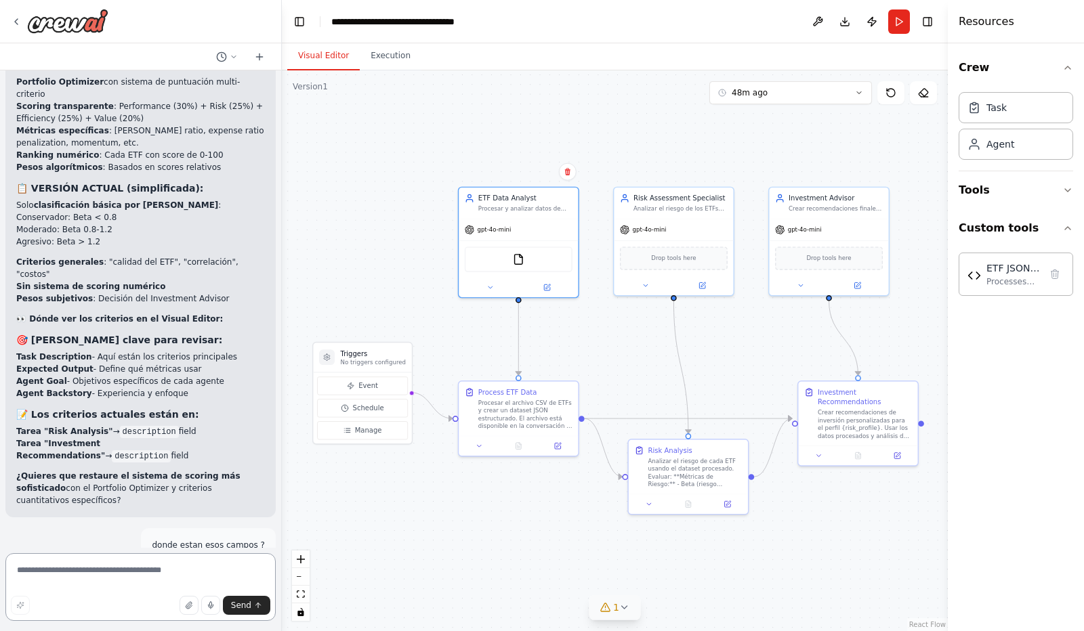
scroll to position [9825, 0]
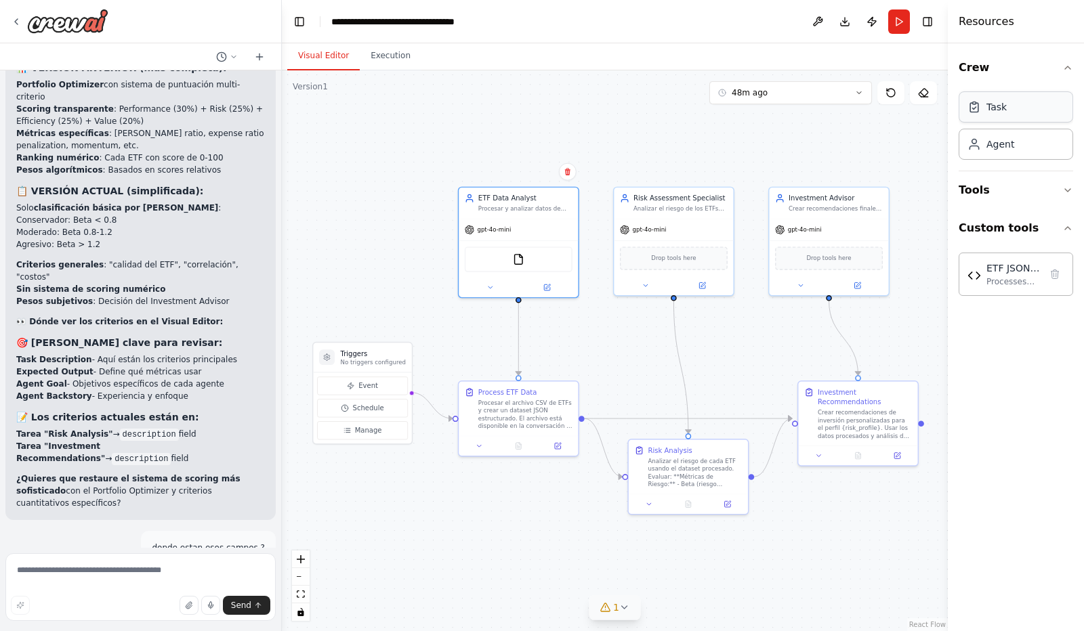
click at [992, 114] on div "Task" at bounding box center [1015, 106] width 114 height 31
drag, startPoint x: 891, startPoint y: 161, endPoint x: 547, endPoint y: 132, distance: 344.5
click at [547, 132] on div "New Task Task description" at bounding box center [547, 124] width 121 height 53
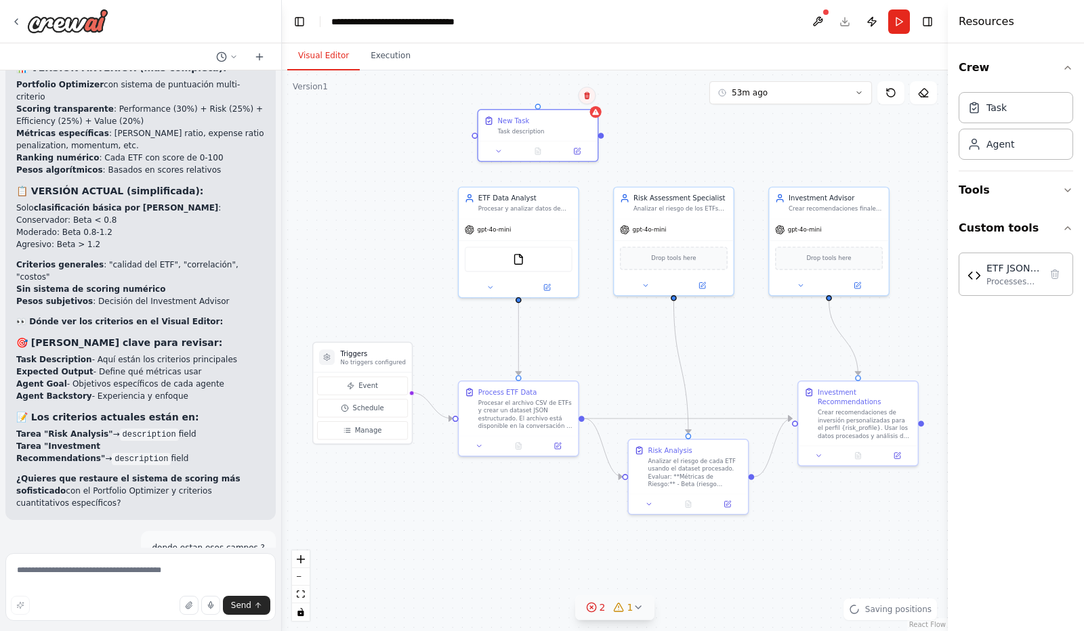
click at [586, 96] on icon at bounding box center [586, 95] width 8 height 8
click at [565, 95] on button "Confirm" at bounding box center [548, 95] width 48 height 16
click at [523, 411] on div "Procesar el archivo CSV de ETFs y crear un dataset JSON estructurado. El archiv…" at bounding box center [525, 412] width 94 height 31
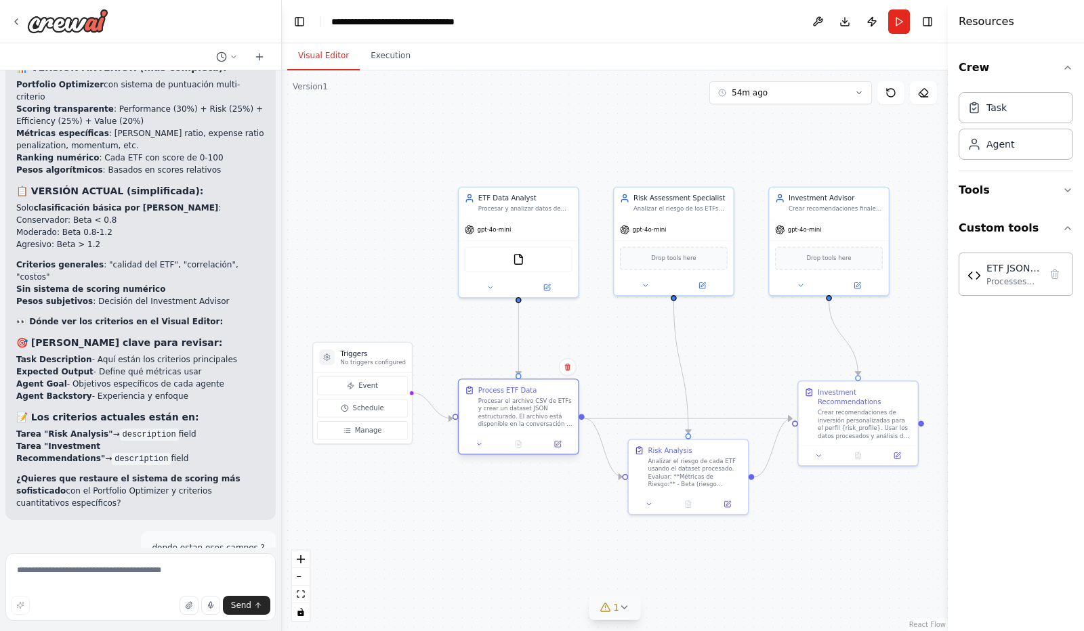
click at [481, 450] on div at bounding box center [517, 444] width 119 height 20
click at [479, 446] on icon at bounding box center [478, 443] width 7 height 7
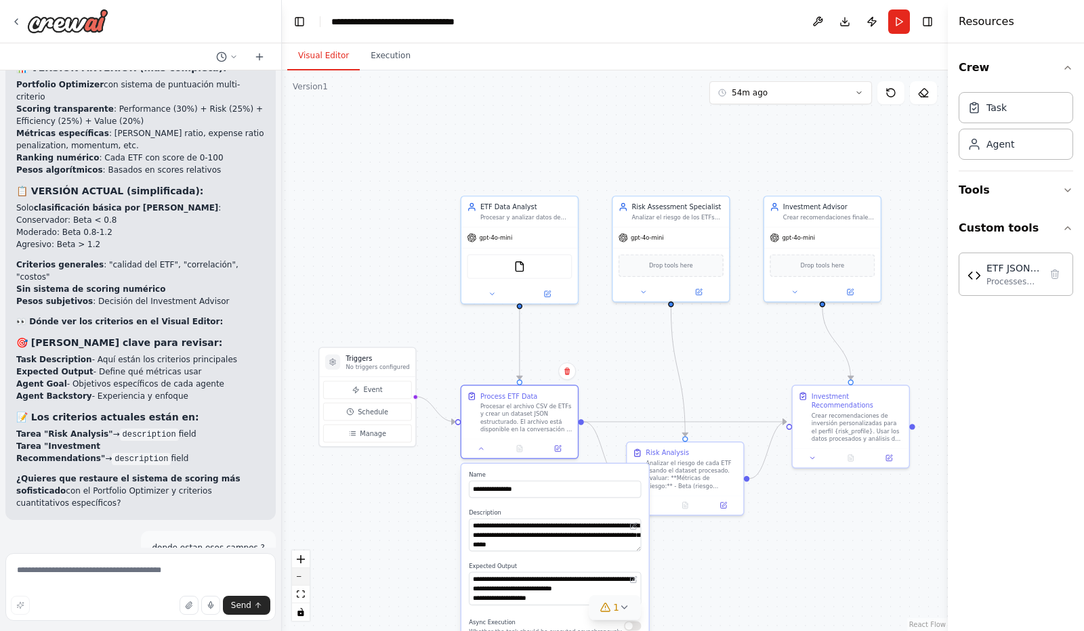
click at [302, 575] on button "zoom out" at bounding box center [301, 577] width 18 height 18
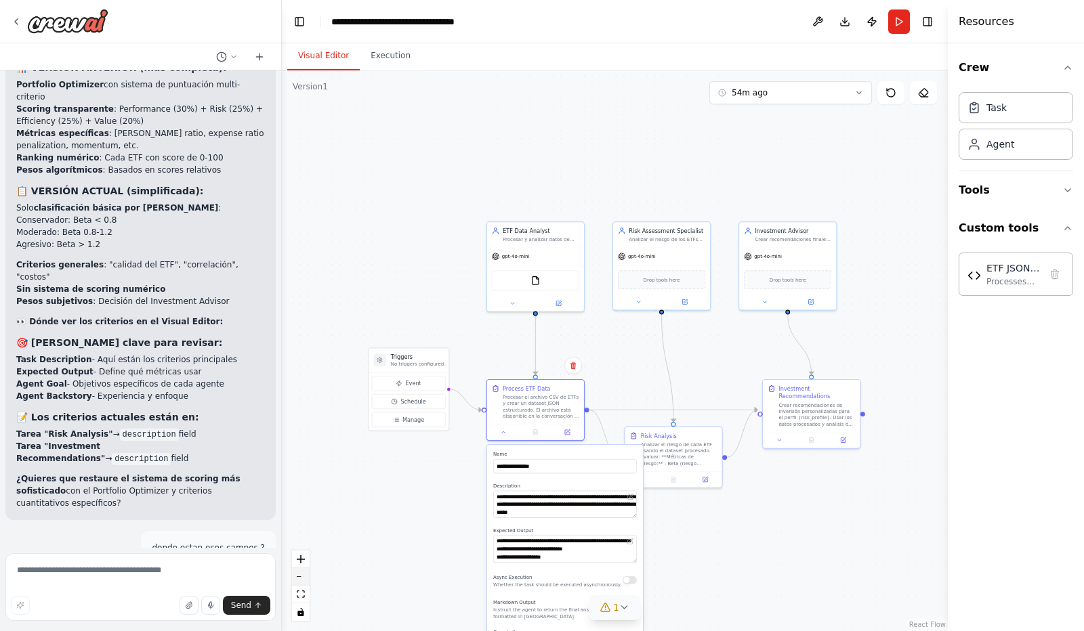
click at [302, 575] on button "zoom out" at bounding box center [301, 577] width 18 height 18
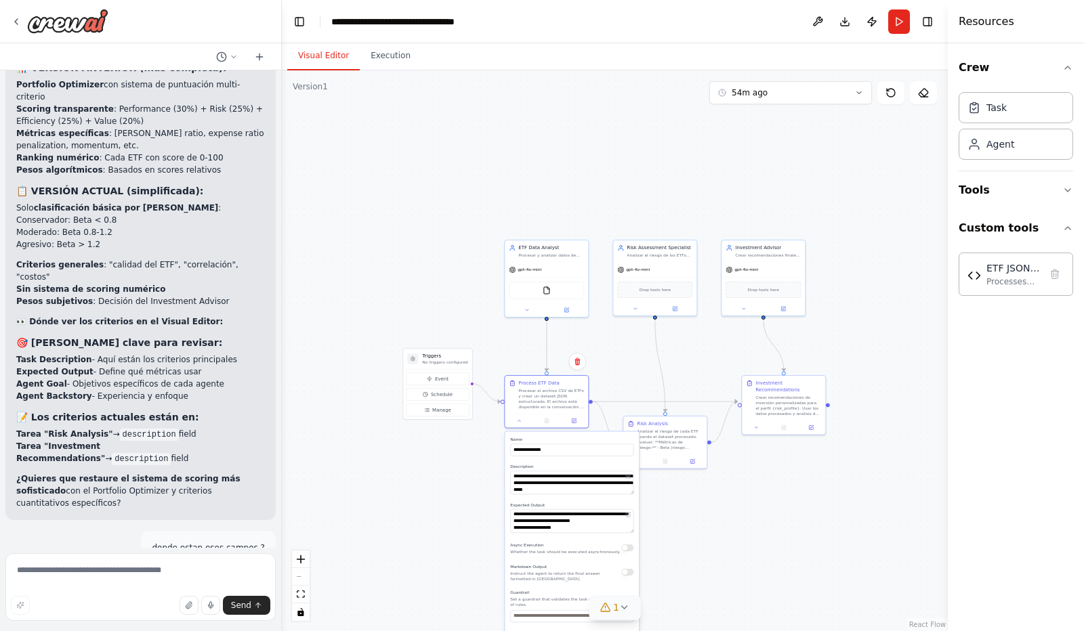
click at [301, 574] on div "React Flow controls" at bounding box center [301, 586] width 18 height 70
click at [302, 559] on icon "zoom in" at bounding box center [301, 559] width 8 height 8
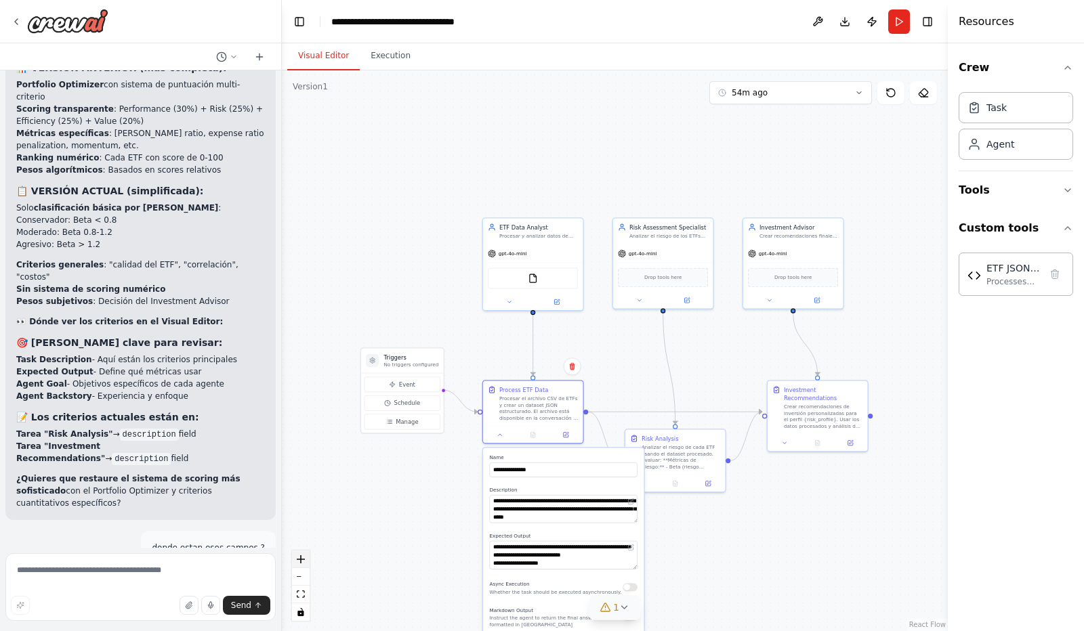
click at [302, 559] on icon "zoom in" at bounding box center [301, 559] width 8 height 8
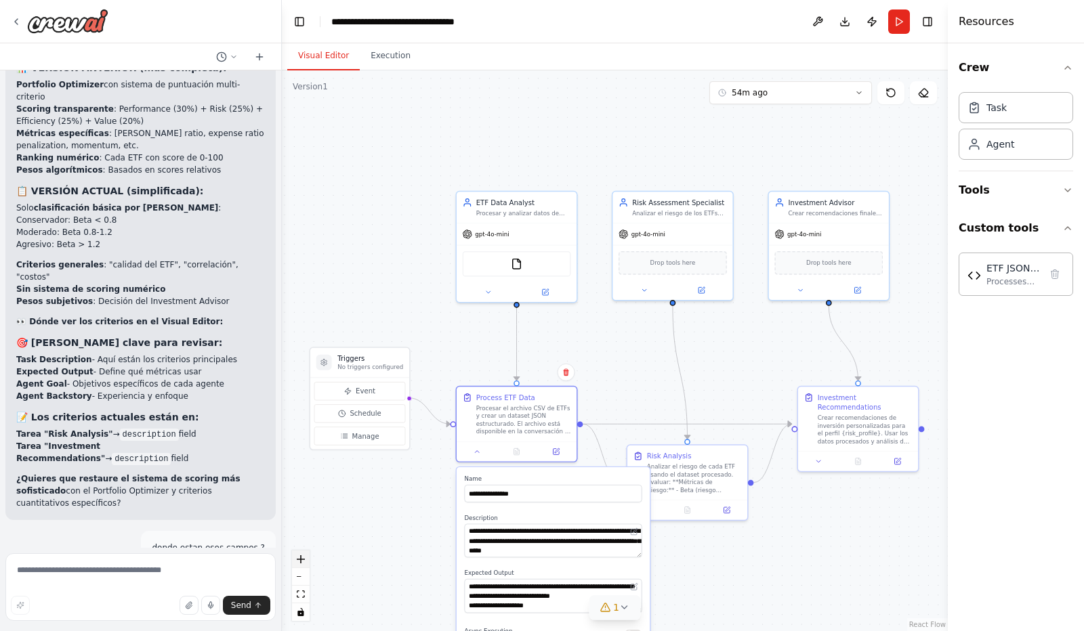
click at [302, 559] on icon "zoom in" at bounding box center [301, 559] width 8 height 8
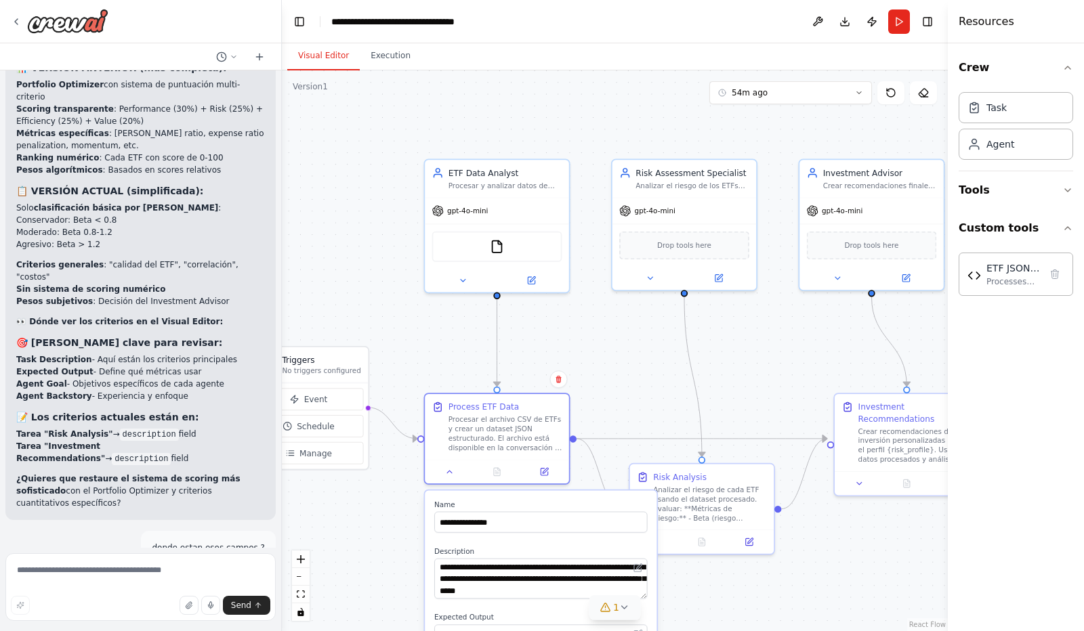
click at [381, 532] on div ".deletable-edge-delete-btn { width: 20px; height: 20px; border: 0px solid #ffff…" at bounding box center [615, 350] width 666 height 561
click at [450, 475] on button at bounding box center [449, 470] width 40 height 14
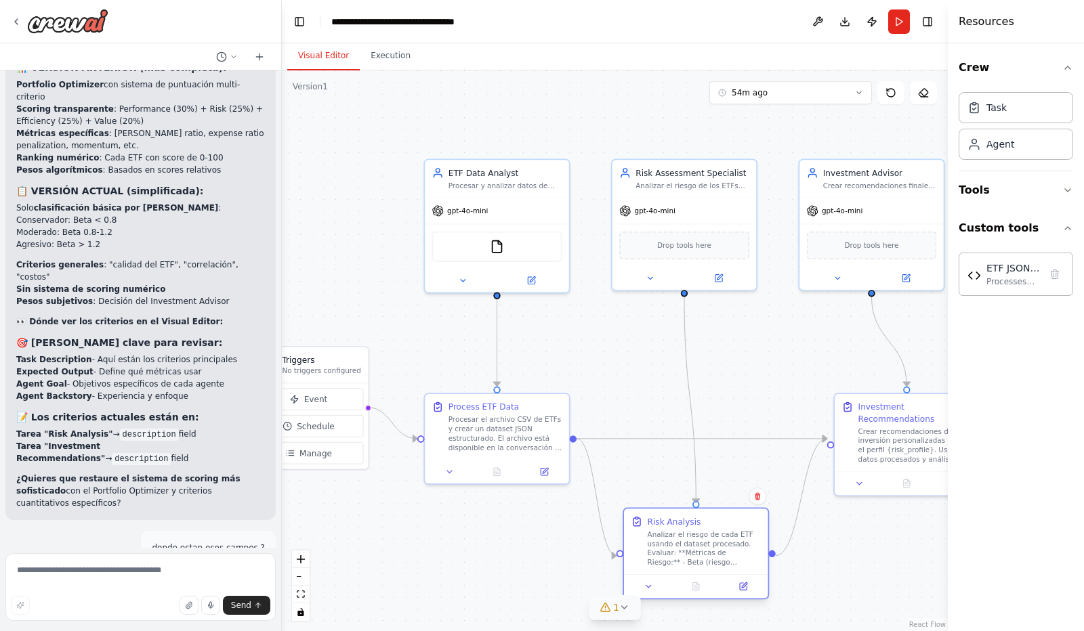
drag, startPoint x: 717, startPoint y: 482, endPoint x: 710, endPoint y: 527, distance: 45.2
click at [710, 527] on div "Risk Analysis Analizar el riesgo de cada ETF usando el dataset procesado. Evalu…" at bounding box center [704, 541] width 114 height 51
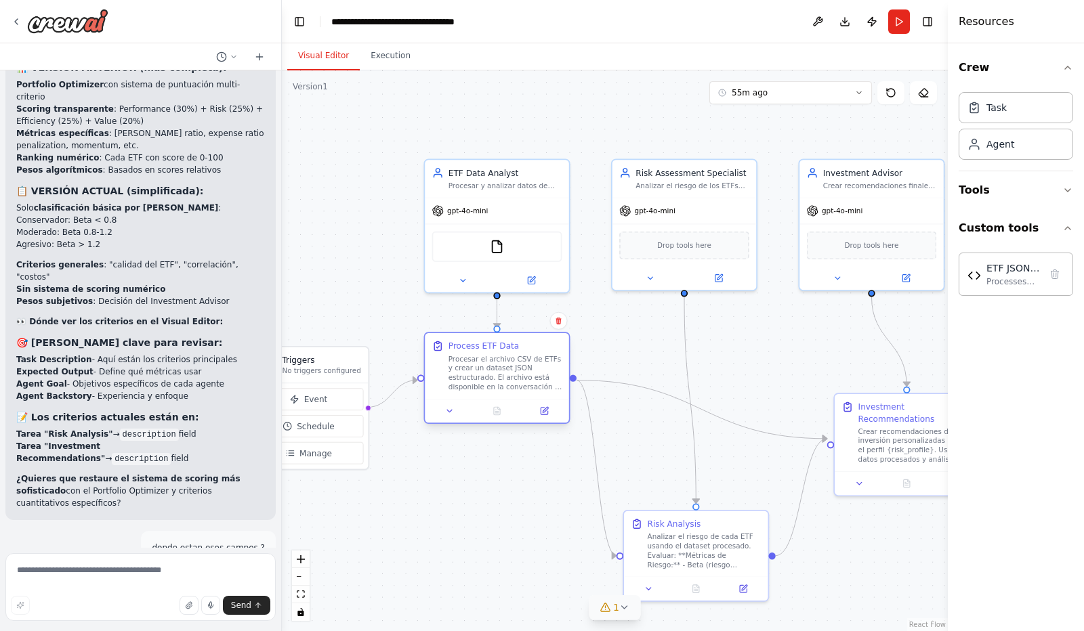
drag, startPoint x: 503, startPoint y: 427, endPoint x: 501, endPoint y: 368, distance: 59.0
click at [501, 368] on div "Procesar el archivo CSV de ETFs y crear un dataset JSON estructurado. El archiv…" at bounding box center [505, 372] width 114 height 37
click at [450, 412] on icon at bounding box center [449, 411] width 5 height 2
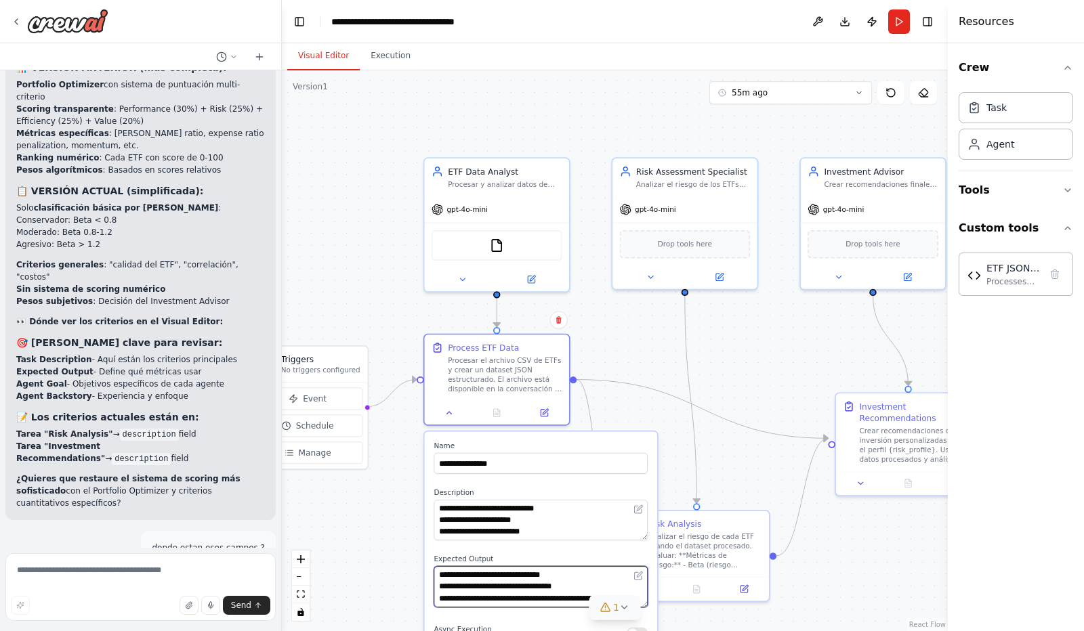
scroll to position [54, 0]
click at [410, 481] on div ".deletable-edge-delete-btn { width: 20px; height: 20px; border: 0px solid #ffff…" at bounding box center [615, 350] width 666 height 561
click at [450, 408] on icon at bounding box center [448, 410] width 9 height 9
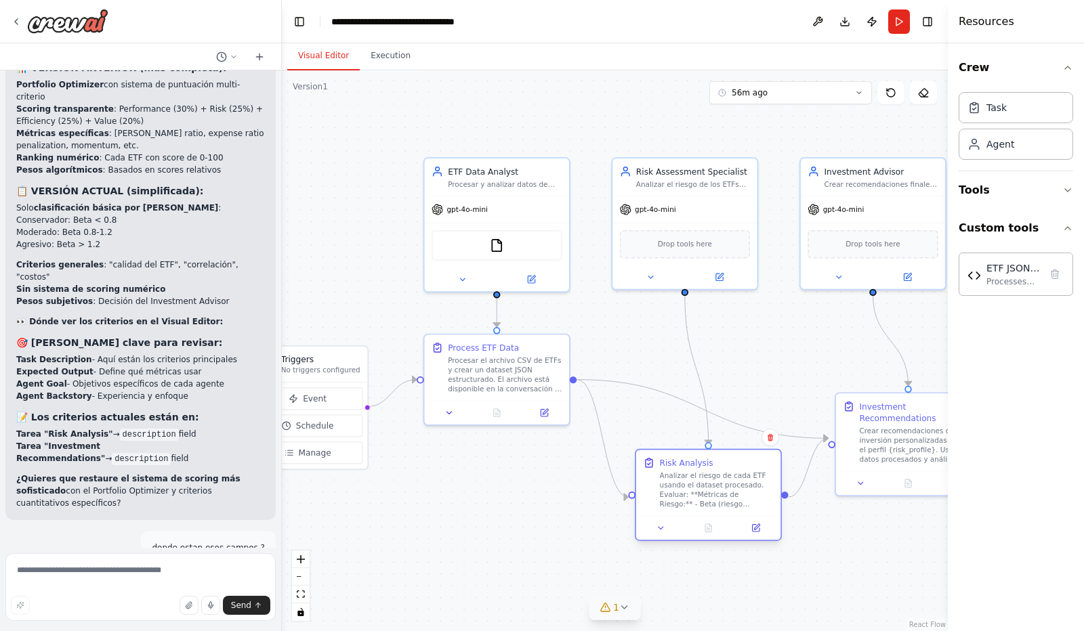
drag, startPoint x: 709, startPoint y: 551, endPoint x: 718, endPoint y: 493, distance: 58.2
click at [718, 493] on div "Analizar el riesgo de cada ETF usando el dataset procesado. Evaluar: **Métricas…" at bounding box center [717, 490] width 114 height 38
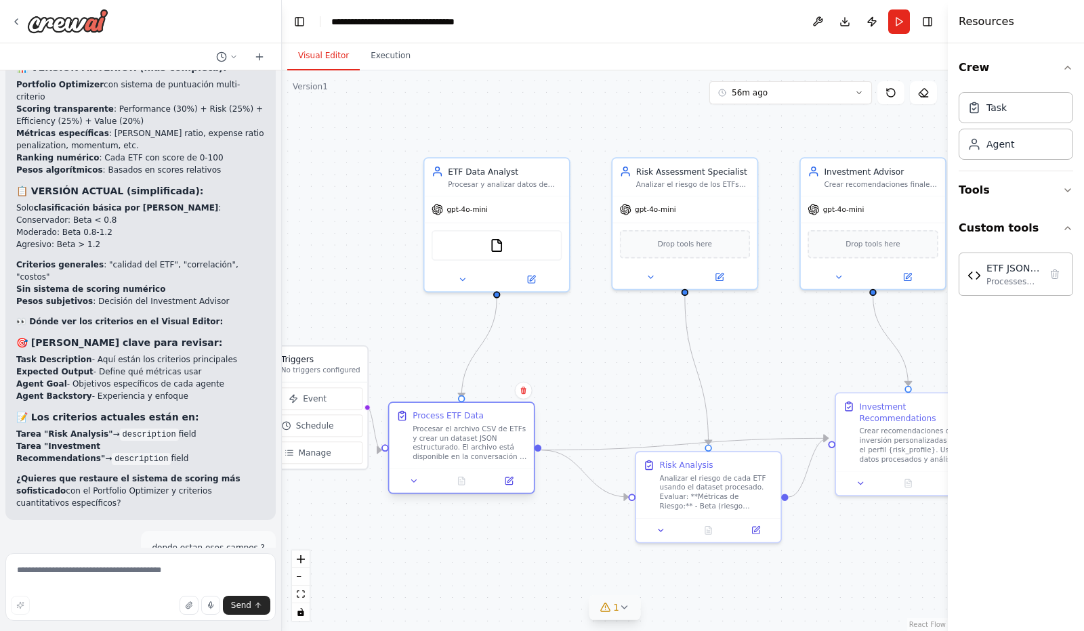
drag, startPoint x: 489, startPoint y: 393, endPoint x: 459, endPoint y: 468, distance: 80.9
click at [459, 468] on div "Process ETF Data Procesar el archivo CSV de ETFs y crear un dataset JSON estruc…" at bounding box center [461, 448] width 147 height 92
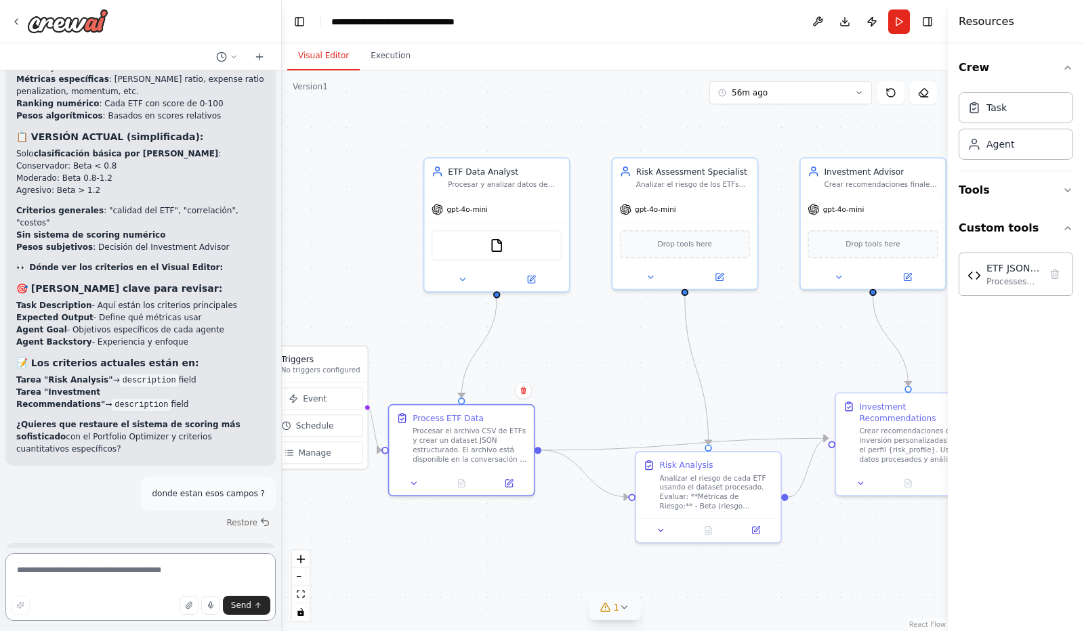
click at [45, 571] on textarea at bounding box center [140, 587] width 270 height 68
click at [63, 569] on textarea at bounding box center [140, 587] width 270 height 68
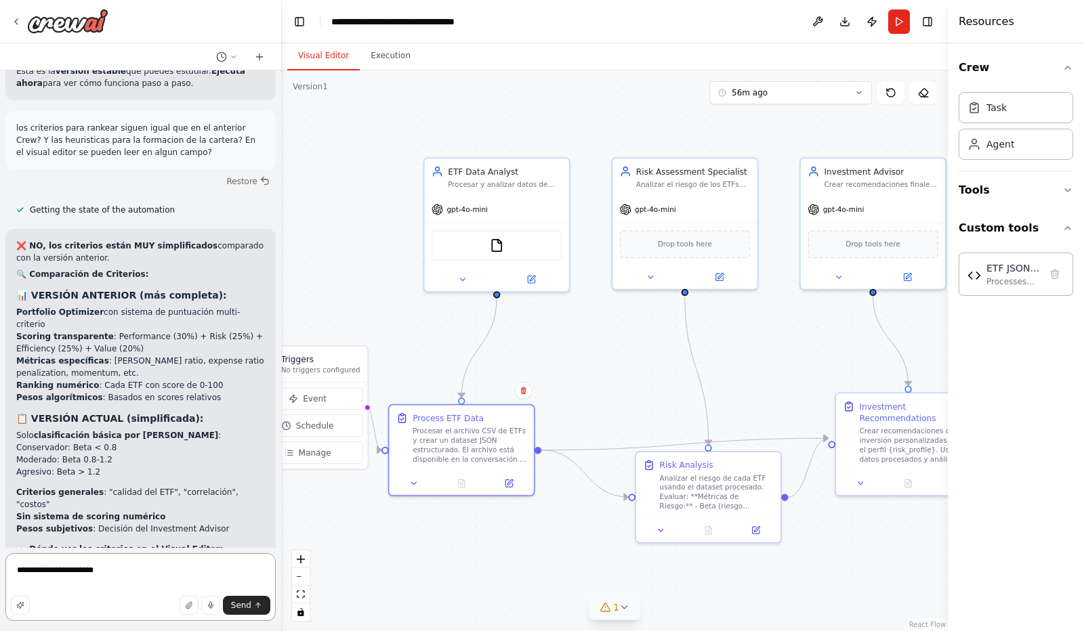
scroll to position [9599, 0]
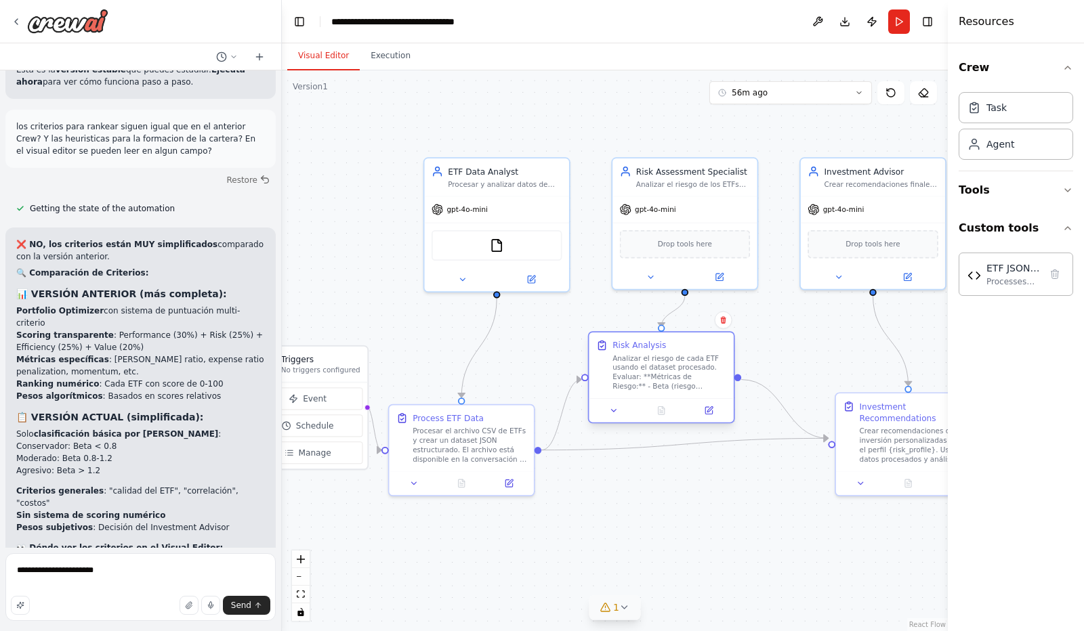
drag, startPoint x: 701, startPoint y: 486, endPoint x: 658, endPoint y: 366, distance: 126.6
click at [658, 366] on div "Analizar el riesgo de cada ETF usando el dataset procesado. Evaluar: **Métricas…" at bounding box center [669, 373] width 114 height 38
click at [615, 410] on icon at bounding box center [614, 411] width 5 height 2
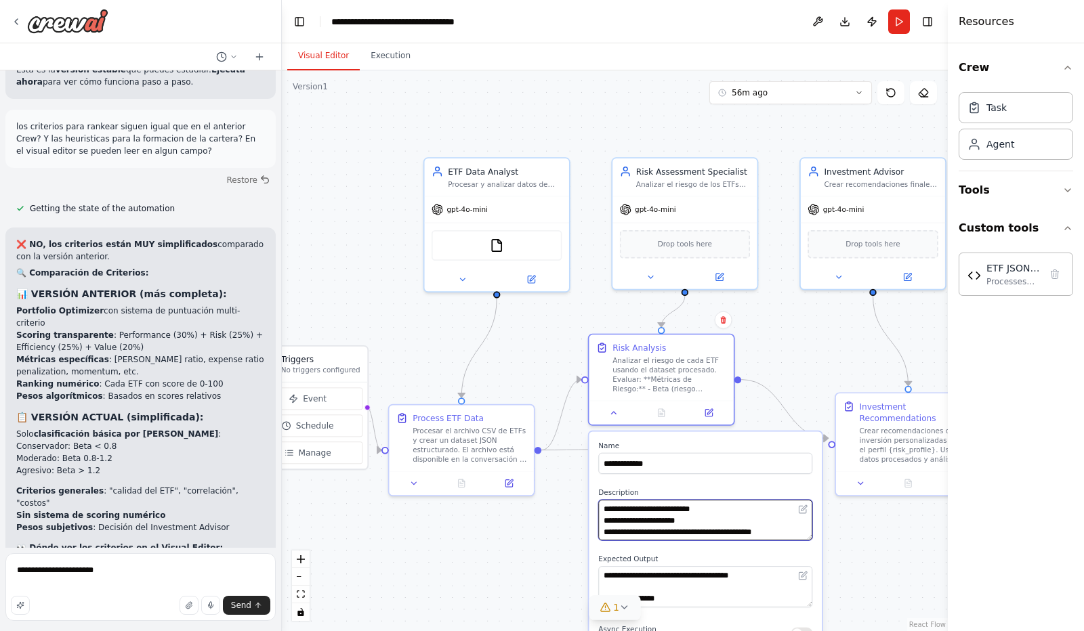
scroll to position [203, 0]
click at [559, 558] on div ".deletable-edge-delete-btn { width: 20px; height: 20px; border: 0px solid #ffff…" at bounding box center [615, 350] width 666 height 561
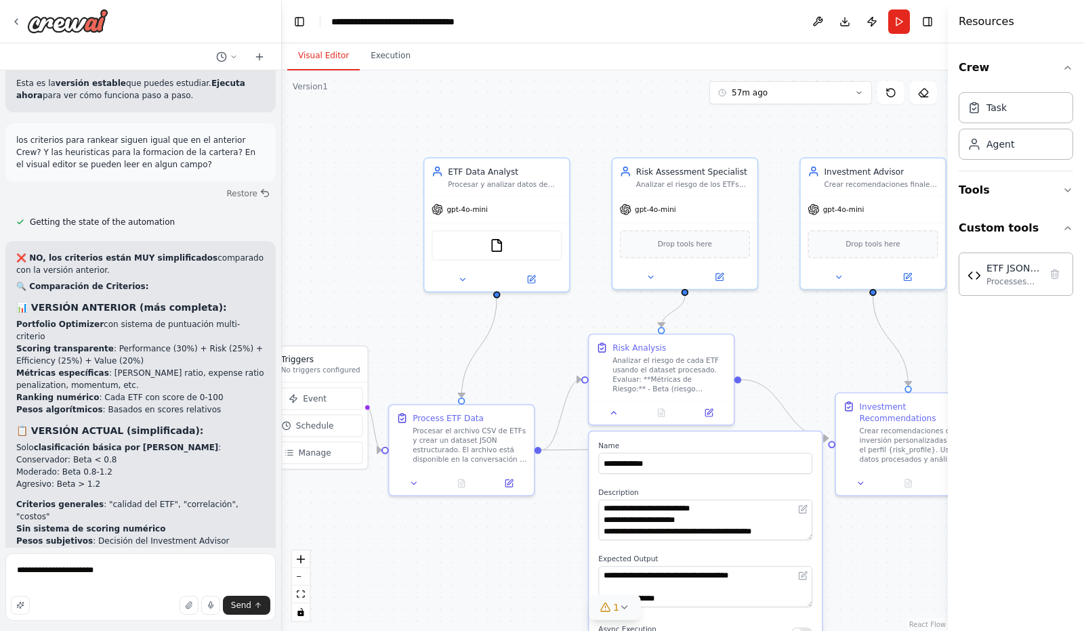
scroll to position [9879, 0]
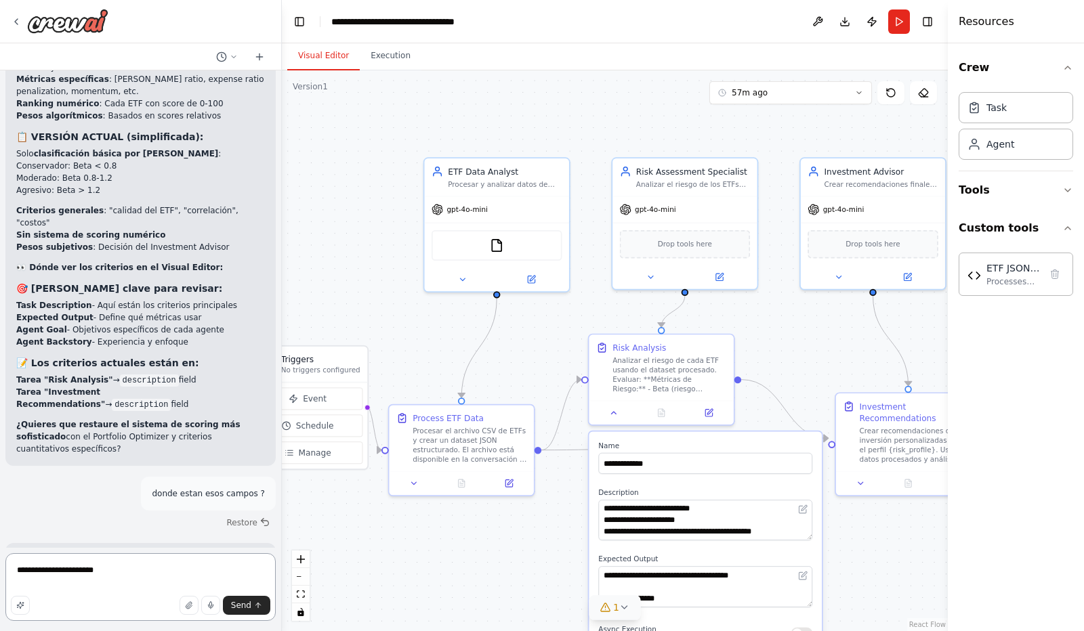
click at [119, 565] on textarea "**********" at bounding box center [140, 587] width 270 height 68
type textarea "**********"
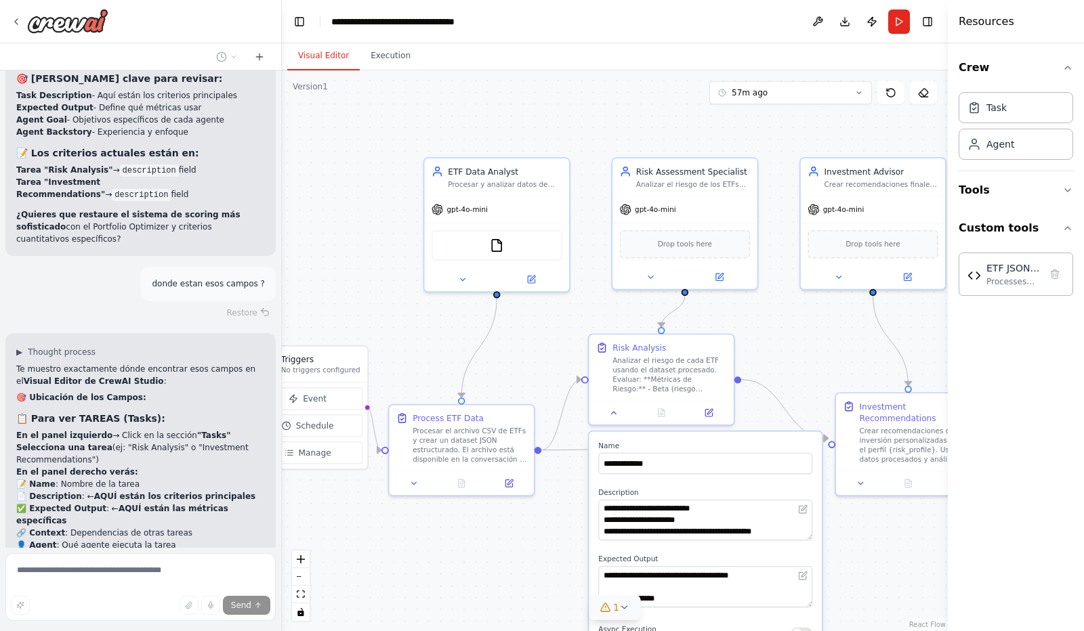
scroll to position [10102, 0]
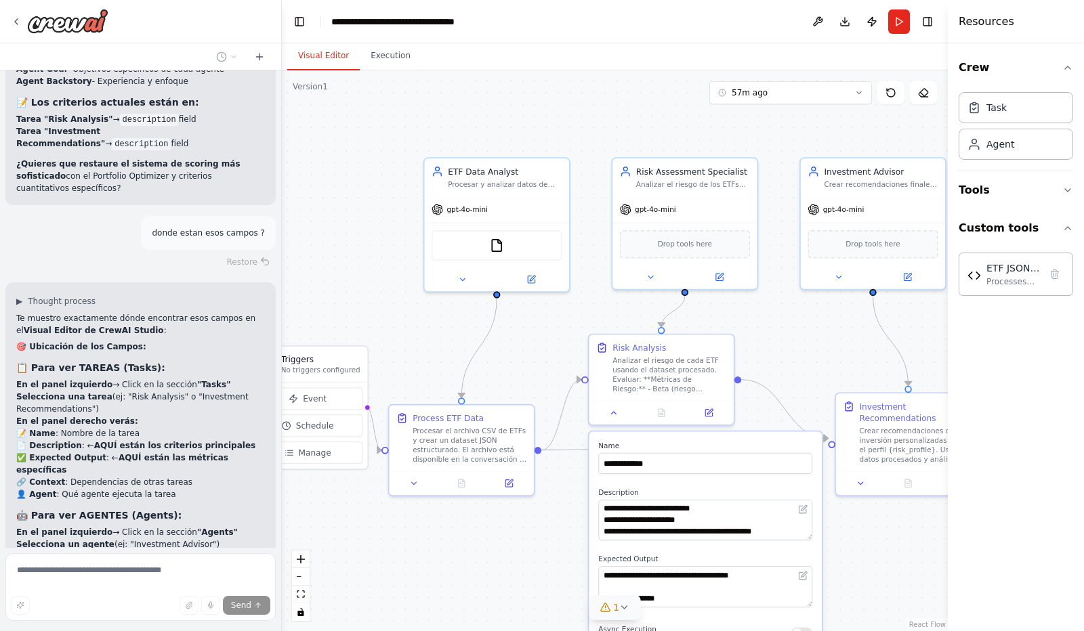
type textarea "**********"
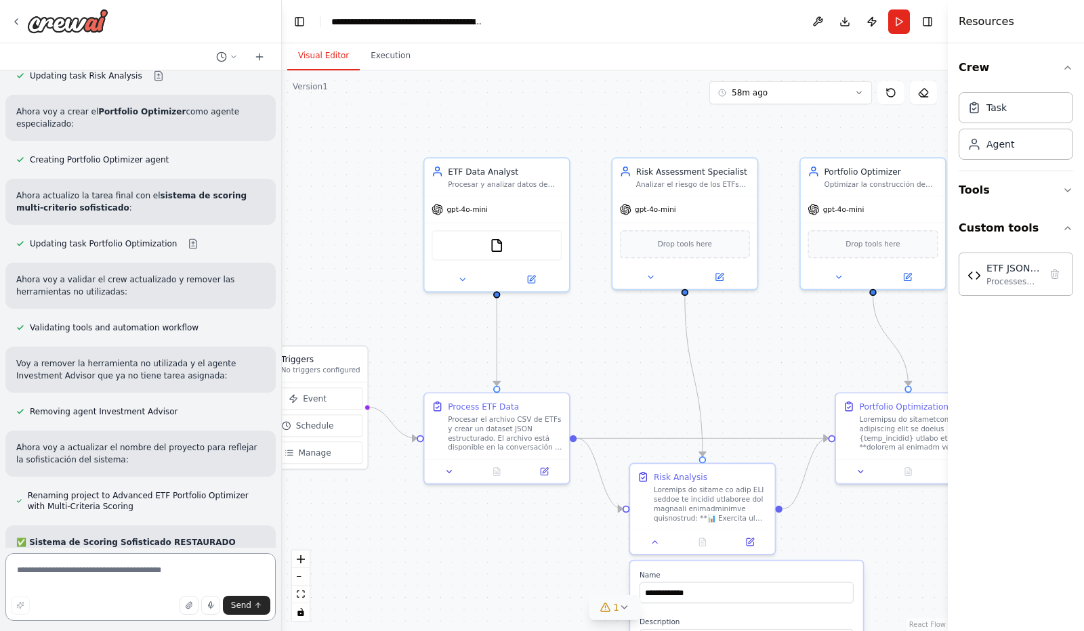
scroll to position [11012, 0]
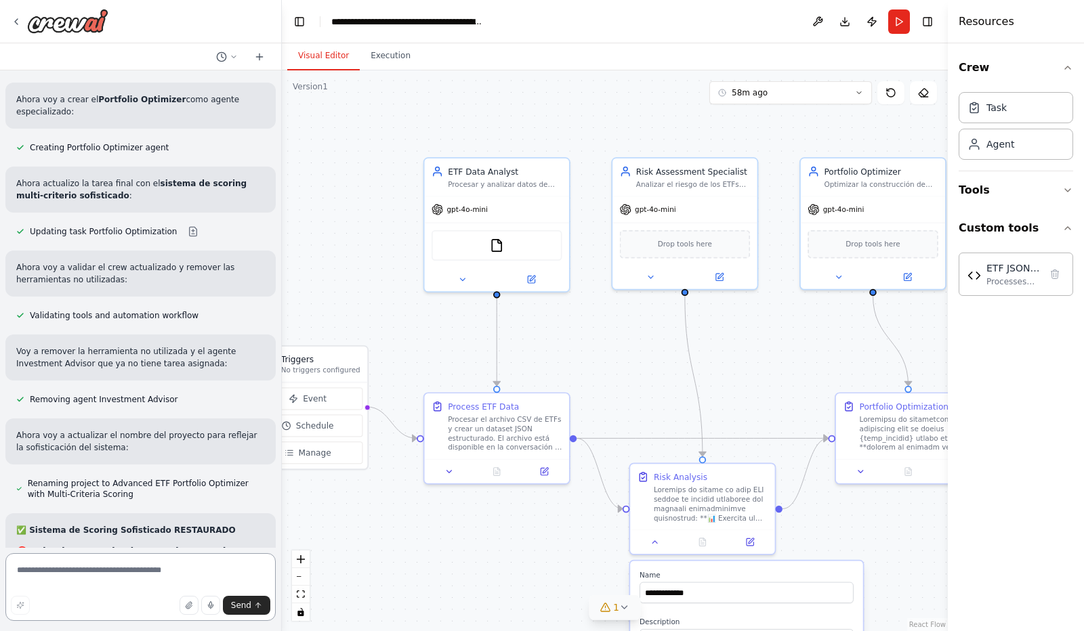
click at [45, 570] on textarea at bounding box center [140, 587] width 270 height 68
type textarea "**********"
click at [243, 608] on span "Send" at bounding box center [241, 605] width 20 height 11
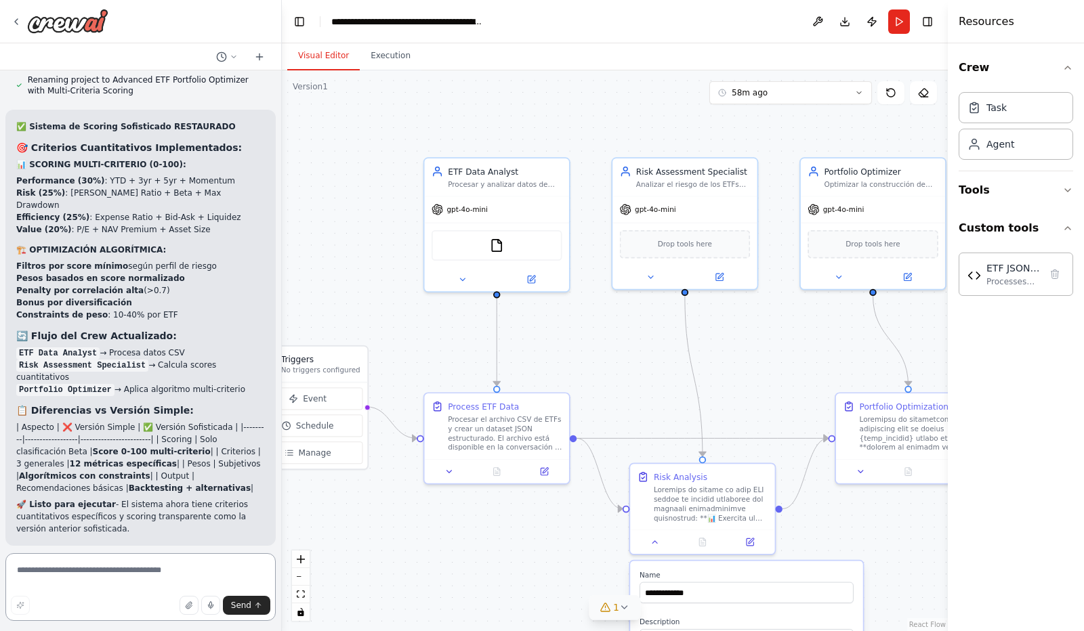
scroll to position [11428, 0]
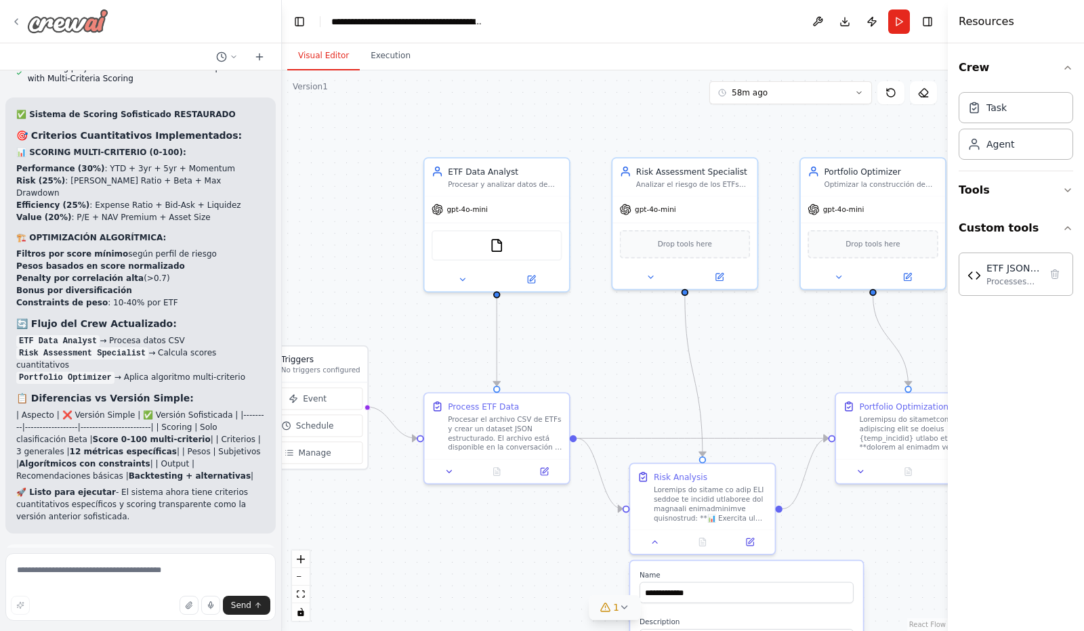
click at [89, 25] on img at bounding box center [67, 21] width 81 height 24
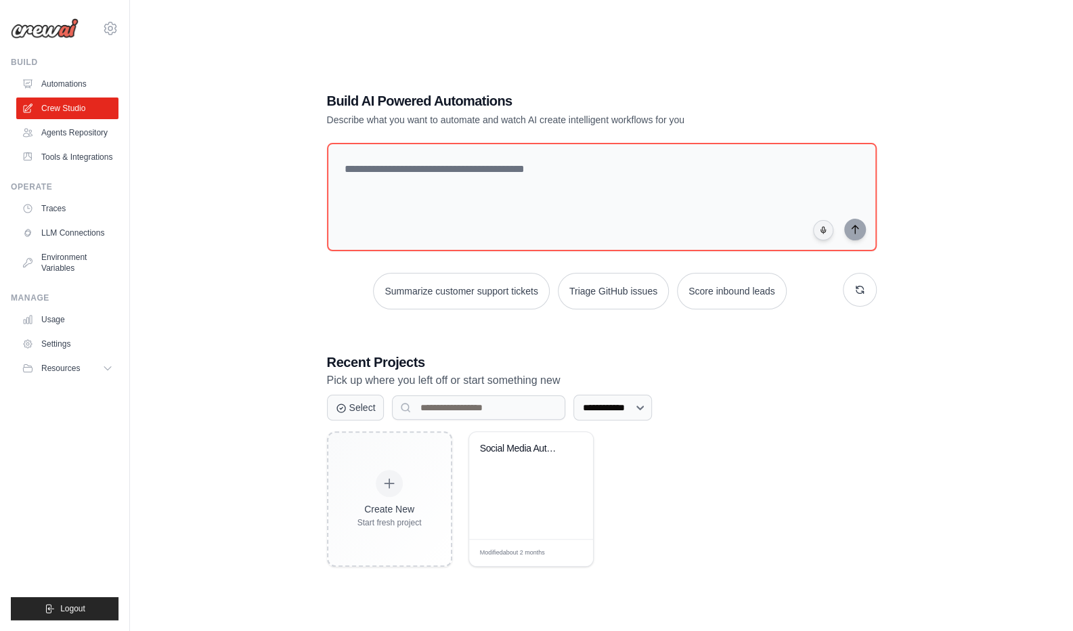
scroll to position [27, 0]
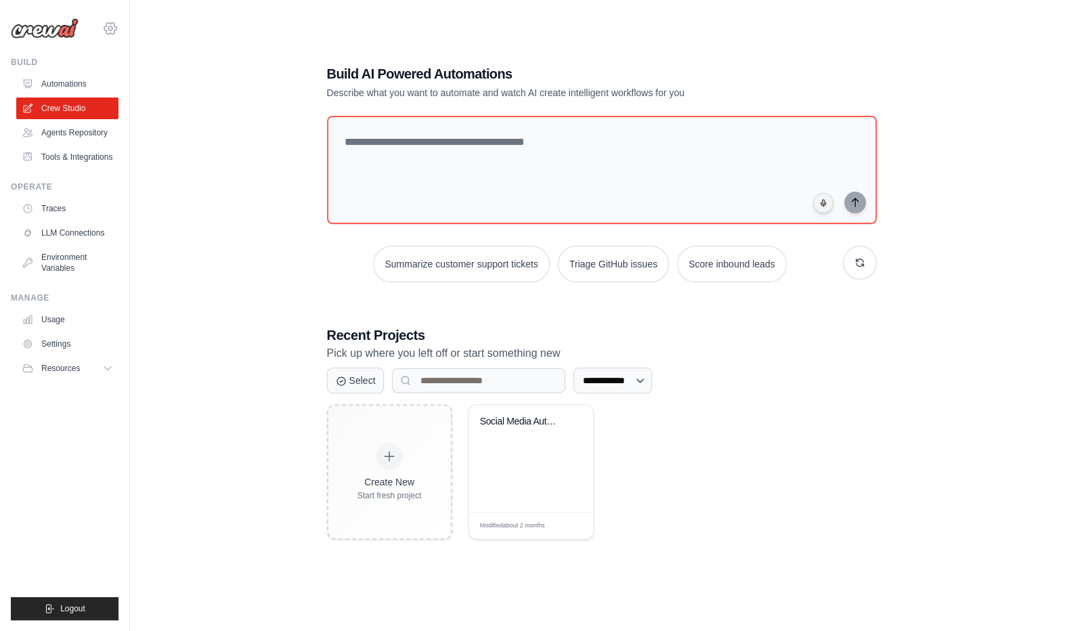
click at [110, 28] on icon at bounding box center [110, 28] width 16 height 16
click at [157, 82] on span "Settings" at bounding box center [169, 84] width 107 height 14
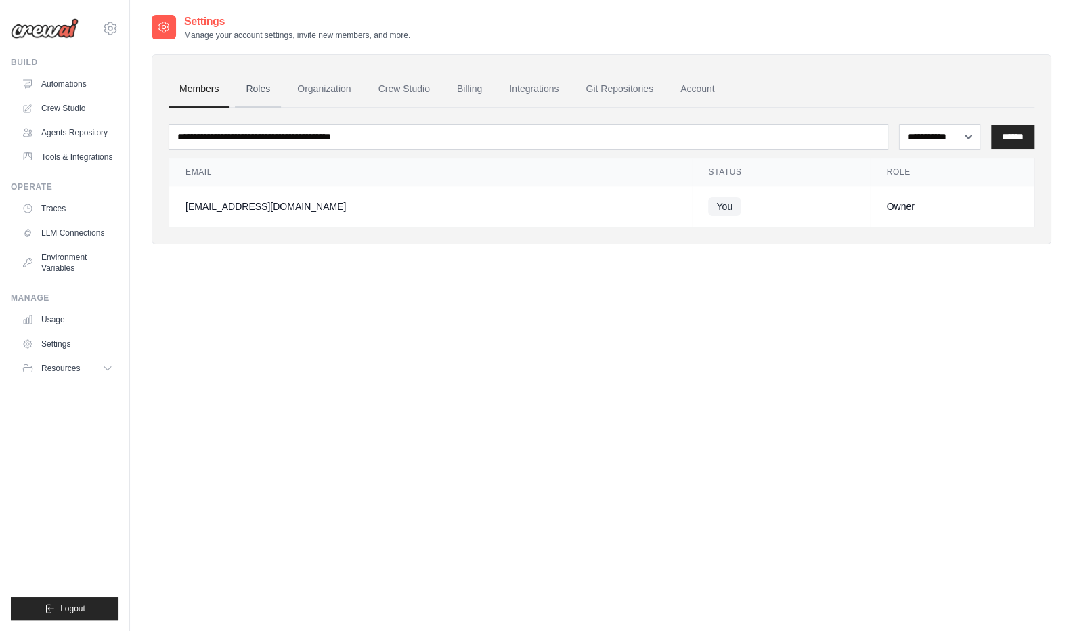
click at [261, 85] on link "Roles" at bounding box center [258, 89] width 46 height 37
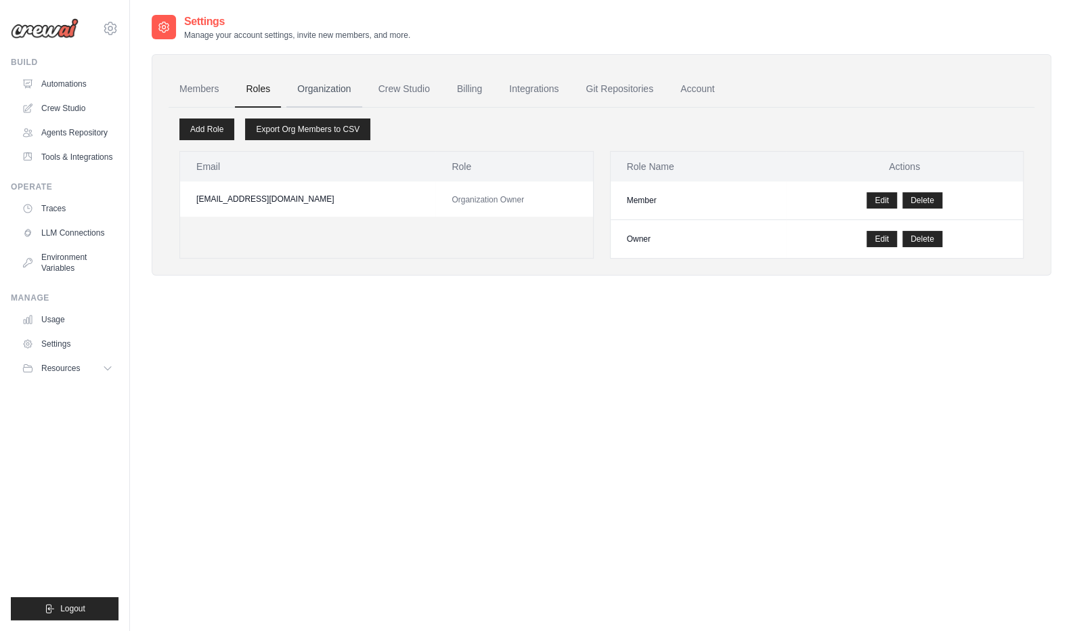
click at [330, 86] on link "Organization" at bounding box center [323, 89] width 75 height 37
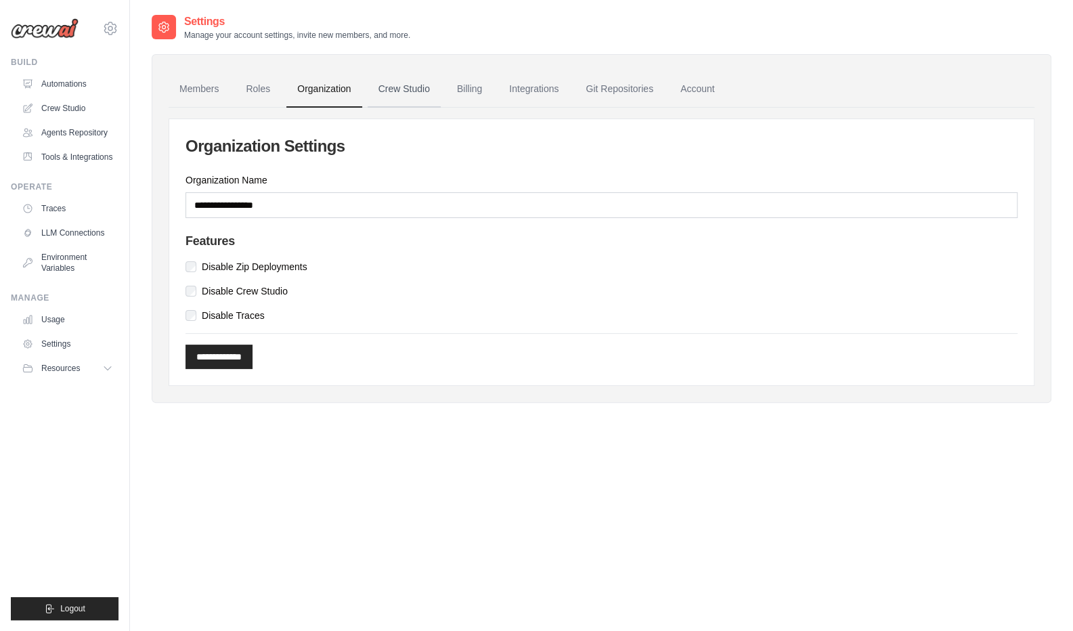
click at [414, 84] on link "Crew Studio" at bounding box center [404, 89] width 73 height 37
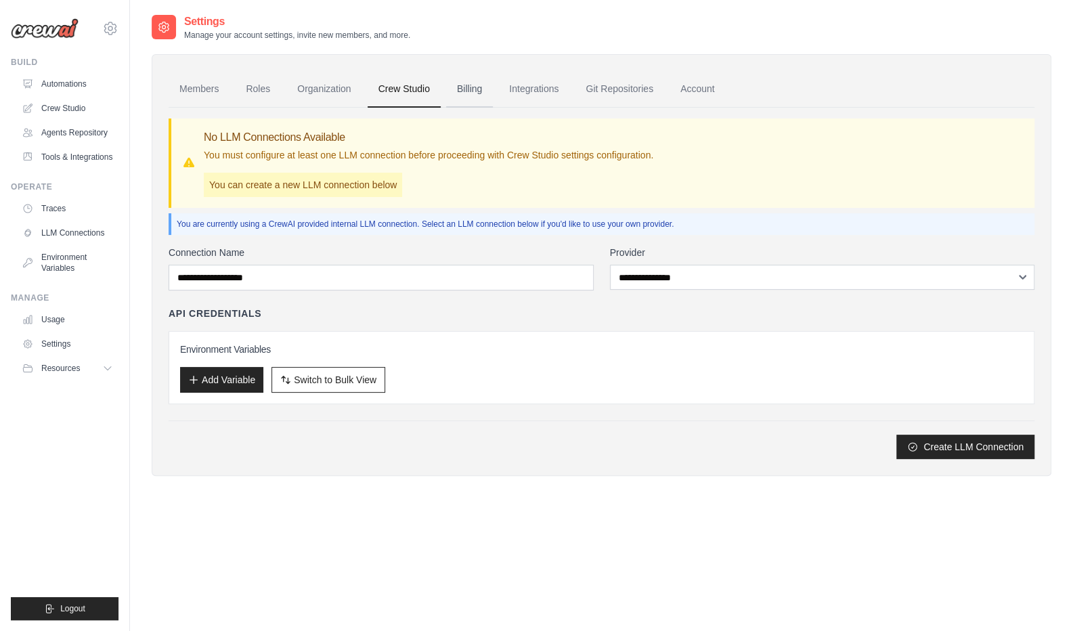
click at [473, 86] on link "Billing" at bounding box center [469, 89] width 47 height 37
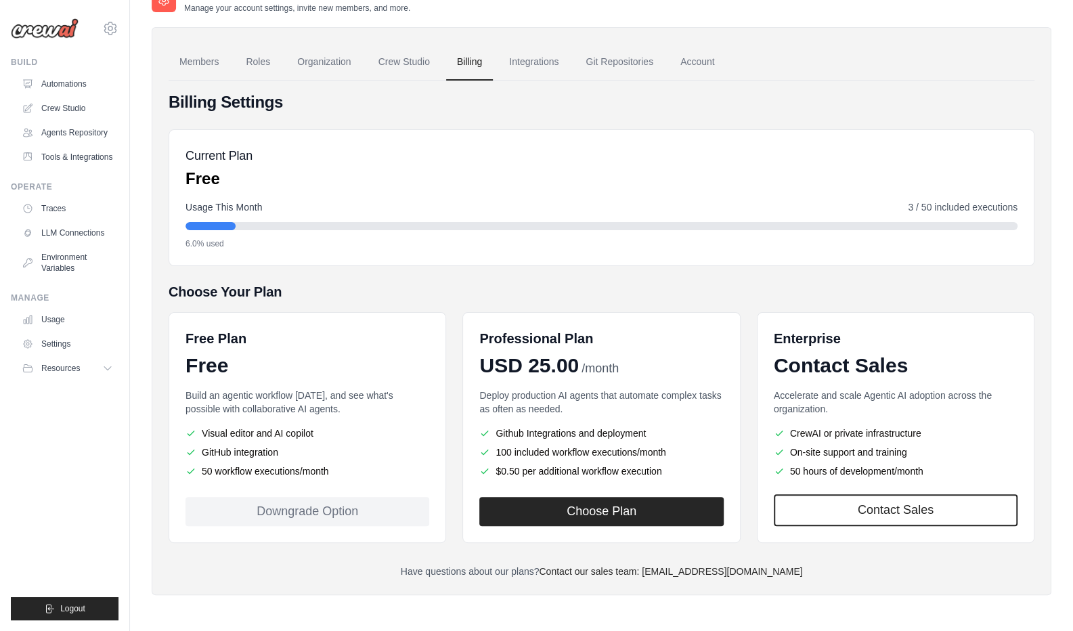
scroll to position [26, 0]
click at [538, 62] on link "Integrations" at bounding box center [533, 63] width 71 height 37
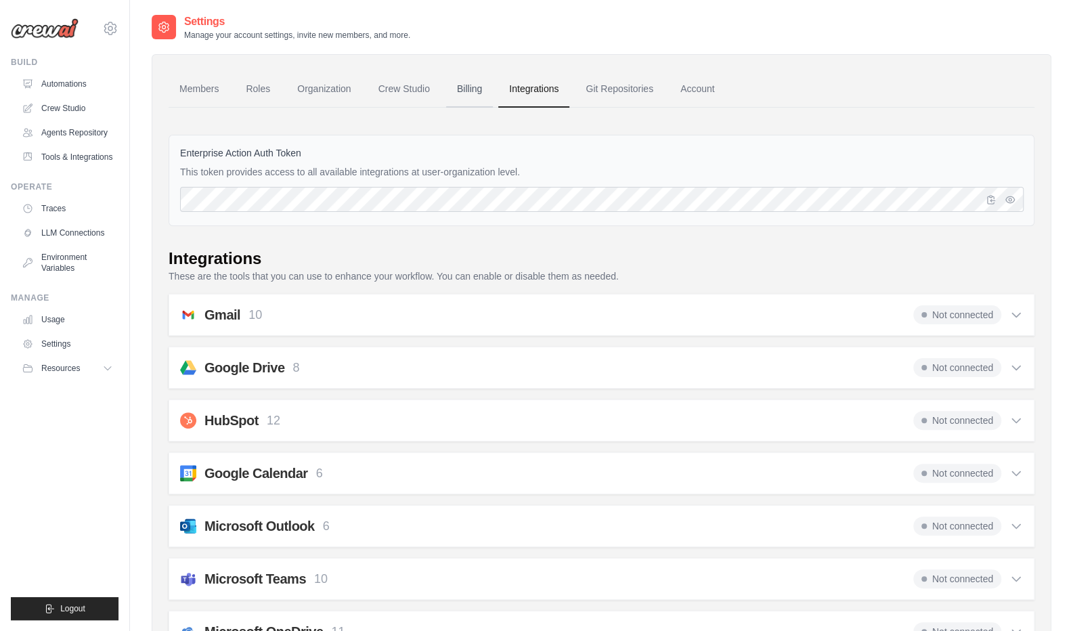
click at [474, 89] on link "Billing" at bounding box center [469, 89] width 47 height 37
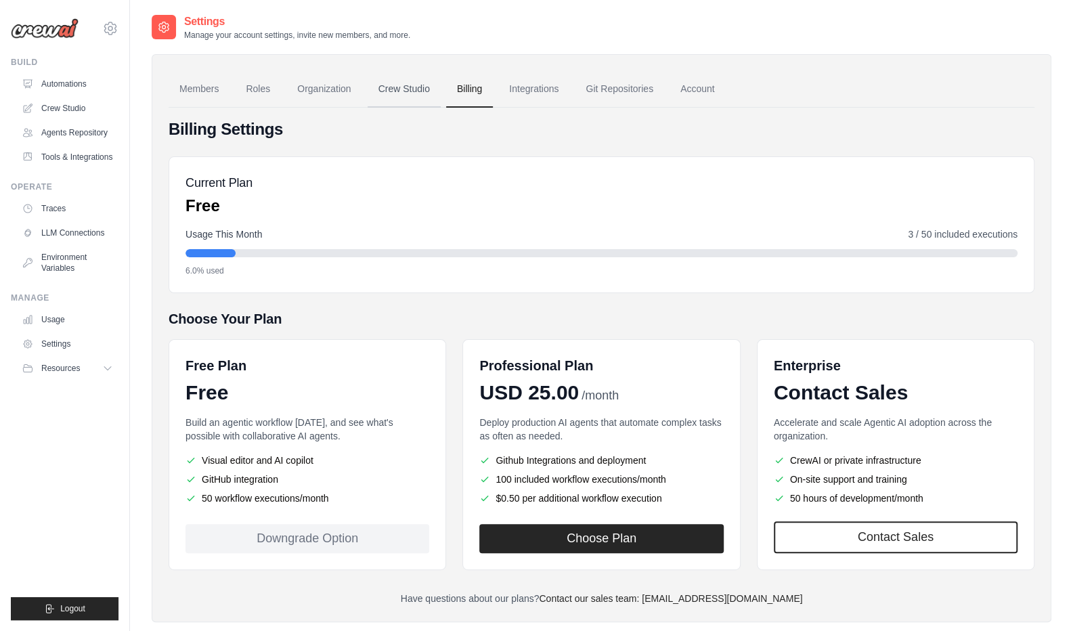
click at [398, 86] on link "Crew Studio" at bounding box center [404, 89] width 73 height 37
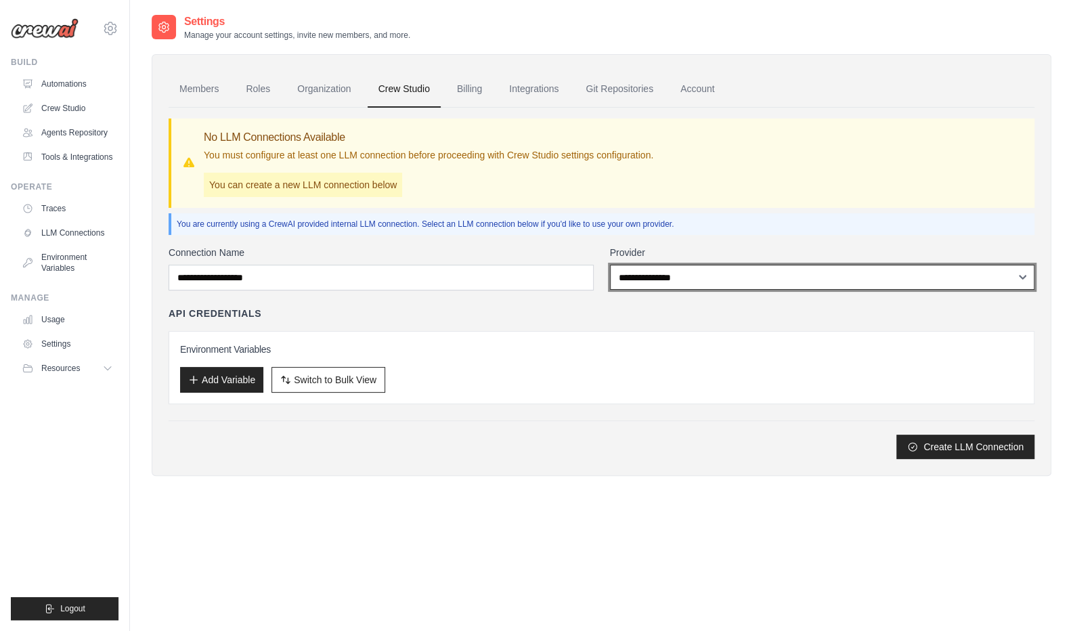
click at [1021, 276] on select "**********" at bounding box center [822, 277] width 425 height 25
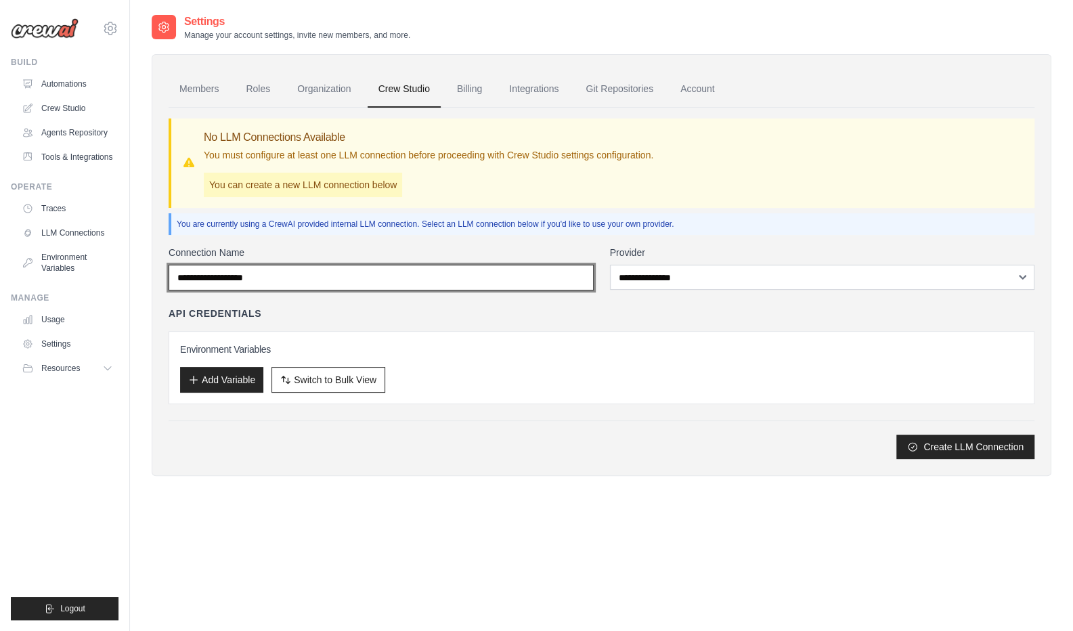
click at [448, 278] on input "Connection Name" at bounding box center [381, 278] width 425 height 26
click at [358, 272] on input "Connection Name" at bounding box center [381, 278] width 425 height 26
type input "**********"
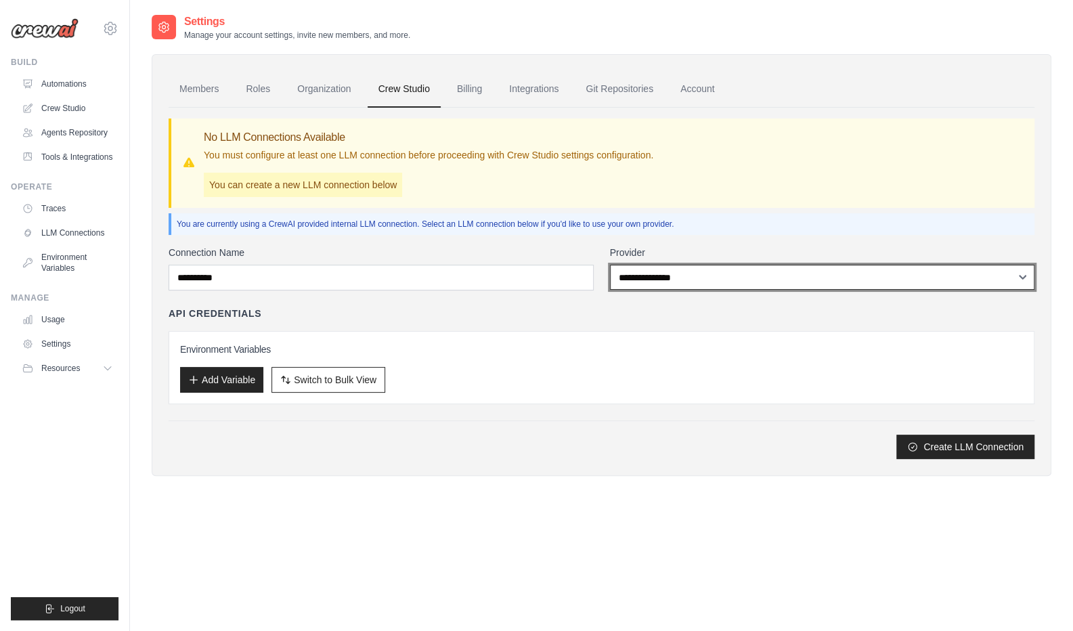
click at [738, 278] on select "**********" at bounding box center [822, 277] width 425 height 25
click at [671, 272] on select "**********" at bounding box center [822, 277] width 425 height 25
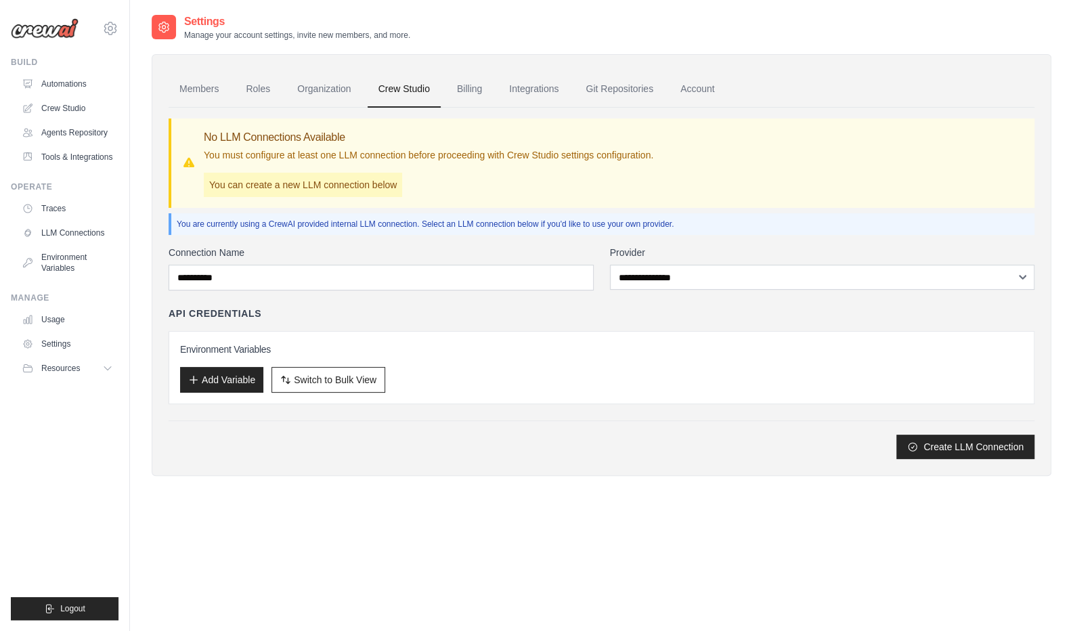
click at [815, 501] on div "Settings Manage your account settings, invite new members, and more. Members Ro…" at bounding box center [602, 329] width 900 height 631
click at [61, 108] on link "Crew Studio" at bounding box center [69, 109] width 102 height 22
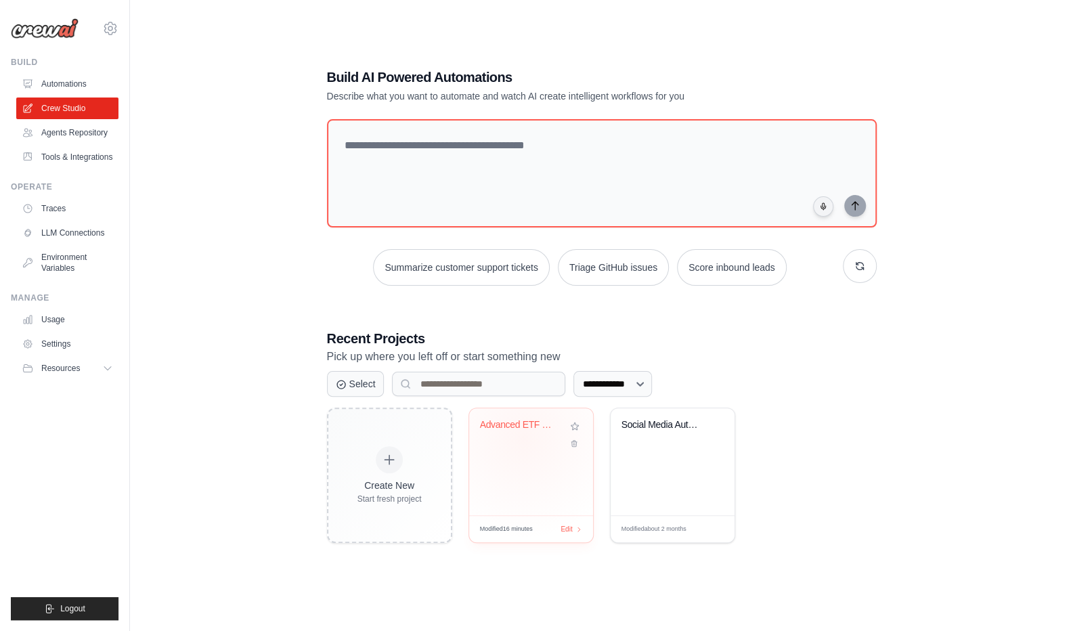
click at [523, 437] on div "Advanced ETF Portfolio Optimizer wi..." at bounding box center [531, 434] width 102 height 31
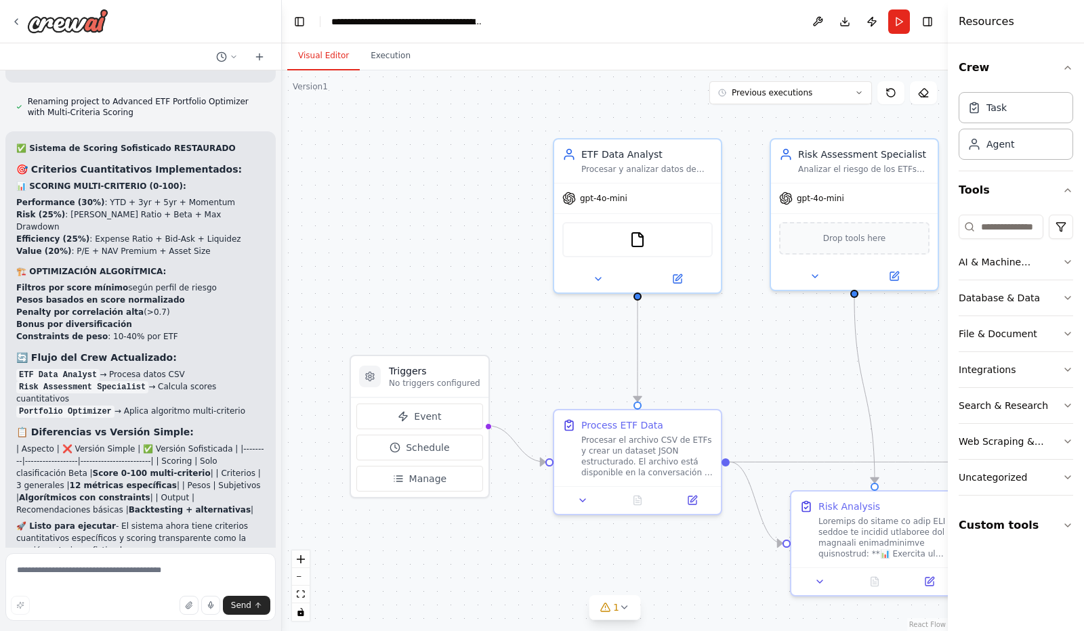
scroll to position [11406, 0]
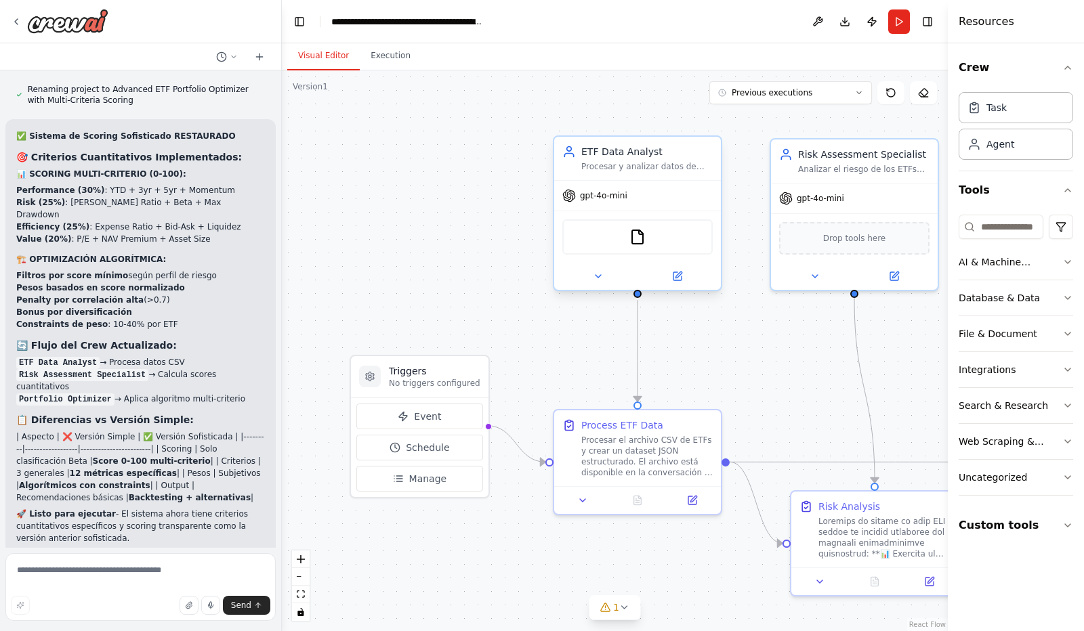
click at [586, 203] on div "gpt-4o-mini" at bounding box center [637, 196] width 167 height 30
click at [608, 202] on div "gpt-4o-mini" at bounding box center [637, 196] width 167 height 30
drag, startPoint x: 467, startPoint y: 198, endPoint x: 378, endPoint y: 152, distance: 100.9
click at [378, 152] on div at bounding box center [407, 212] width 167 height 150
click at [453, 247] on div "gpt-4o-mini" at bounding box center [488, 236] width 167 height 30
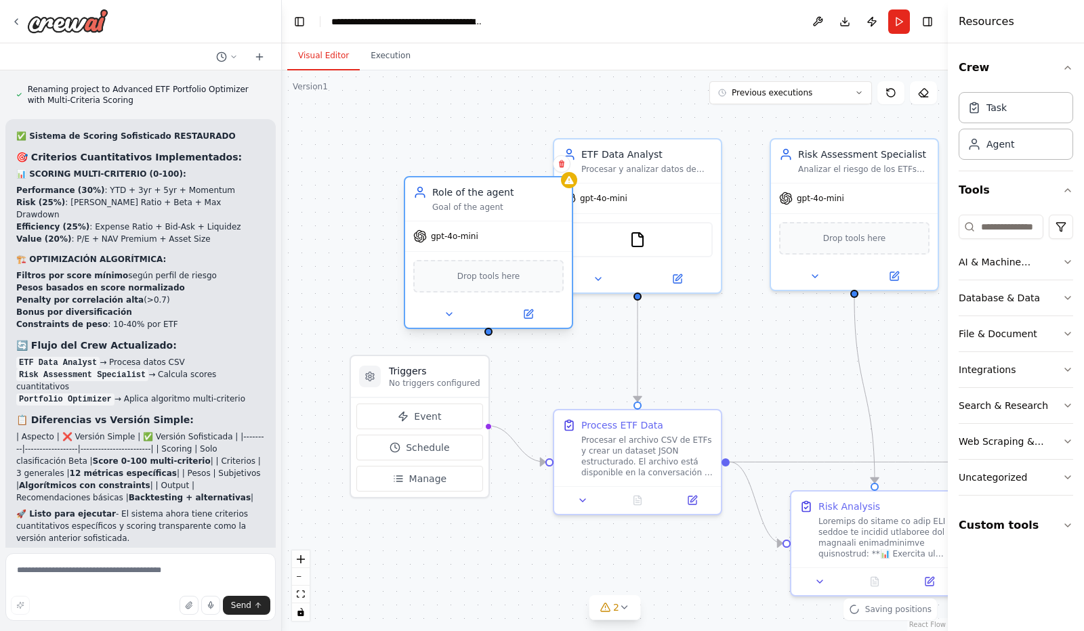
click at [453, 247] on div "gpt-4o-mini" at bounding box center [488, 236] width 167 height 30
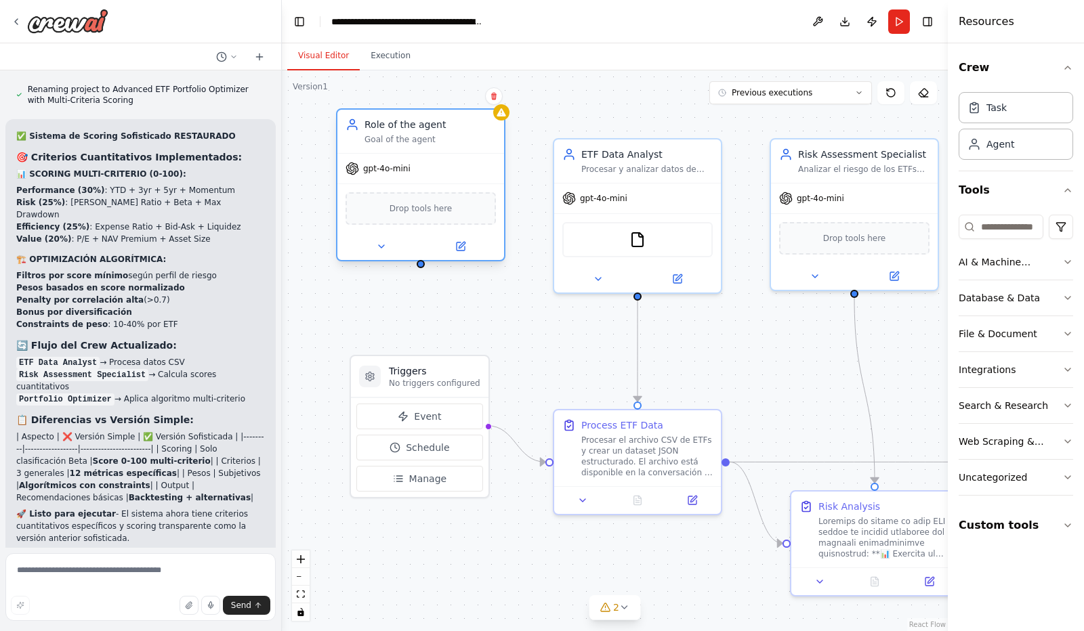
drag, startPoint x: 453, startPoint y: 247, endPoint x: 379, endPoint y: 177, distance: 101.6
click at [379, 177] on div "gpt-4o-mini" at bounding box center [420, 169] width 167 height 30
click at [383, 247] on icon at bounding box center [381, 246] width 11 height 11
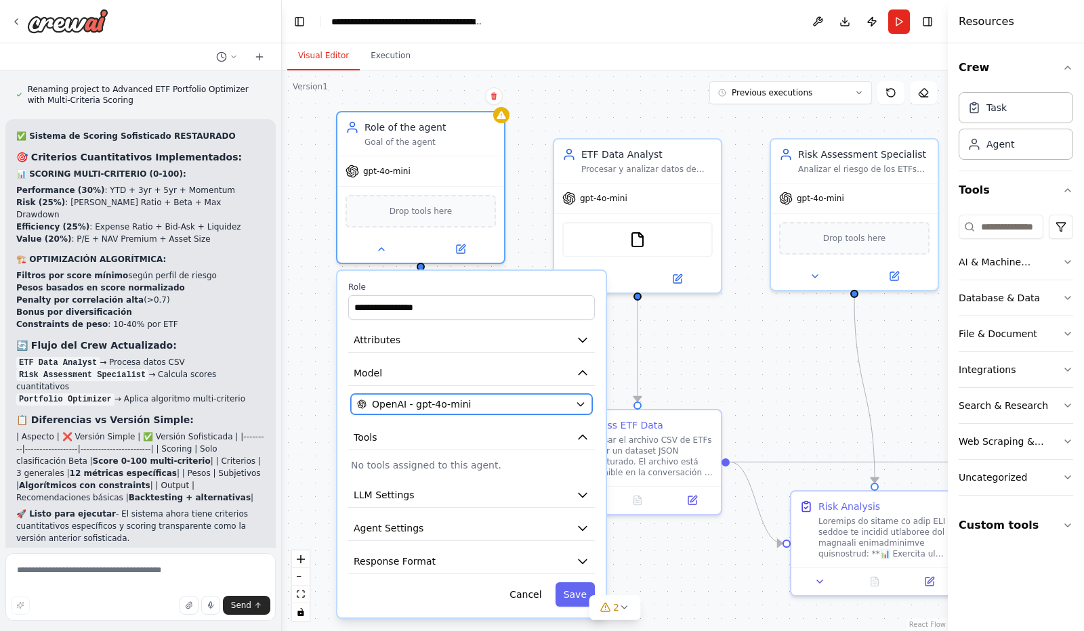
click at [580, 402] on icon "button" at bounding box center [580, 404] width 11 height 11
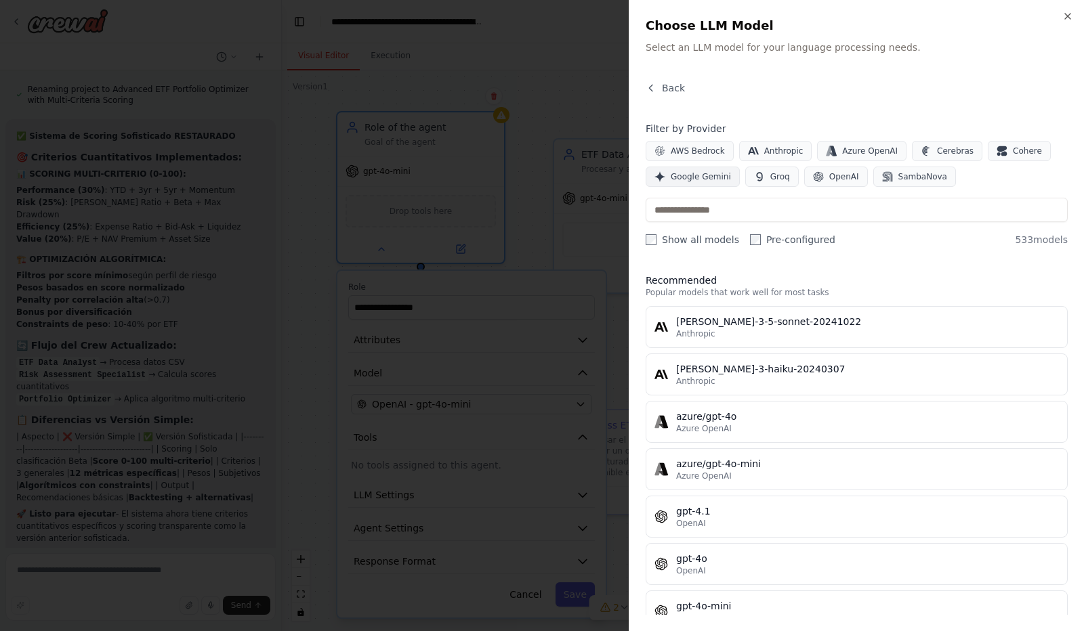
click at [704, 175] on span "Google Gemini" at bounding box center [700, 176] width 60 height 11
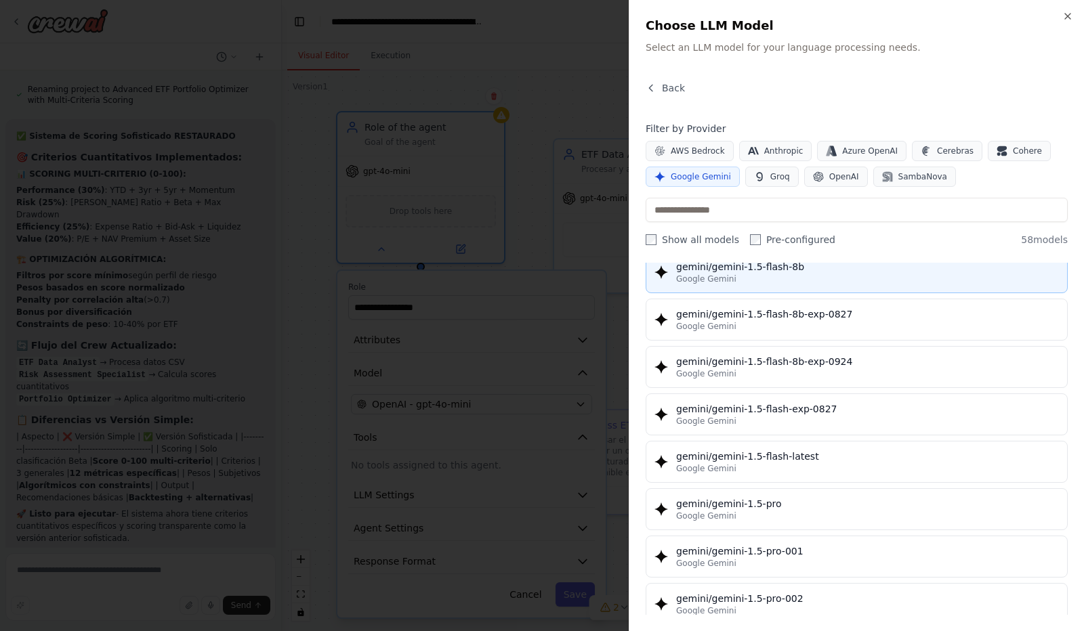
scroll to position [0, 0]
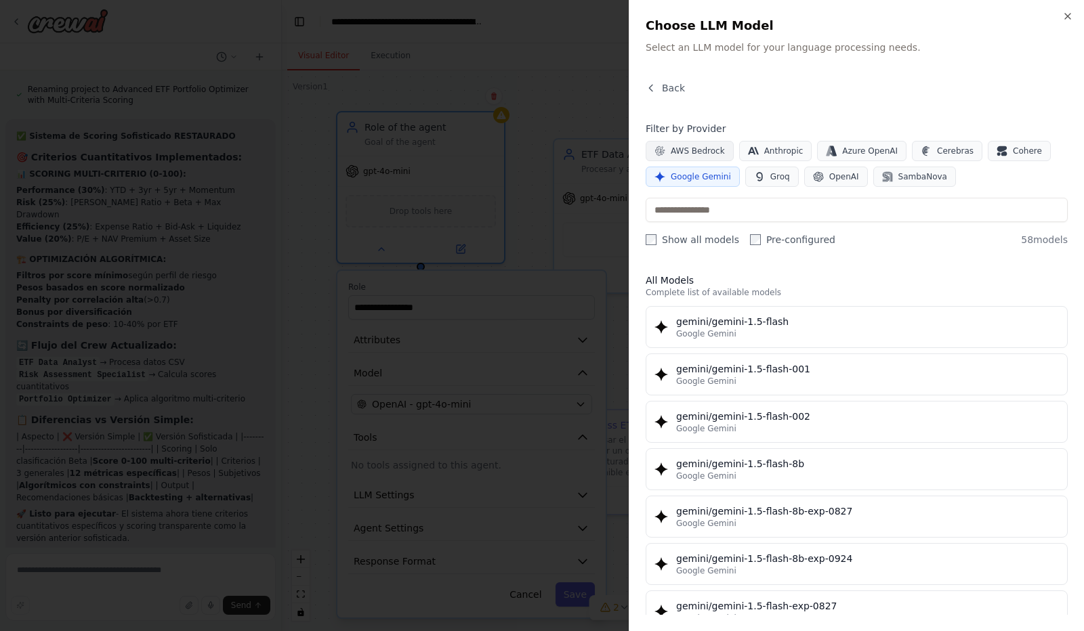
click at [693, 152] on span "AWS Bedrock" at bounding box center [697, 151] width 54 height 11
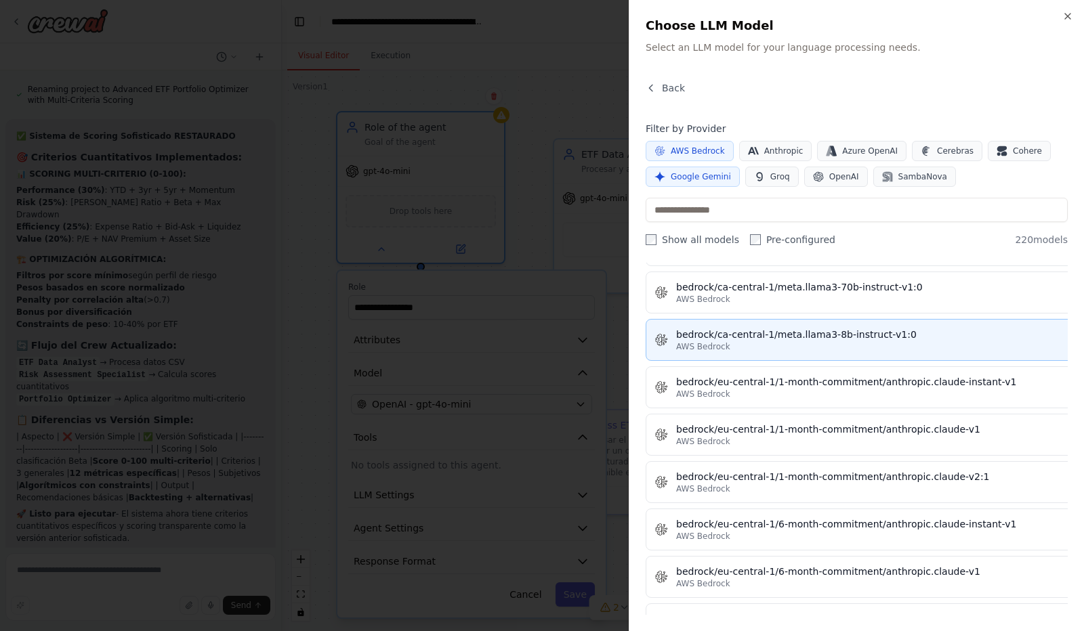
scroll to position [2022, 0]
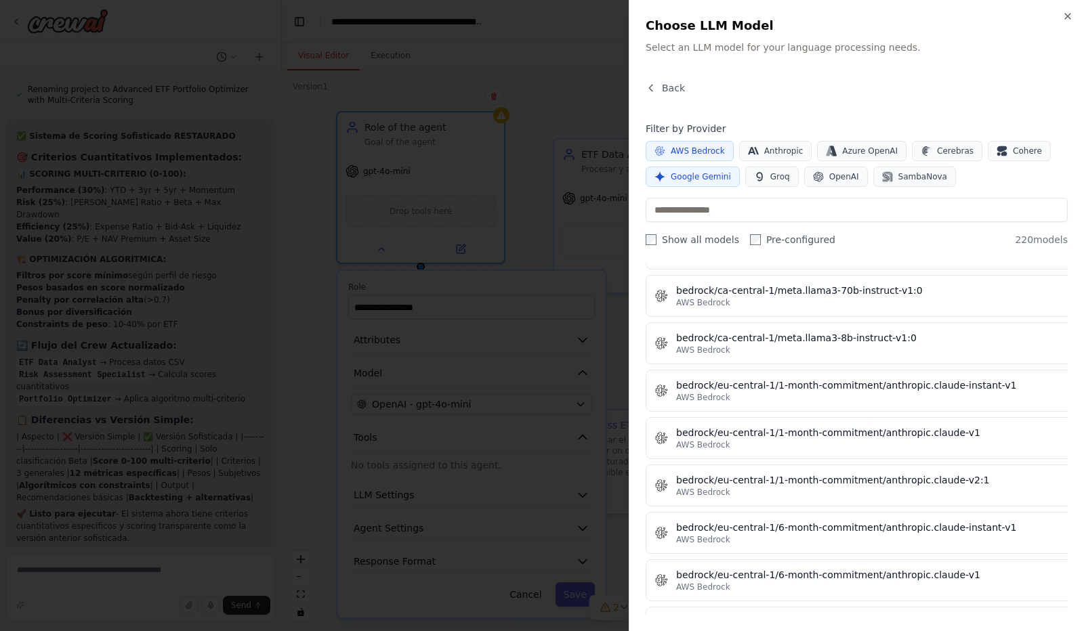
click at [697, 175] on span "Google Gemini" at bounding box center [700, 176] width 60 height 11
click at [700, 144] on button "AWS Bedrock" at bounding box center [689, 151] width 88 height 20
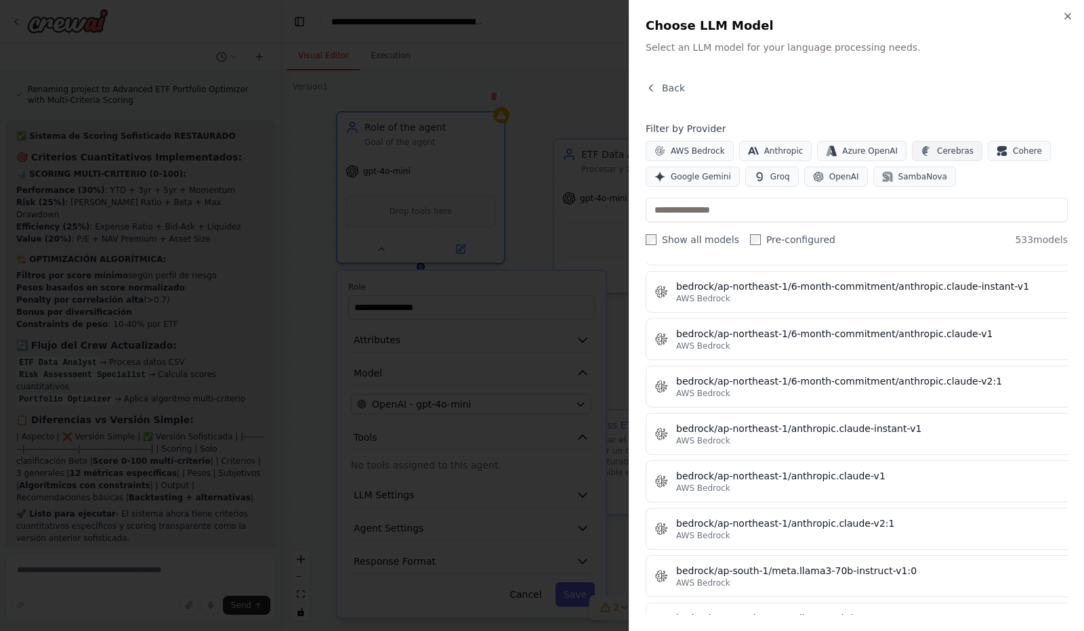
click at [937, 152] on span "Cerebras" at bounding box center [955, 151] width 37 height 11
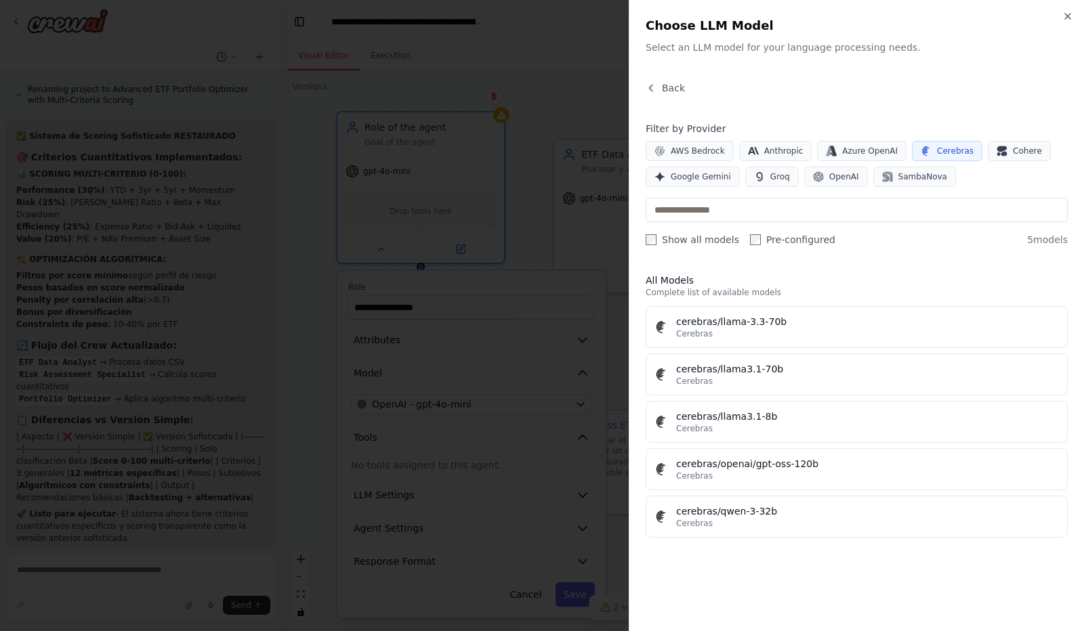
scroll to position [0, 0]
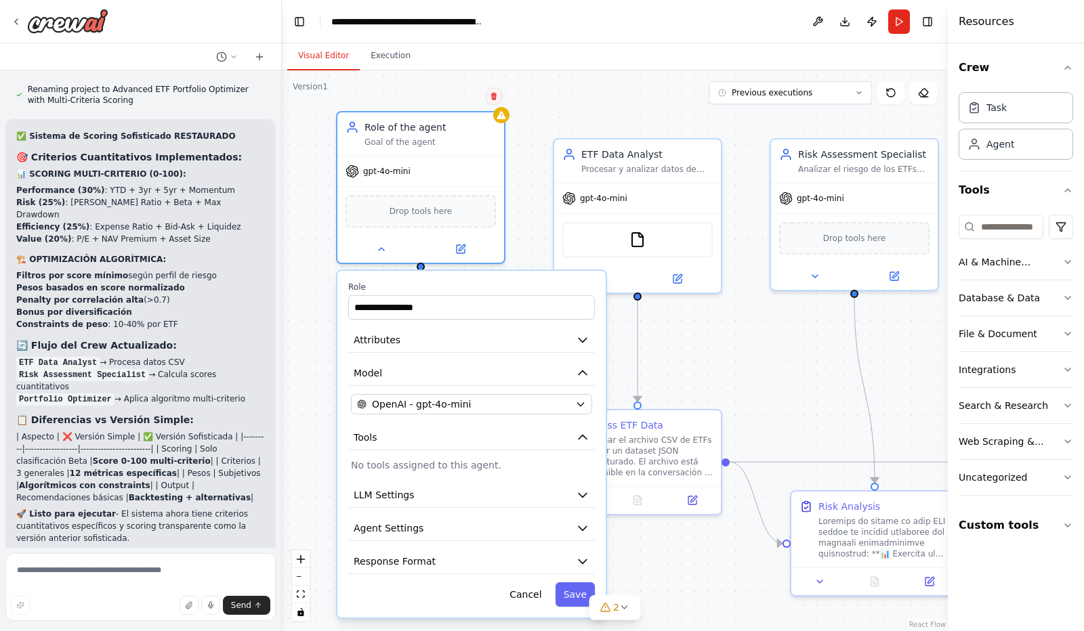
click at [492, 94] on icon at bounding box center [493, 96] width 5 height 7
click at [465, 100] on button "Confirm" at bounding box center [455, 96] width 48 height 16
click at [563, 100] on div ".deletable-edge-delete-btn { width: 20px; height: 20px; border: 0px solid #ffff…" at bounding box center [615, 350] width 666 height 561
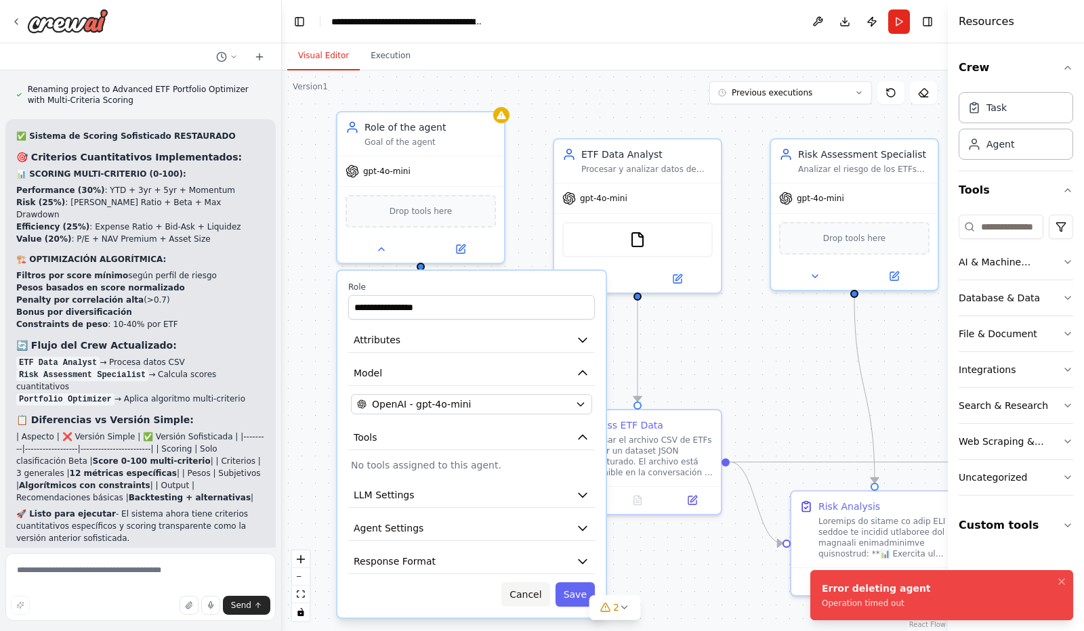
click at [540, 595] on button "Cancel" at bounding box center [525, 594] width 48 height 24
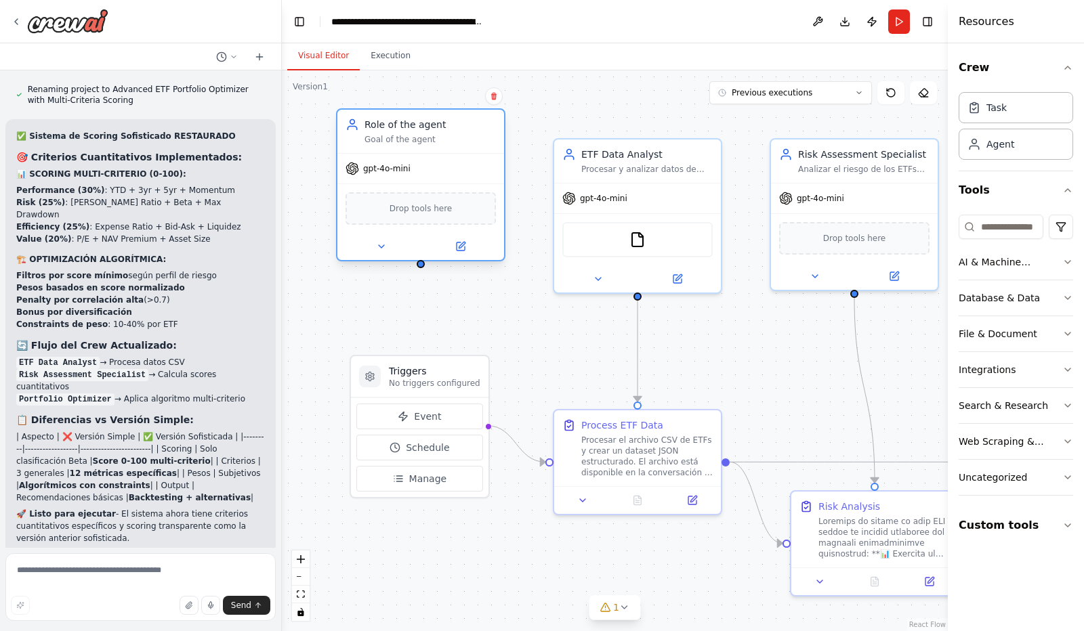
drag, startPoint x: 463, startPoint y: 156, endPoint x: 456, endPoint y: 158, distance: 7.7
click at [456, 158] on div "gpt-4o-mini" at bounding box center [420, 169] width 167 height 30
click at [493, 97] on icon at bounding box center [493, 96] width 5 height 7
click at [463, 97] on button "Confirm" at bounding box center [455, 96] width 48 height 16
click at [235, 56] on icon at bounding box center [234, 57] width 8 height 8
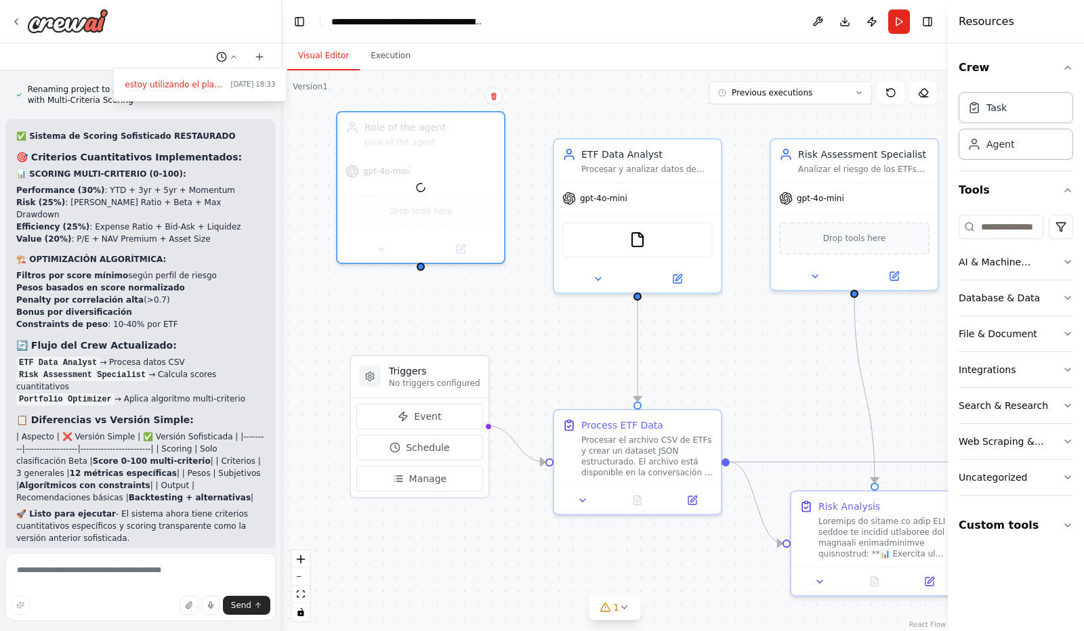
click at [235, 56] on div at bounding box center [141, 315] width 282 height 631
click at [1069, 66] on icon "button" at bounding box center [1067, 67] width 11 height 11
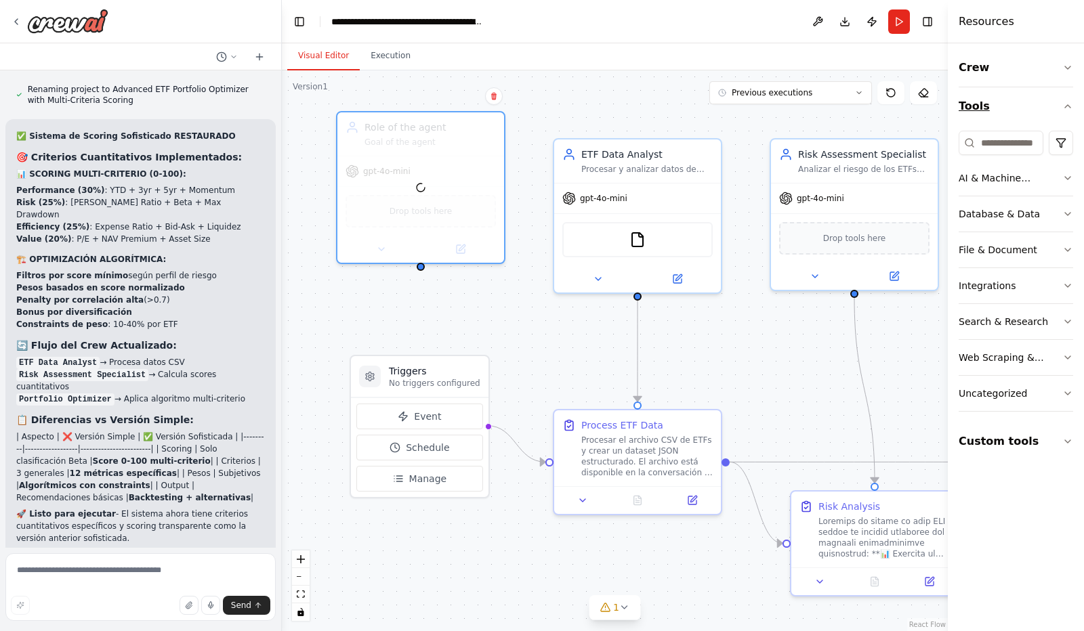
click at [1067, 106] on icon "button" at bounding box center [1067, 106] width 11 height 11
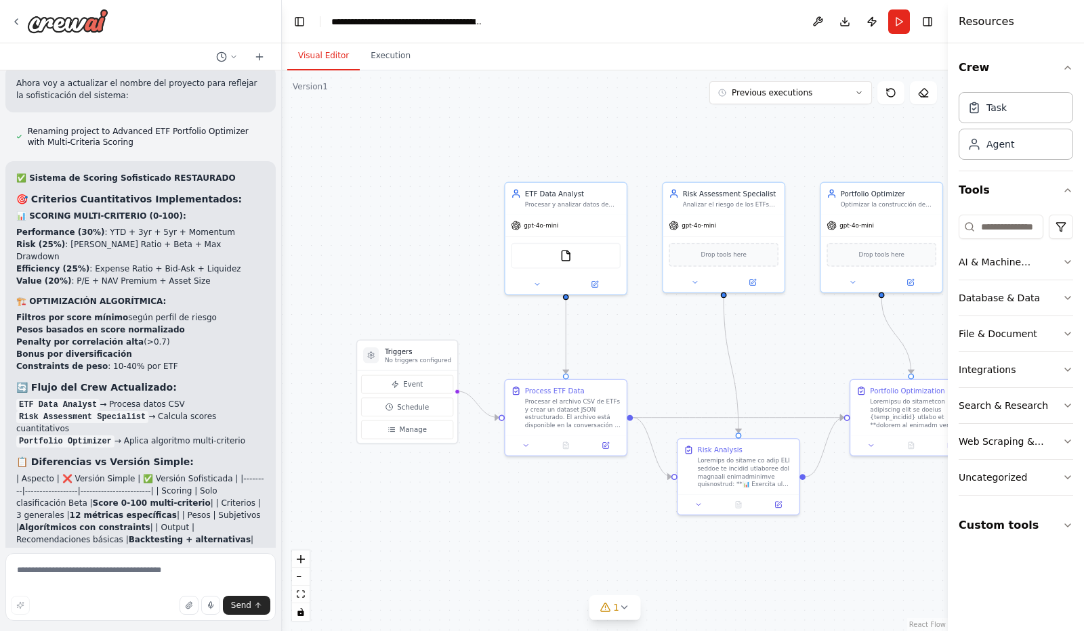
scroll to position [11428, 0]
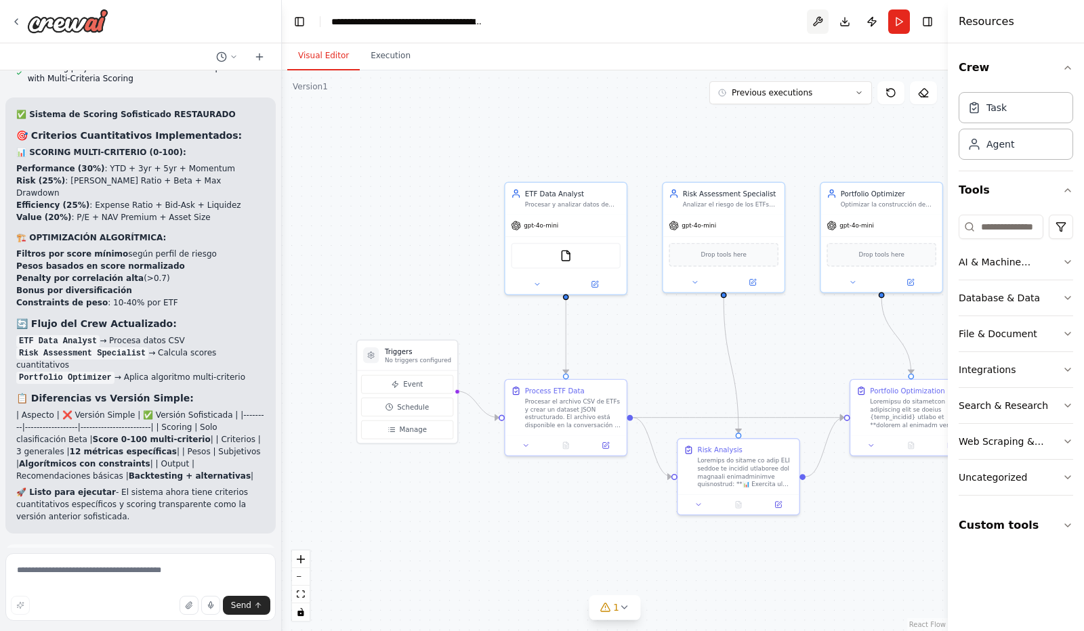
click at [814, 19] on button at bounding box center [818, 21] width 22 height 24
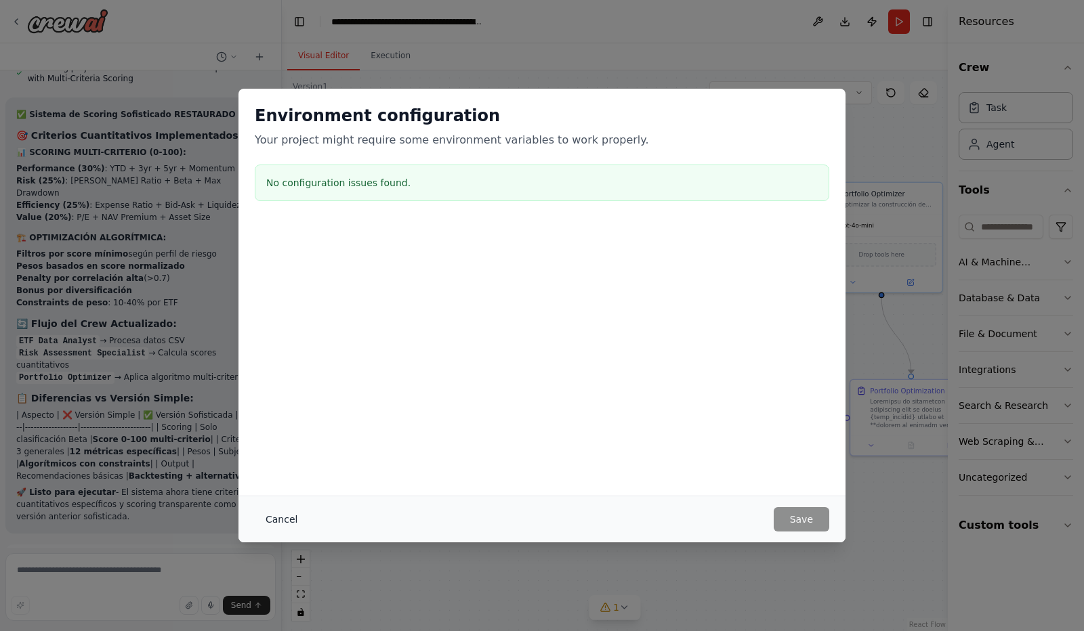
click at [278, 518] on button "Cancel" at bounding box center [282, 519] width 54 height 24
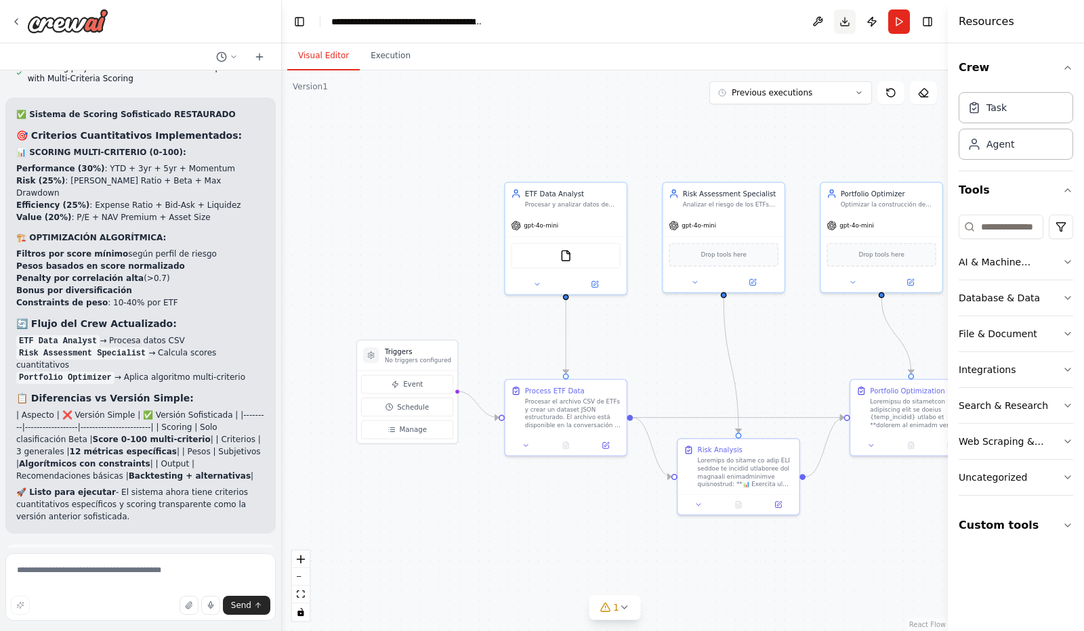
click at [845, 24] on button "Download" at bounding box center [845, 21] width 22 height 24
click at [50, 568] on textarea at bounding box center [140, 587] width 270 height 68
type textarea "**********"
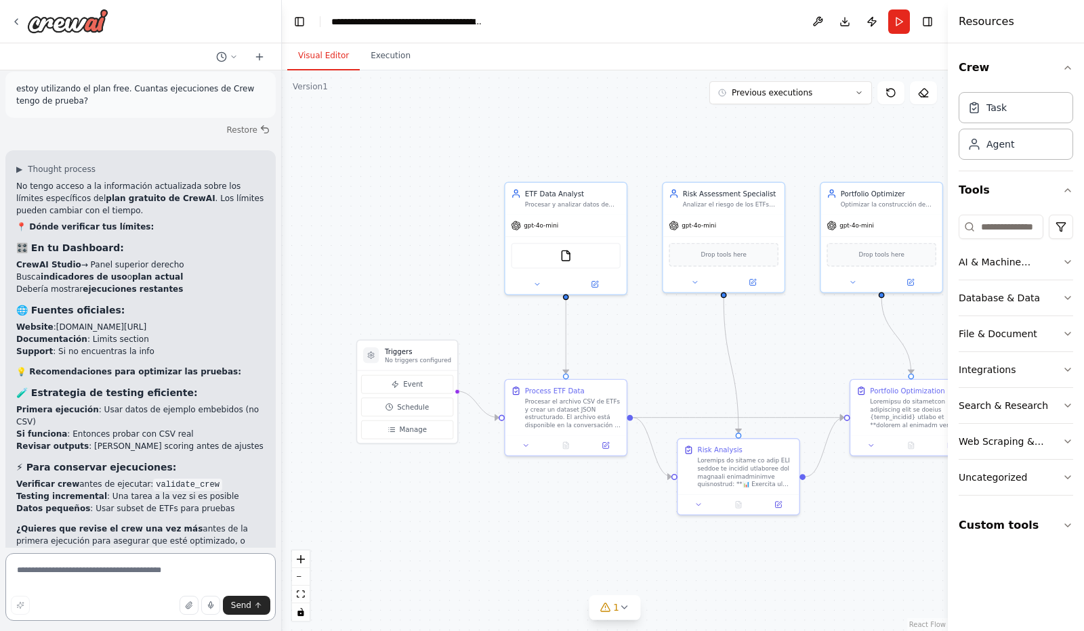
scroll to position [11906, 0]
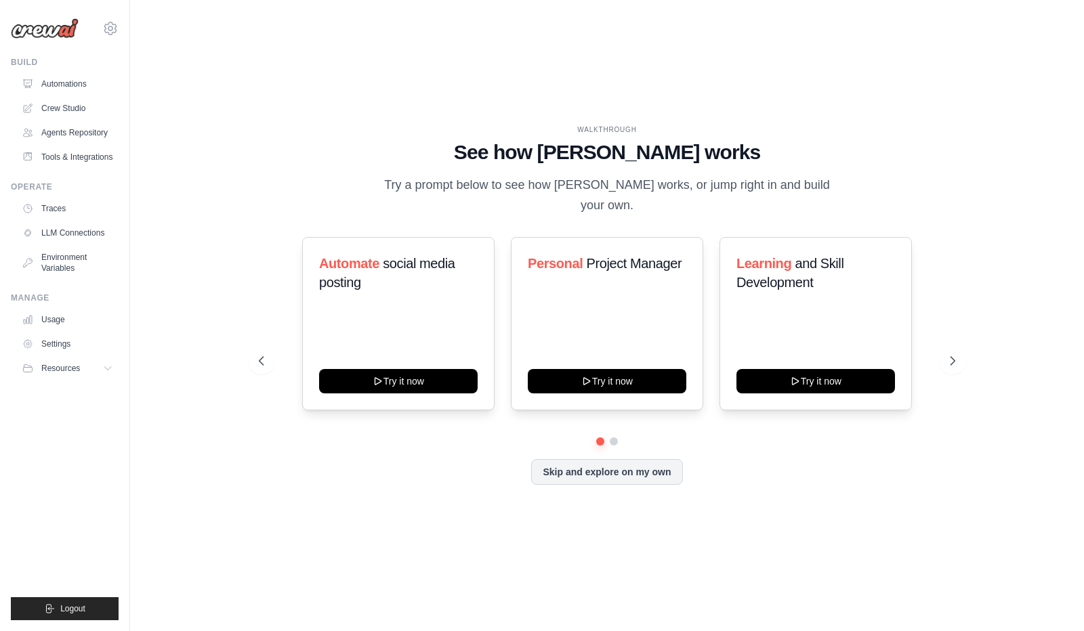
click at [506, 83] on div "WALKTHROUGH See how CrewAI works Try a prompt below to see how CrewAI works, or…" at bounding box center [607, 316] width 910 height 604
click at [107, 26] on icon at bounding box center [110, 28] width 12 height 12
click at [137, 83] on span "Settings" at bounding box center [169, 84] width 107 height 14
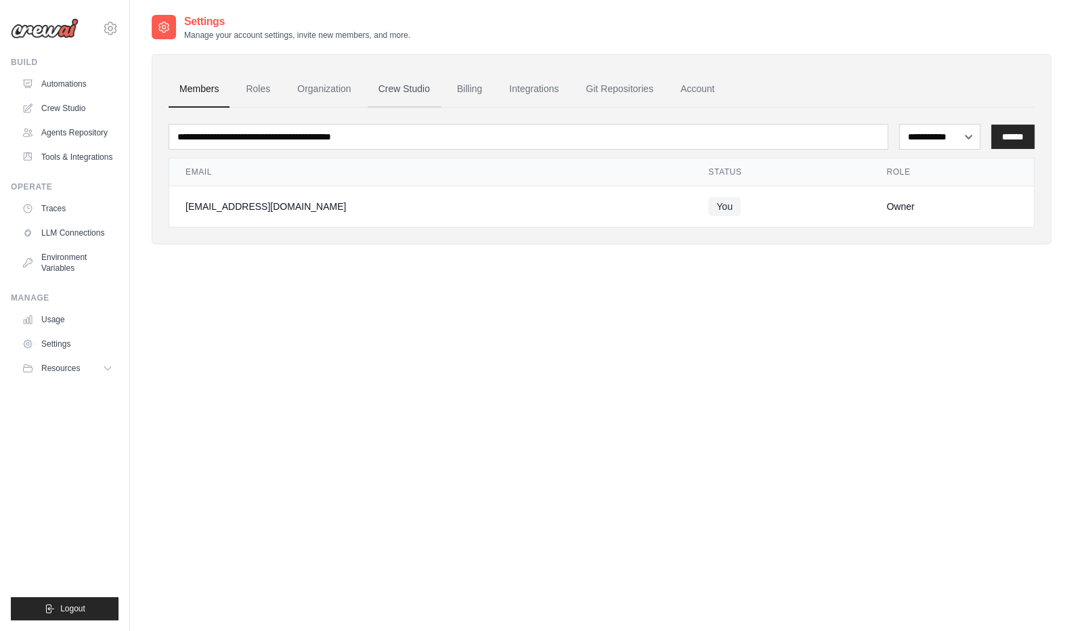
click at [409, 89] on link "Crew Studio" at bounding box center [404, 89] width 73 height 37
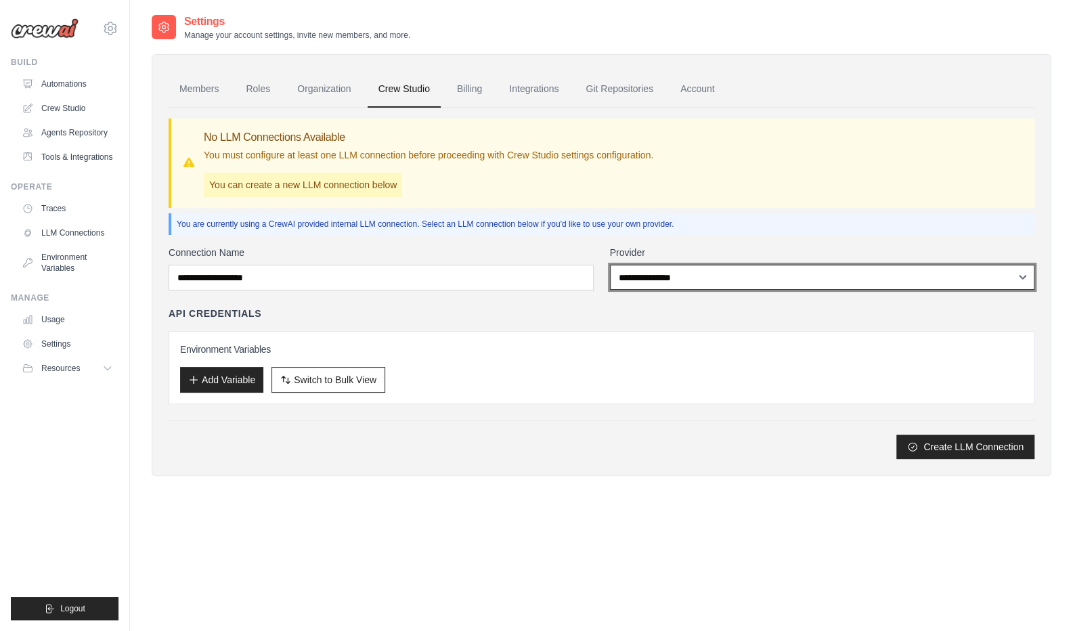
click at [1023, 278] on select "**********" at bounding box center [822, 277] width 425 height 25
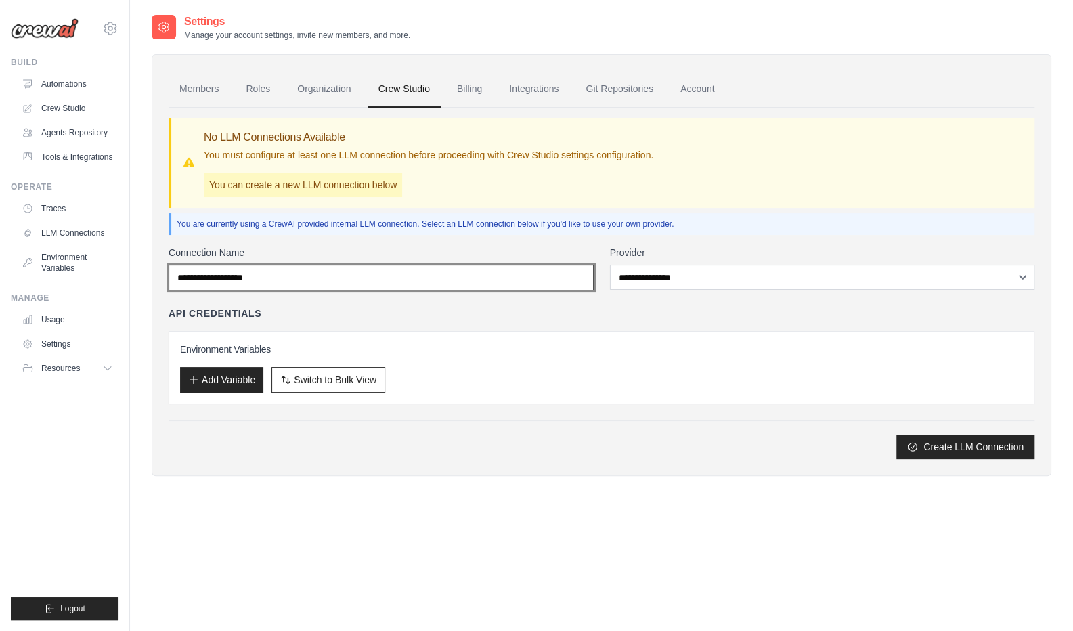
click at [328, 276] on input "Connection Name" at bounding box center [381, 278] width 425 height 26
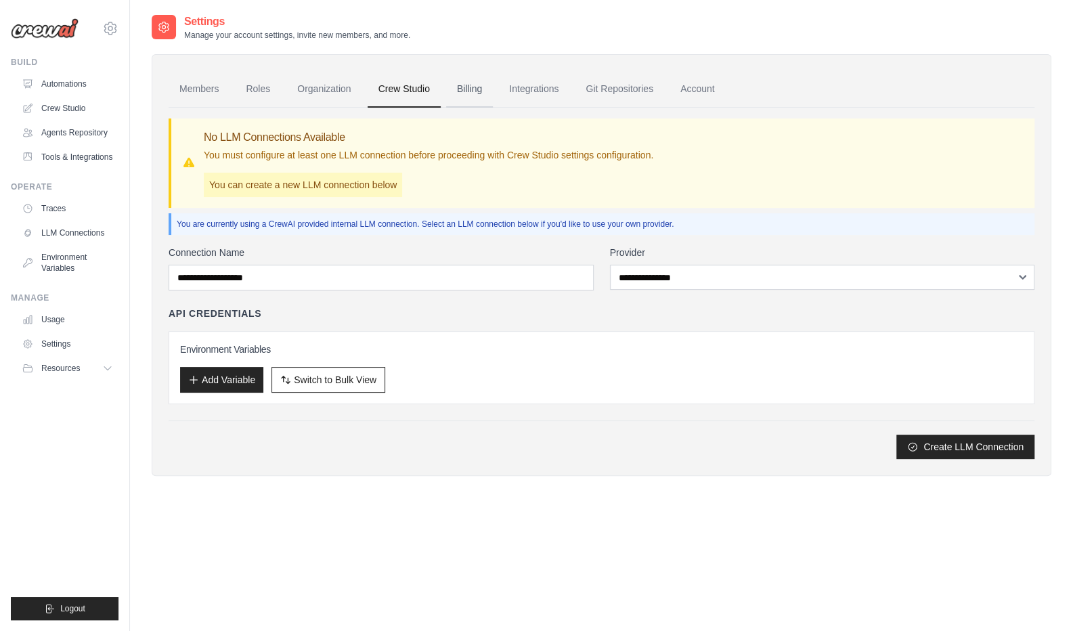
click at [470, 93] on link "Billing" at bounding box center [469, 89] width 47 height 37
